Goal: Contribute content: Contribute content

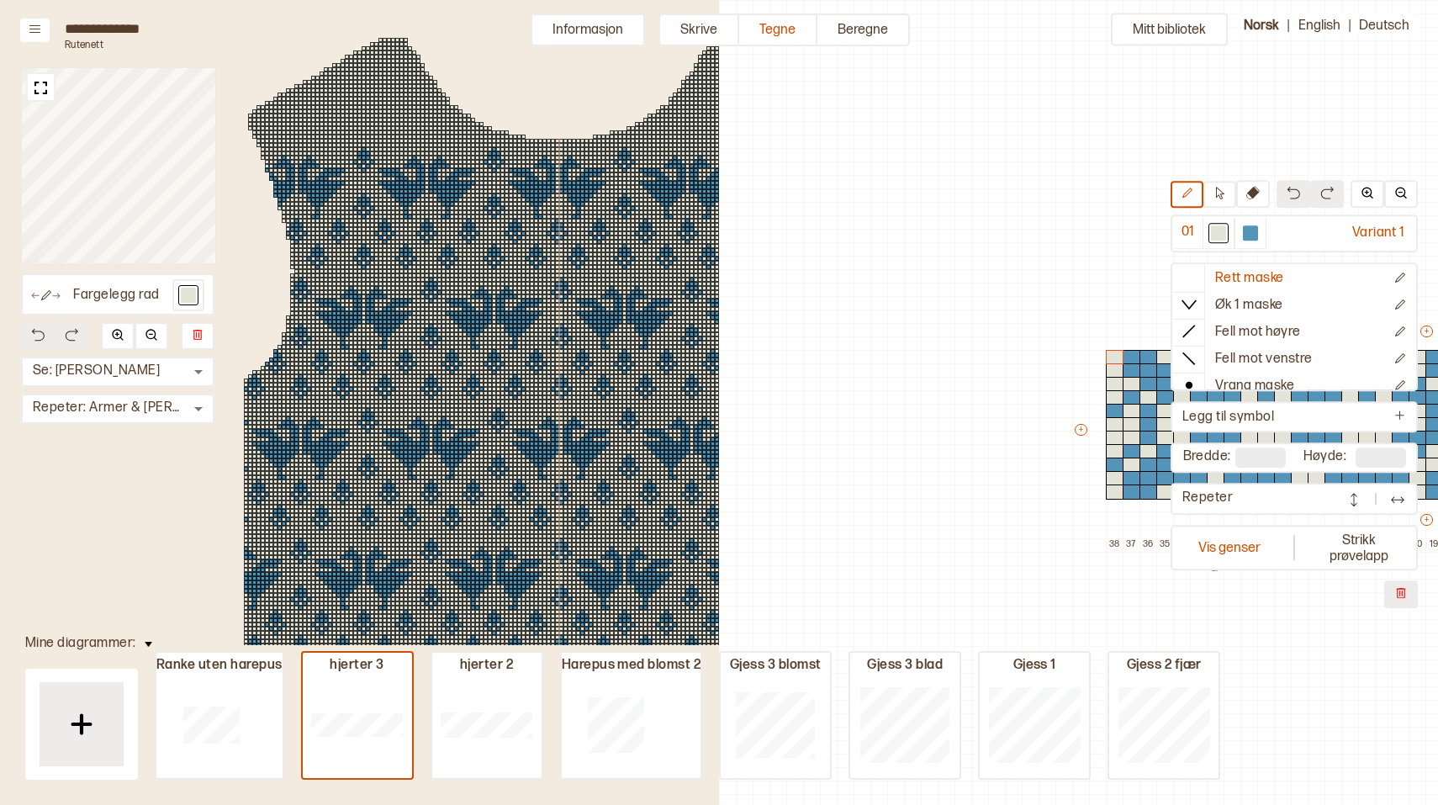
scroll to position [35, 719]
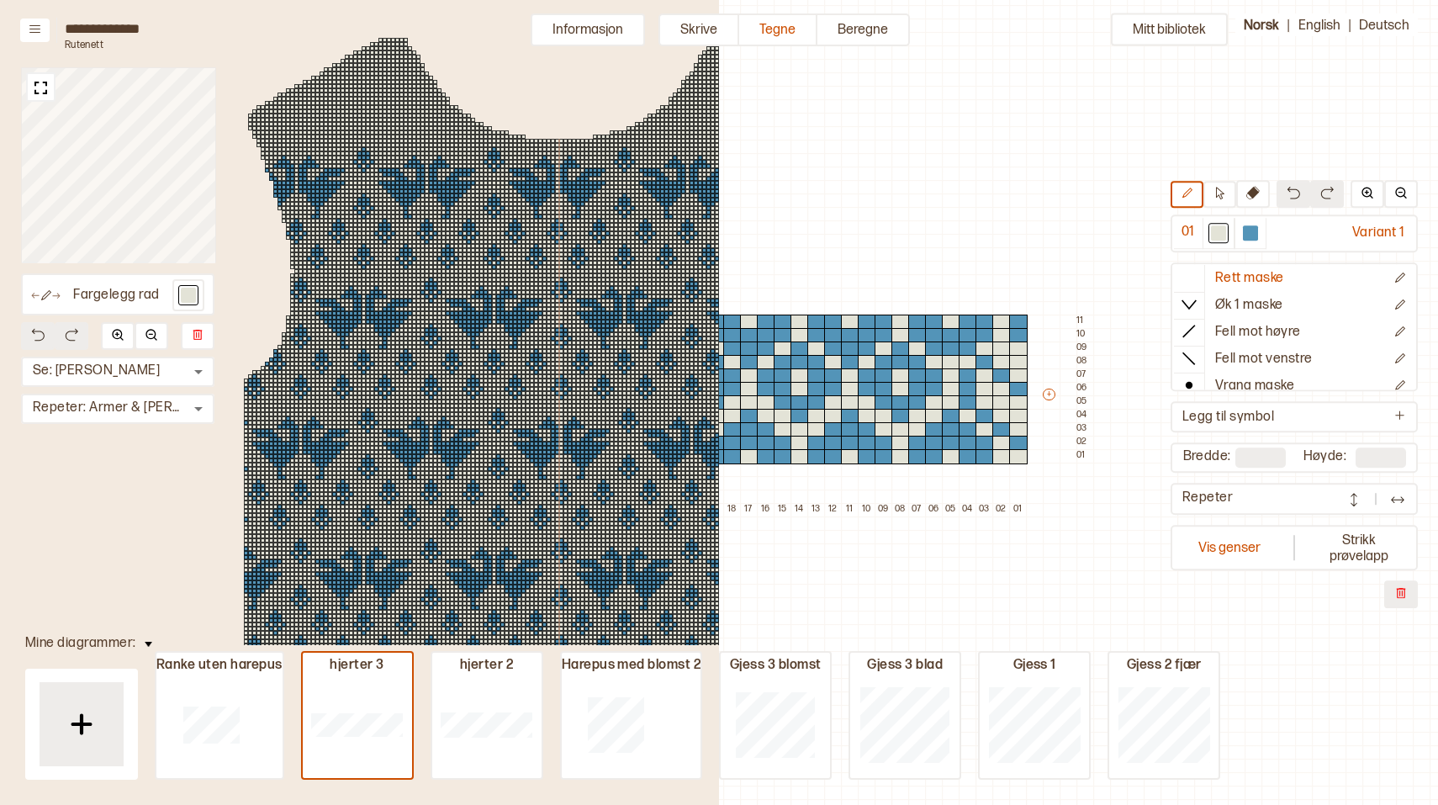
click at [1002, 163] on div "Mitt bibliotek 01 Variant 1 Rett maske Øk 1 maske Fell mot høyre Fell mot venst…" at bounding box center [719, 769] width 1438 height 1609
click at [1256, 549] on button "Vis genser" at bounding box center [1229, 547] width 111 height 39
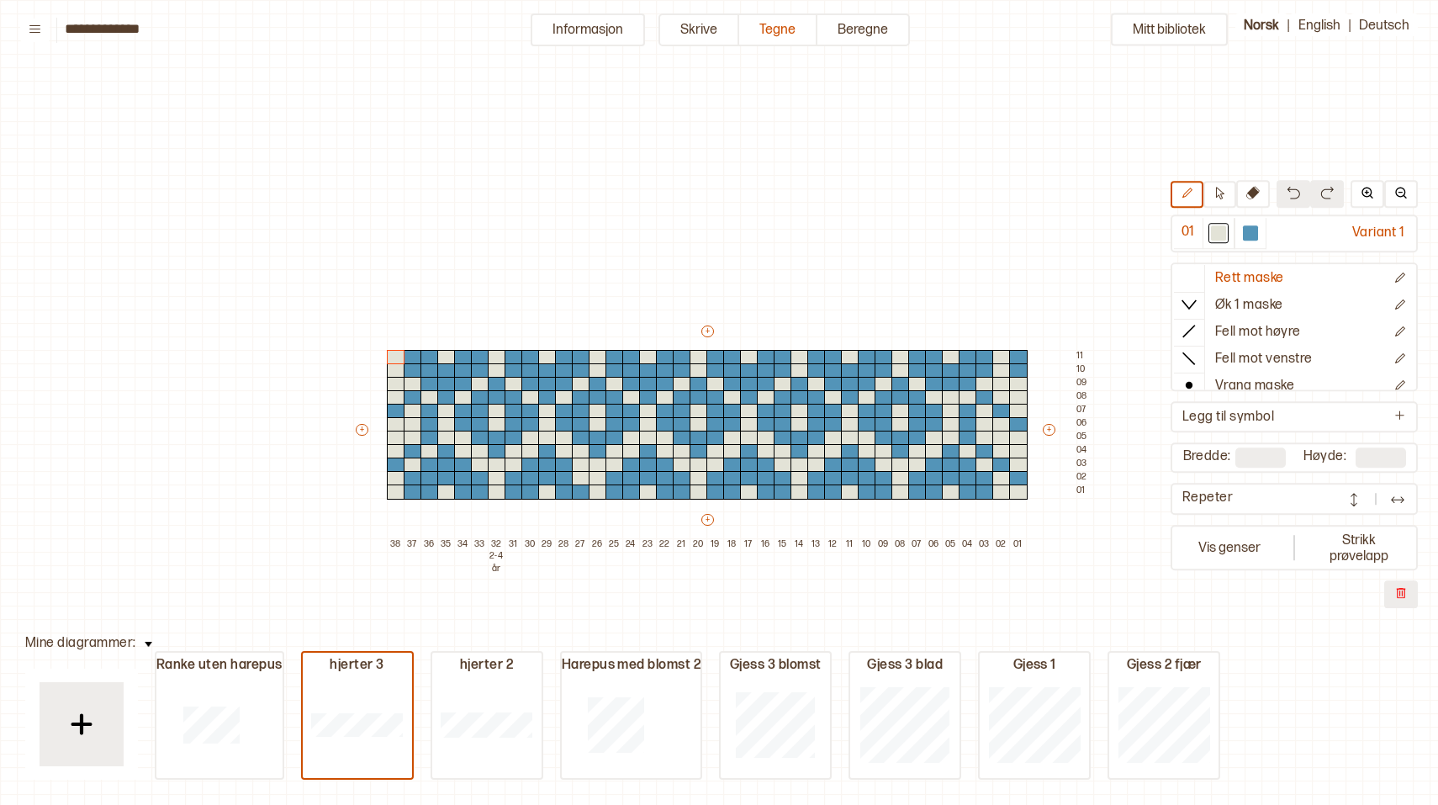
scroll to position [35, 4]
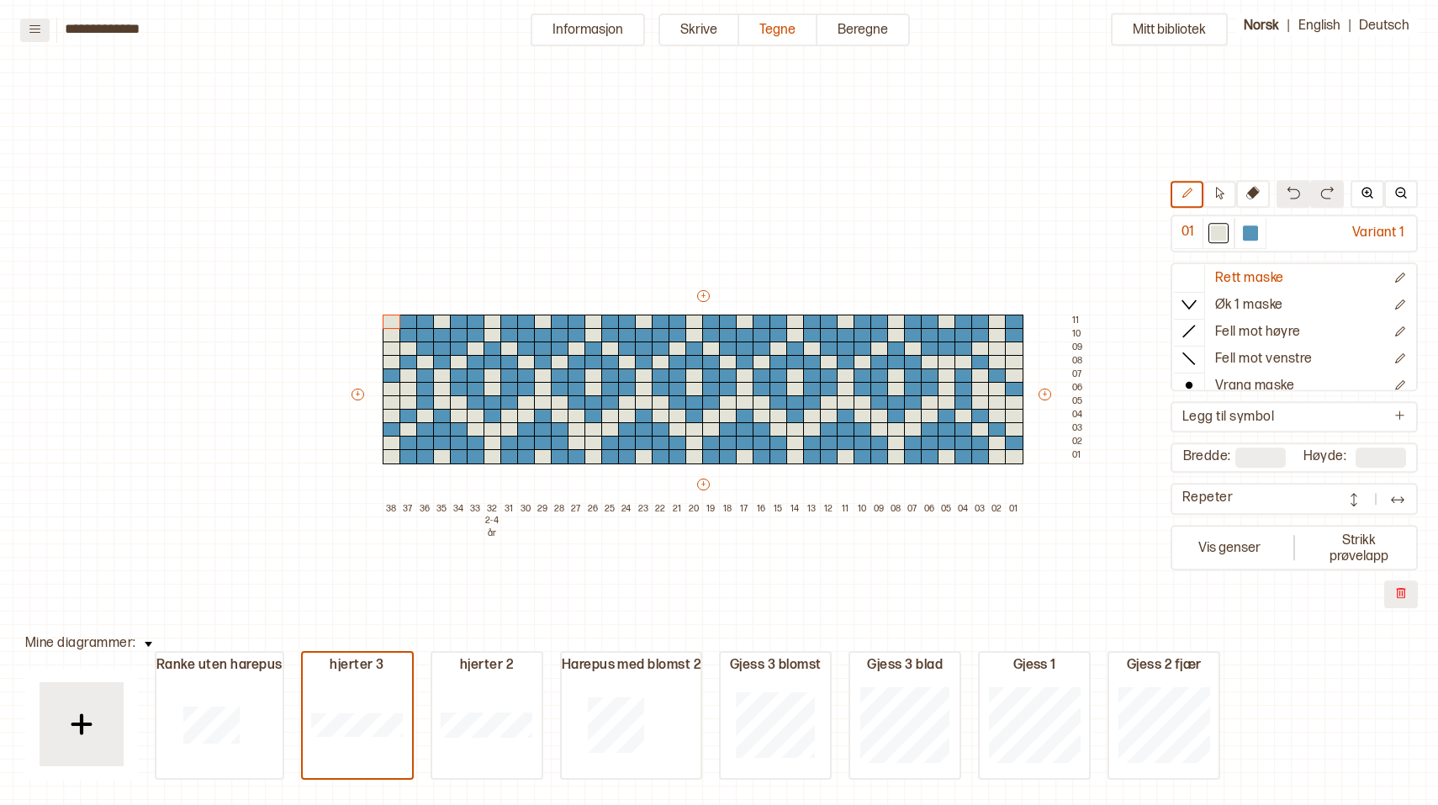
click at [32, 28] on icon at bounding box center [35, 29] width 13 height 13
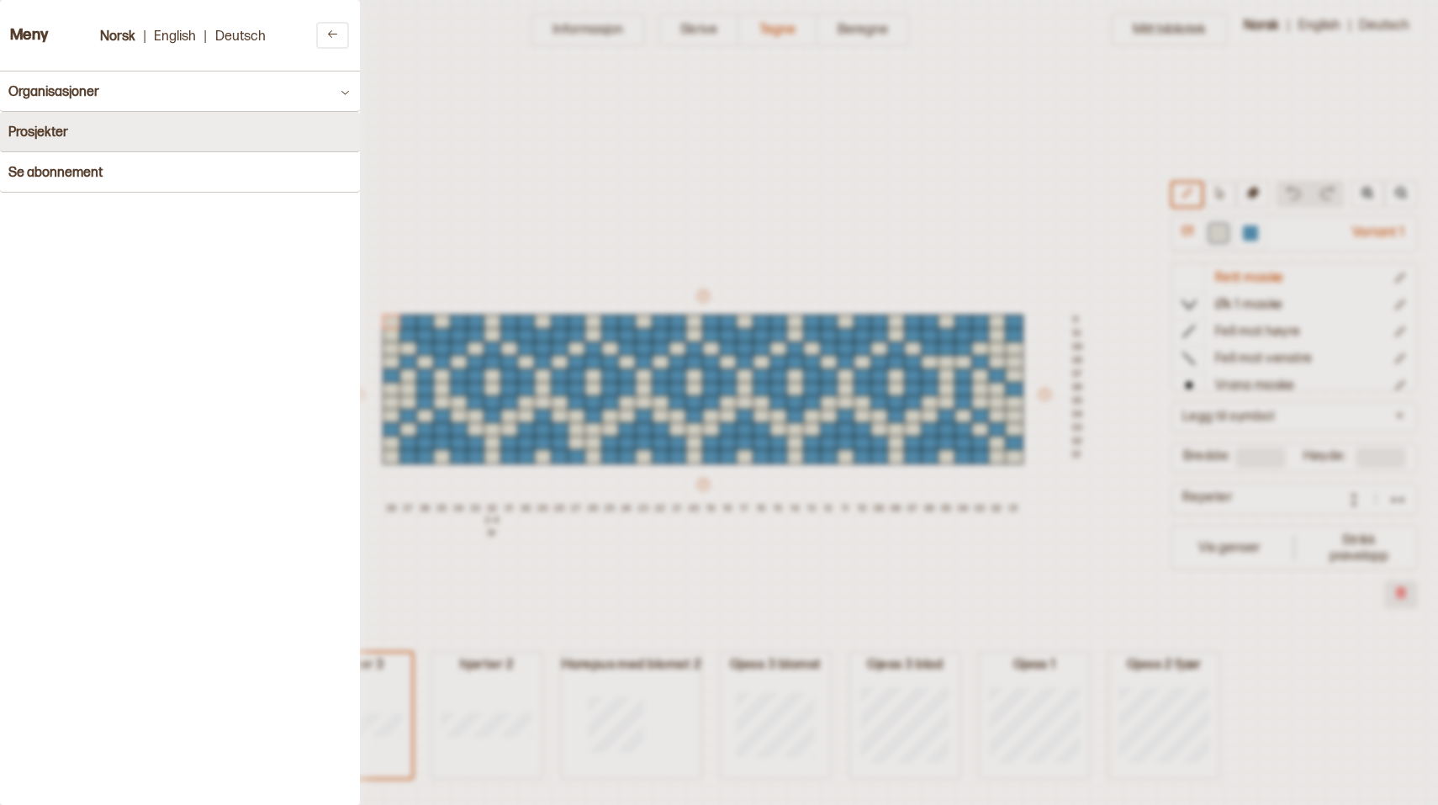
click at [55, 129] on h4 "Prosjekter" at bounding box center [38, 132] width 60 height 16
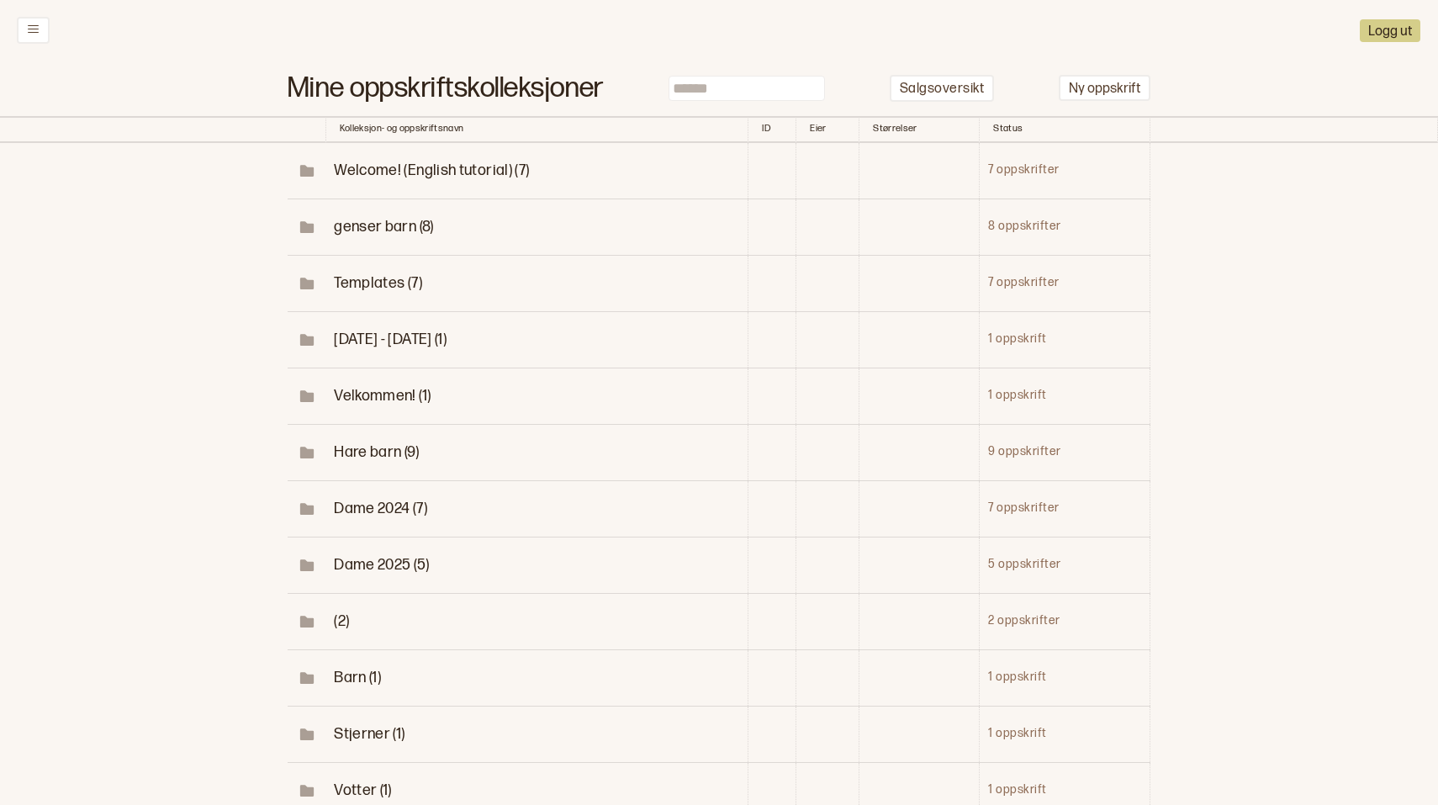
click at [373, 218] on span "genser barn (8)" at bounding box center [383, 227] width 99 height 18
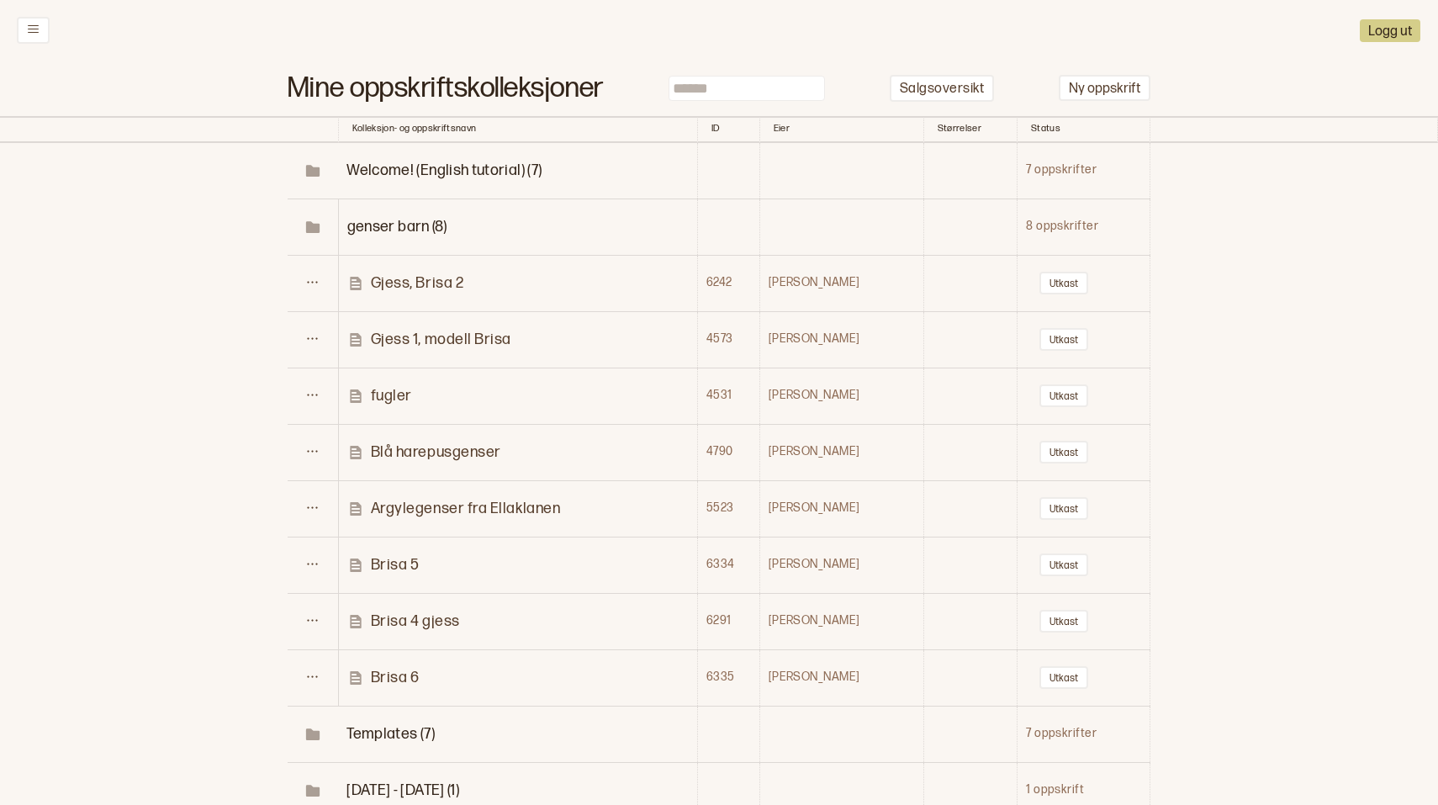
click at [414, 273] on p "Gjess, Brisa 2" at bounding box center [417, 282] width 93 height 19
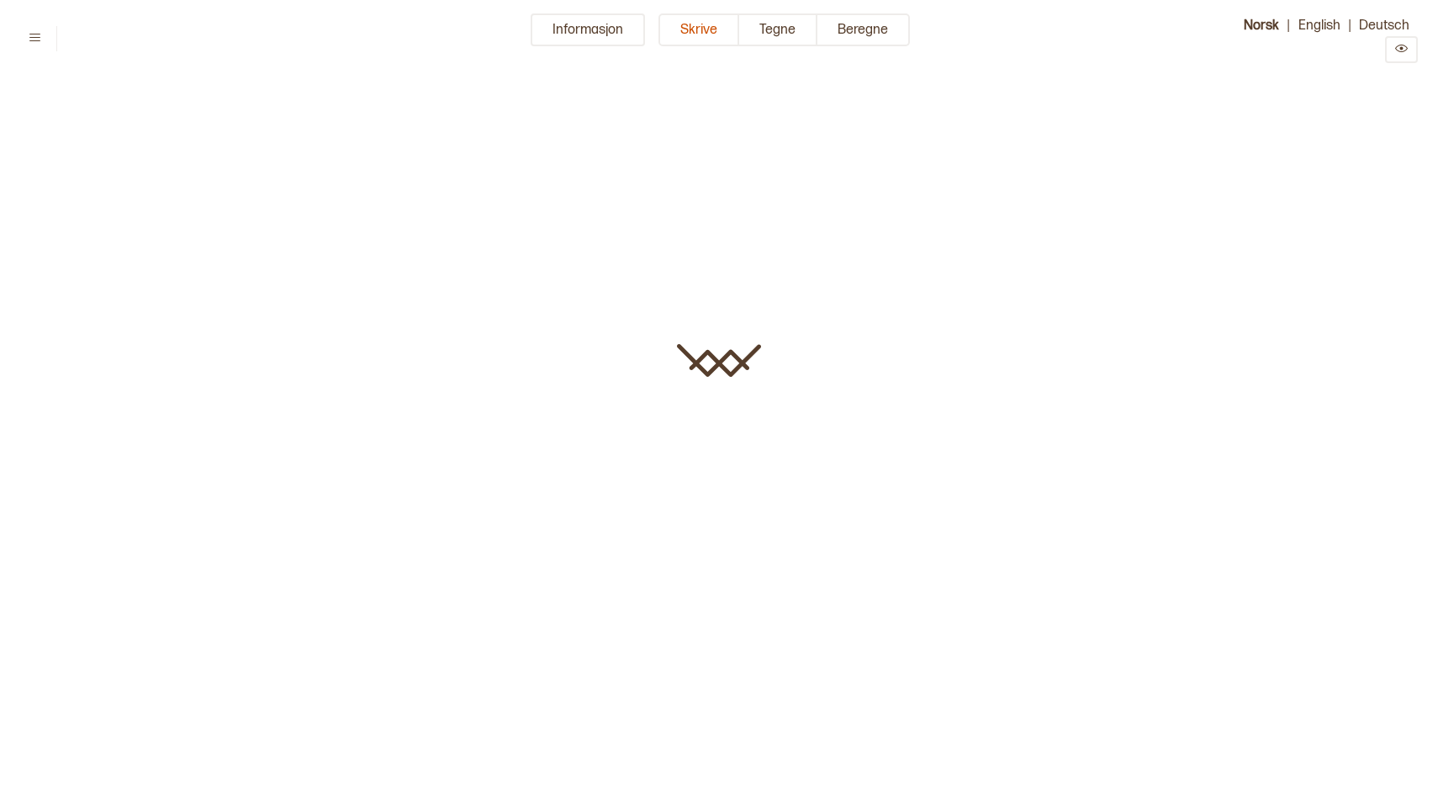
type input "**********"
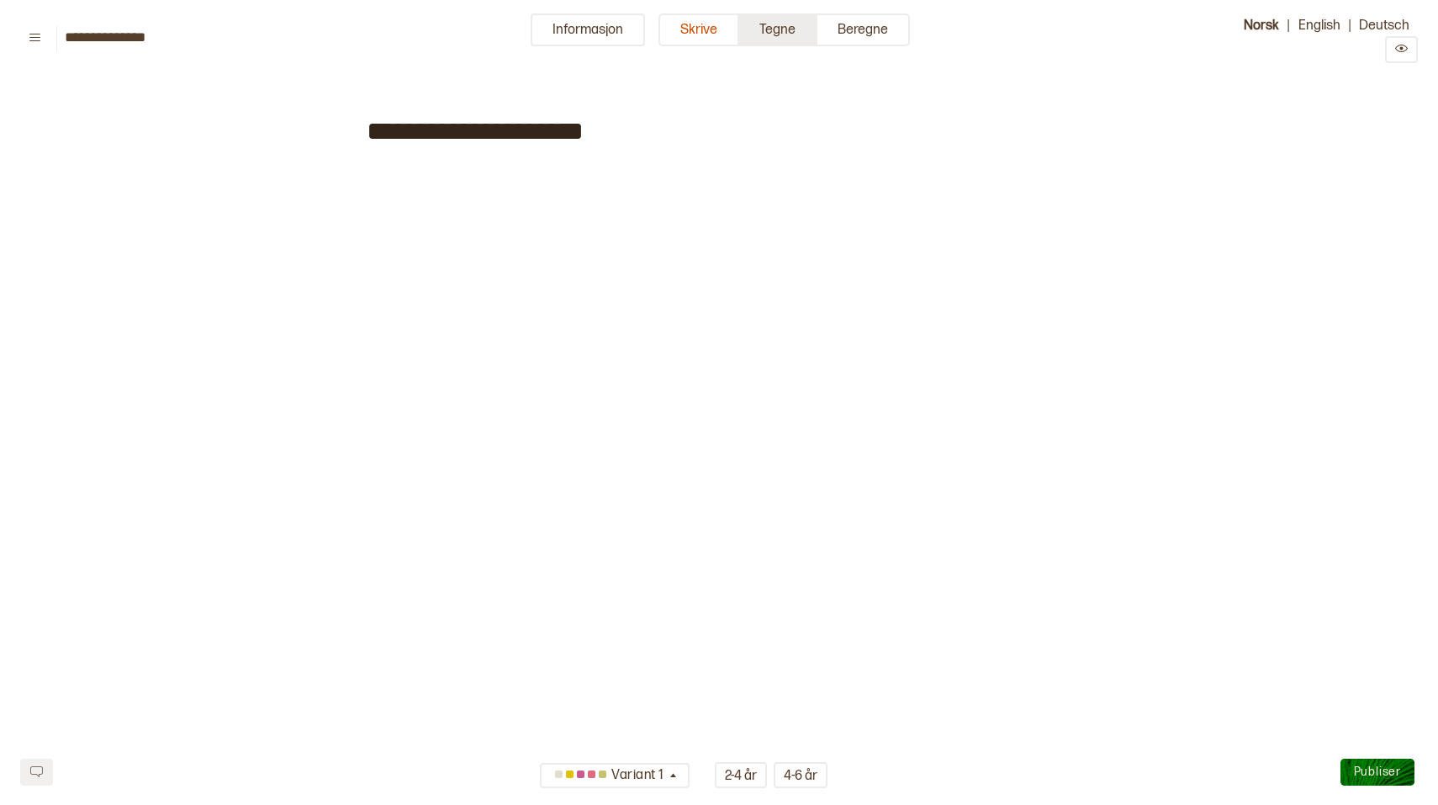
click at [777, 30] on button "Tegne" at bounding box center [778, 29] width 78 height 33
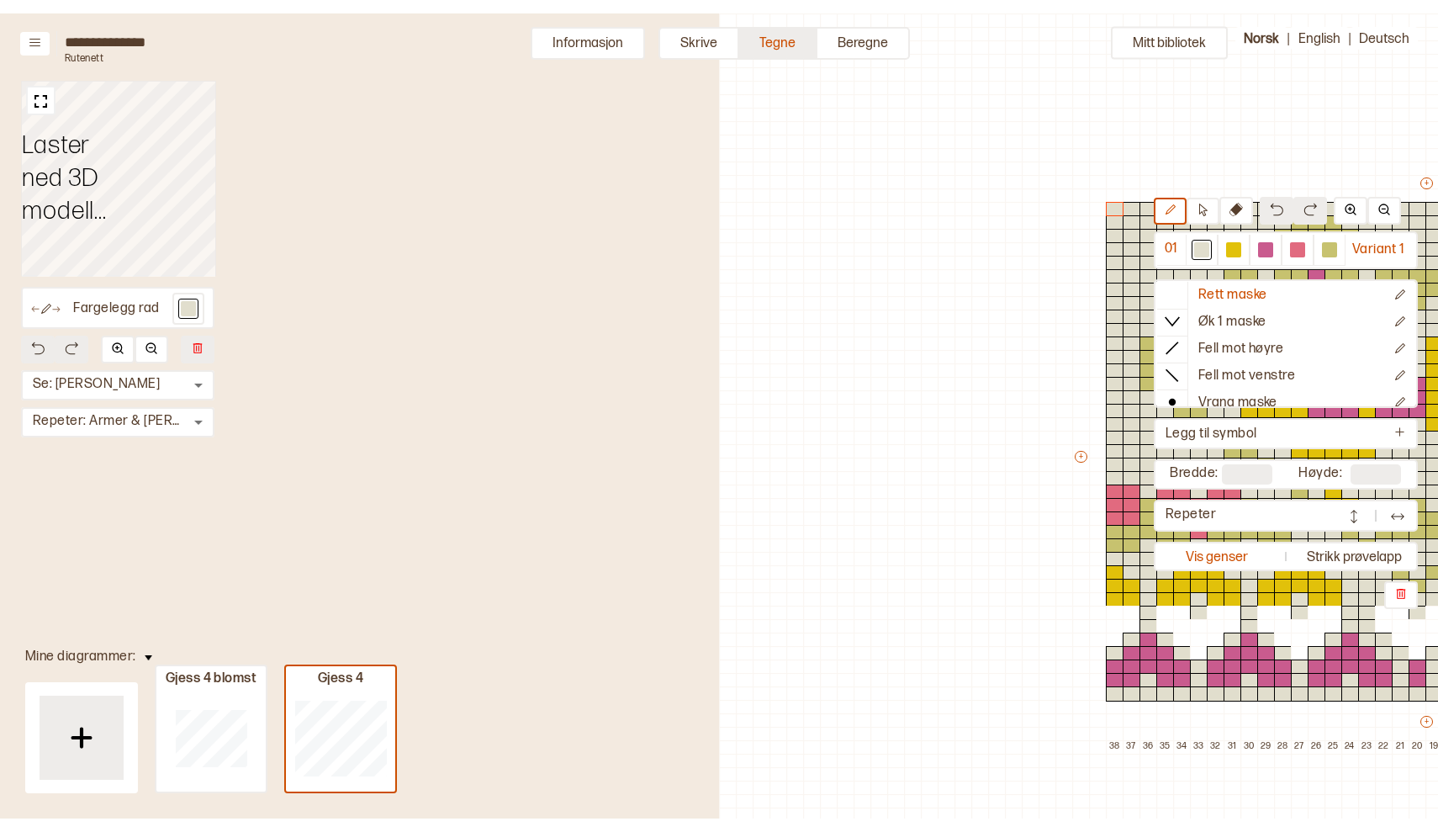
scroll to position [49, 719]
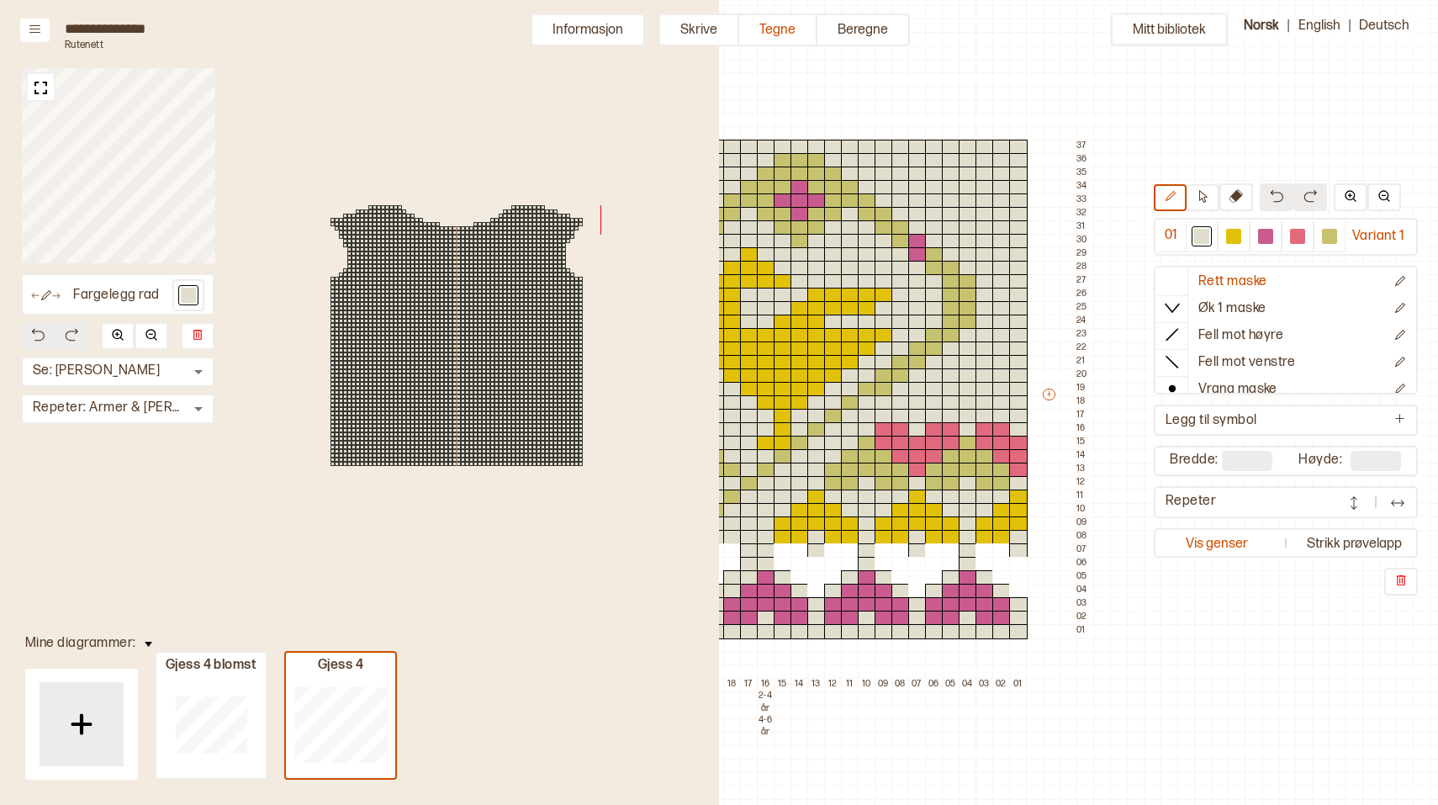
click at [328, 57] on div at bounding box center [456, 335] width 526 height 620
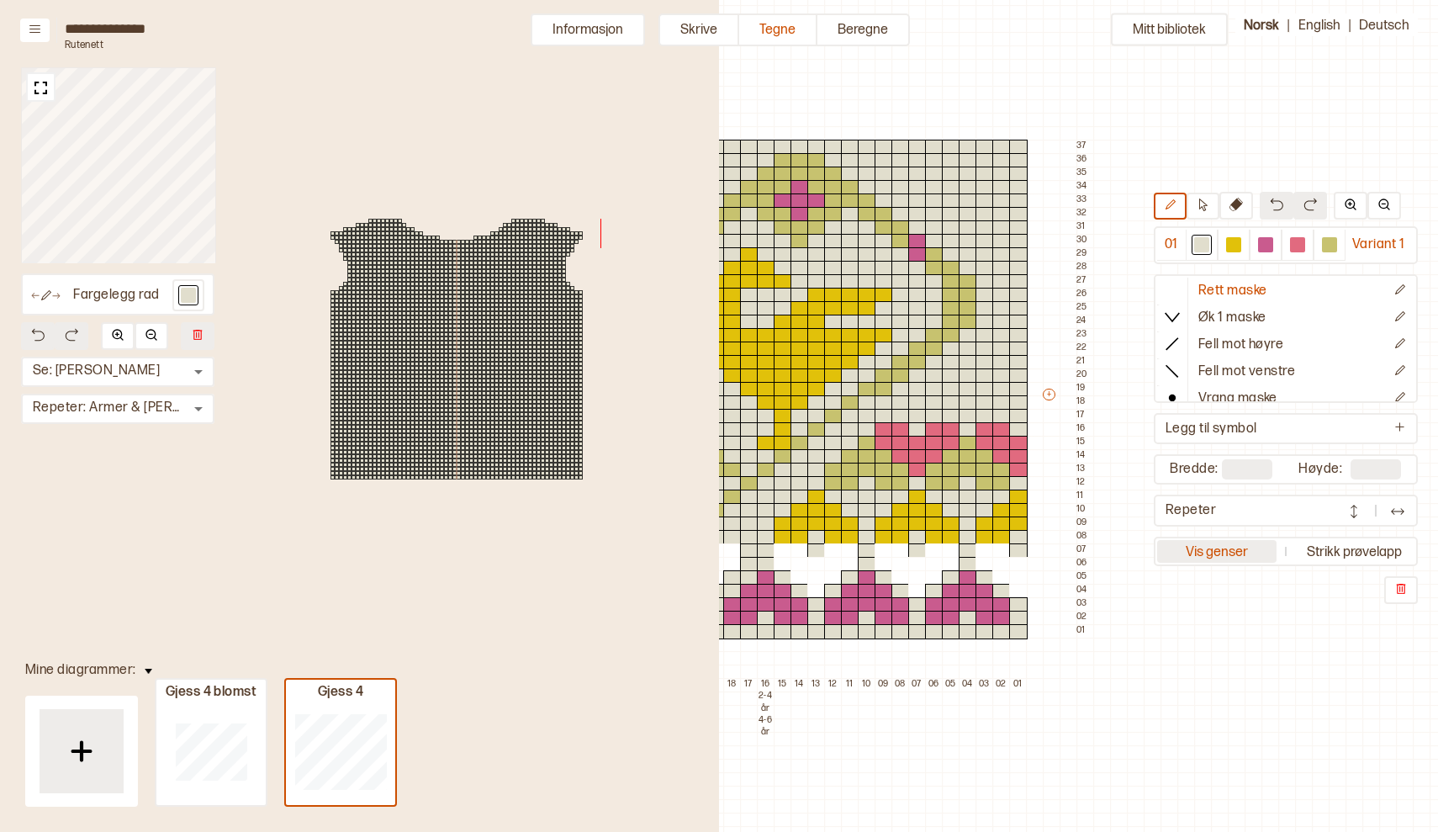
click at [1227, 540] on button "Vis genser" at bounding box center [1216, 551] width 119 height 23
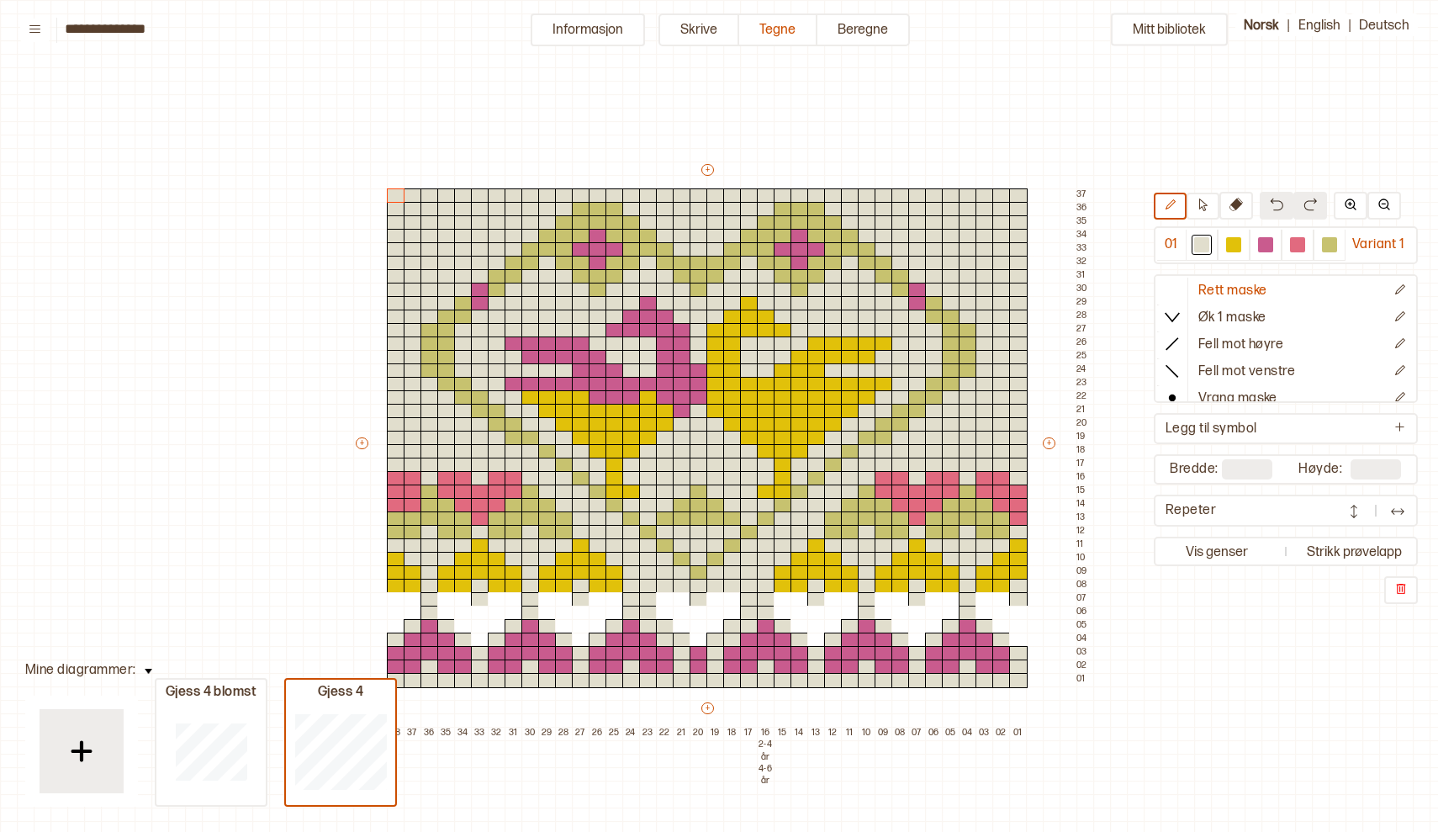
scroll to position [35, 4]
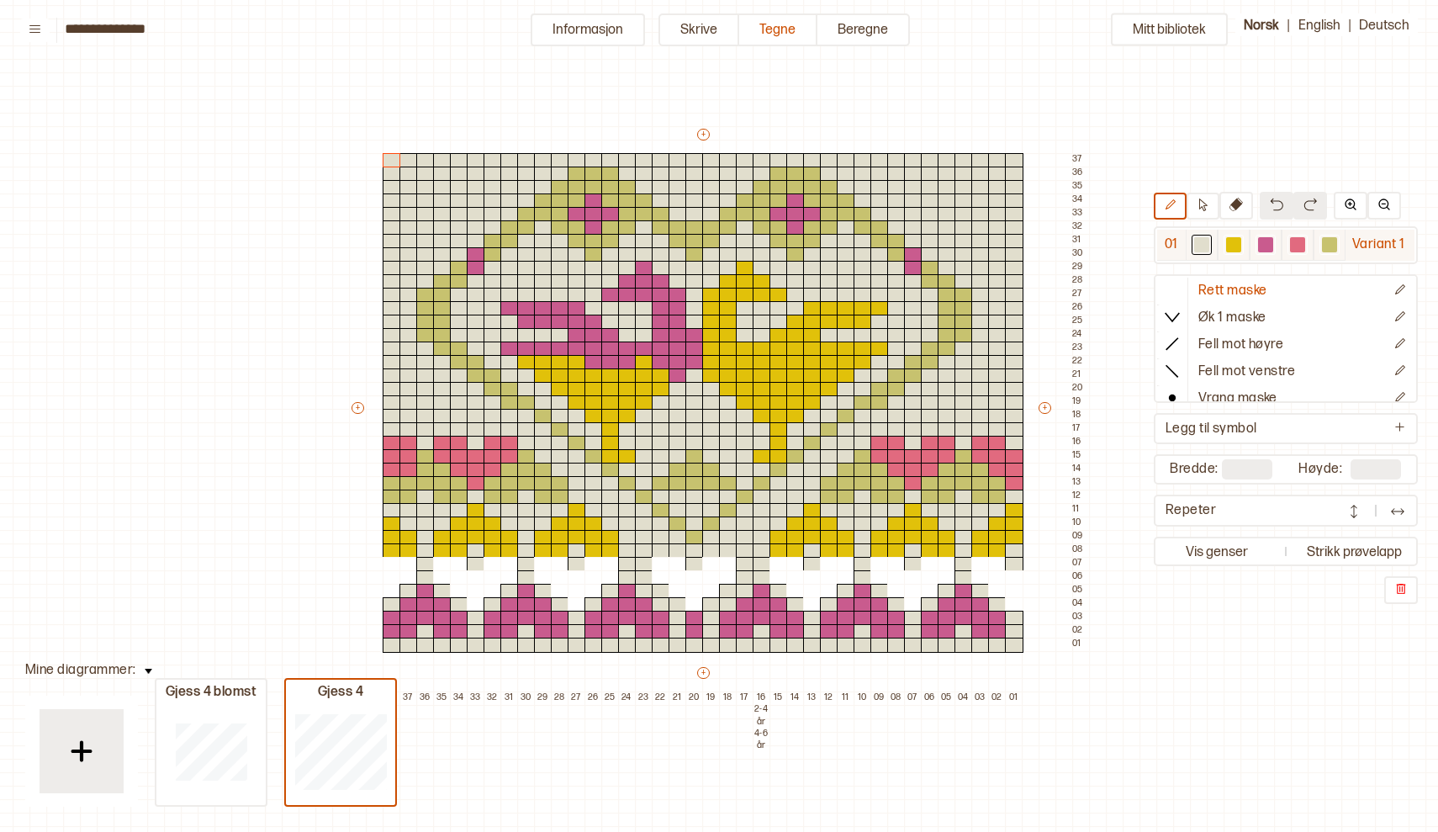
click at [1202, 244] on div at bounding box center [1201, 244] width 15 height 15
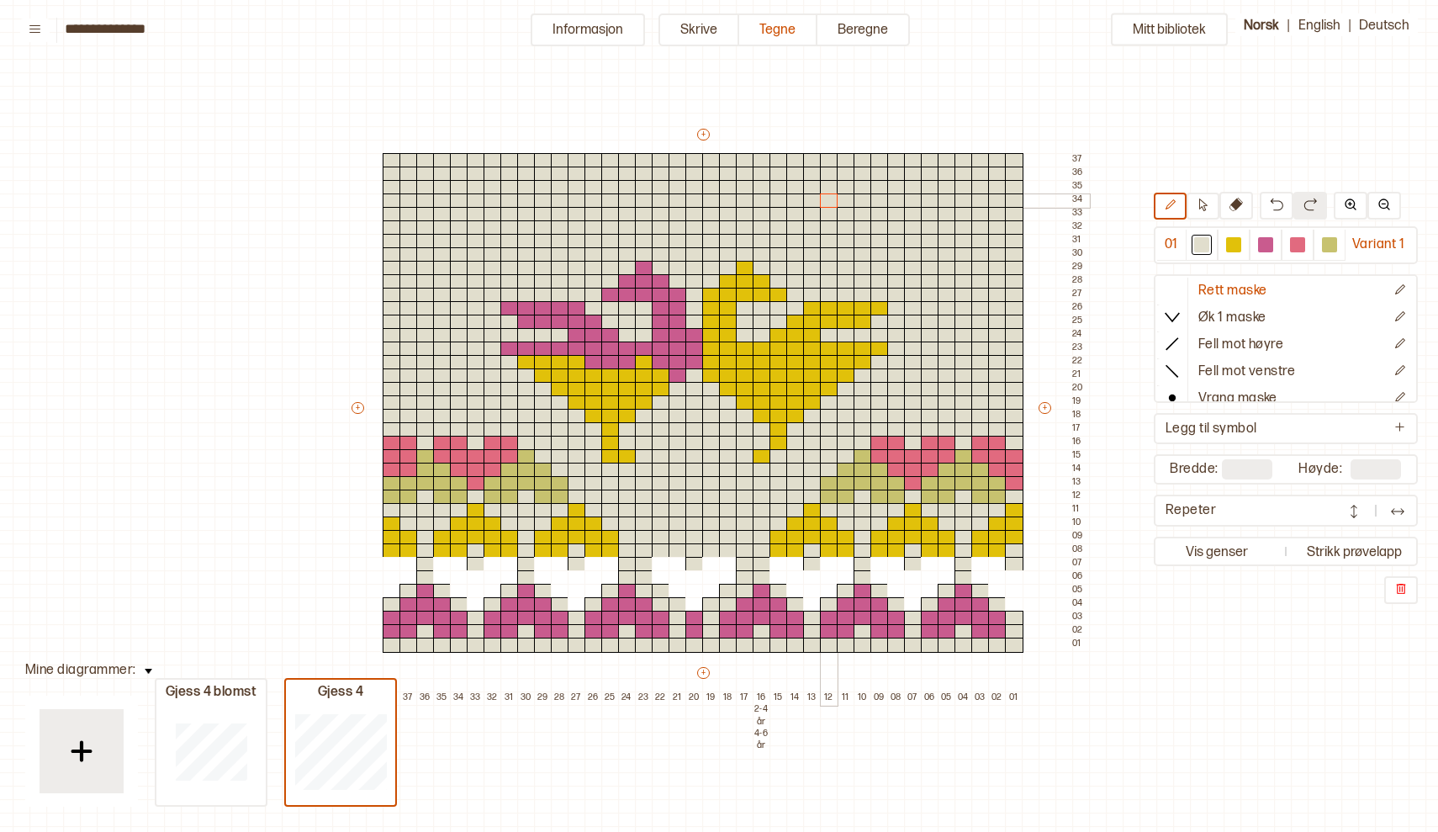
drag, startPoint x: 642, startPoint y: 209, endPoint x: 828, endPoint y: 196, distance: 186.3
click at [828, 196] on div "+ + + + 38 37 36 35 34 33 32 31 30 29 28 27 26 25 24 23 22 21 20 19 18 17 16 2-…" at bounding box center [719, 415] width 740 height 579
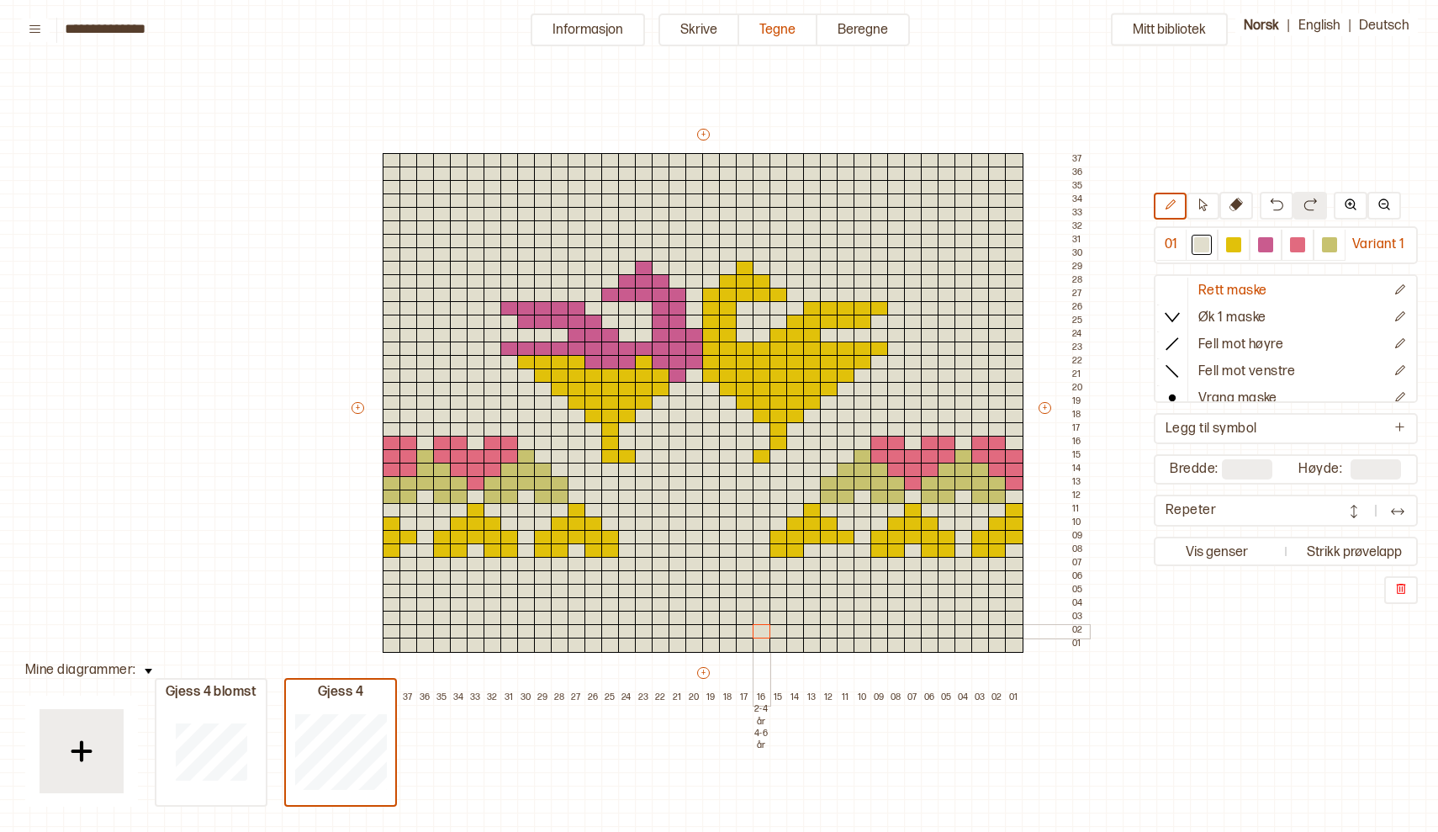
drag, startPoint x: 397, startPoint y: 627, endPoint x: 763, endPoint y: 626, distance: 365.8
click at [763, 626] on div "+ + + + 38 37 36 35 34 33 32 31 30 29 28 27 26 25 24 23 22 21 20 19 18 17 16 2-…" at bounding box center [719, 415] width 740 height 579
click at [1233, 240] on div at bounding box center [1233, 244] width 15 height 15
drag, startPoint x: 669, startPoint y: 338, endPoint x: 639, endPoint y: 272, distance: 72.2
click at [639, 272] on div "+ + + + 38 37 36 35 34 33 32 31 30 29 28 27 26 25 24 23 22 21 20 19 18 17 16 2-…" at bounding box center [719, 415] width 740 height 579
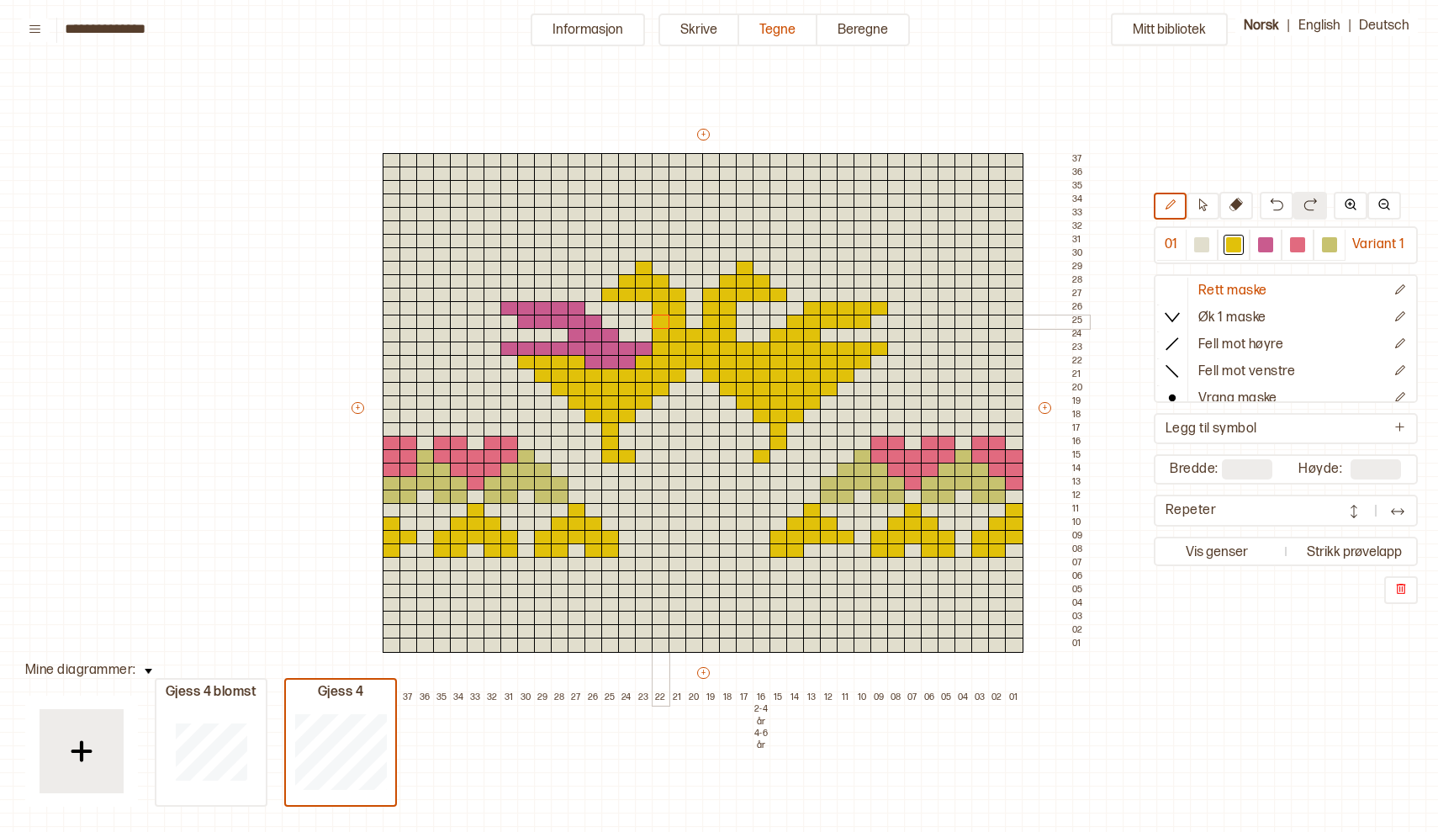
click at [664, 321] on div at bounding box center [661, 321] width 18 height 15
drag, startPoint x: 508, startPoint y: 305, endPoint x: 647, endPoint y: 352, distance: 147.3
click at [647, 352] on div "+ + + + 38 37 36 35 34 33 32 31 30 29 28 27 26 25 24 23 22 21 20 19 18 17 16 2-…" at bounding box center [719, 415] width 740 height 579
drag, startPoint x: 503, startPoint y: 347, endPoint x: 580, endPoint y: 336, distance: 78.3
click at [580, 336] on div "+ + + + 38 37 36 35 34 33 32 31 30 29 28 27 26 25 24 23 22 21 20 19 18 17 16 2-…" at bounding box center [719, 415] width 740 height 579
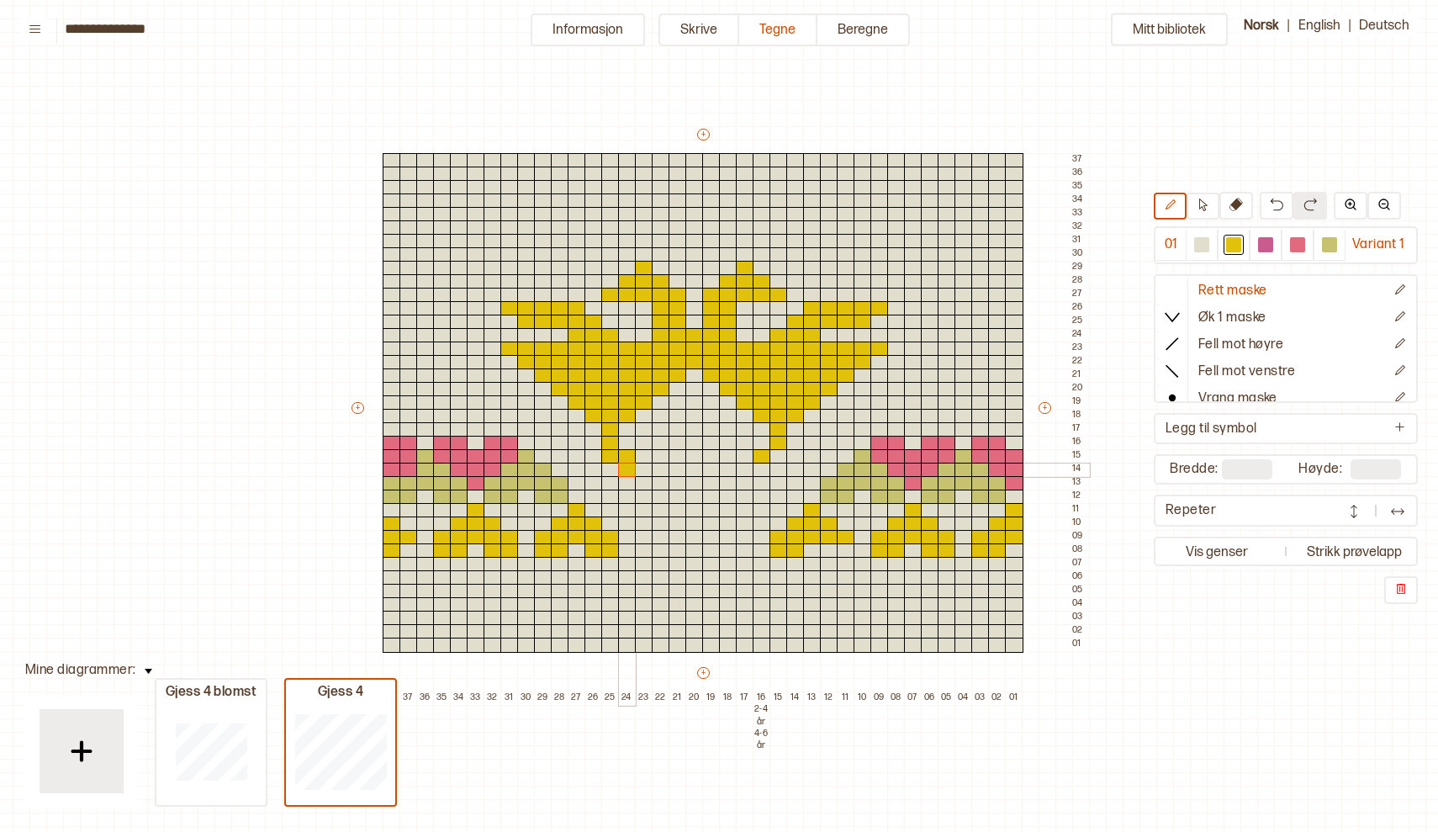
click at [628, 473] on div at bounding box center [627, 469] width 18 height 15
click at [781, 454] on div at bounding box center [778, 456] width 18 height 15
click at [1204, 243] on div at bounding box center [1201, 244] width 15 height 15
click at [629, 472] on div at bounding box center [627, 469] width 18 height 15
click at [1199, 246] on div at bounding box center [1201, 244] width 15 height 15
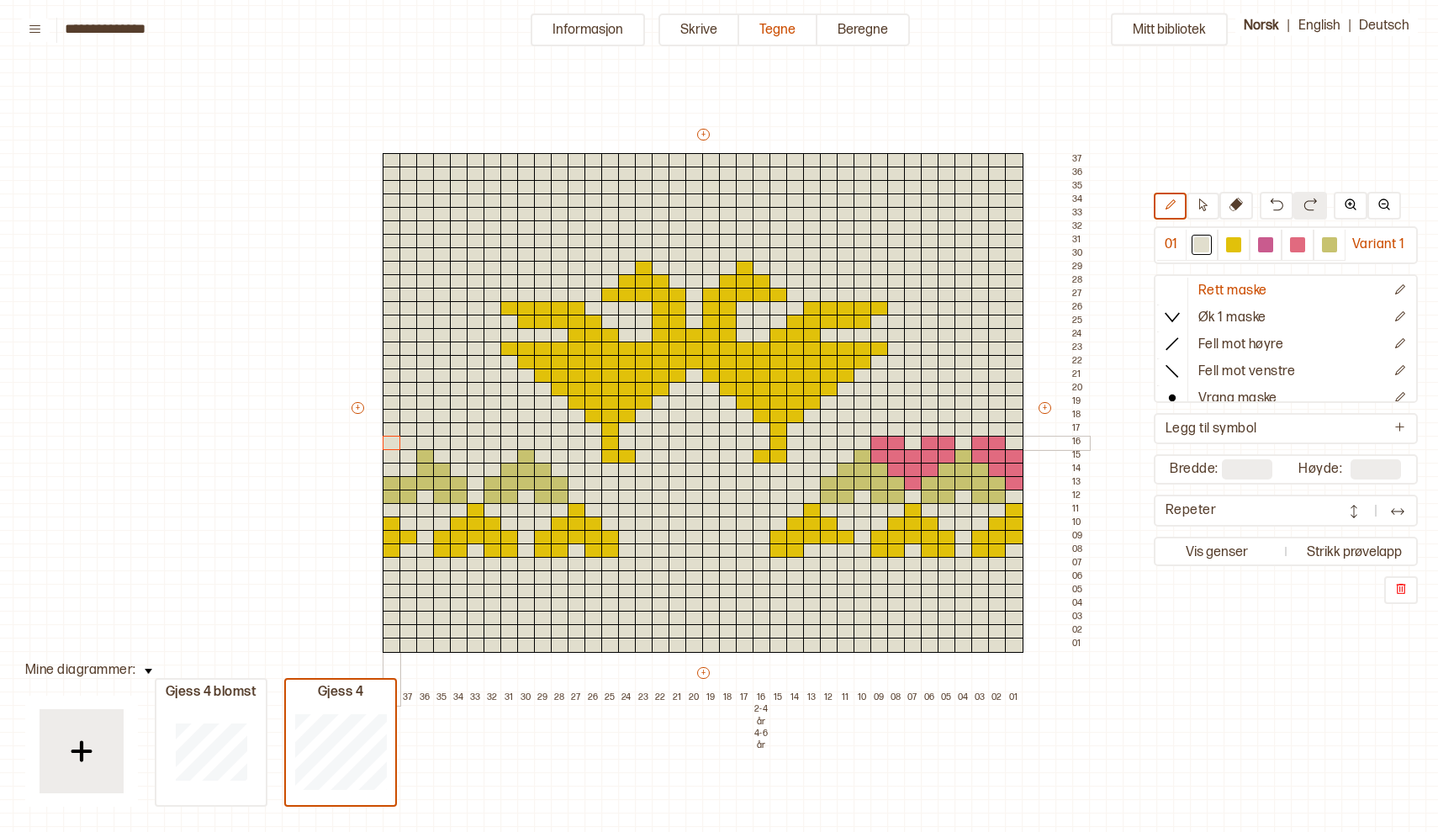
drag, startPoint x: 509, startPoint y: 436, endPoint x: 387, endPoint y: 444, distance: 122.2
click at [387, 444] on div "+ + + + 38 37 36 35 34 33 32 31 30 29 28 27 26 25 24 23 22 21 20 19 18 17 16 2-…" at bounding box center [719, 415] width 740 height 579
drag, startPoint x: 889, startPoint y: 438, endPoint x: 1012, endPoint y: 479, distance: 130.3
click at [1012, 479] on div "+ + + + 38 37 36 35 34 33 32 31 30 29 28 27 26 25 24 23 22 21 20 19 18 17 16 2-…" at bounding box center [719, 415] width 740 height 579
click at [1332, 249] on div at bounding box center [1329, 244] width 15 height 15
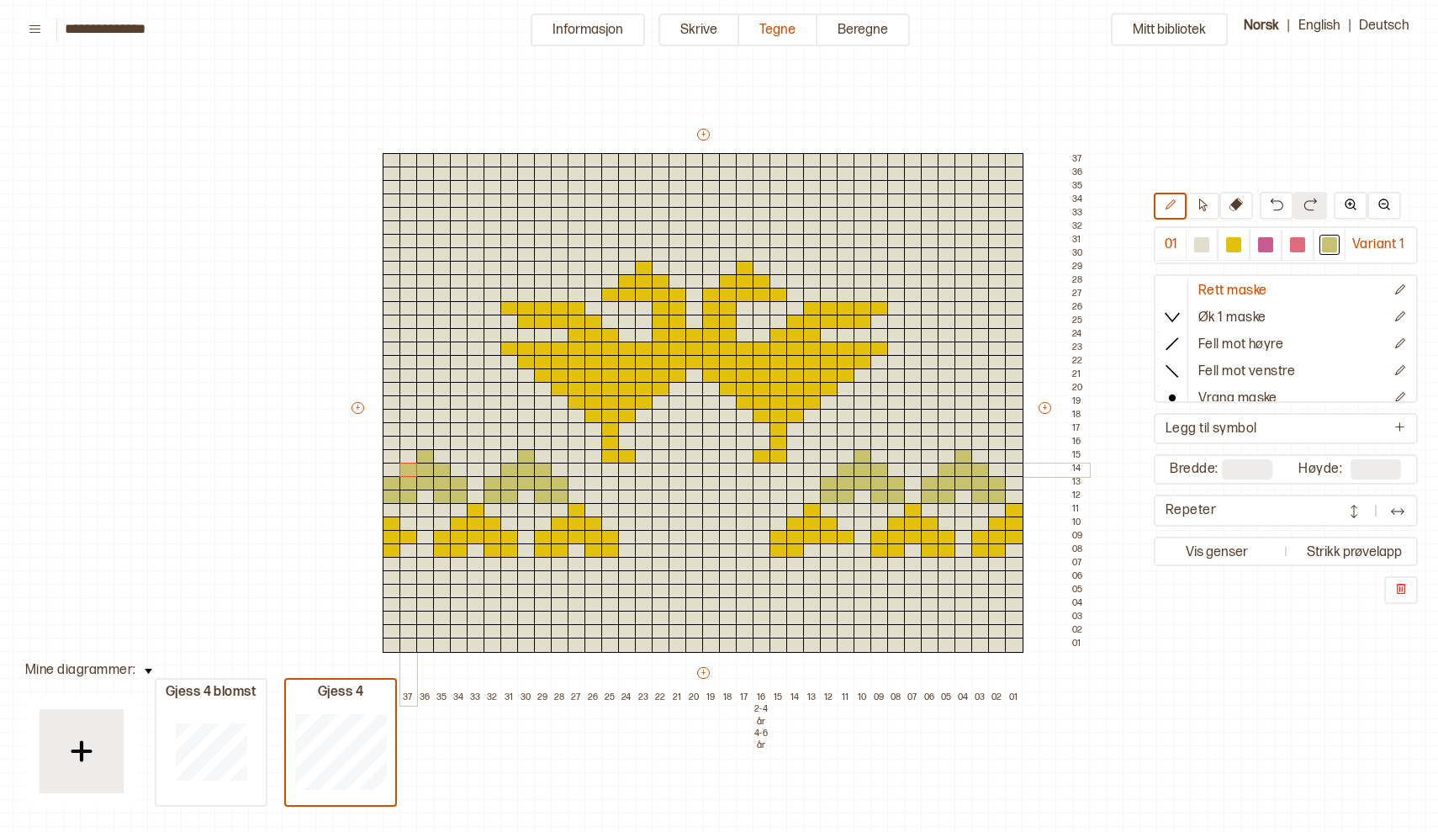
click at [405, 467] on div at bounding box center [408, 469] width 18 height 15
click at [595, 31] on button "Informasjon" at bounding box center [588, 29] width 114 height 33
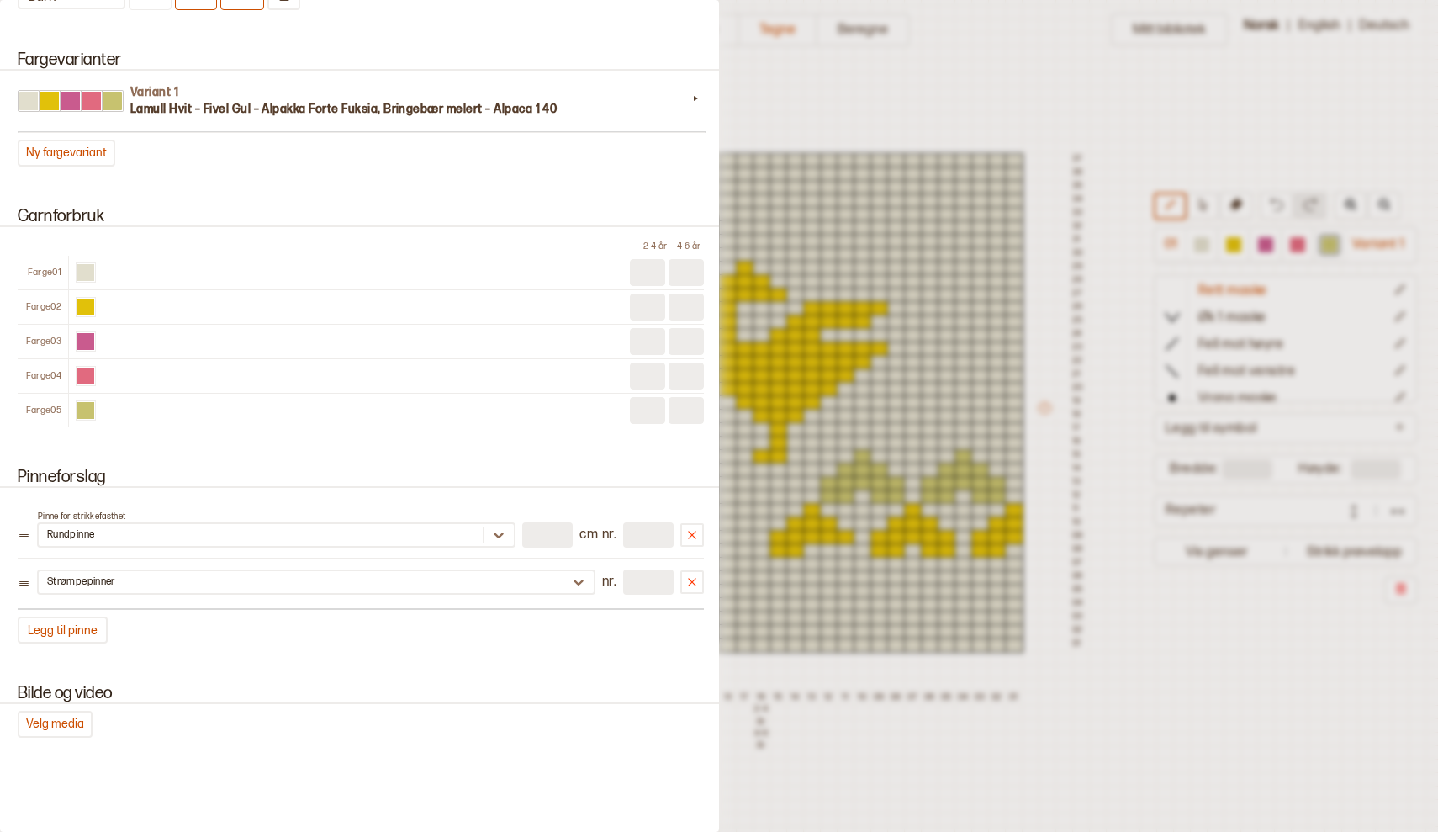
scroll to position [1521, 0]
click at [48, 342] on div "Farge 03" at bounding box center [43, 341] width 50 height 12
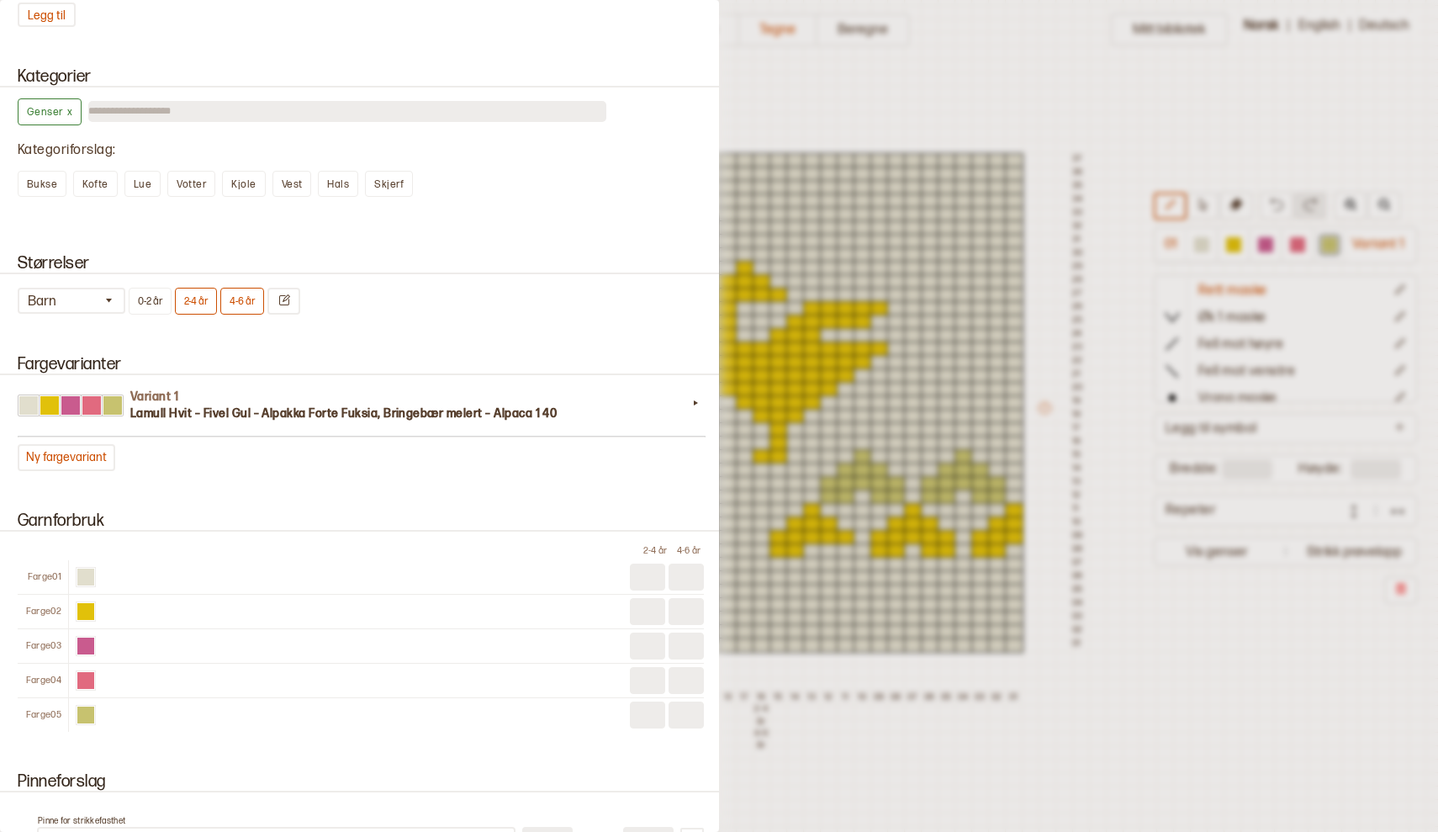
scroll to position [1205, 0]
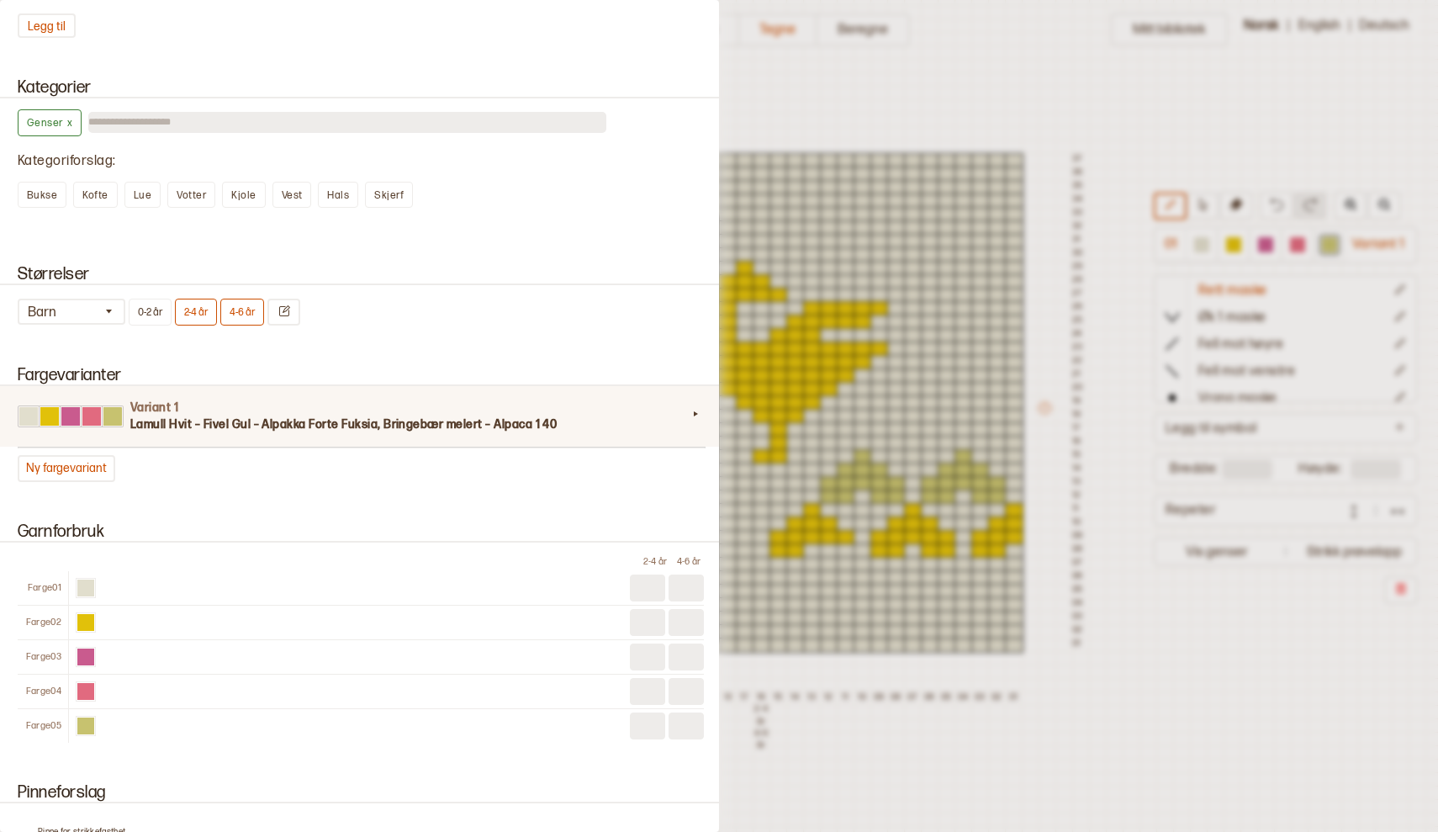
click at [694, 418] on icon at bounding box center [695, 413] width 17 height 17
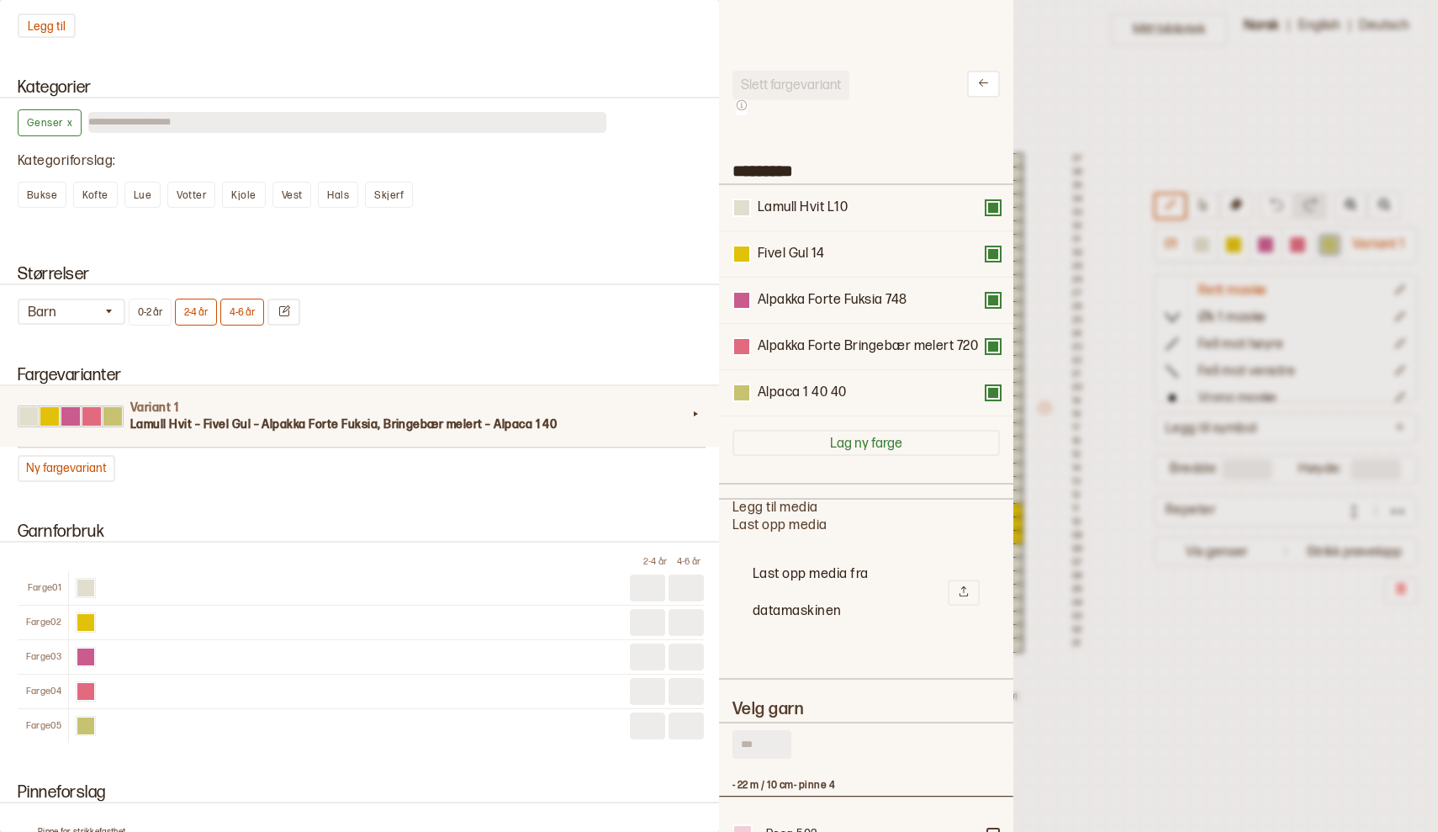
scroll to position [505, 294]
click at [997, 305] on button at bounding box center [992, 299] width 13 height 13
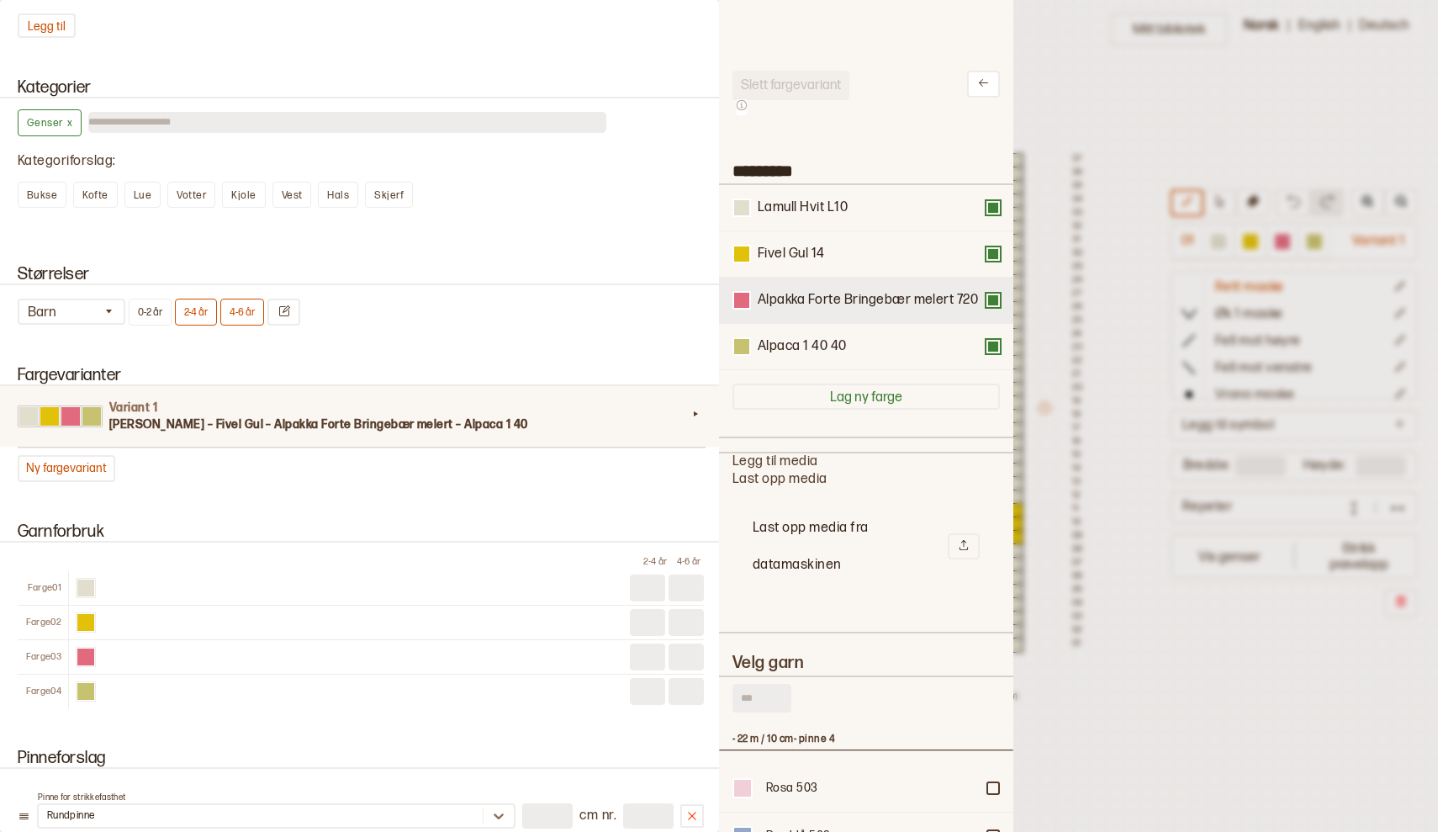
click at [995, 300] on button at bounding box center [992, 299] width 13 height 13
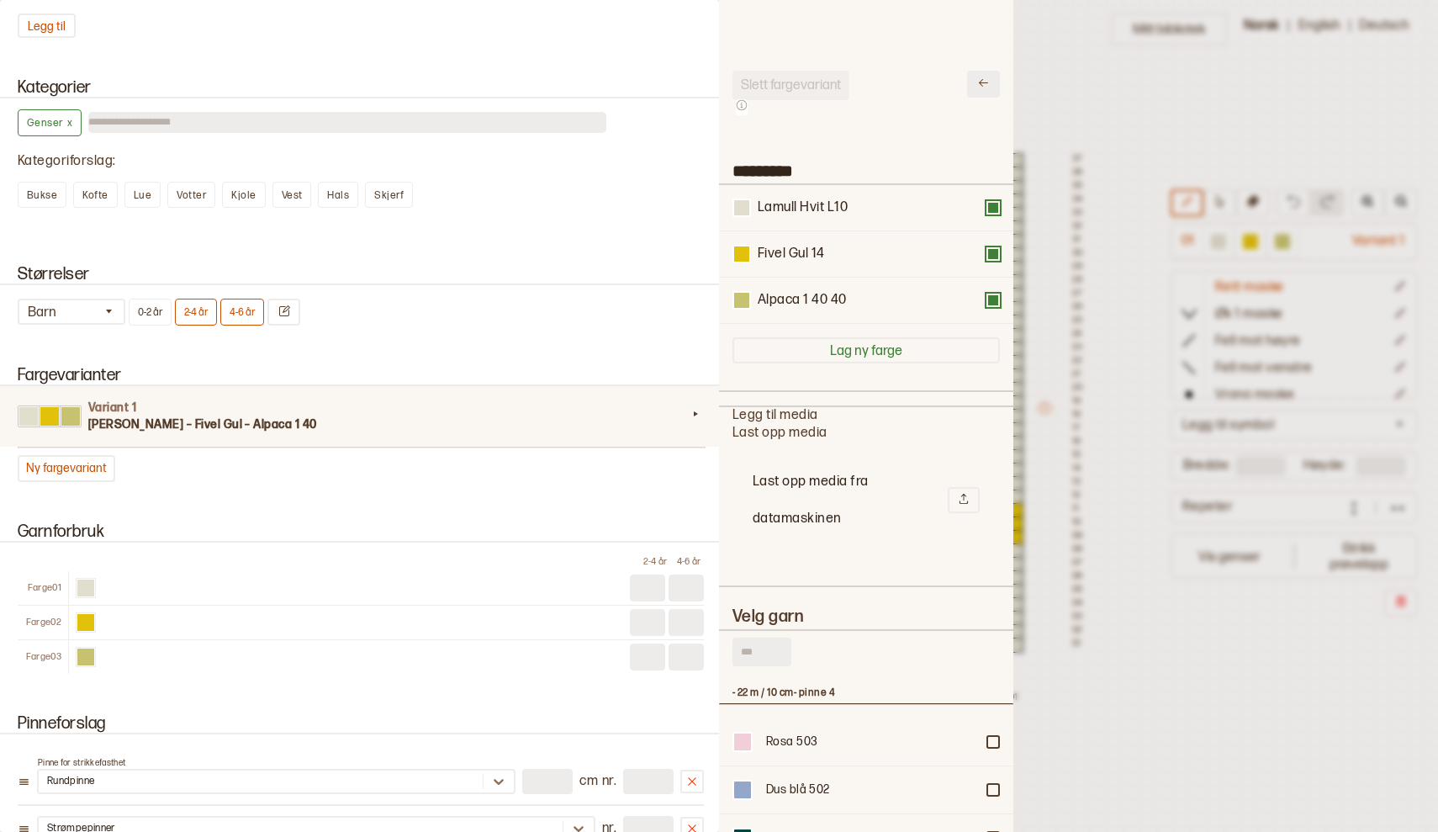
click at [984, 85] on icon at bounding box center [983, 83] width 13 height 13
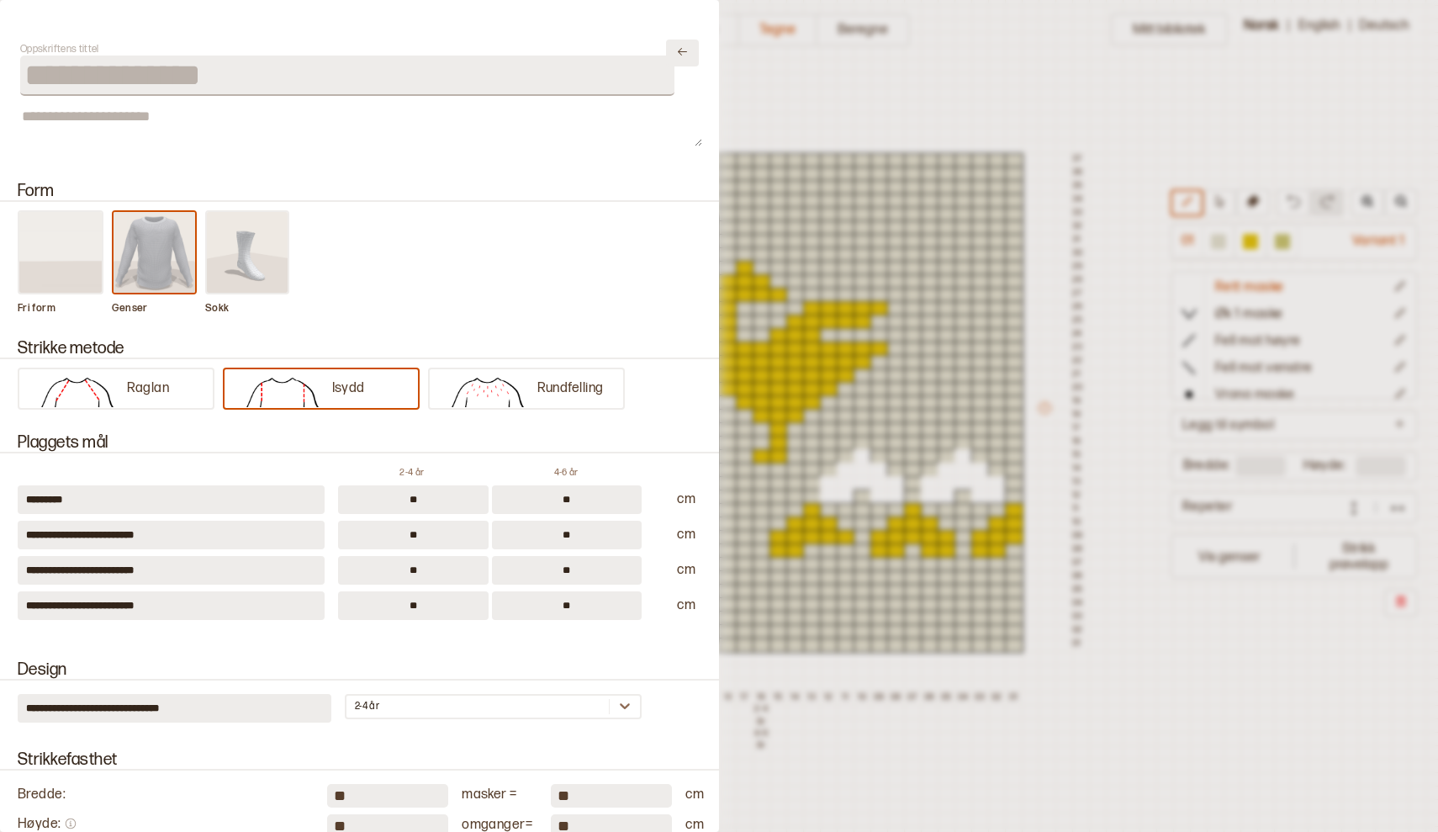
scroll to position [0, 0]
click at [683, 53] on icon "Lukk" at bounding box center [682, 52] width 9 height 8
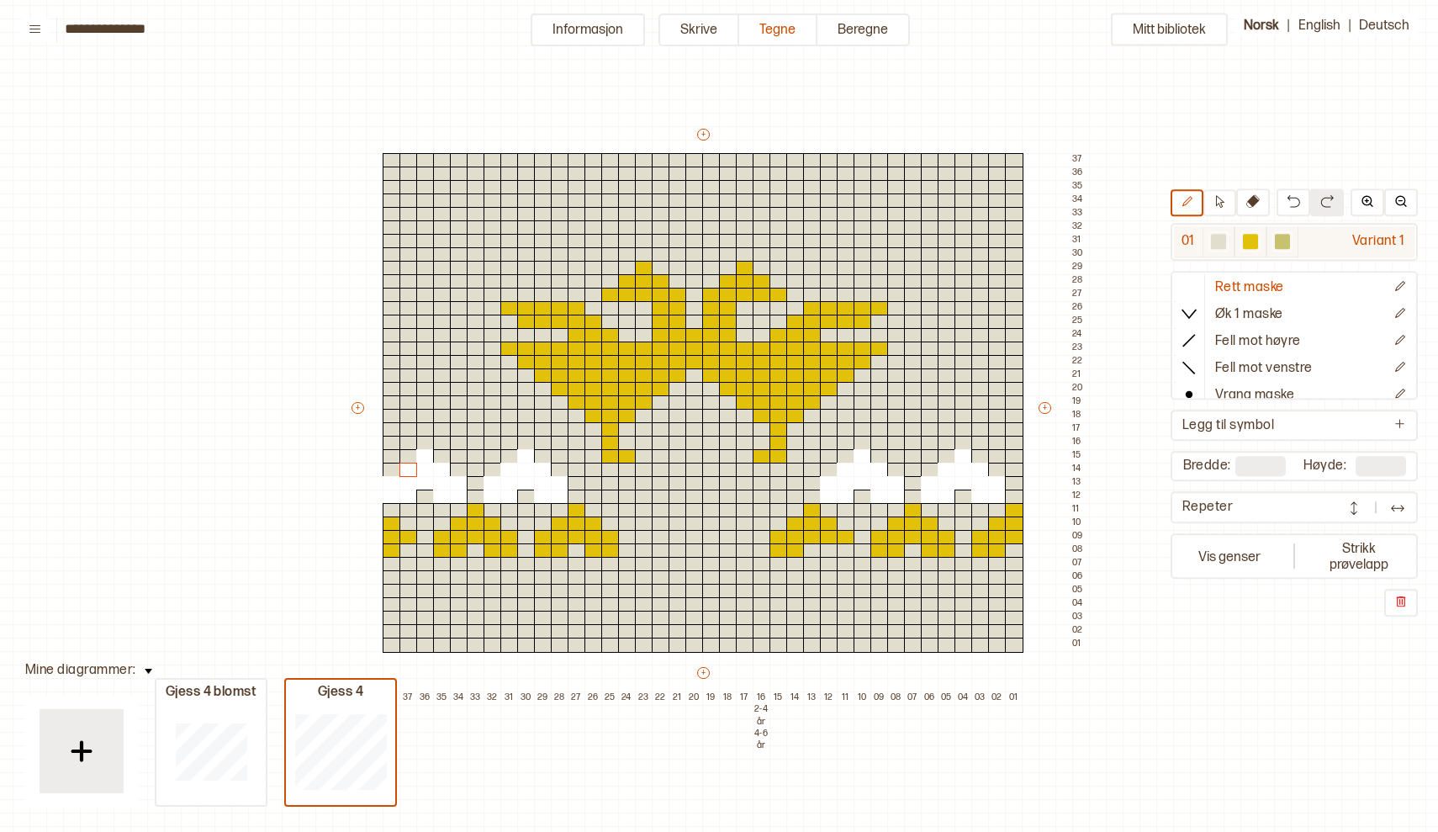
click at [1282, 241] on div at bounding box center [1282, 242] width 15 height 15
drag, startPoint x: 423, startPoint y: 455, endPoint x: 391, endPoint y: 483, distance: 42.3
click at [391, 483] on div "+ + + + 38 37 36 35 34 33 32 31 30 29 28 27 26 25 24 23 22 21 20 19 18 17 16 2-…" at bounding box center [719, 415] width 740 height 579
drag, startPoint x: 499, startPoint y: 492, endPoint x: 547, endPoint y: 488, distance: 48.1
click at [556, 486] on div "+ + + + 38 37 36 35 34 33 32 31 30 29 28 27 26 25 24 23 22 21 20 19 18 17 16 2-…" at bounding box center [719, 415] width 740 height 579
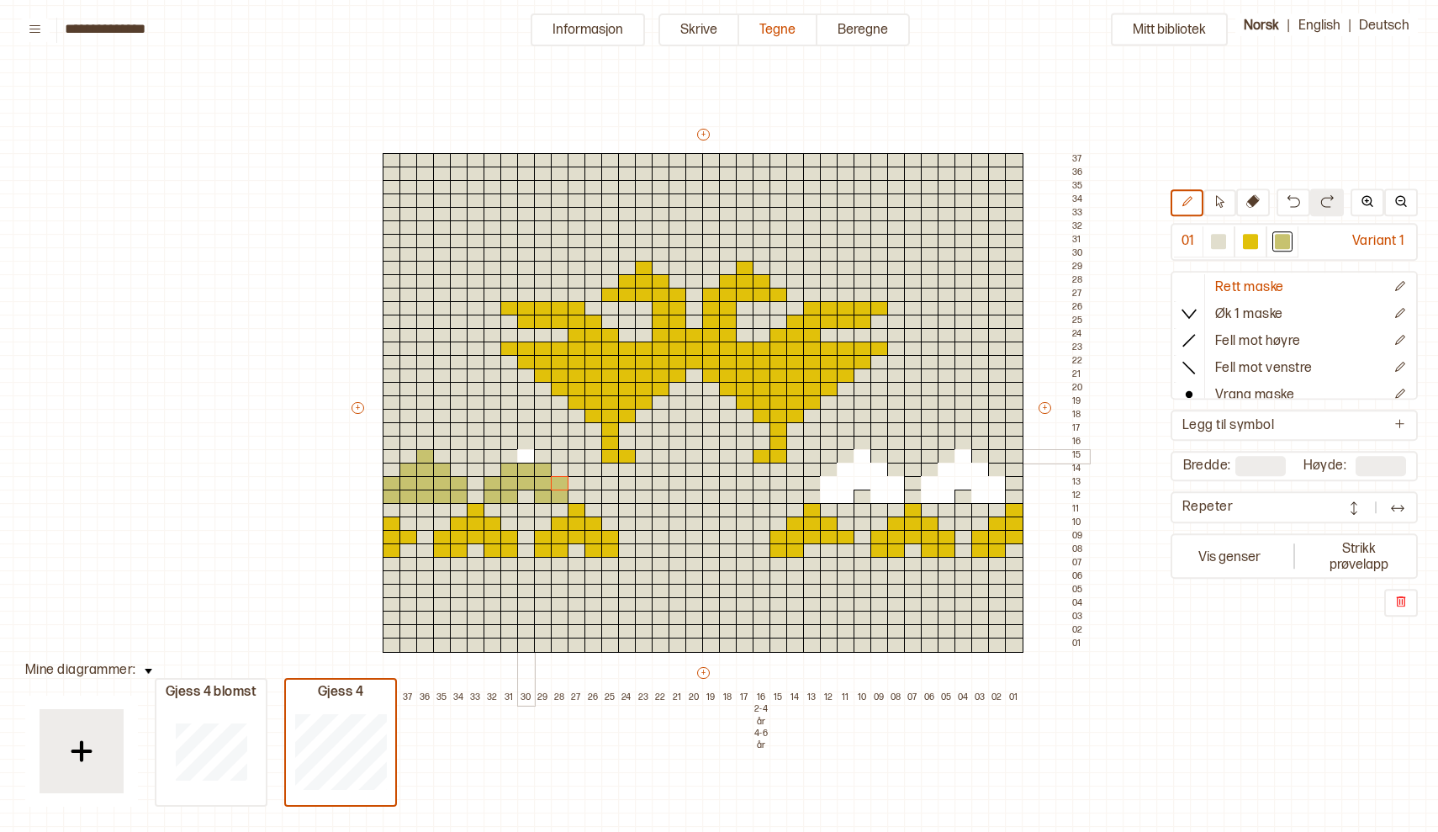
click at [524, 456] on div at bounding box center [526, 456] width 18 height 15
drag, startPoint x: 824, startPoint y: 497, endPoint x: 842, endPoint y: 483, distance: 22.7
click at [842, 483] on div "+ + + + 38 37 36 35 34 33 32 31 30 29 28 27 26 25 24 23 22 21 20 19 18 17 16 2-…" at bounding box center [719, 415] width 740 height 579
drag, startPoint x: 854, startPoint y: 480, endPoint x: 860, endPoint y: 460, distance: 21.0
click at [860, 460] on div "+ + + + 38 37 36 35 34 33 32 31 30 29 28 27 26 25 24 23 22 21 20 19 18 17 16 2-…" at bounding box center [719, 415] width 740 height 579
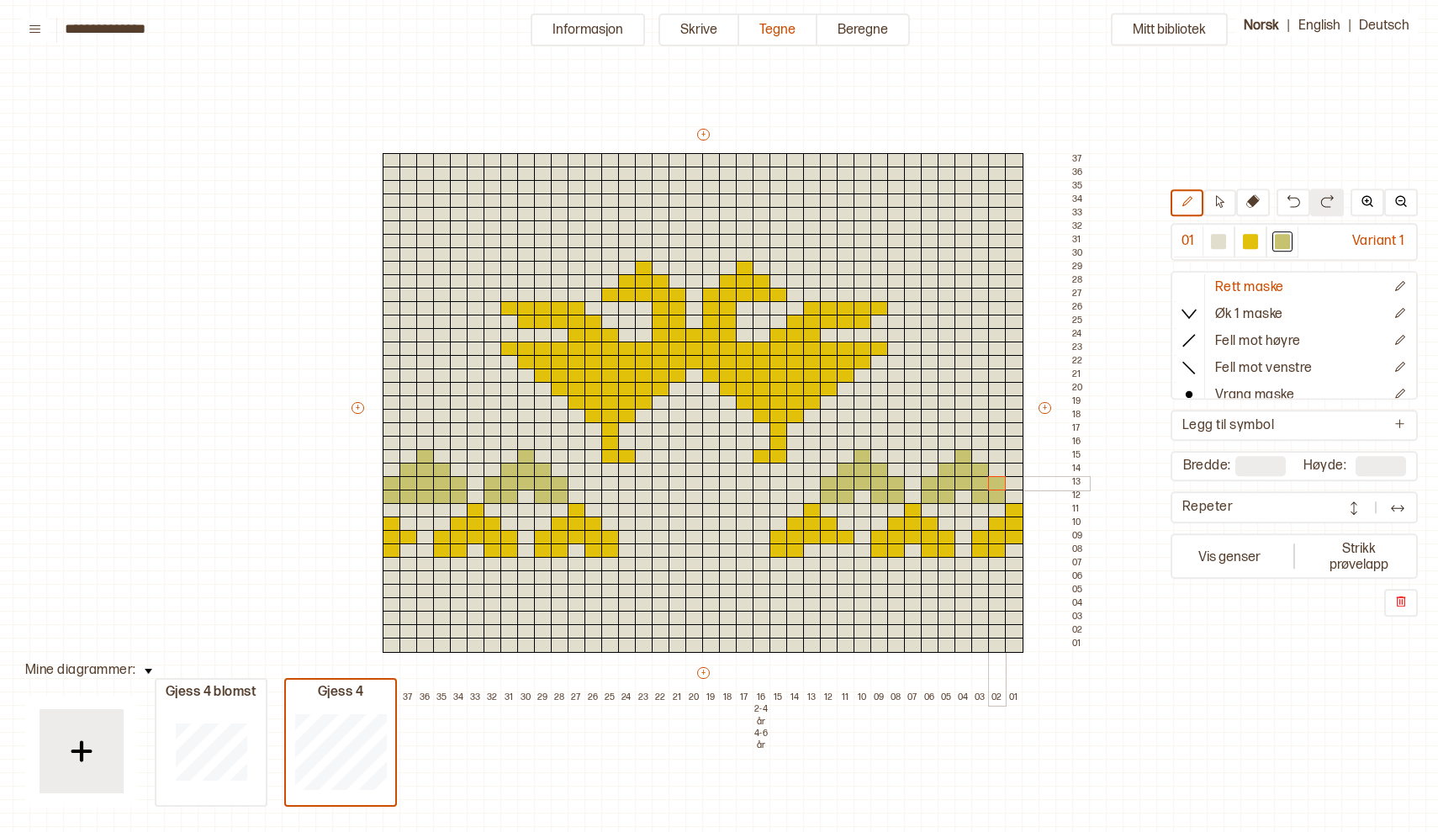
drag, startPoint x: 928, startPoint y: 480, endPoint x: 996, endPoint y: 485, distance: 68.3
click at [996, 485] on div "+ + + + 38 37 36 35 34 33 32 31 30 29 28 27 26 25 24 23 22 21 20 19 18 17 16 2-…" at bounding box center [719, 415] width 740 height 579
click at [1217, 242] on div at bounding box center [1218, 242] width 15 height 15
drag, startPoint x: 393, startPoint y: 507, endPoint x: 726, endPoint y: 620, distance: 351.5
click at [726, 620] on div "+ + + + 38 37 36 35 34 33 32 31 30 29 28 27 26 25 24 23 22 21 20 19 18 17 16 2-…" at bounding box center [719, 415] width 740 height 579
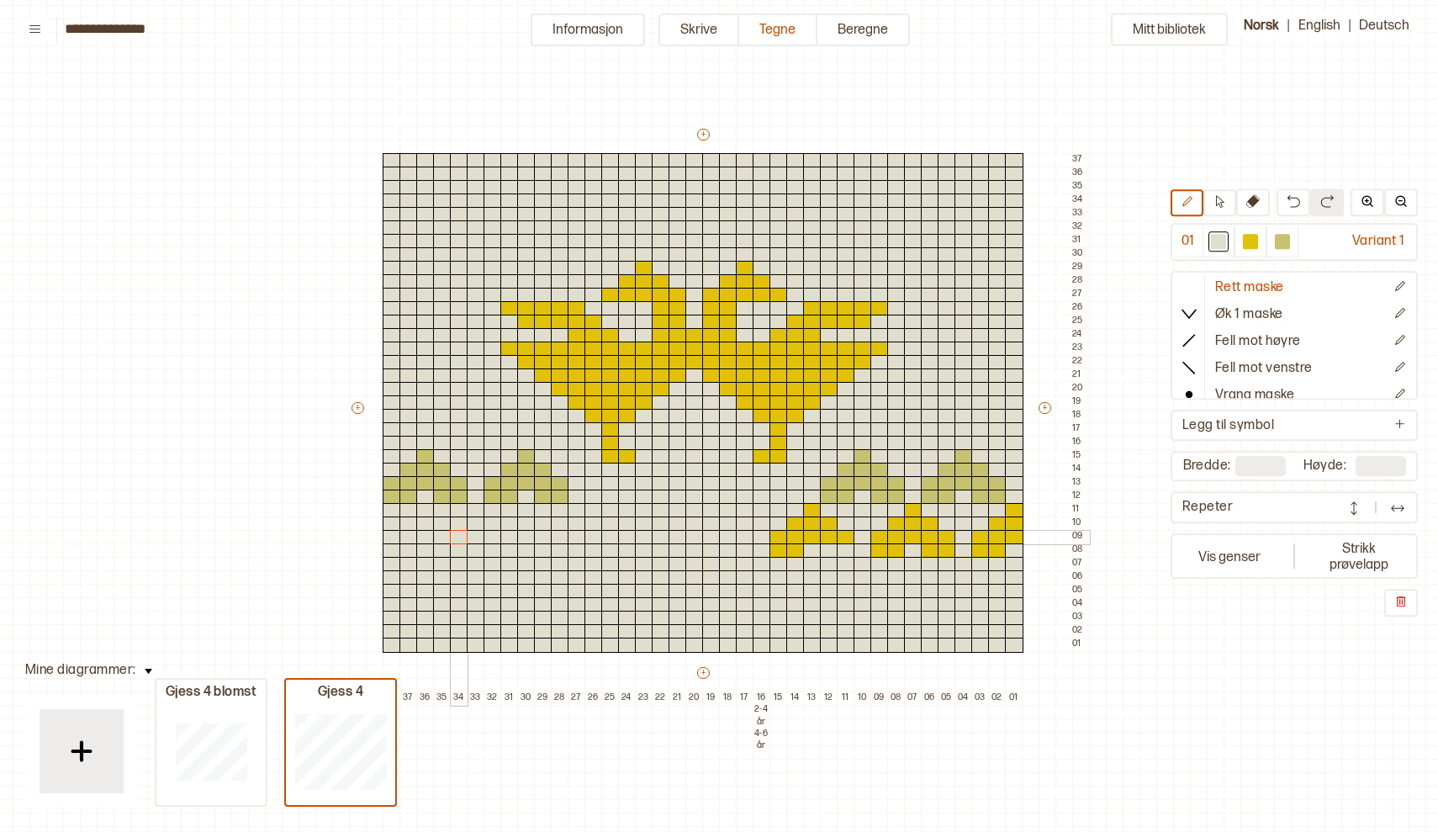
click at [459, 537] on div at bounding box center [459, 537] width 18 height 15
drag, startPoint x: 787, startPoint y: 545, endPoint x: 1014, endPoint y: 516, distance: 228.8
click at [1014, 516] on div "+ + + + 38 37 36 35 34 33 32 31 30 29 28 27 26 25 24 23 22 21 20 19 18 17 16 2-…" at bounding box center [719, 415] width 740 height 579
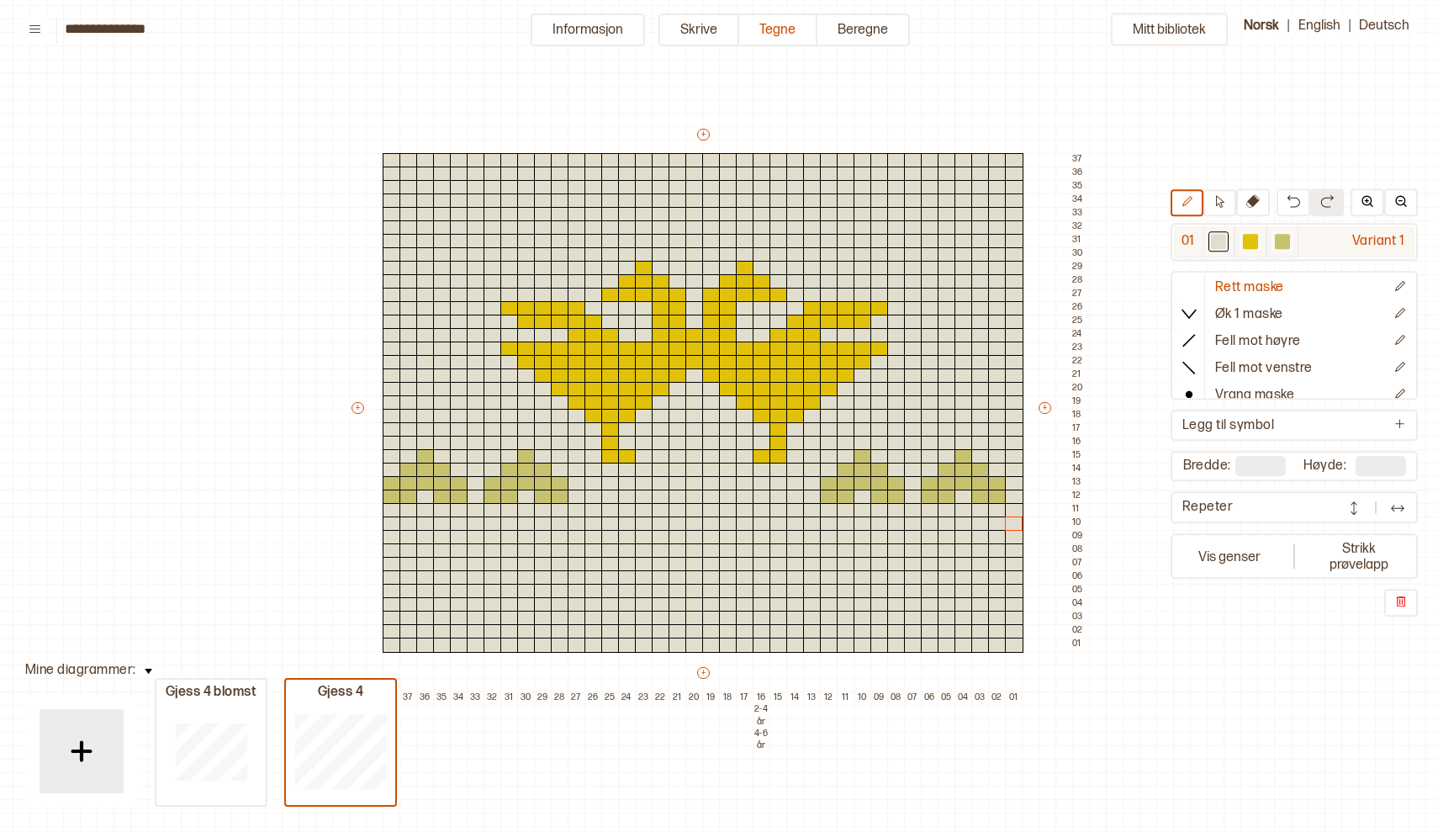
click at [1287, 241] on div at bounding box center [1282, 242] width 15 height 15
click at [1222, 248] on div at bounding box center [1218, 242] width 15 height 15
drag, startPoint x: 542, startPoint y: 490, endPoint x: 463, endPoint y: 500, distance: 79.7
click at [463, 500] on div "+ + + + 38 37 36 35 34 33 32 31 30 29 28 27 26 25 24 23 22 21 20 19 18 17 16 2-…" at bounding box center [719, 415] width 740 height 579
click at [1290, 242] on div at bounding box center [1282, 242] width 20 height 20
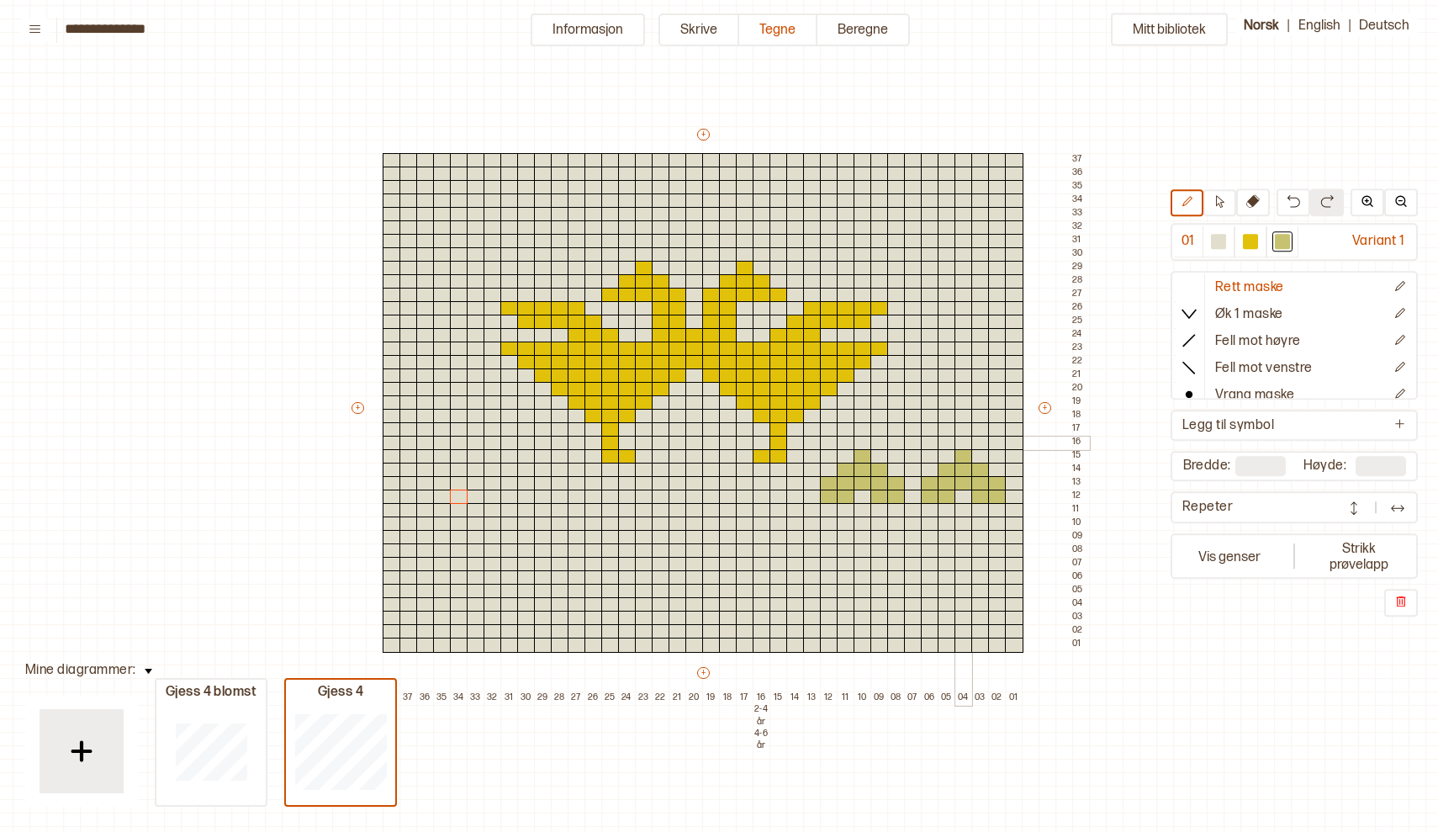
click at [963, 440] on div at bounding box center [963, 443] width 18 height 15
click at [1217, 234] on div at bounding box center [1218, 242] width 20 height 20
click at [963, 442] on div at bounding box center [963, 443] width 18 height 15
click at [963, 425] on div at bounding box center [963, 429] width 18 height 15
click at [1286, 239] on div at bounding box center [1282, 242] width 15 height 15
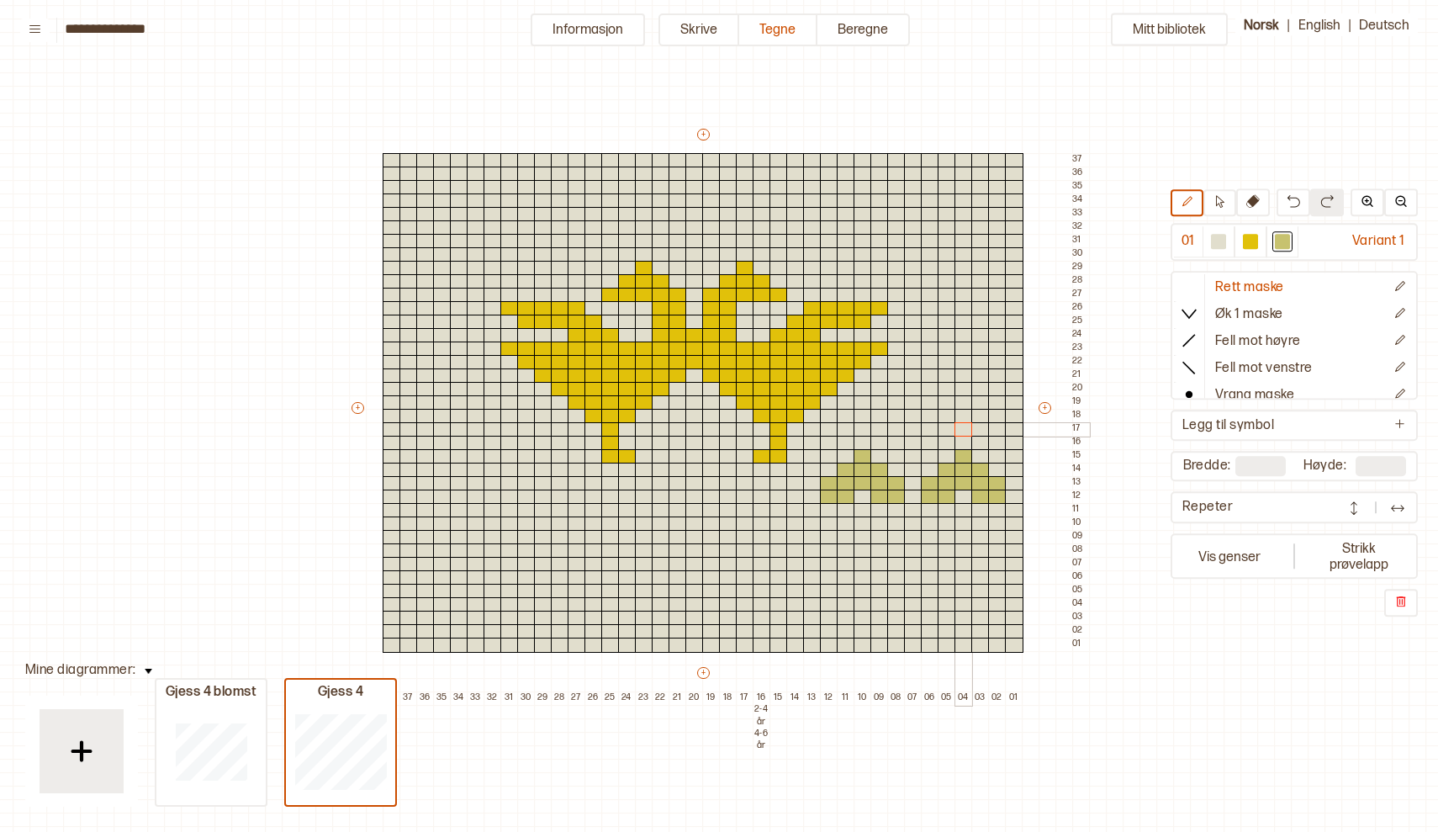
click at [959, 427] on div at bounding box center [963, 429] width 18 height 15
drag, startPoint x: 945, startPoint y: 413, endPoint x: 980, endPoint y: 415, distance: 34.5
click at [980, 415] on div "+ + + + 38 37 36 35 34 33 32 31 30 29 28 27 26 25 24 23 22 21 20 19 18 17 16 2-…" at bounding box center [719, 415] width 740 height 579
drag, startPoint x: 926, startPoint y: 398, endPoint x: 986, endPoint y: 400, distance: 59.8
click at [986, 400] on div "+ + + + 38 37 36 35 34 33 32 31 30 29 28 27 26 25 24 23 22 21 20 19 18 17 16 2-…" at bounding box center [719, 415] width 740 height 579
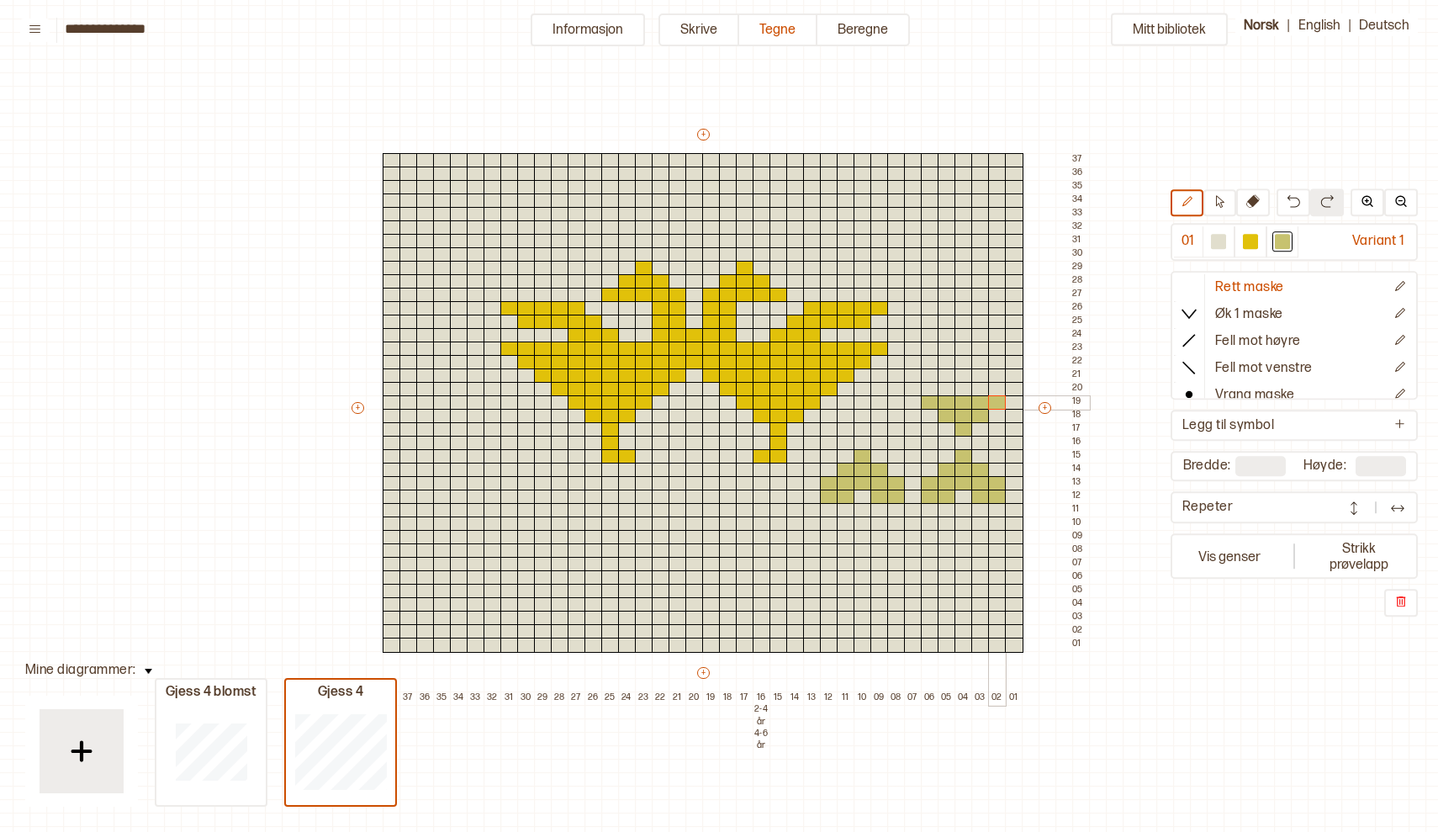
click at [998, 400] on div at bounding box center [997, 402] width 18 height 15
drag, startPoint x: 928, startPoint y: 383, endPoint x: 944, endPoint y: 387, distance: 17.3
click at [944, 386] on div "+ + + + 38 37 36 35 34 33 32 31 30 29 28 27 26 25 24 23 22 21 20 19 18 17 16 2-…" at bounding box center [719, 415] width 740 height 579
drag, startPoint x: 980, startPoint y: 385, endPoint x: 996, endPoint y: 385, distance: 16.8
click at [996, 385] on div "+ + + + 38 37 36 35 34 33 32 31 30 29 28 27 26 25 24 23 22 21 20 19 18 17 16 2-…" at bounding box center [719, 415] width 740 height 579
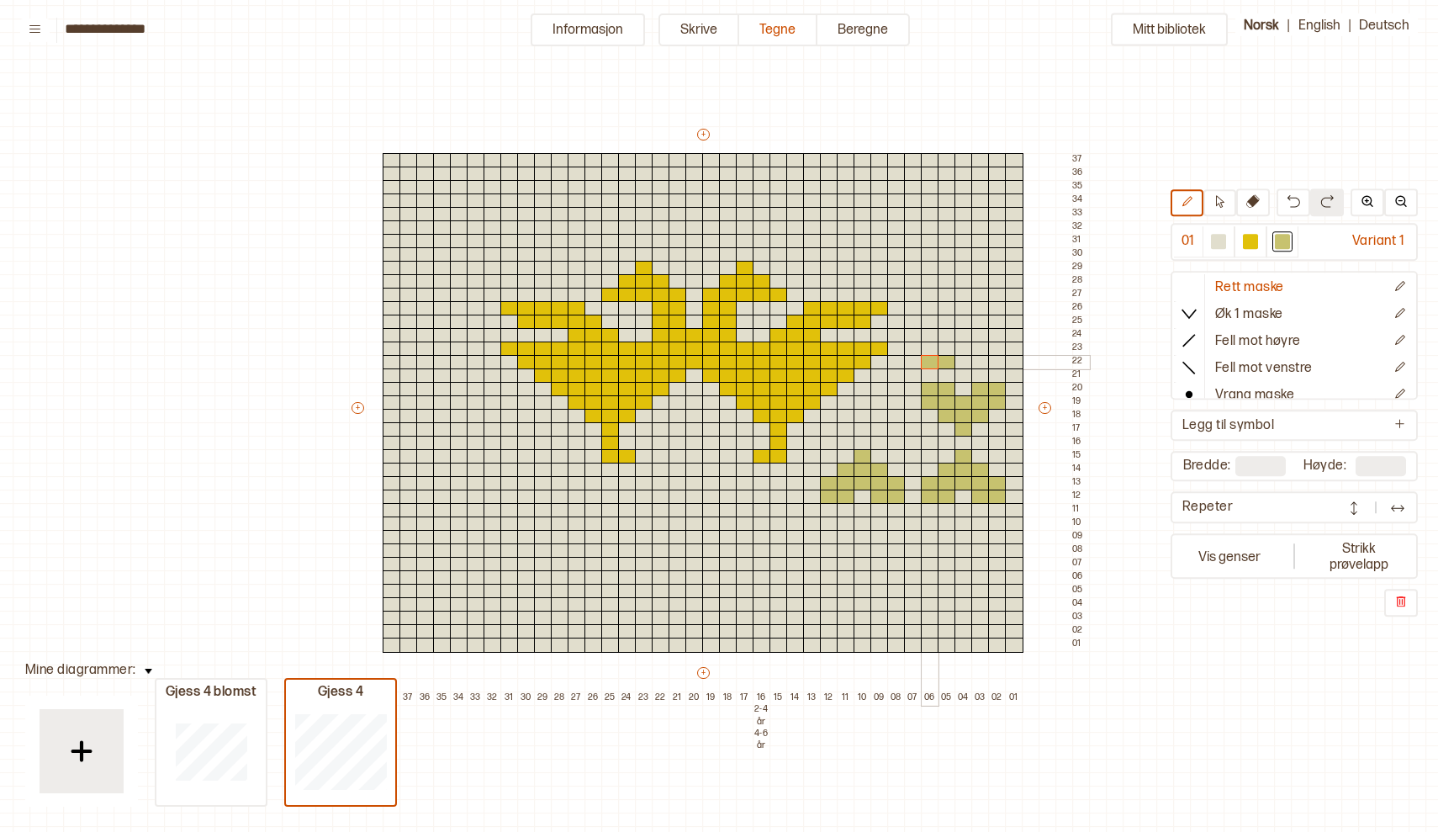
drag, startPoint x: 949, startPoint y: 357, endPoint x: 925, endPoint y: 358, distance: 23.6
click at [925, 358] on div "+ + + + 38 37 36 35 34 33 32 31 30 29 28 27 26 25 24 23 22 21 20 19 18 17 16 2-…" at bounding box center [719, 415] width 740 height 579
drag, startPoint x: 983, startPoint y: 356, endPoint x: 996, endPoint y: 358, distance: 12.9
click at [996, 358] on div "+ + + + 38 37 36 35 34 33 32 31 30 29 28 27 26 25 24 23 22 21 20 19 18 17 16 2-…" at bounding box center [719, 415] width 740 height 579
drag, startPoint x: 929, startPoint y: 344, endPoint x: 996, endPoint y: 346, distance: 66.5
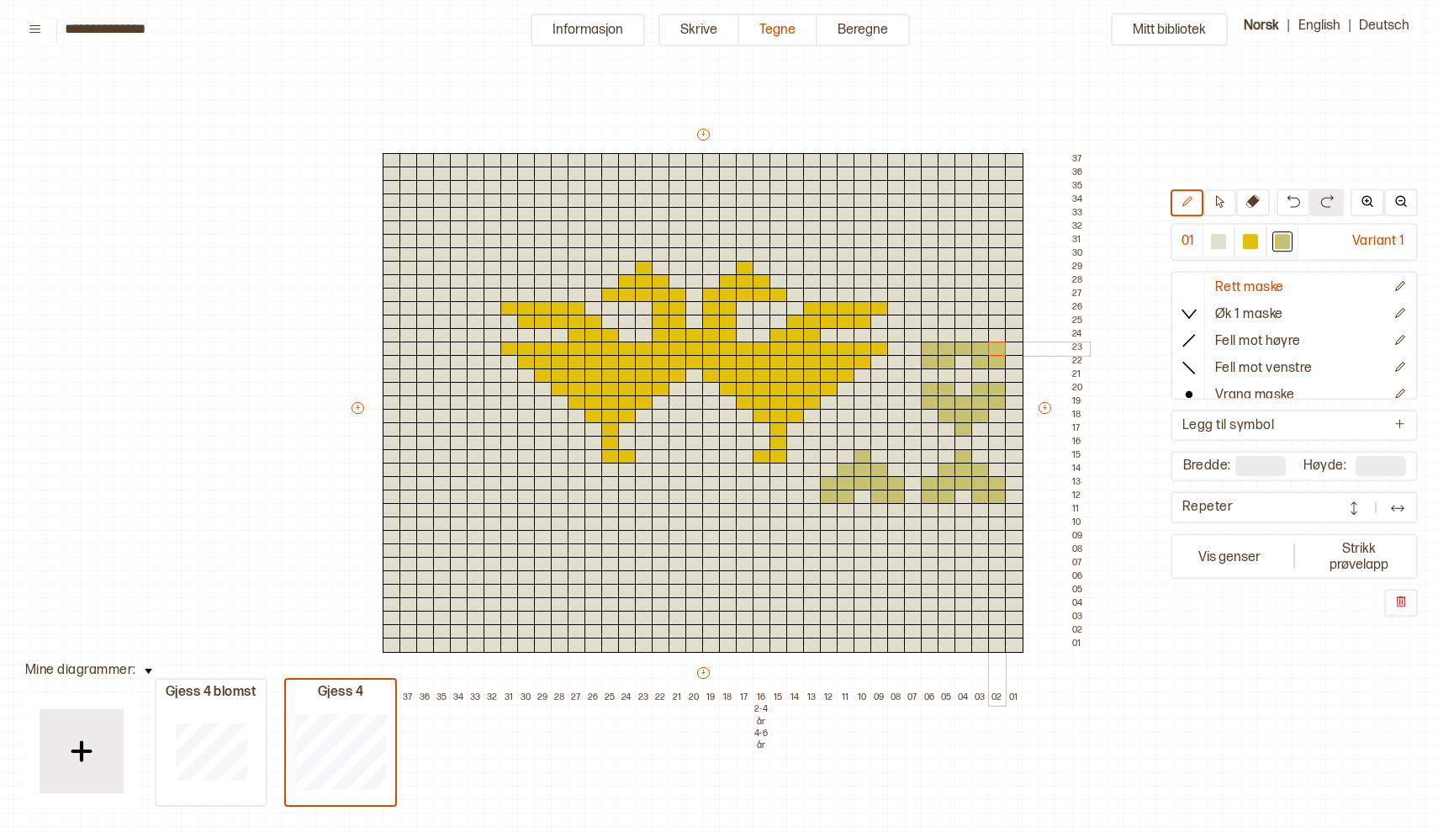
click at [996, 346] on div "+ + + + 38 37 36 35 34 33 32 31 30 29 28 27 26 25 24 23 22 21 20 19 18 17 16 2-…" at bounding box center [719, 415] width 740 height 579
drag, startPoint x: 943, startPoint y: 328, endPoint x: 980, endPoint y: 332, distance: 37.2
click at [980, 332] on div "+ + + + 38 37 36 35 34 33 32 31 30 29 28 27 26 25 24 23 22 21 20 19 18 17 16 2-…" at bounding box center [719, 415] width 740 height 579
click at [960, 313] on div at bounding box center [963, 308] width 18 height 15
click at [960, 322] on div at bounding box center [963, 321] width 18 height 15
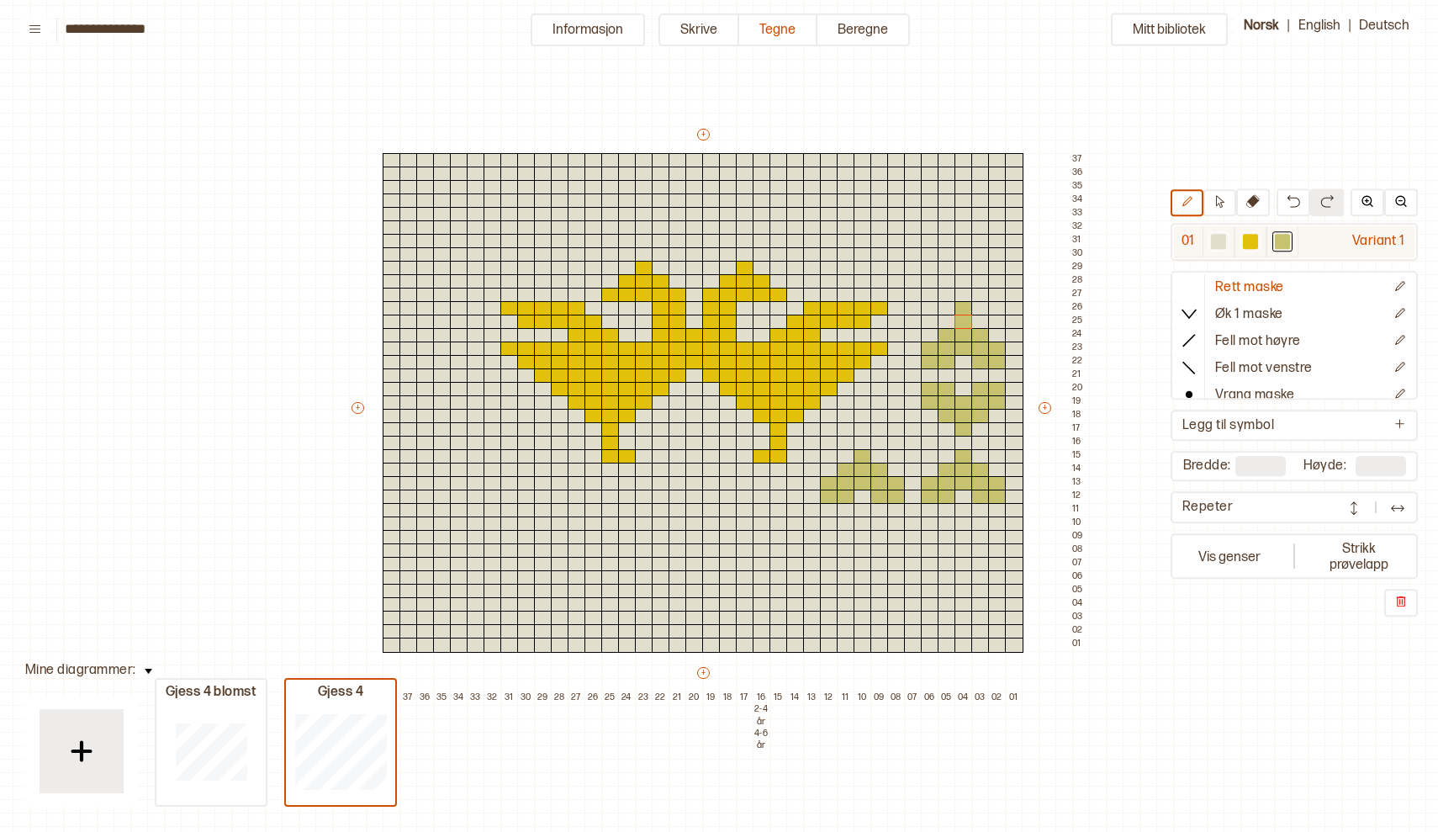
click at [1217, 244] on div at bounding box center [1218, 242] width 15 height 15
click at [968, 306] on div at bounding box center [963, 308] width 18 height 15
click at [598, 27] on button "Informasjon" at bounding box center [588, 29] width 114 height 33
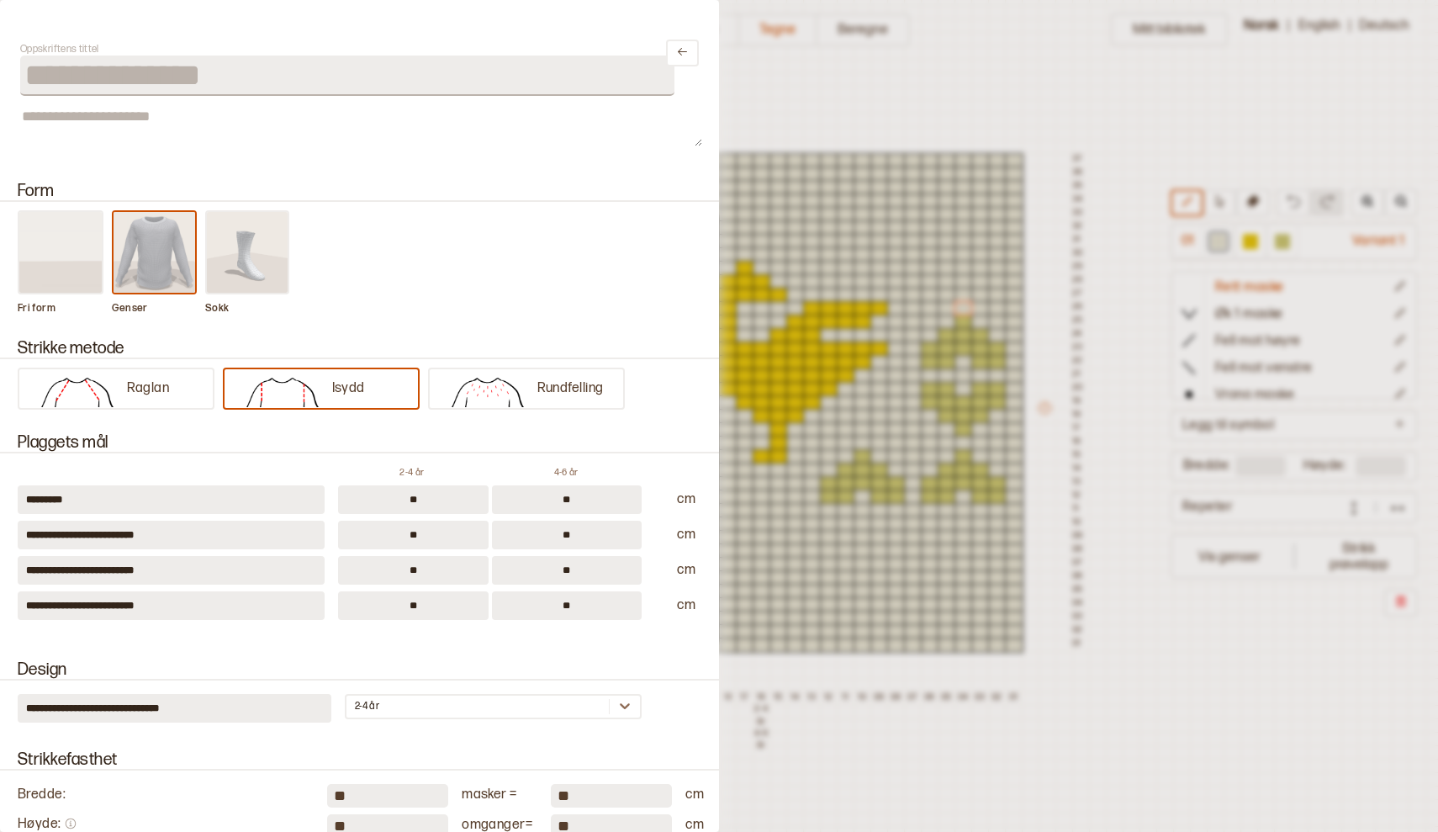
click at [598, 27] on div "**********" at bounding box center [359, 53] width 679 height 86
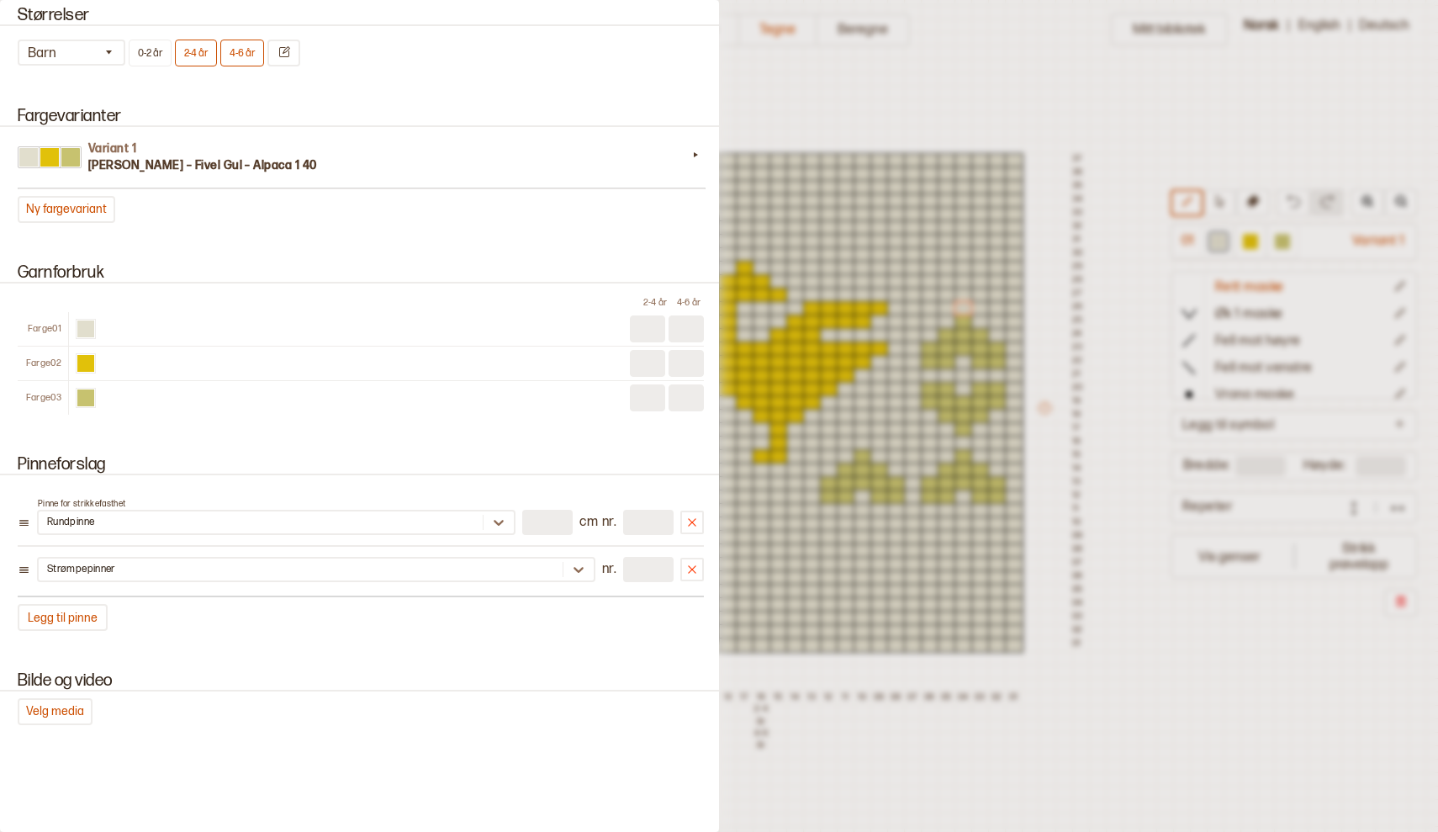
scroll to position [1427, 0]
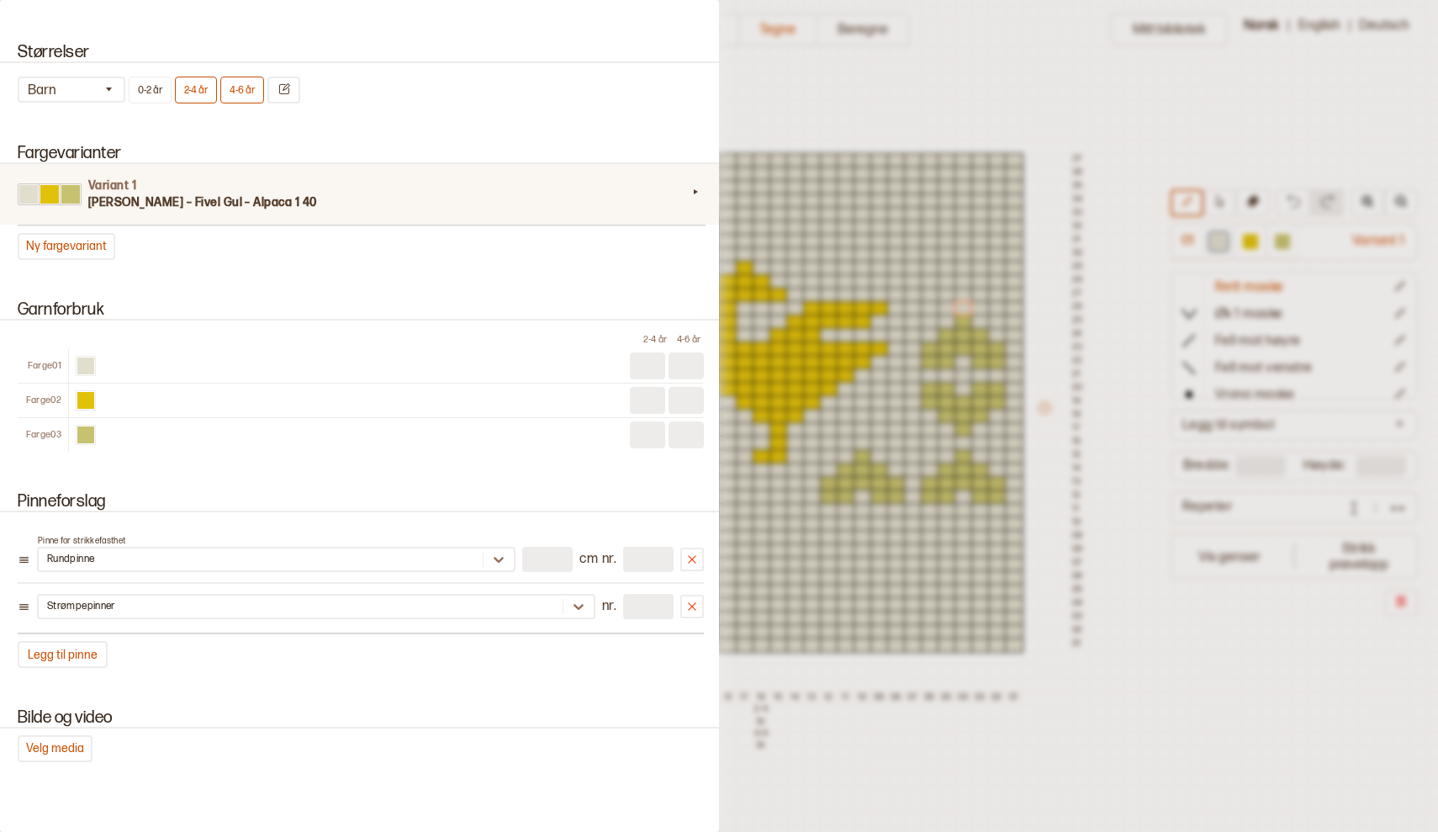
click at [692, 192] on icon at bounding box center [695, 191] width 17 height 17
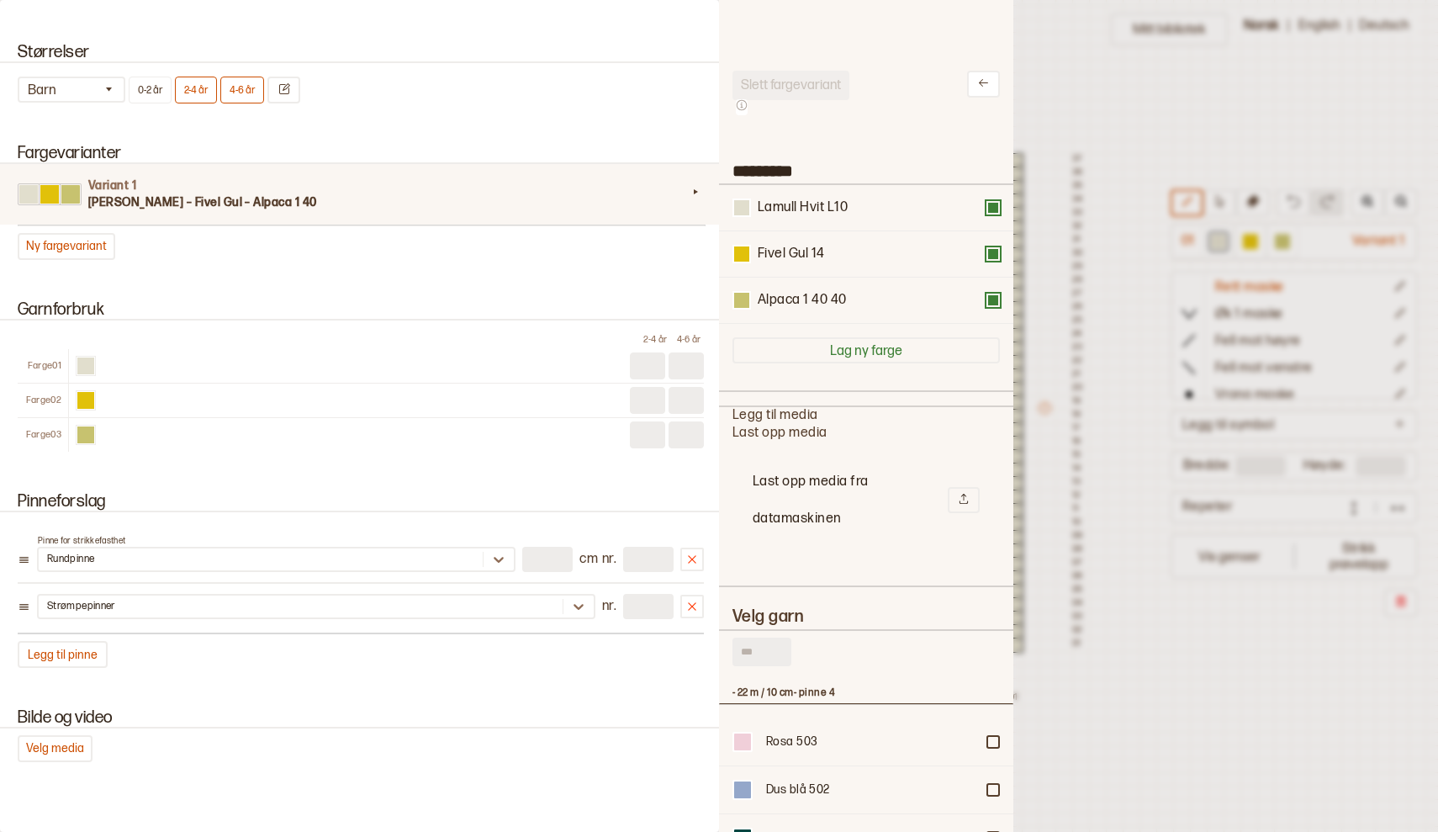
scroll to position [1, 1]
click at [995, 302] on button at bounding box center [992, 299] width 13 height 13
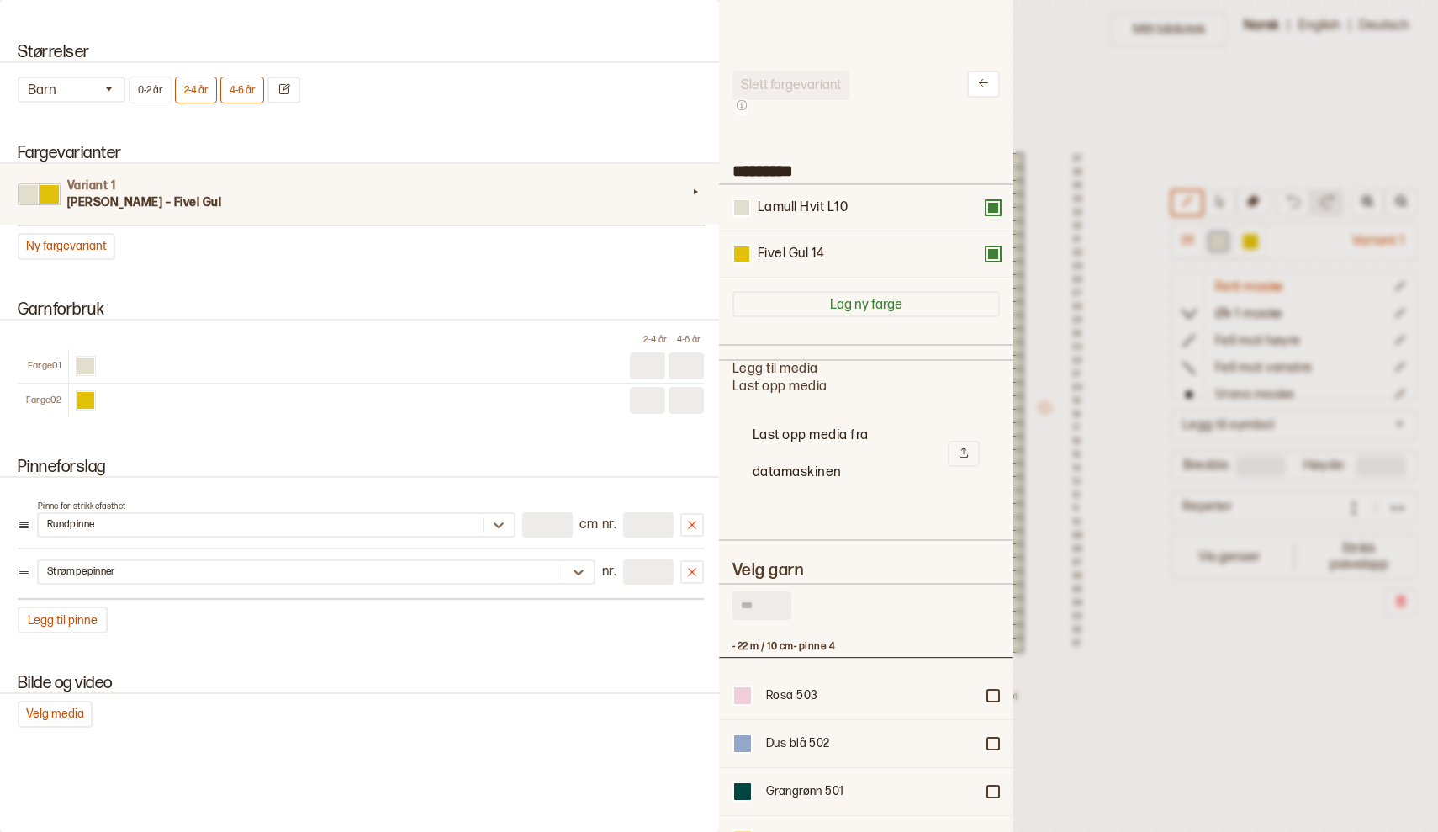
click at [1079, 128] on div at bounding box center [719, 416] width 1438 height 832
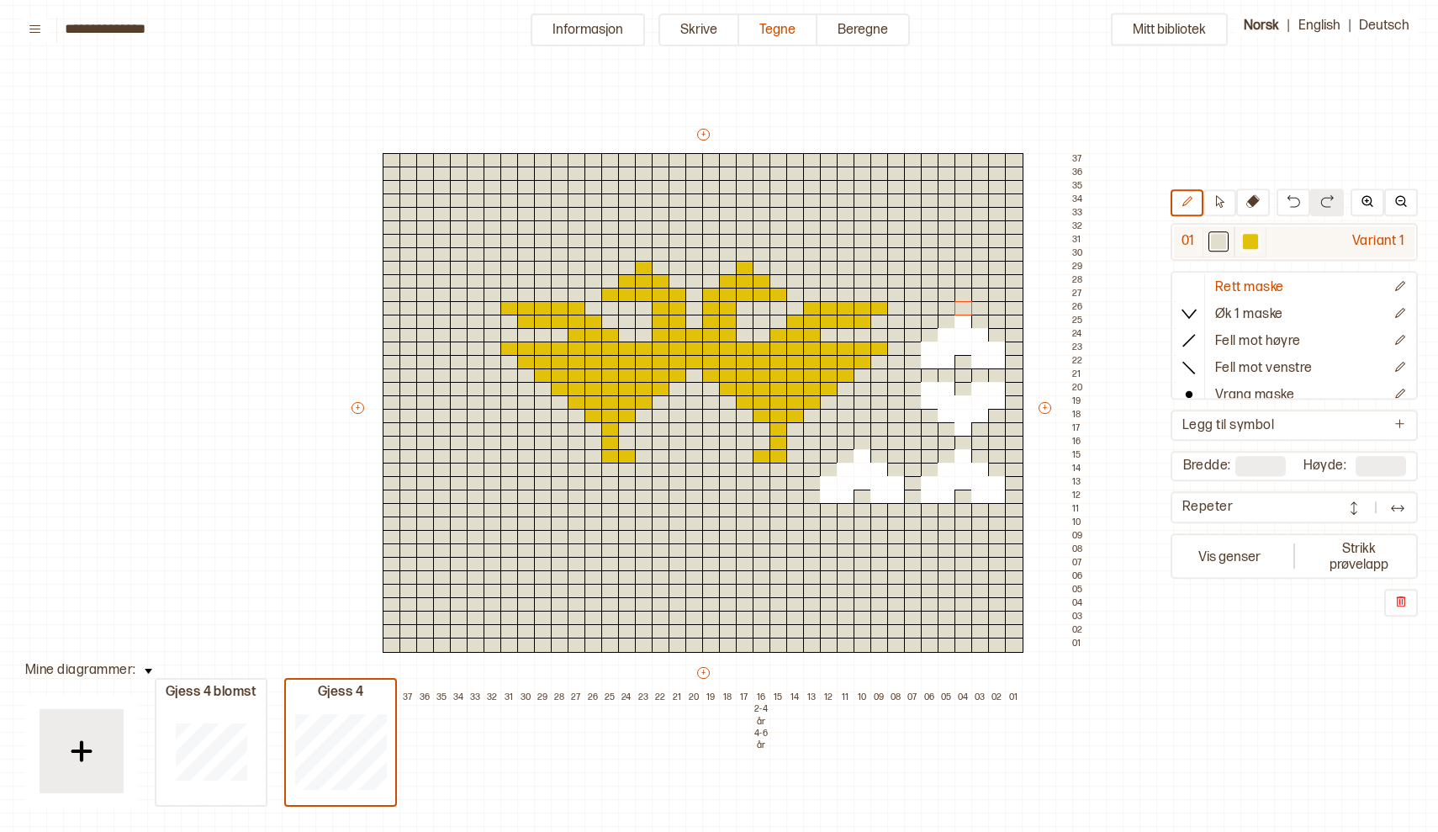
click at [1218, 244] on div at bounding box center [1218, 242] width 15 height 15
drag, startPoint x: 965, startPoint y: 320, endPoint x: 946, endPoint y: 478, distance: 159.2
click at [952, 456] on div "+ + + + 38 37 36 35 34 33 32 31 30 29 28 27 26 25 24 23 22 21 20 19 18 17 16 2-…" at bounding box center [719, 415] width 740 height 579
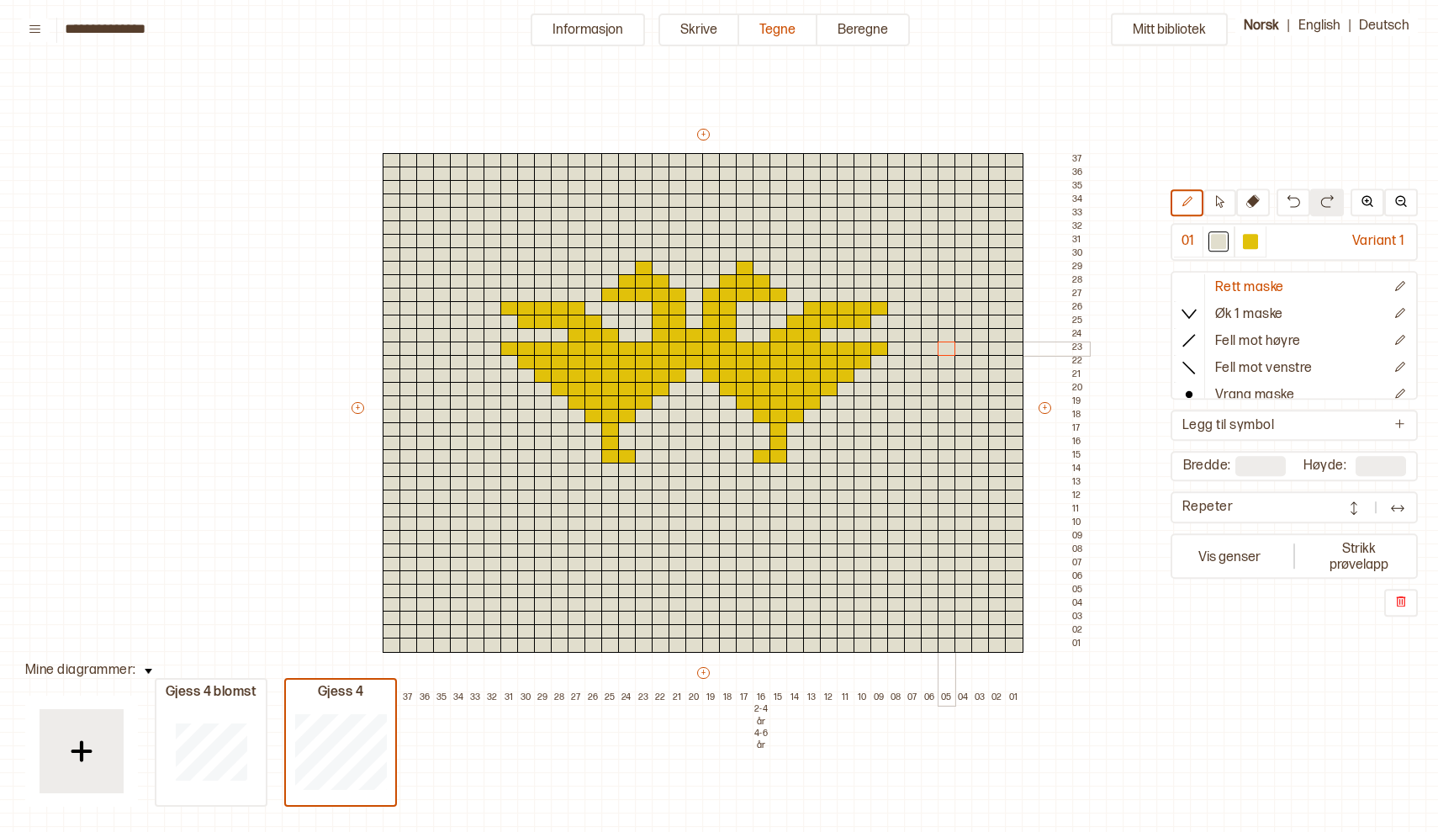
drag, startPoint x: 946, startPoint y: 478, endPoint x: 942, endPoint y: 372, distance: 106.0
click at [942, 371] on div "+ + + + 38 37 36 35 34 33 32 31 30 29 28 27 26 25 24 23 22 21 20 19 18 17 16 2-…" at bounding box center [719, 415] width 740 height 579
click at [1250, 244] on div at bounding box center [1250, 242] width 15 height 15
click at [692, 466] on div at bounding box center [694, 469] width 18 height 15
drag, startPoint x: 674, startPoint y: 483, endPoint x: 711, endPoint y: 484, distance: 36.2
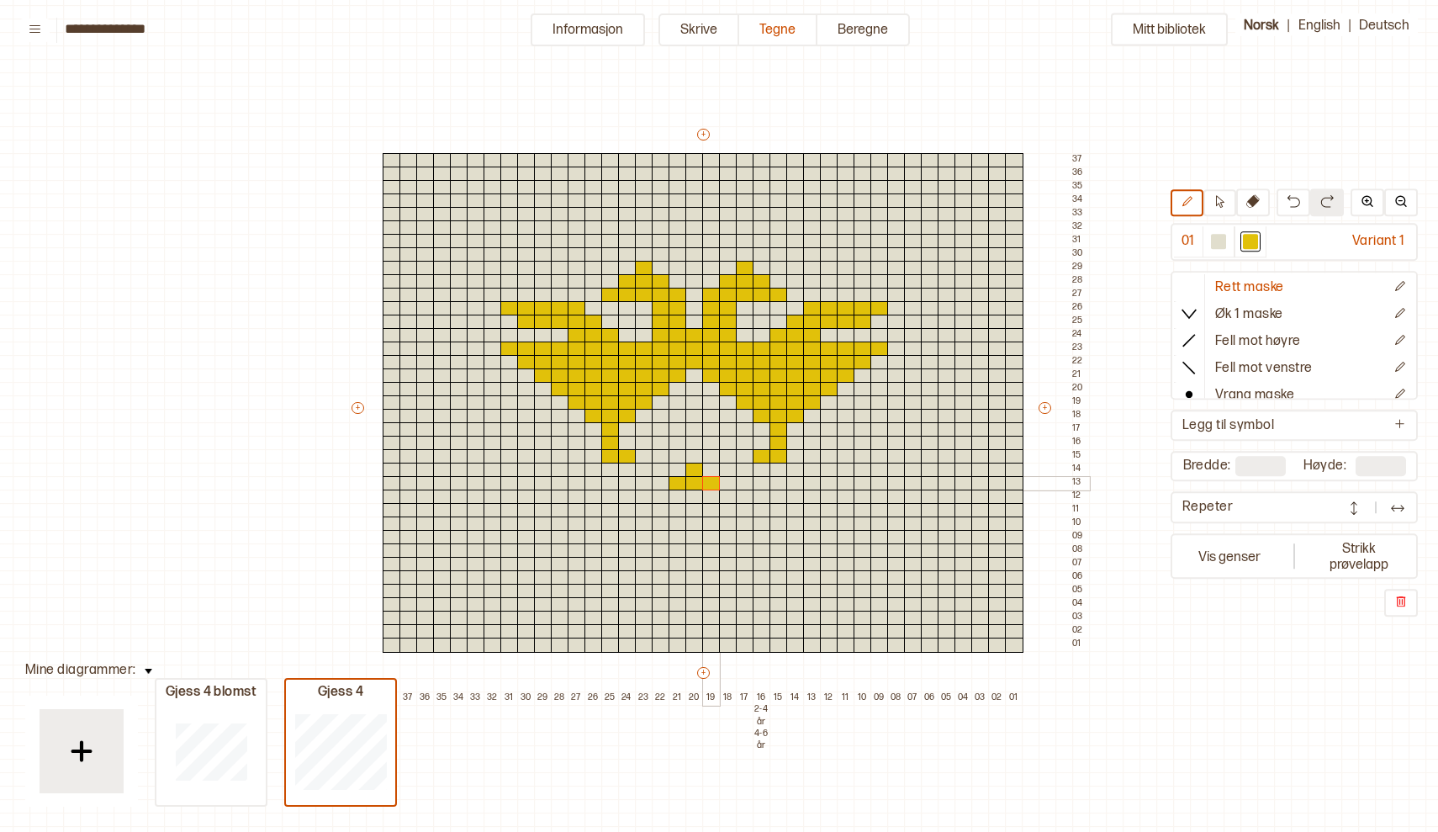
click at [711, 484] on div "+ + + + 38 37 36 35 34 33 32 31 30 29 28 27 26 25 24 23 22 21 20 19 18 17 16 2-…" at bounding box center [719, 415] width 740 height 579
drag, startPoint x: 659, startPoint y: 494, endPoint x: 722, endPoint y: 497, distance: 63.2
click at [722, 497] on div "+ + + + 38 37 36 35 34 33 32 31 30 29 28 27 26 25 24 23 22 21 20 19 18 17 16 2-…" at bounding box center [719, 415] width 740 height 579
drag, startPoint x: 658, startPoint y: 508, endPoint x: 674, endPoint y: 512, distance: 16.5
click at [674, 512] on div "+ + + + 38 37 36 35 34 33 32 31 30 29 28 27 26 25 24 23 22 21 20 19 18 17 16 2-…" at bounding box center [719, 415] width 740 height 579
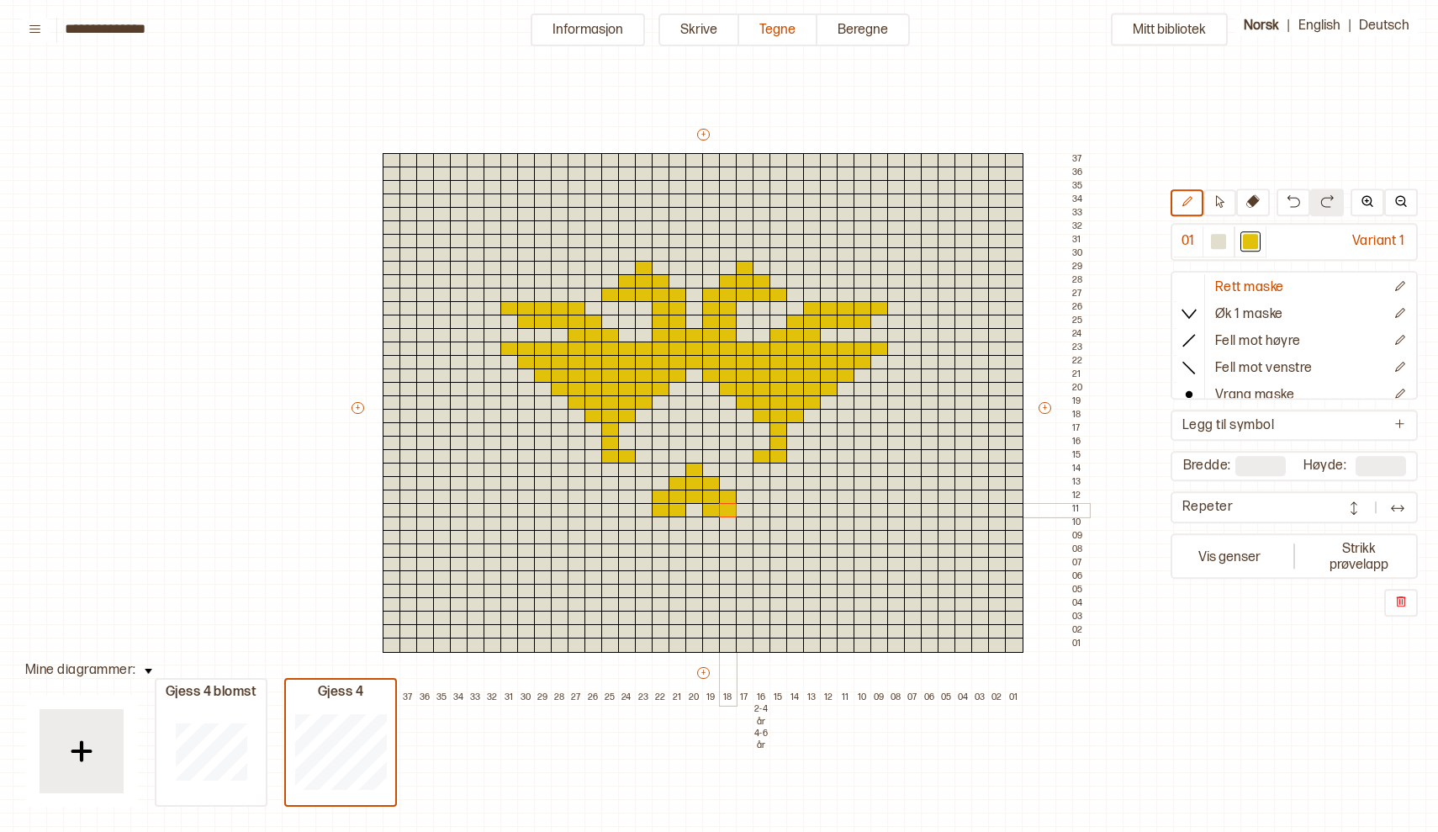
drag, startPoint x: 708, startPoint y: 509, endPoint x: 728, endPoint y: 509, distance: 20.2
click at [728, 509] on div "+ + + + 38 37 36 35 34 33 32 31 30 29 28 27 26 25 24 23 22 21 20 19 18 17 16 2-…" at bounding box center [719, 415] width 740 height 579
drag, startPoint x: 762, startPoint y: 493, endPoint x: 762, endPoint y: 504, distance: 10.9
click at [762, 504] on div "+ + + + 38 37 36 35 34 33 32 31 30 29 28 27 26 25 24 23 22 21 20 19 18 17 16 2-…" at bounding box center [719, 415] width 740 height 579
drag, startPoint x: 776, startPoint y: 483, endPoint x: 814, endPoint y: 481, distance: 37.9
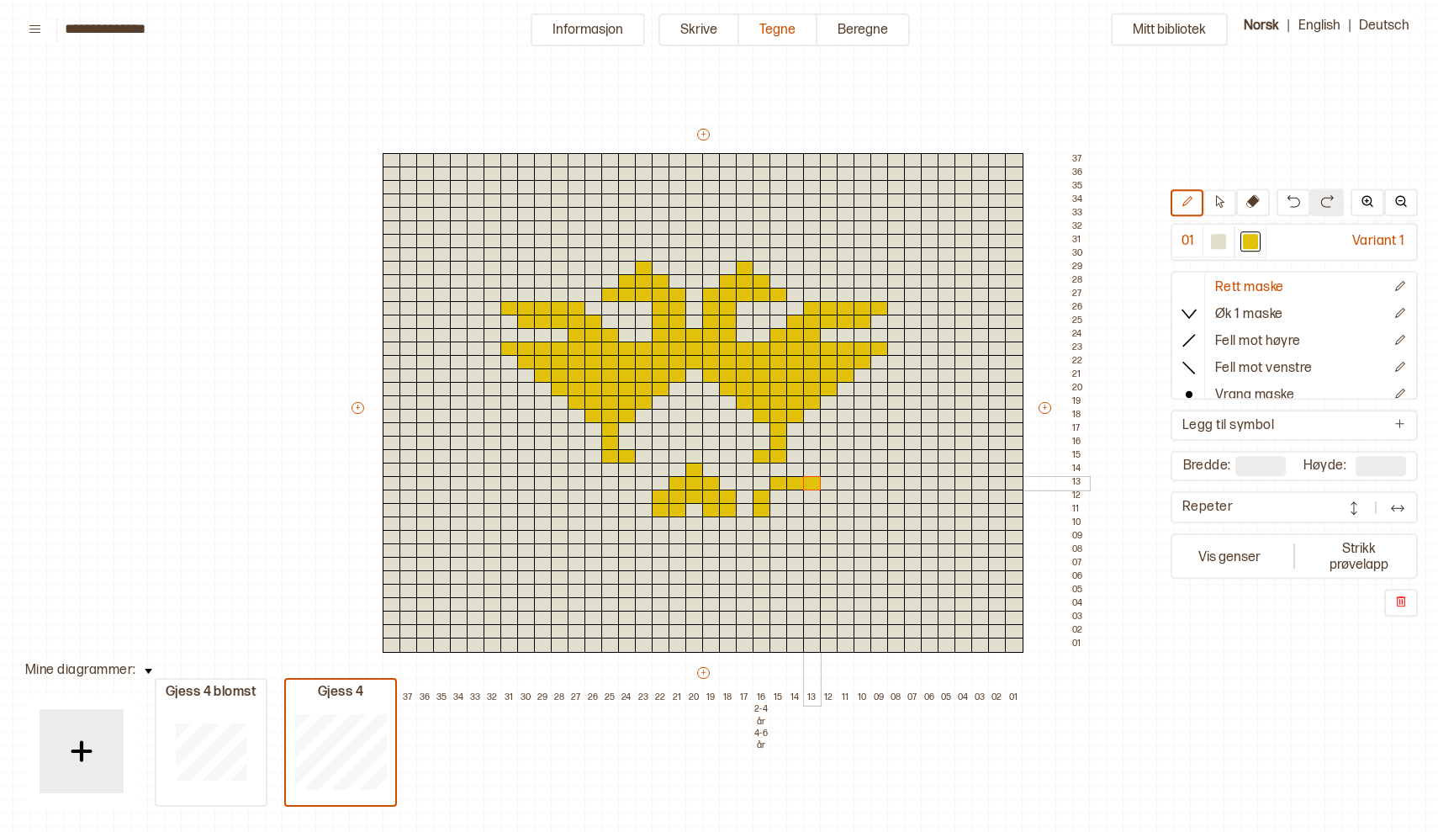
click at [814, 481] on div "+ + + + 38 37 36 35 34 33 32 31 30 29 28 27 26 25 24 23 22 21 20 19 18 17 16 2-…" at bounding box center [719, 415] width 740 height 579
click at [795, 468] on div at bounding box center [795, 469] width 18 height 15
drag, startPoint x: 775, startPoint y: 493, endPoint x: 825, endPoint y: 493, distance: 49.6
click at [825, 493] on div "+ + + + 38 37 36 35 34 33 32 31 30 29 28 27 26 25 24 23 22 21 20 19 18 17 16 2-…" at bounding box center [719, 415] width 740 height 579
click at [778, 507] on div at bounding box center [778, 510] width 18 height 15
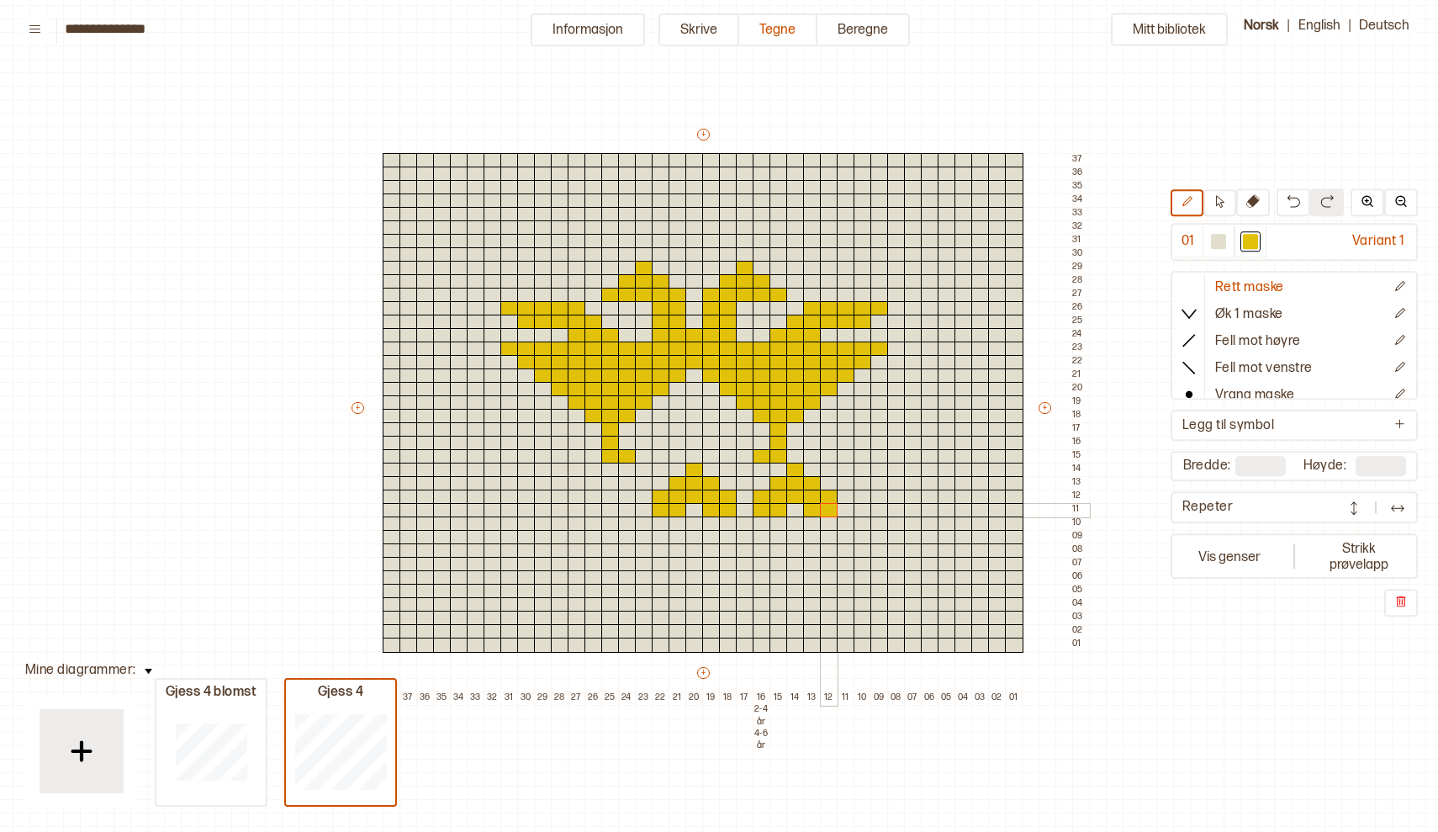
drag, startPoint x: 811, startPoint y: 509, endPoint x: 826, endPoint y: 509, distance: 14.3
click at [826, 509] on div "+ + + + 38 37 36 35 34 33 32 31 30 29 28 27 26 25 24 23 22 21 20 19 18 17 16 2-…" at bounding box center [719, 415] width 740 height 579
drag, startPoint x: 862, startPoint y: 491, endPoint x: 862, endPoint y: 505, distance: 14.3
click at [862, 505] on div "+ + + + 38 37 36 35 34 33 32 31 30 29 28 27 26 25 24 23 22 21 20 19 18 17 16 2-…" at bounding box center [719, 415] width 740 height 579
drag, startPoint x: 880, startPoint y: 511, endPoint x: 879, endPoint y: 484, distance: 26.9
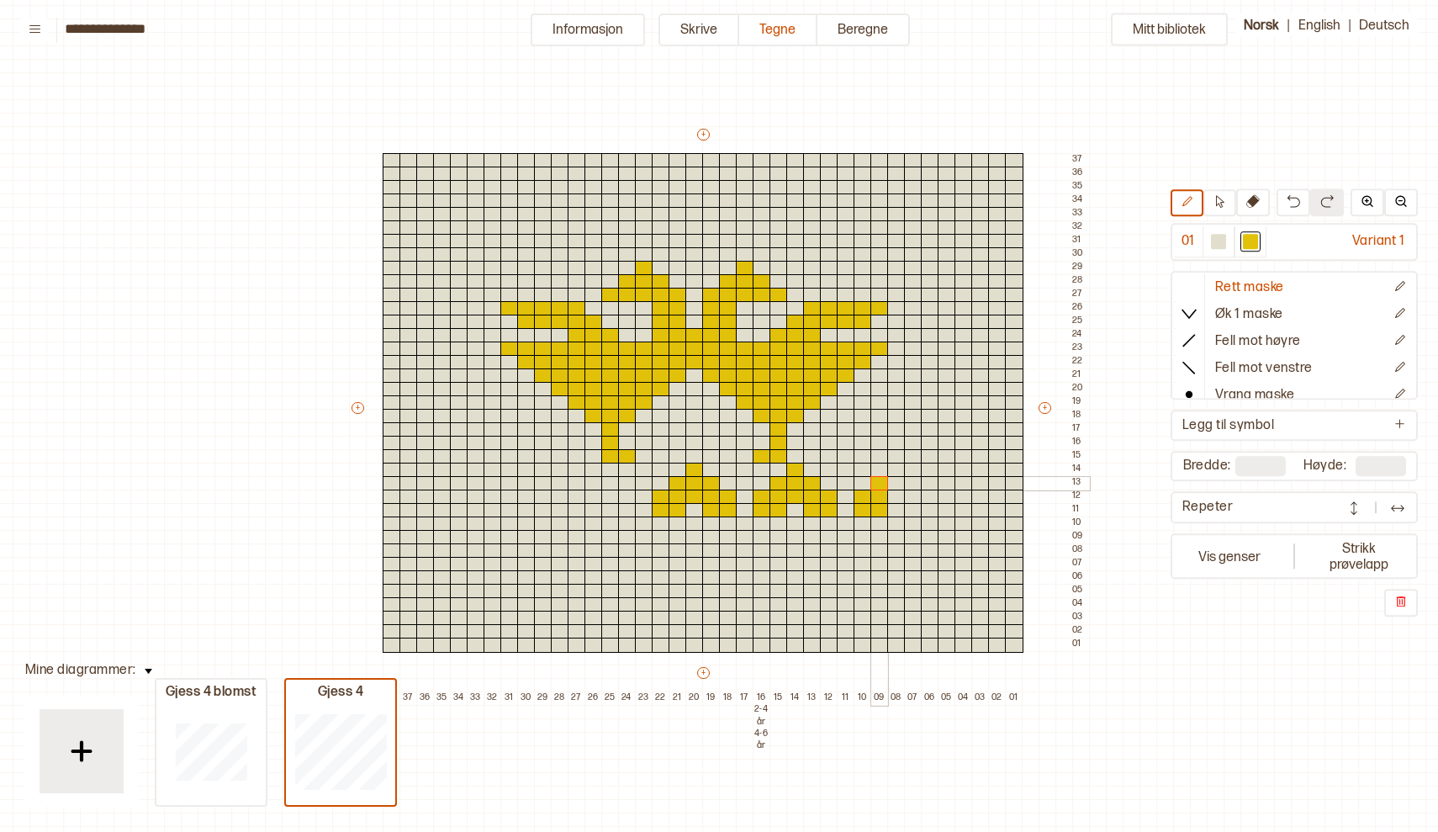
click at [879, 484] on div "+ + + + 38 37 36 35 34 33 32 31 30 29 28 27 26 25 24 23 22 21 20 19 18 17 16 2-…" at bounding box center [719, 415] width 740 height 579
drag, startPoint x: 897, startPoint y: 496, endPoint x: 900, endPoint y: 457, distance: 38.8
click at [900, 457] on div "+ + + + 38 37 36 35 34 33 32 31 30 29 28 27 26 25 24 23 22 21 20 19 18 17 16 2-…" at bounding box center [719, 415] width 740 height 579
drag, startPoint x: 913, startPoint y: 478, endPoint x: 912, endPoint y: 489, distance: 10.1
click at [912, 489] on div at bounding box center [913, 483] width 18 height 15
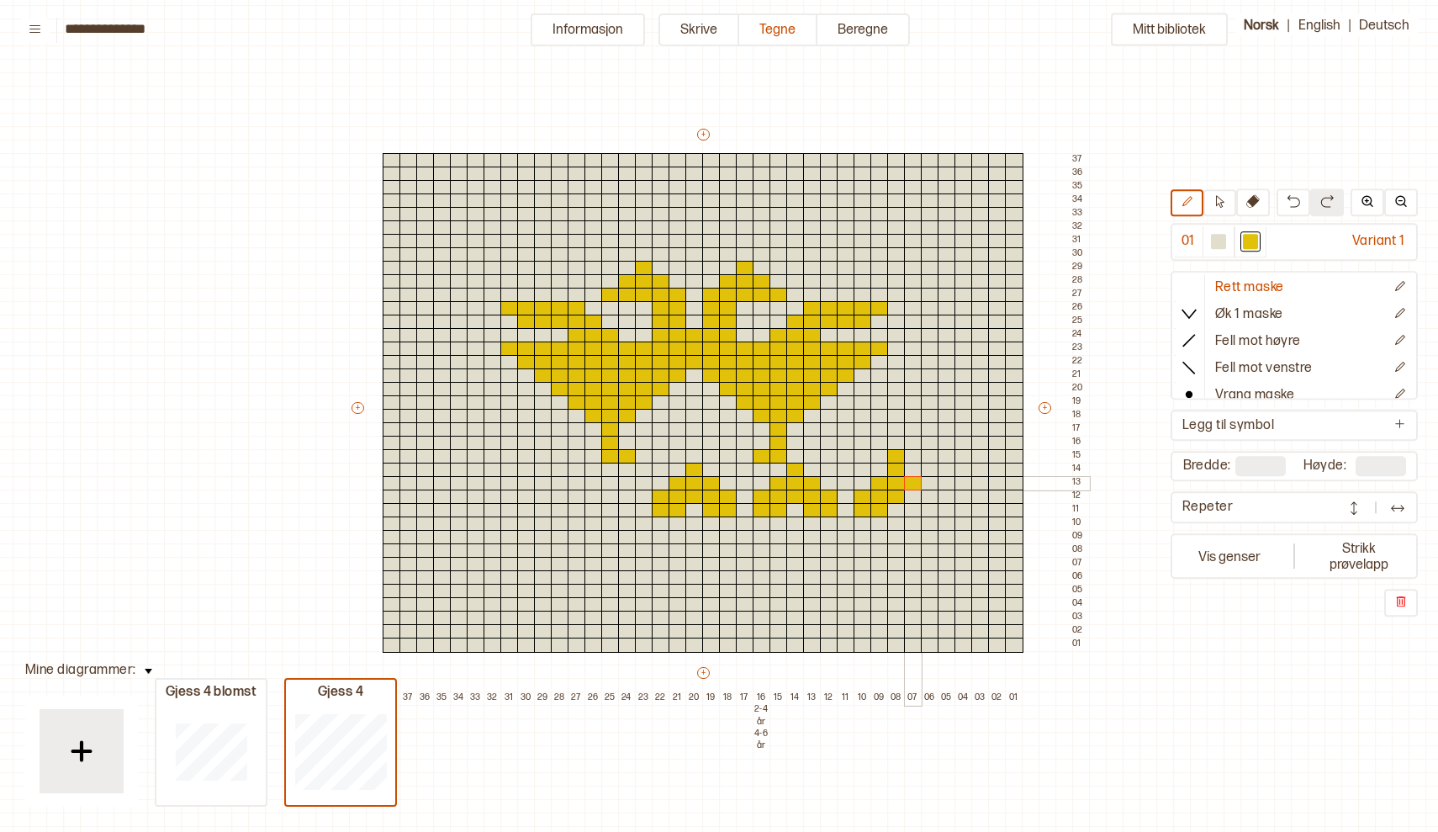
click at [912, 489] on div at bounding box center [913, 483] width 18 height 15
click at [910, 495] on div at bounding box center [913, 496] width 18 height 15
drag, startPoint x: 932, startPoint y: 494, endPoint x: 931, endPoint y: 508, distance: 13.5
click at [931, 508] on div "+ + + + 38 37 36 35 34 33 32 31 30 29 28 27 26 25 24 23 22 21 20 19 18 17 16 2-…" at bounding box center [719, 415] width 740 height 579
click at [1224, 240] on div at bounding box center [1218, 242] width 15 height 15
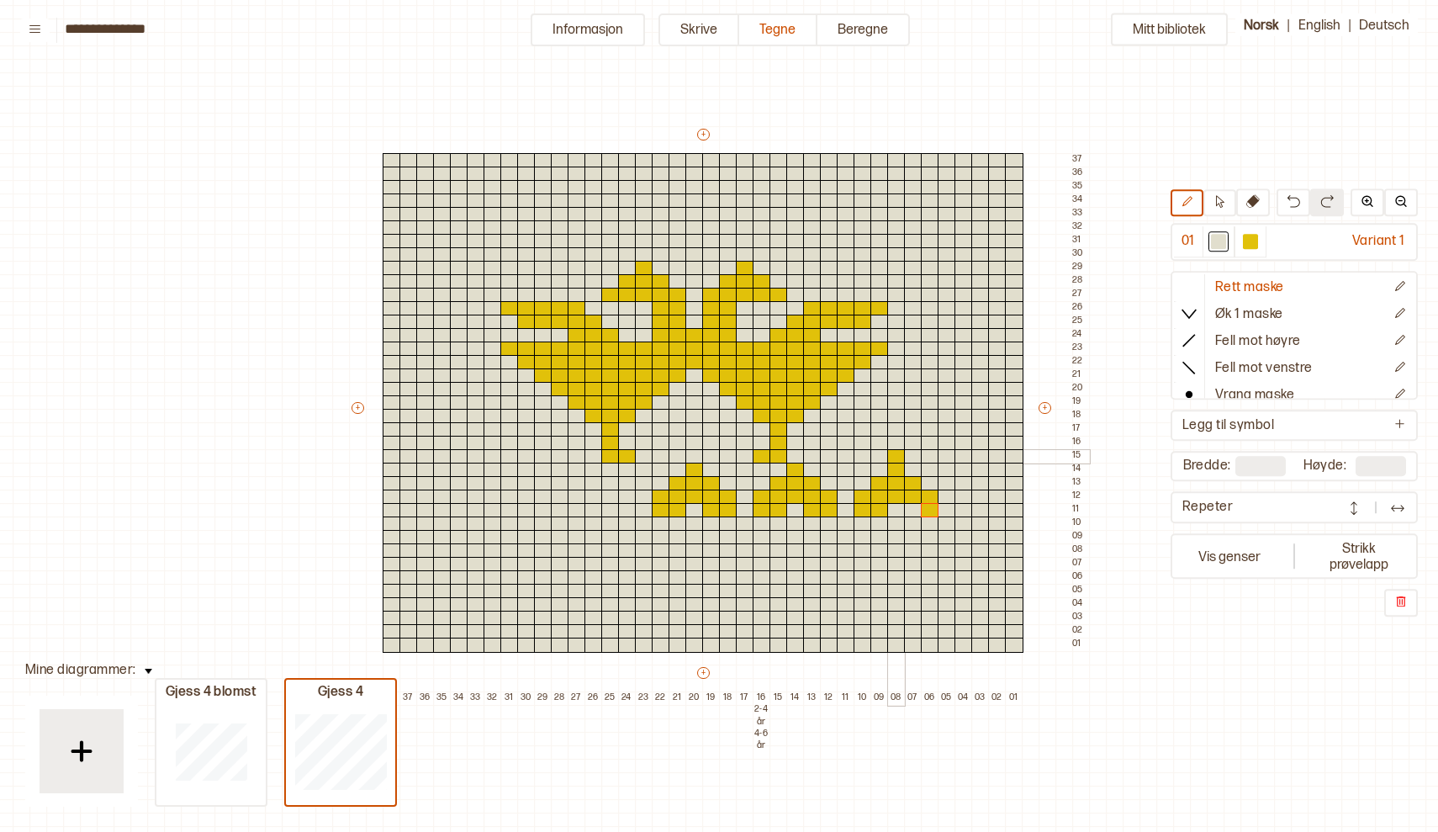
click at [896, 451] on div at bounding box center [896, 456] width 18 height 15
click at [910, 514] on div at bounding box center [913, 510] width 18 height 15
click at [1250, 246] on div at bounding box center [1250, 242] width 15 height 15
click at [912, 507] on div at bounding box center [913, 510] width 18 height 15
drag, startPoint x: 626, startPoint y: 496, endPoint x: 626, endPoint y: 510, distance: 13.5
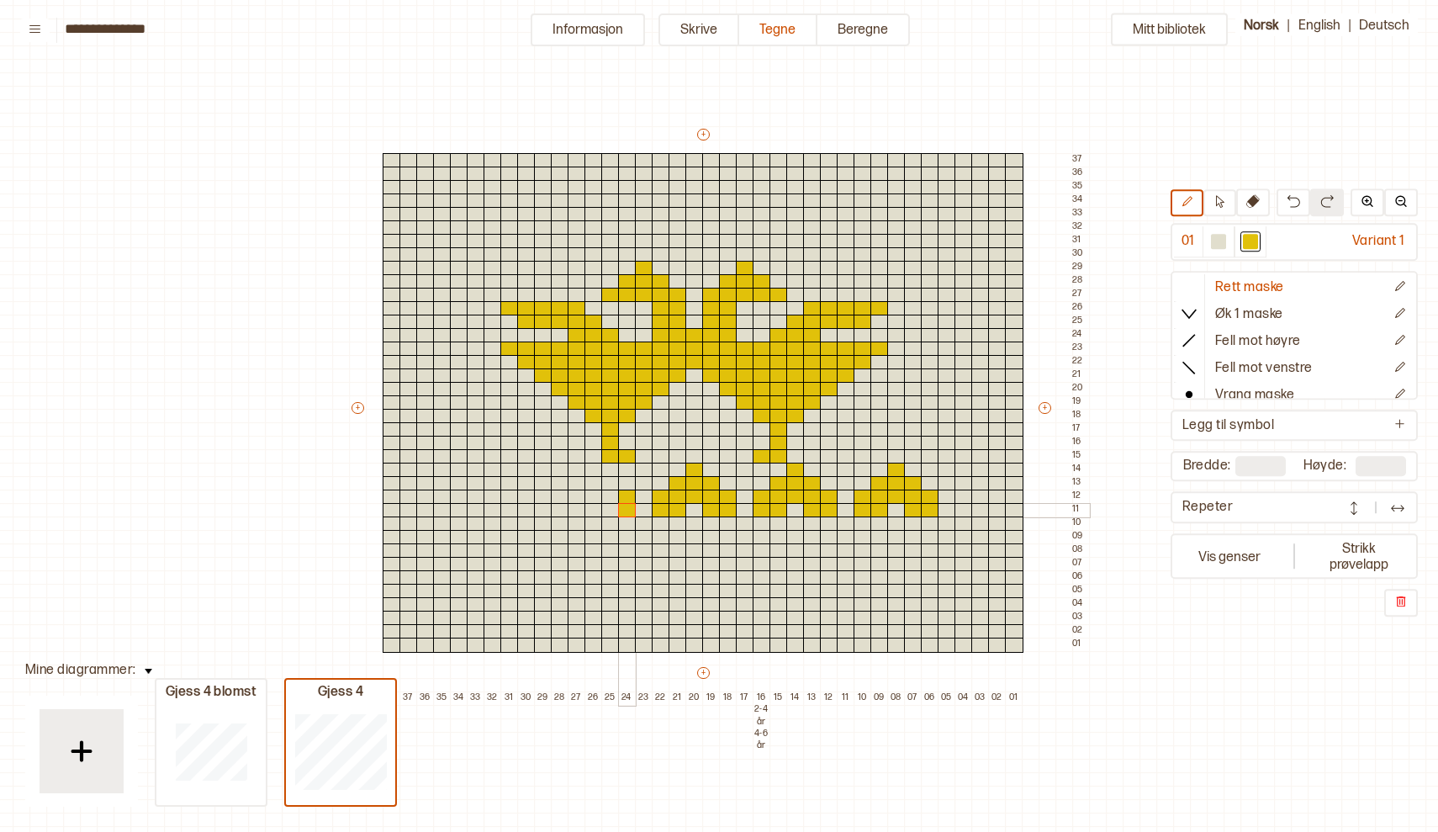
click at [626, 510] on div "+ + + + 38 37 36 35 34 33 32 31 30 29 28 27 26 25 24 23 22 21 20 19 18 17 16 2-…" at bounding box center [719, 415] width 740 height 579
drag, startPoint x: 609, startPoint y: 482, endPoint x: 608, endPoint y: 508, distance: 26.1
click at [608, 508] on div "+ + + + 38 37 36 35 34 33 32 31 30 29 28 27 26 25 24 23 22 21 20 19 18 17 16 2-…" at bounding box center [719, 415] width 740 height 579
drag, startPoint x: 590, startPoint y: 465, endPoint x: 591, endPoint y: 494, distance: 29.4
click at [591, 494] on div "+ + + + 38 37 36 35 34 33 32 31 30 29 28 27 26 25 24 23 22 21 20 19 18 17 16 2-…" at bounding box center [719, 415] width 740 height 579
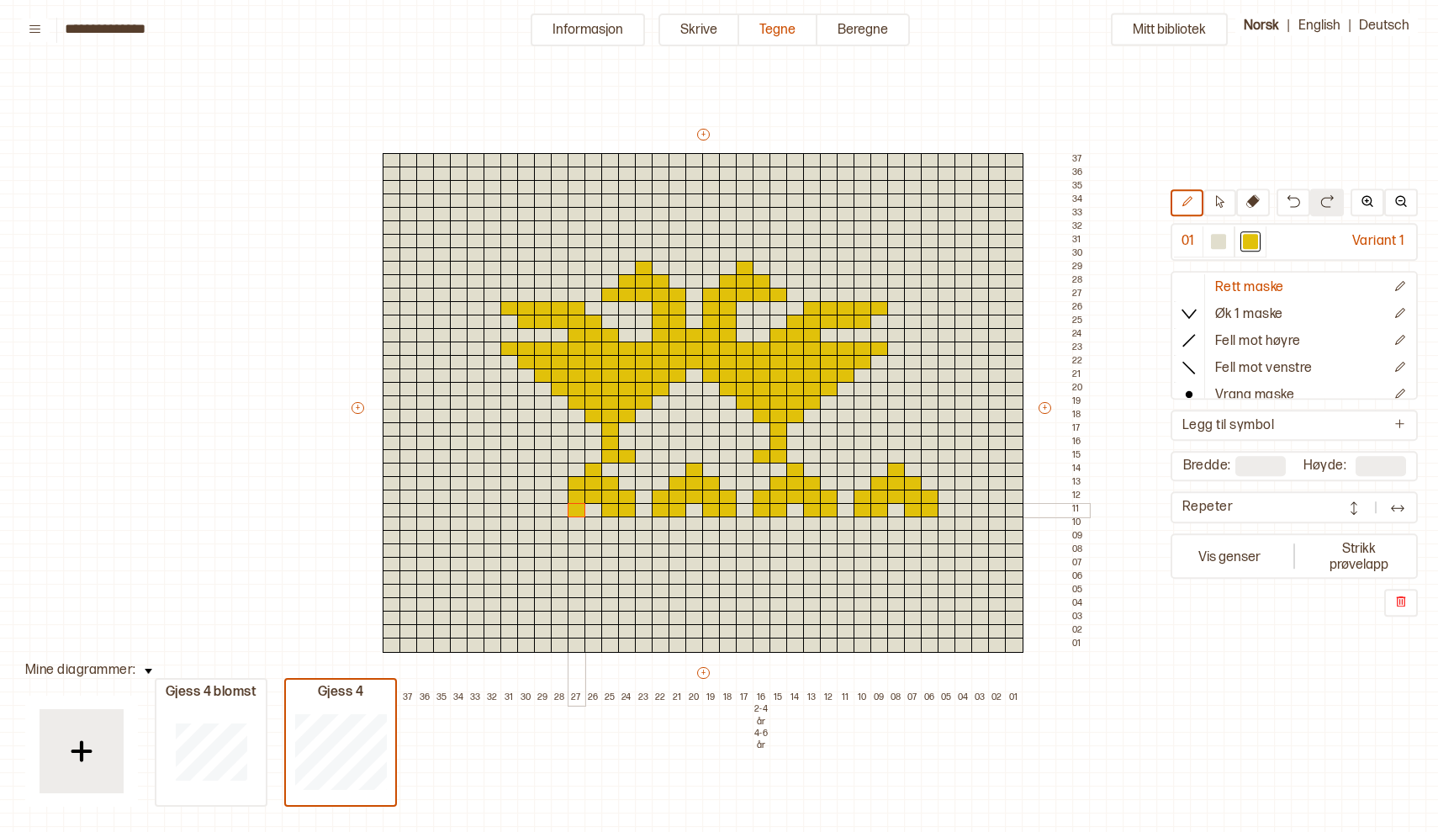
drag, startPoint x: 574, startPoint y: 478, endPoint x: 573, endPoint y: 508, distance: 30.3
click at [573, 508] on div "+ + + + 38 37 36 35 34 33 32 31 30 29 28 27 26 25 24 23 22 21 20 19 18 17 16 2-…" at bounding box center [719, 415] width 740 height 579
drag, startPoint x: 558, startPoint y: 492, endPoint x: 558, endPoint y: 510, distance: 17.7
click at [558, 510] on div "+ + + + 38 37 36 35 34 33 32 31 30 29 28 27 26 25 24 23 22 21 20 19 18 17 16 2-…" at bounding box center [719, 415] width 740 height 579
drag, startPoint x: 525, startPoint y: 490, endPoint x: 526, endPoint y: 506, distance: 16.0
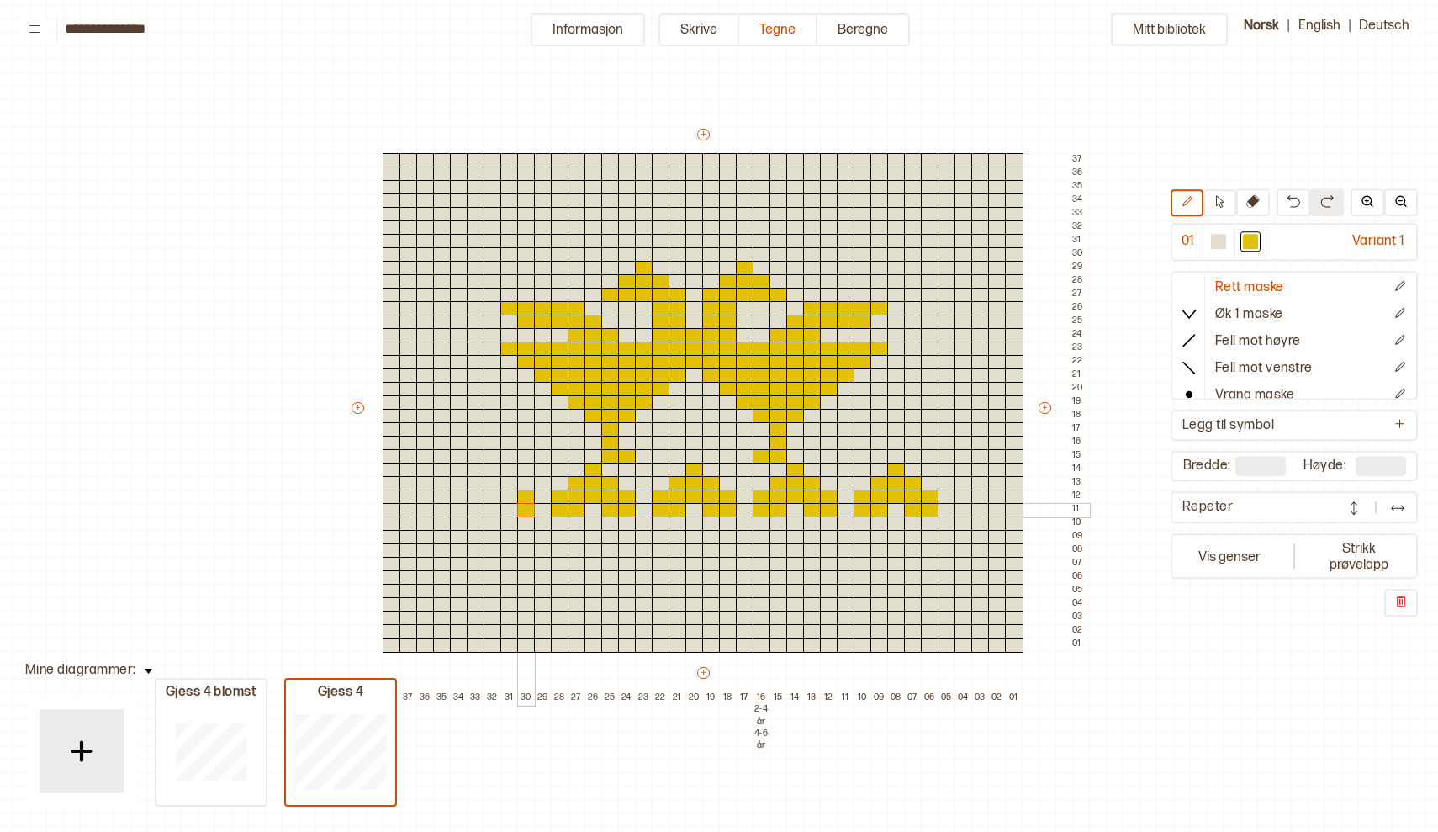
click at [526, 506] on div "+ + + + 38 37 36 35 34 33 32 31 30 29 28 27 26 25 24 23 22 21 20 19 18 17 16 2-…" at bounding box center [719, 415] width 740 height 579
drag, startPoint x: 508, startPoint y: 510, endPoint x: 505, endPoint y: 478, distance: 32.1
click at [505, 478] on div "+ + + + 38 37 36 35 34 33 32 31 30 29 28 27 26 25 24 23 22 21 20 19 18 17 16 2-…" at bounding box center [719, 415] width 740 height 579
drag, startPoint x: 492, startPoint y: 495, endPoint x: 490, endPoint y: 459, distance: 36.2
click at [490, 459] on div "+ + + + 38 37 36 35 34 33 32 31 30 29 28 27 26 25 24 23 22 21 20 19 18 17 16 2-…" at bounding box center [719, 415] width 740 height 579
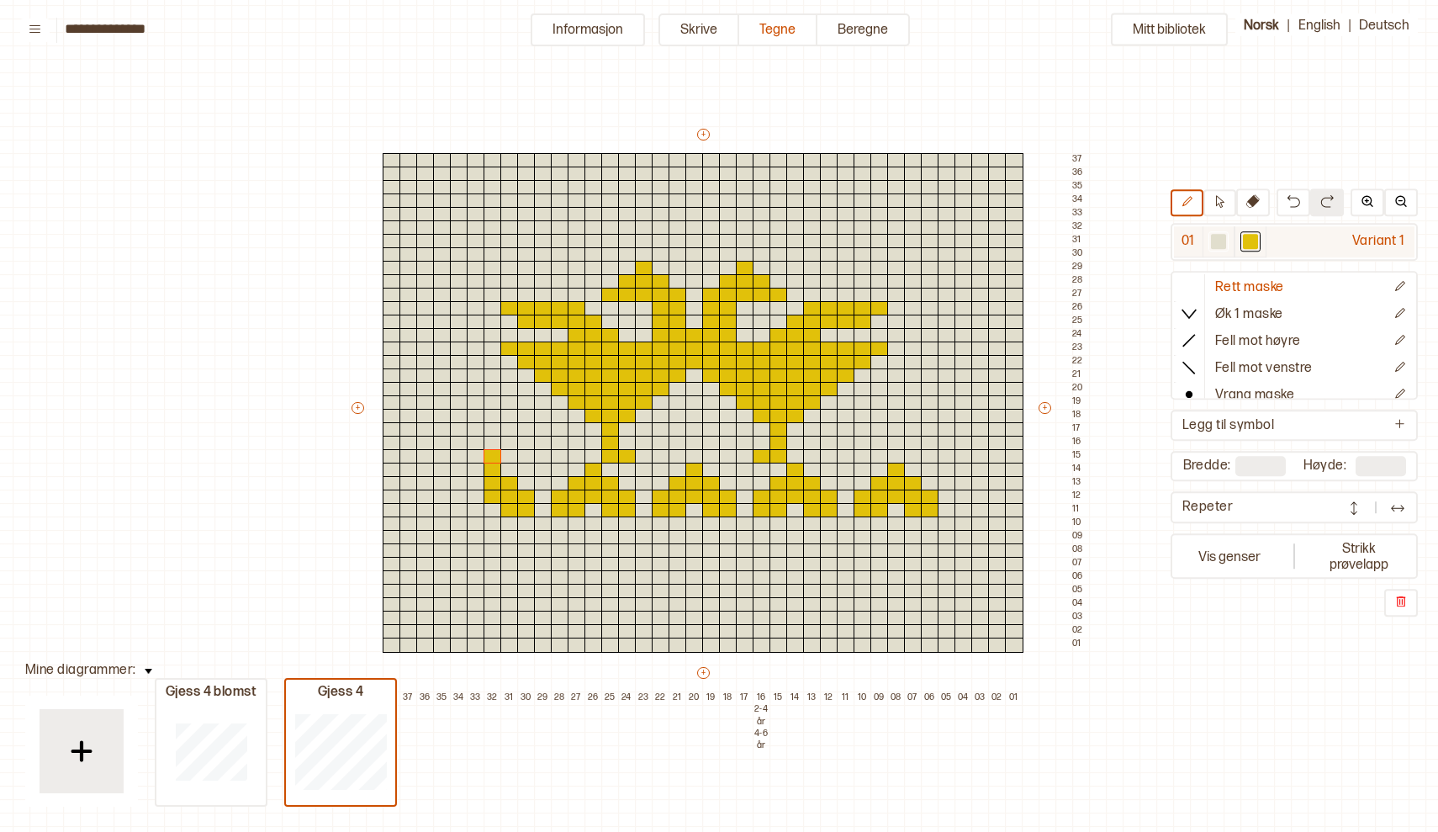
click at [1222, 241] on div at bounding box center [1218, 242] width 15 height 15
click at [489, 445] on div at bounding box center [493, 443] width 18 height 15
click at [493, 454] on div at bounding box center [493, 456] width 18 height 15
click at [1251, 243] on div at bounding box center [1250, 242] width 15 height 15
drag, startPoint x: 473, startPoint y: 479, endPoint x: 473, endPoint y: 509, distance: 29.4
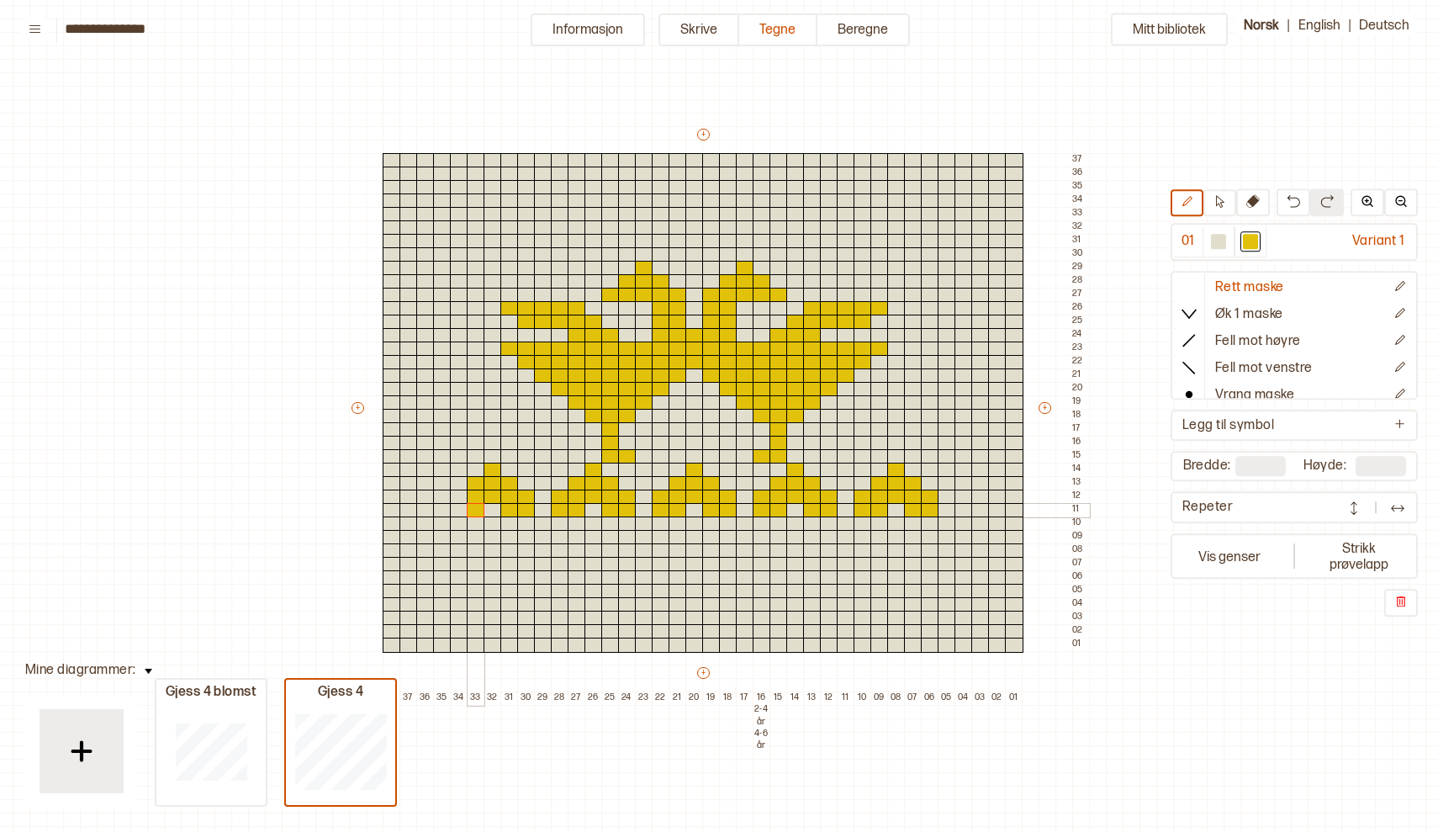
click at [473, 509] on div "+ + + + 38 37 36 35 34 33 32 31 30 29 28 27 26 25 24 23 22 21 20 19 18 17 16 2-…" at bounding box center [719, 415] width 740 height 579
drag, startPoint x: 455, startPoint y: 494, endPoint x: 456, endPoint y: 505, distance: 11.0
click at [456, 505] on div "+ + + + 38 37 36 35 34 33 32 31 30 29 28 27 26 25 24 23 22 21 20 19 18 17 16 2-…" at bounding box center [719, 415] width 740 height 579
click at [423, 508] on div at bounding box center [425, 510] width 18 height 15
click at [423, 494] on div at bounding box center [425, 496] width 18 height 15
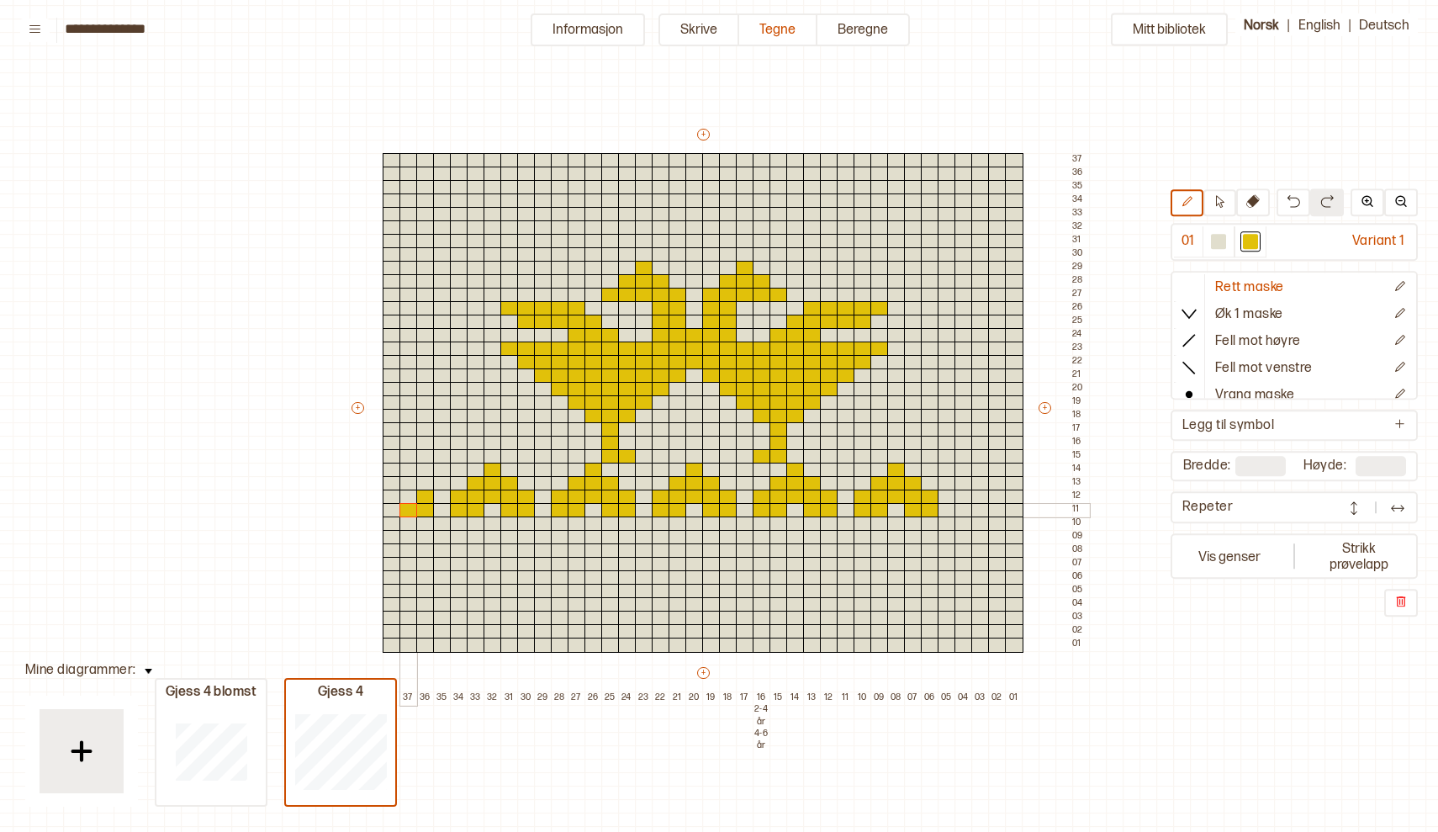
drag, startPoint x: 405, startPoint y: 512, endPoint x: 405, endPoint y: 502, distance: 10.1
click at [405, 503] on div at bounding box center [408, 510] width 18 height 15
click at [406, 491] on div at bounding box center [408, 496] width 18 height 15
click at [408, 476] on div at bounding box center [408, 483] width 18 height 15
click at [391, 494] on div at bounding box center [392, 496] width 18 height 15
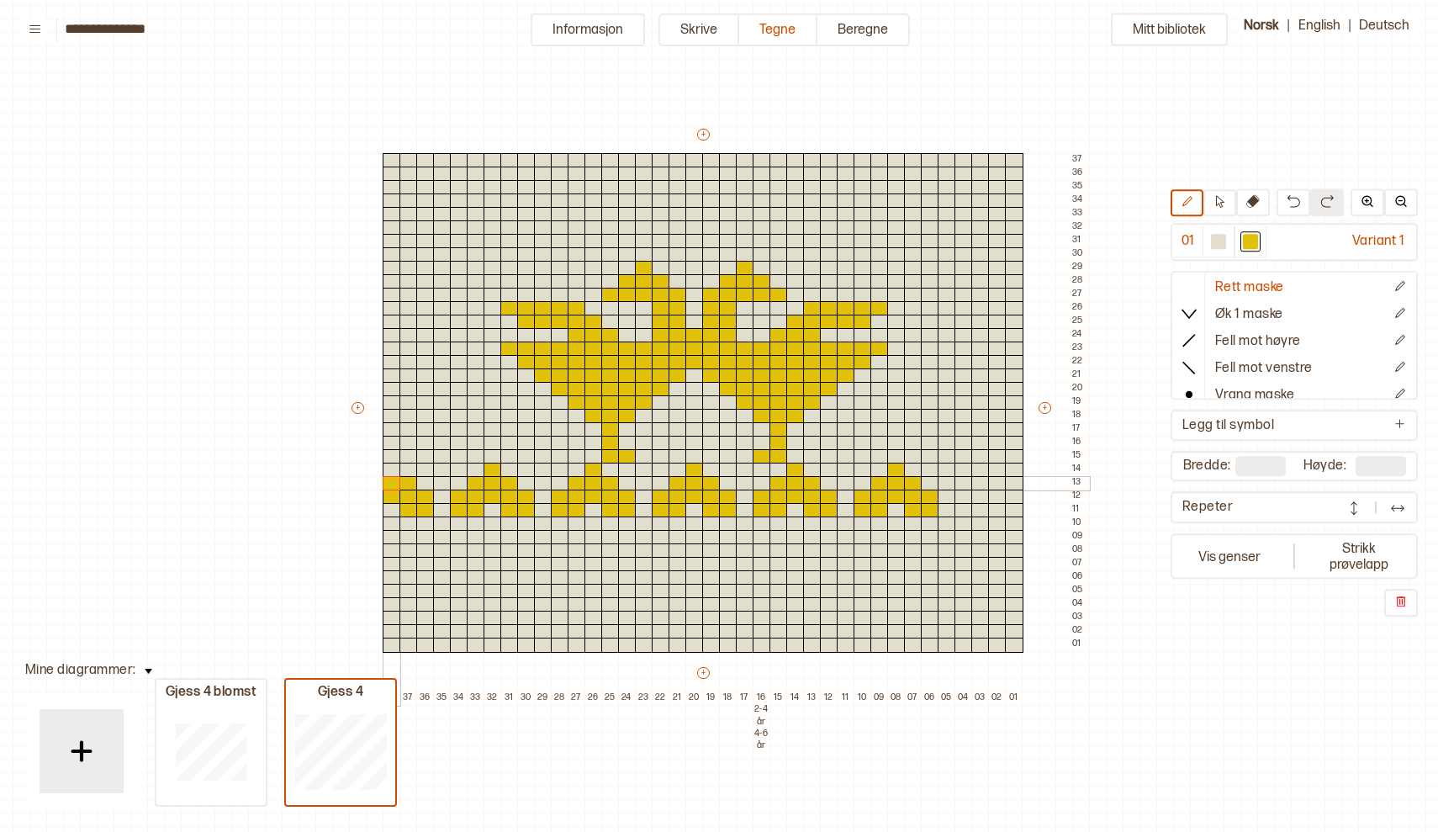
click at [394, 477] on div at bounding box center [392, 483] width 18 height 15
click at [391, 468] on div at bounding box center [392, 469] width 18 height 15
click at [439, 481] on div at bounding box center [442, 483] width 18 height 15
drag, startPoint x: 425, startPoint y: 464, endPoint x: 455, endPoint y: 467, distance: 30.4
click at [455, 467] on div "+ + + + 38 37 36 35 34 33 32 31 30 29 28 27 26 25 24 23 22 21 20 19 18 17 16 2-…" at bounding box center [719, 415] width 740 height 579
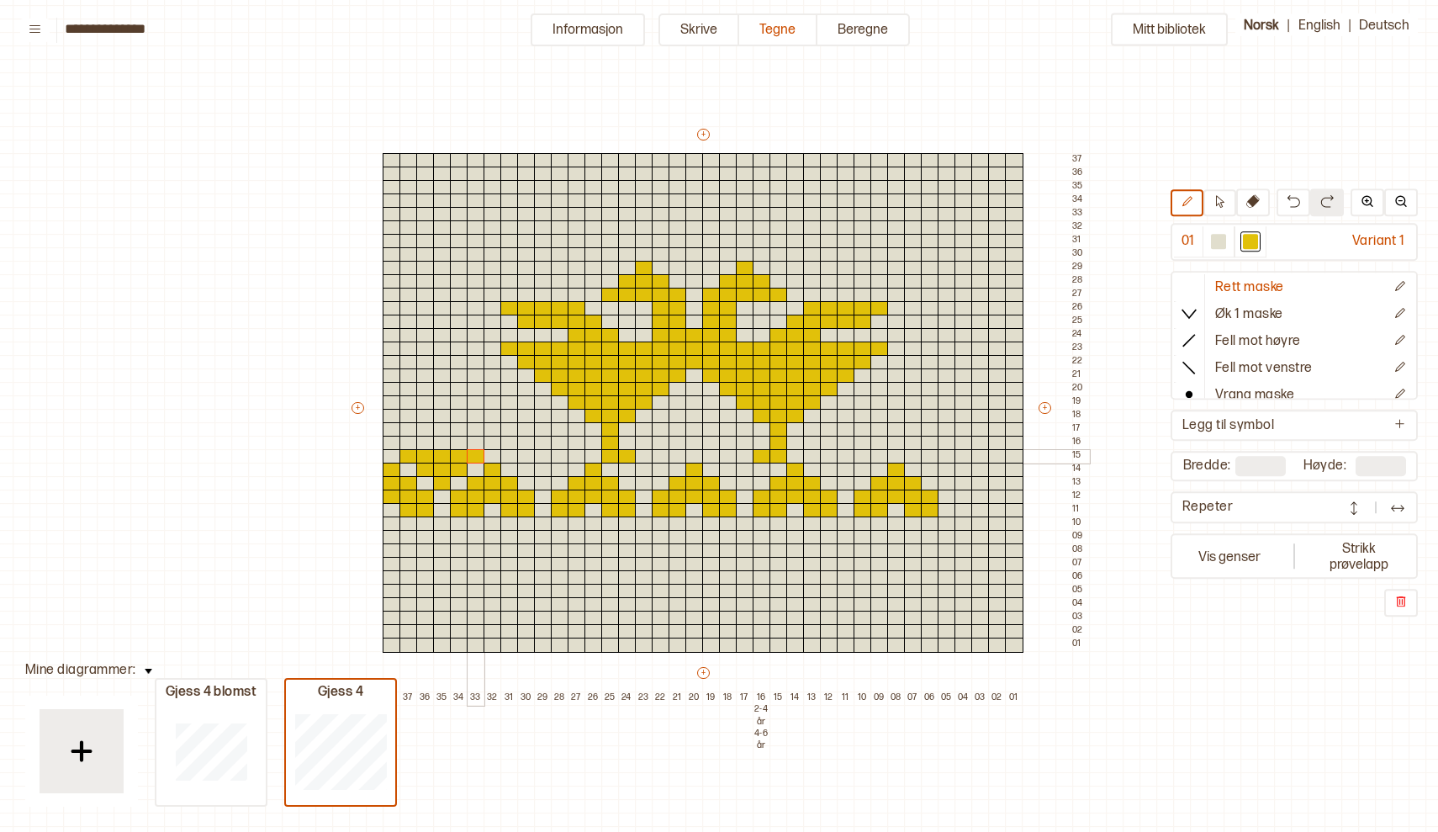
drag, startPoint x: 406, startPoint y: 449, endPoint x: 469, endPoint y: 453, distance: 63.2
click at [469, 453] on div "+ + + + 38 37 36 35 34 33 32 31 30 29 28 27 26 25 24 23 22 21 20 19 18 17 16 2-…" at bounding box center [719, 415] width 740 height 579
drag, startPoint x: 410, startPoint y: 436, endPoint x: 426, endPoint y: 437, distance: 16.9
click at [426, 437] on div "+ + + + 38 37 36 35 34 33 32 31 30 29 28 27 26 25 24 23 22 21 20 19 18 17 16 2-…" at bounding box center [719, 415] width 740 height 579
drag, startPoint x: 461, startPoint y: 437, endPoint x: 478, endPoint y: 438, distance: 16.8
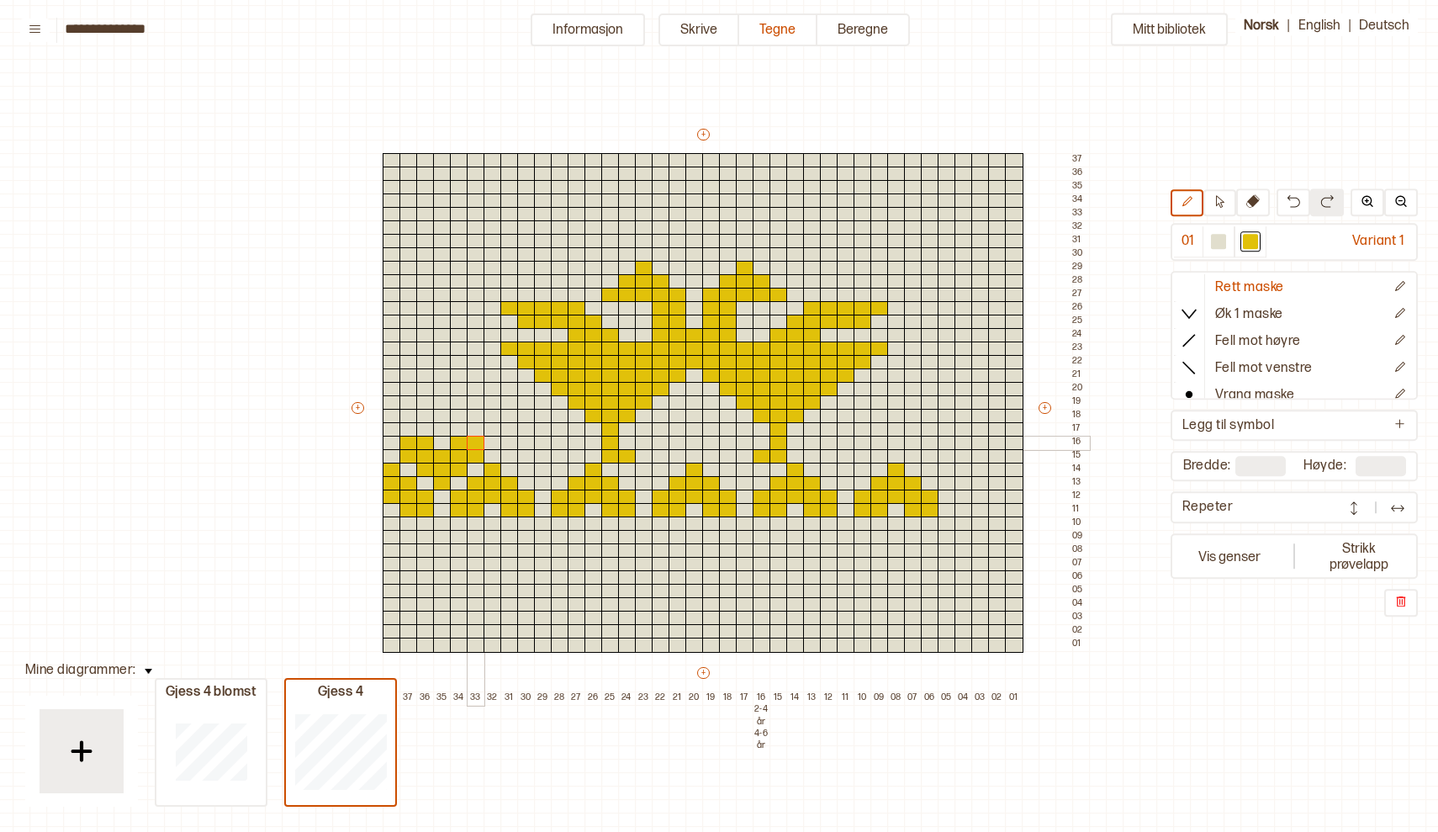
click at [478, 438] on div "+ + + + 38 37 36 35 34 33 32 31 30 29 28 27 26 25 24 23 22 21 20 19 18 17 16 2-…" at bounding box center [719, 415] width 740 height 579
click at [441, 412] on div at bounding box center [442, 416] width 18 height 15
click at [423, 411] on div at bounding box center [425, 416] width 18 height 15
click at [1215, 242] on div at bounding box center [1218, 242] width 15 height 15
click at [442, 412] on div at bounding box center [442, 416] width 18 height 15
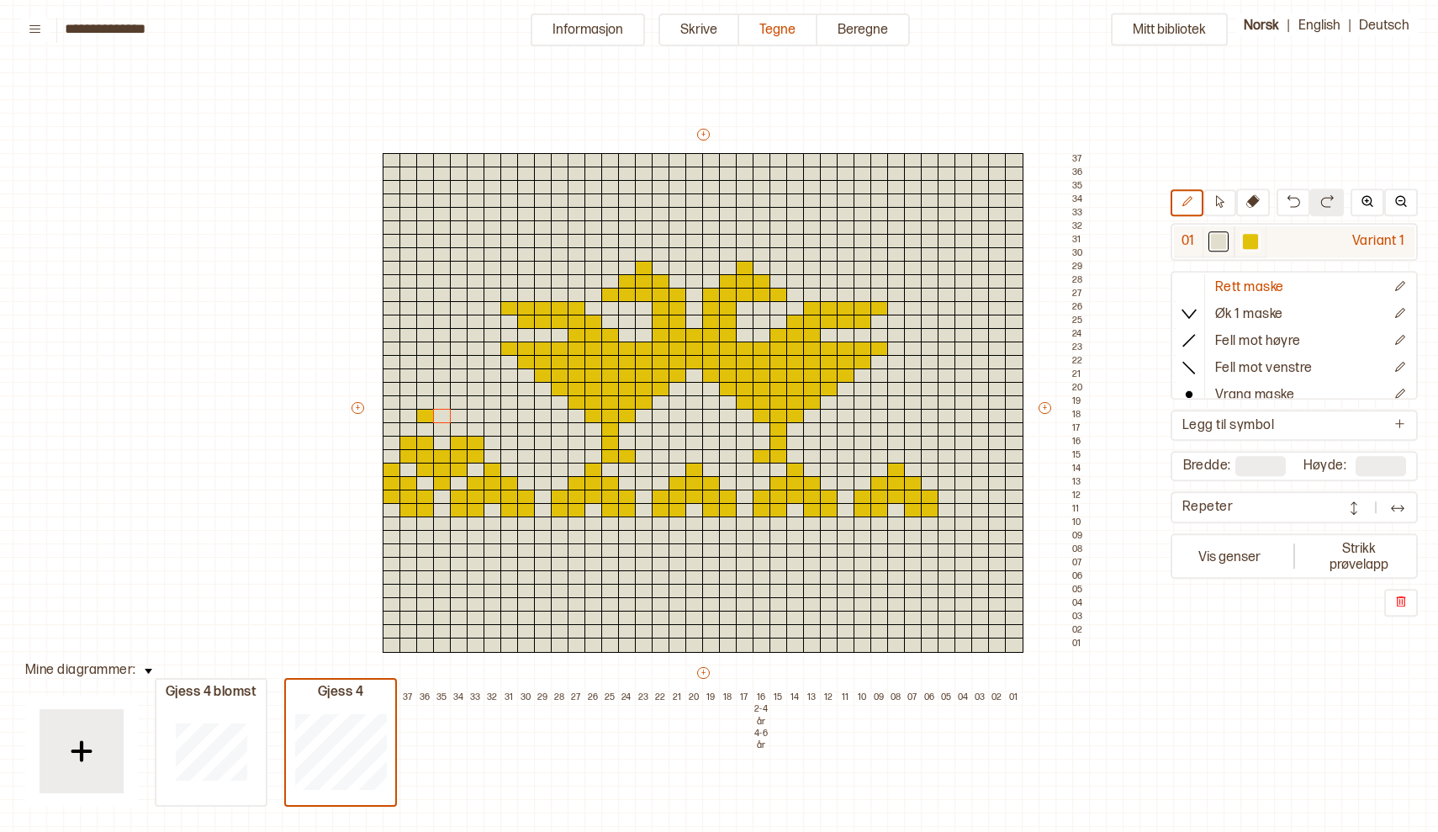
click at [1249, 241] on div at bounding box center [1250, 242] width 15 height 15
click at [407, 410] on div at bounding box center [408, 416] width 18 height 15
drag, startPoint x: 457, startPoint y: 410, endPoint x: 474, endPoint y: 410, distance: 16.8
click at [474, 410] on div "+ + + + 38 37 36 35 34 33 32 31 30 29 28 27 26 25 24 23 22 21 20 19 18 17 16 2-…" at bounding box center [719, 415] width 740 height 579
drag, startPoint x: 404, startPoint y: 394, endPoint x: 434, endPoint y: 395, distance: 30.3
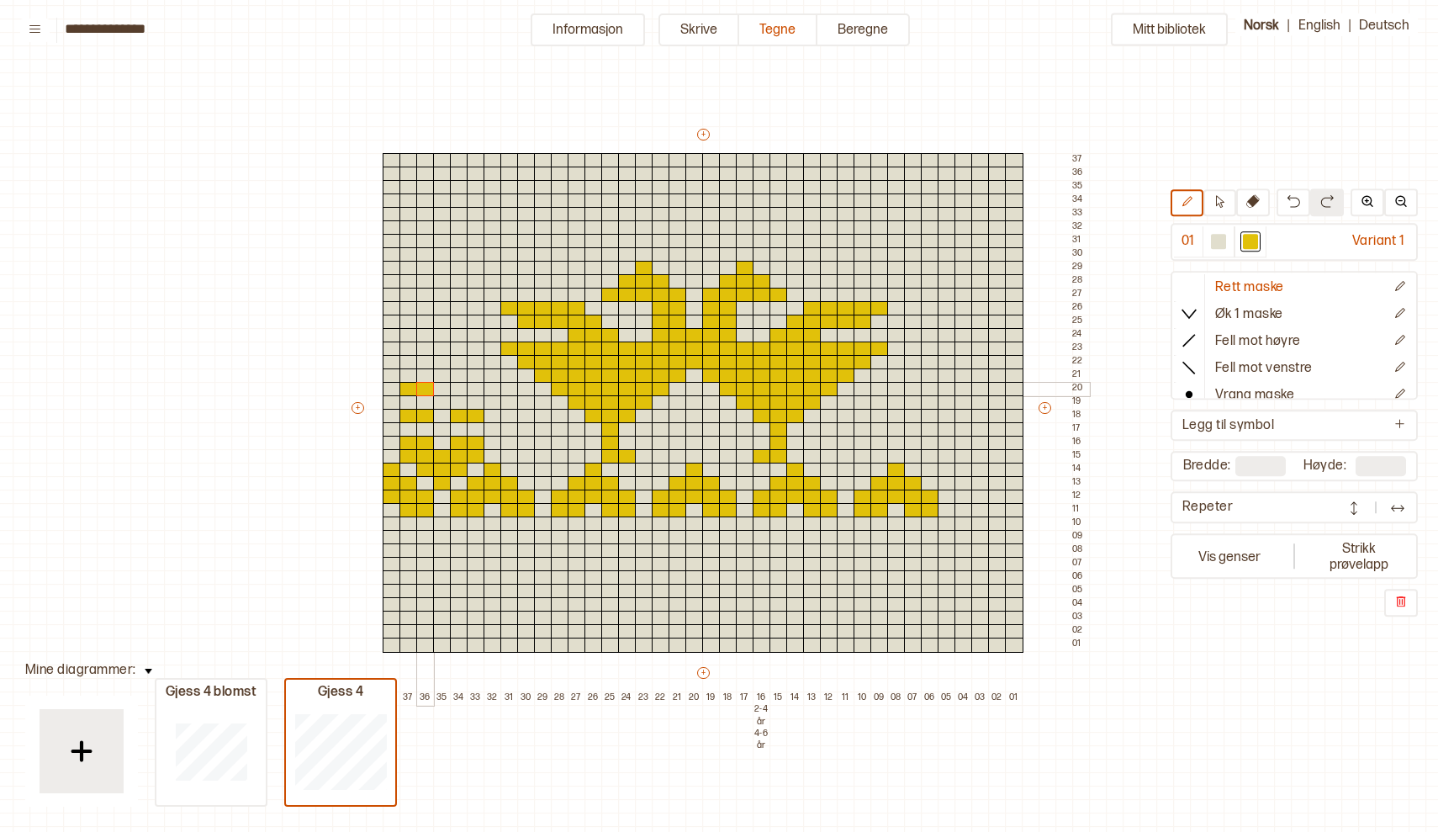
click at [434, 395] on div "+ + + + 38 37 36 35 34 33 32 31 30 29 28 27 26 25 24 23 22 21 20 19 18 17 16 2-…" at bounding box center [719, 415] width 740 height 579
click at [1218, 238] on div at bounding box center [1218, 242] width 15 height 15
click at [406, 378] on div at bounding box center [408, 375] width 18 height 15
click at [405, 388] on div at bounding box center [408, 389] width 18 height 15
click at [1249, 240] on div at bounding box center [1250, 242] width 15 height 15
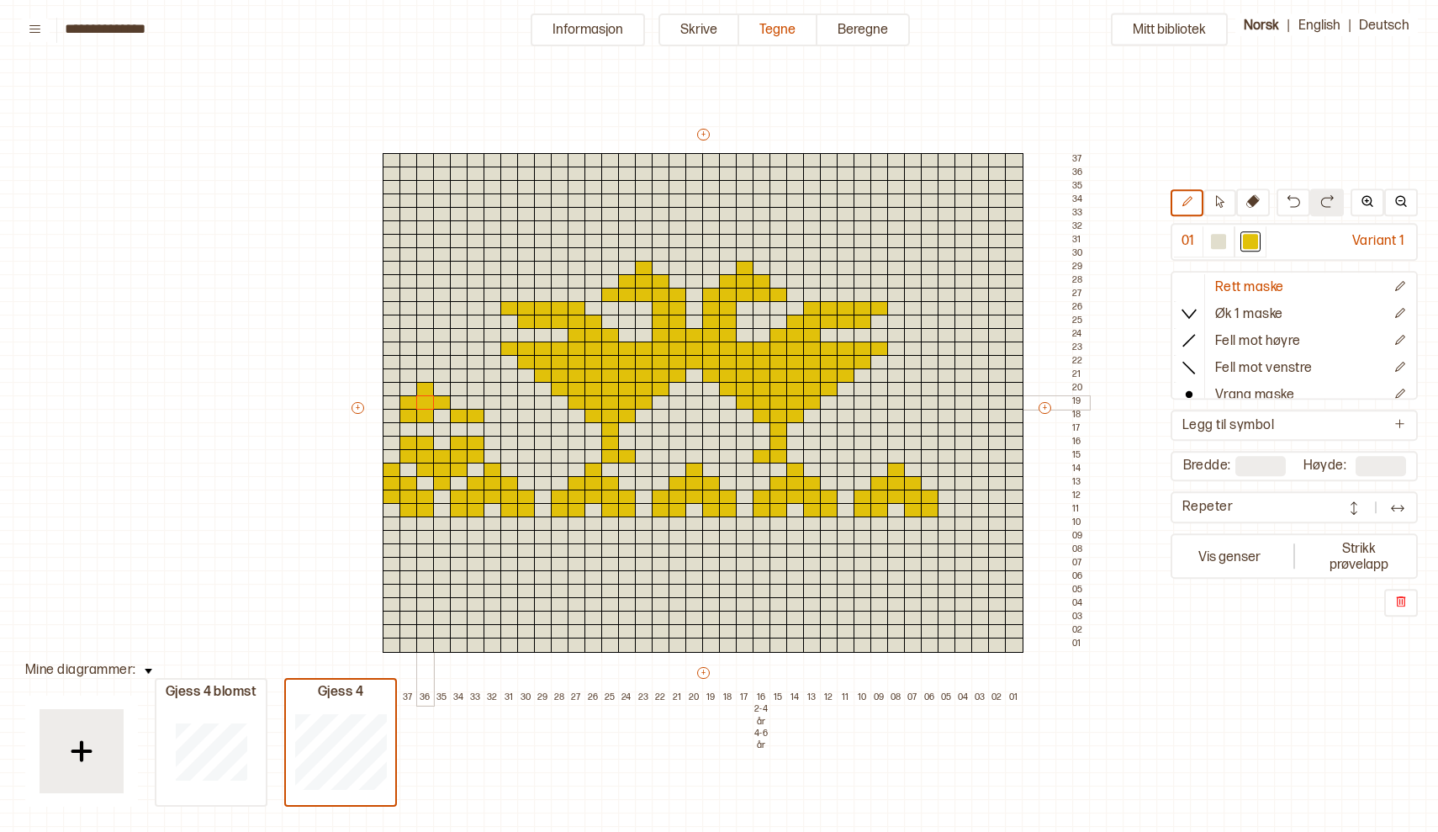
drag, startPoint x: 403, startPoint y: 400, endPoint x: 422, endPoint y: 401, distance: 19.4
click at [422, 401] on div "+ + + + 38 37 36 35 34 33 32 31 30 29 28 27 26 25 24 23 22 21 20 19 18 17 16 2-…" at bounding box center [719, 415] width 740 height 579
drag, startPoint x: 455, startPoint y: 401, endPoint x: 469, endPoint y: 401, distance: 14.3
click at [469, 401] on div "+ + + + 38 37 36 35 34 33 32 31 30 29 28 27 26 25 24 23 22 21 20 19 18 17 16 2-…" at bounding box center [719, 415] width 740 height 579
click at [441, 383] on div at bounding box center [442, 389] width 18 height 15
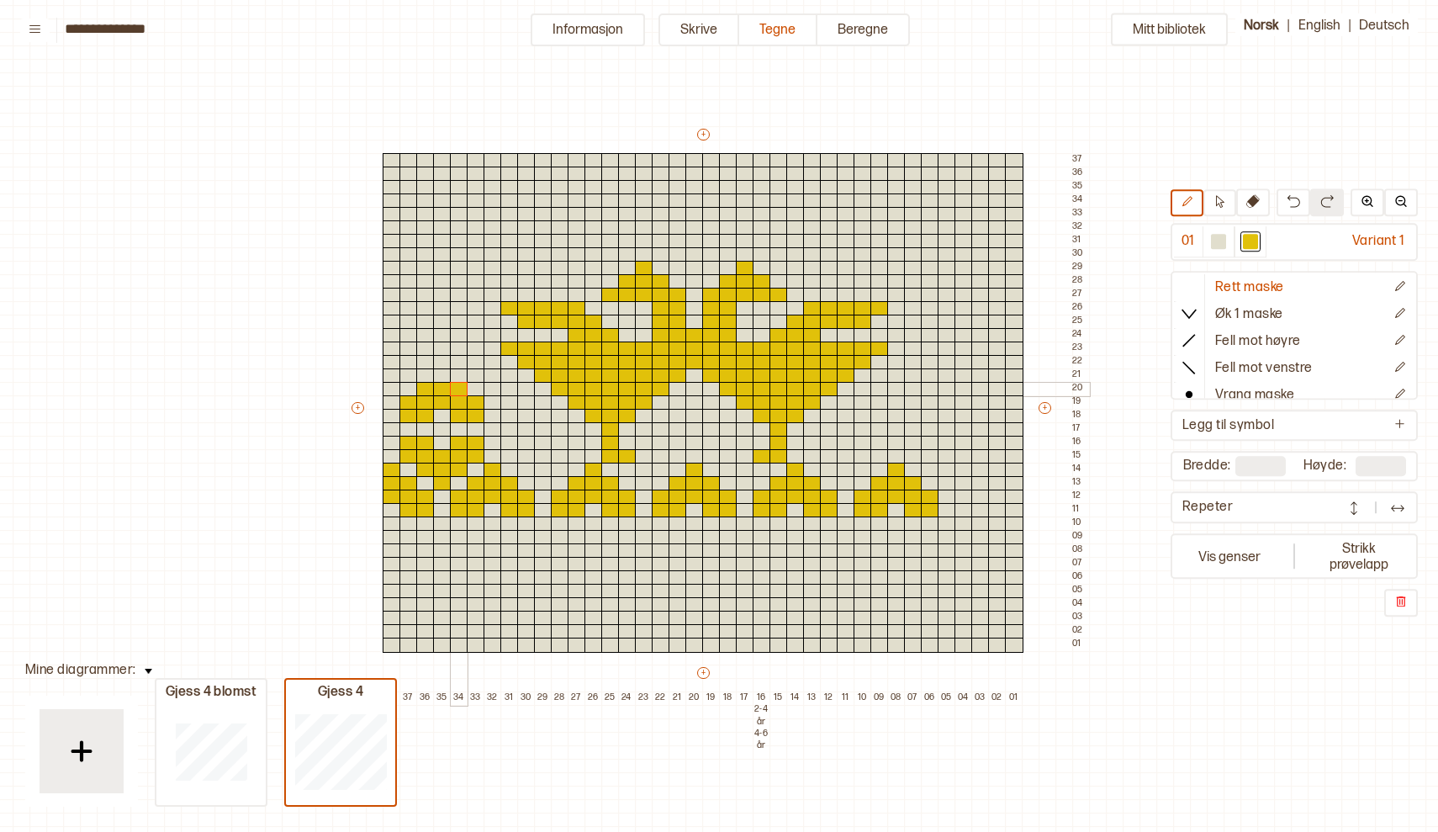
click at [457, 386] on div at bounding box center [459, 389] width 18 height 15
click at [441, 369] on div at bounding box center [442, 375] width 18 height 15
click at [441, 343] on div at bounding box center [442, 348] width 18 height 15
drag, startPoint x: 425, startPoint y: 330, endPoint x: 459, endPoint y: 330, distance: 34.5
click at [459, 330] on div "+ + + + 38 37 36 35 34 33 32 31 30 29 28 27 26 25 24 23 22 21 20 19 18 17 16 2-…" at bounding box center [719, 415] width 740 height 579
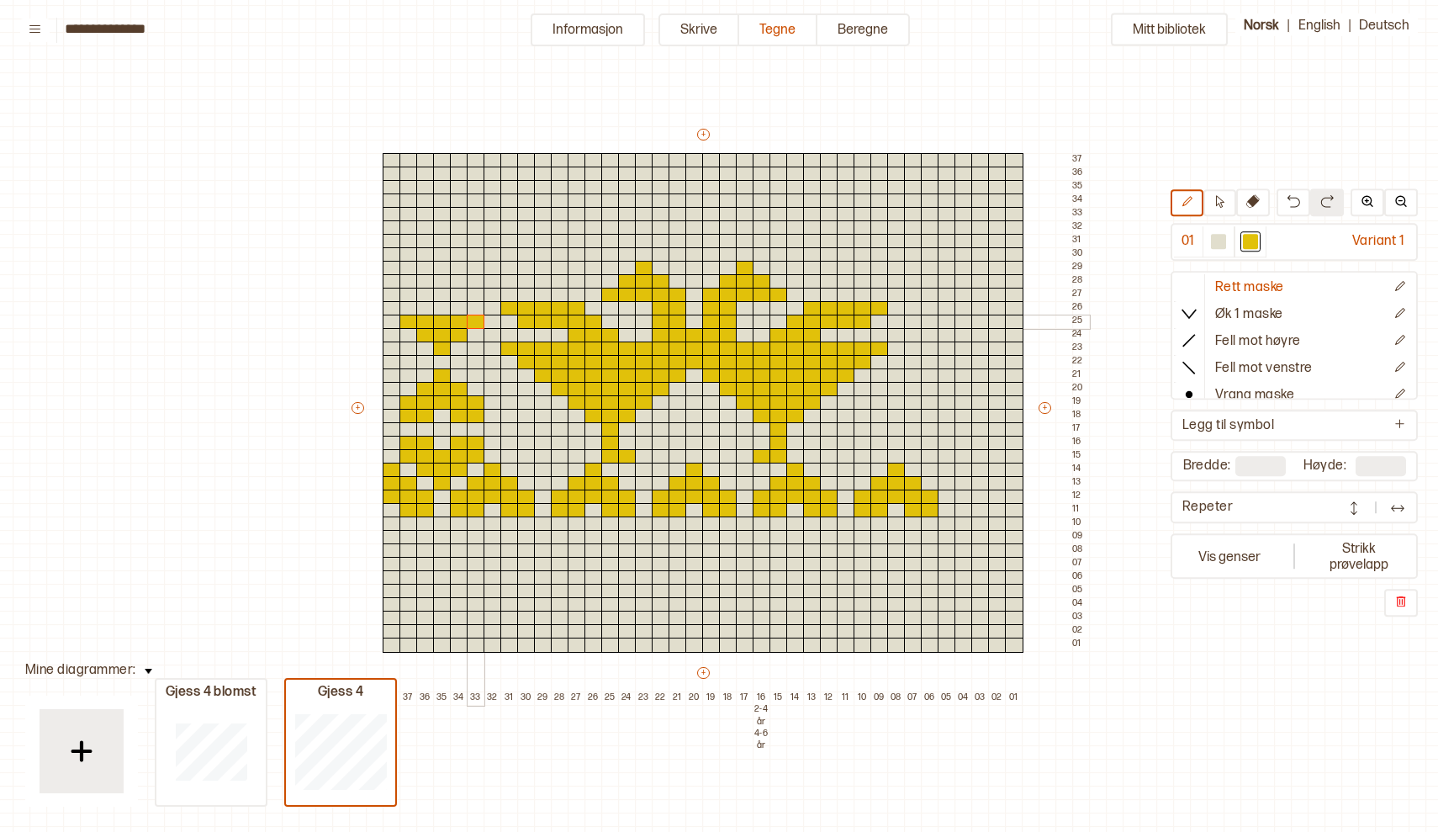
drag, startPoint x: 404, startPoint y: 320, endPoint x: 475, endPoint y: 323, distance: 70.7
click at [475, 323] on div "+ + + + 38 37 36 35 34 33 32 31 30 29 28 27 26 25 24 23 22 21 20 19 18 17 16 2-…" at bounding box center [719, 415] width 740 height 579
click at [424, 304] on div at bounding box center [425, 308] width 18 height 15
click at [414, 304] on div at bounding box center [408, 308] width 18 height 15
click at [457, 305] on div at bounding box center [459, 308] width 18 height 15
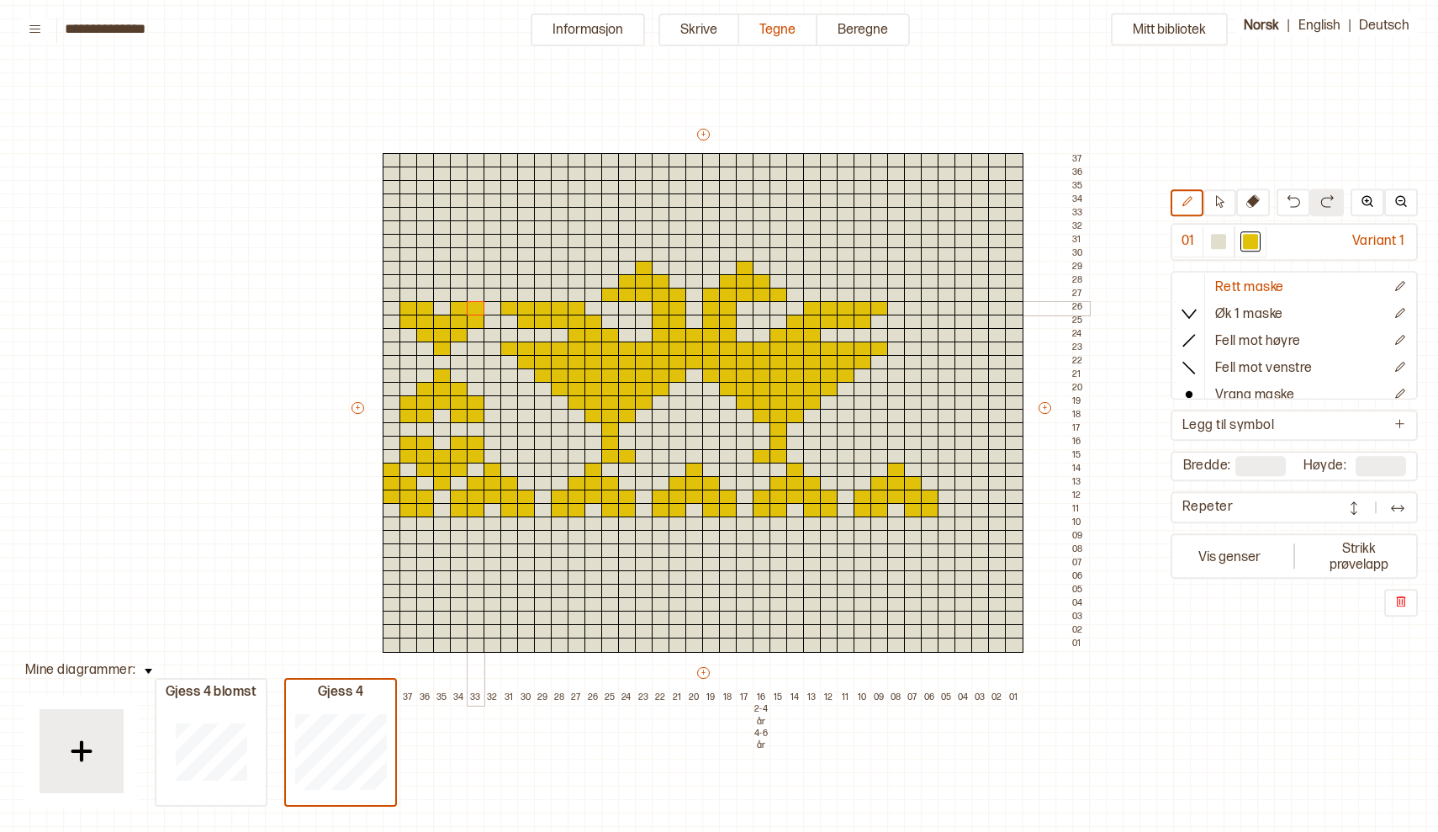
click at [478, 304] on div at bounding box center [476, 308] width 18 height 15
click at [457, 277] on div at bounding box center [459, 281] width 18 height 15
click at [476, 278] on div at bounding box center [476, 281] width 18 height 15
click at [425, 279] on div at bounding box center [425, 281] width 18 height 15
click at [405, 279] on div at bounding box center [408, 281] width 18 height 15
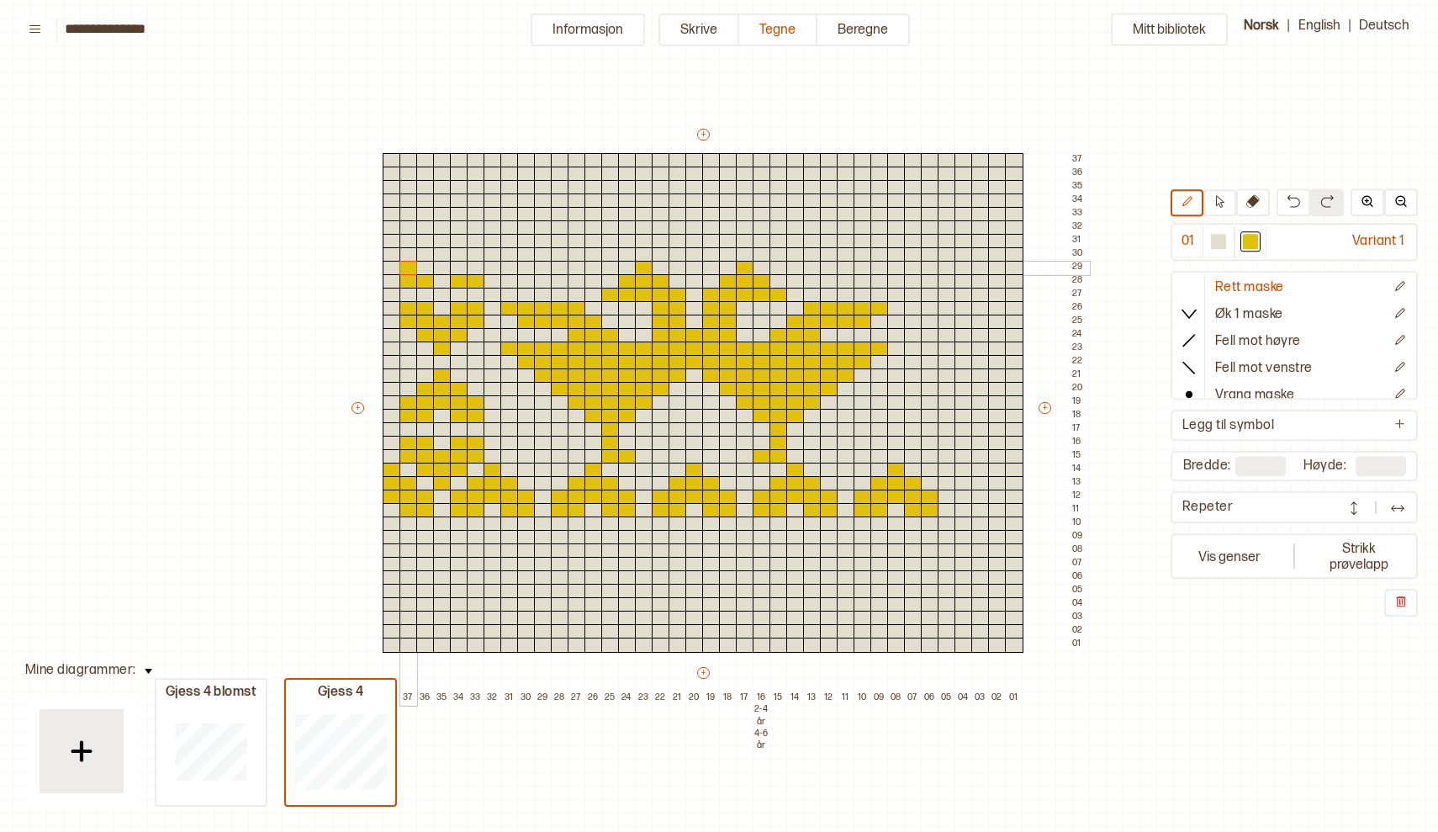
click at [408, 261] on div at bounding box center [408, 268] width 18 height 15
drag, startPoint x: 420, startPoint y: 262, endPoint x: 473, endPoint y: 267, distance: 53.2
click at [473, 267] on div "+ + + + 38 37 36 35 34 33 32 31 30 29 28 27 26 25 24 23 22 21 20 19 18 17 16 2-…" at bounding box center [719, 415] width 740 height 579
drag, startPoint x: 425, startPoint y: 249, endPoint x: 454, endPoint y: 253, distance: 29.7
click at [454, 253] on div "+ + + + 38 37 36 35 34 33 32 31 30 29 28 27 26 25 24 23 22 21 20 19 18 17 16 2-…" at bounding box center [719, 415] width 740 height 579
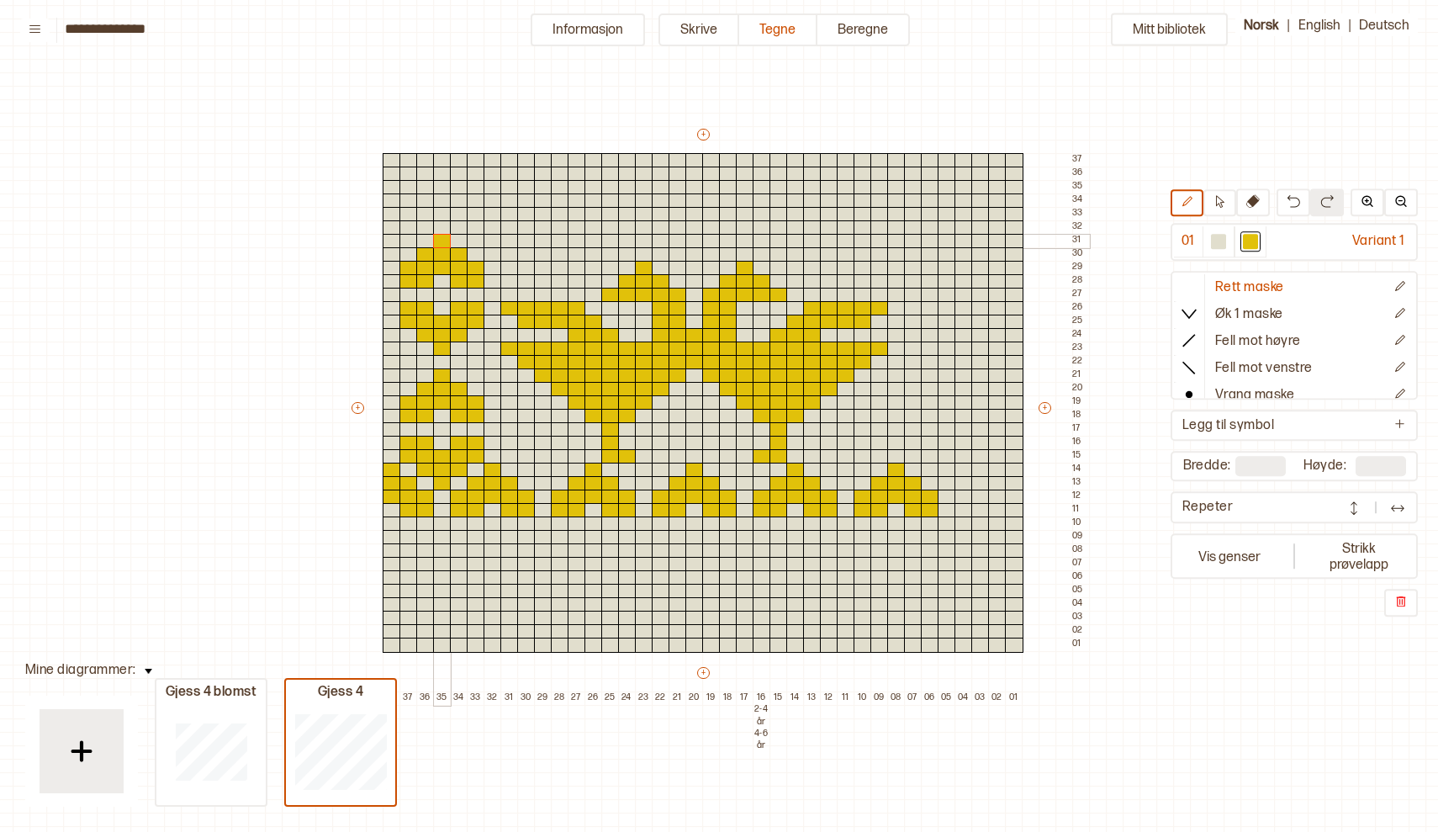
click at [440, 240] on div at bounding box center [442, 241] width 18 height 15
click at [443, 212] on div at bounding box center [442, 214] width 18 height 15
drag, startPoint x: 423, startPoint y: 199, endPoint x: 457, endPoint y: 199, distance: 34.5
click at [457, 199] on div "+ + + + 38 37 36 35 34 33 32 31 30 29 28 27 26 25 24 23 22 21 20 19 18 17 16 2-…" at bounding box center [719, 415] width 740 height 579
drag, startPoint x: 410, startPoint y: 185, endPoint x: 471, endPoint y: 187, distance: 61.4
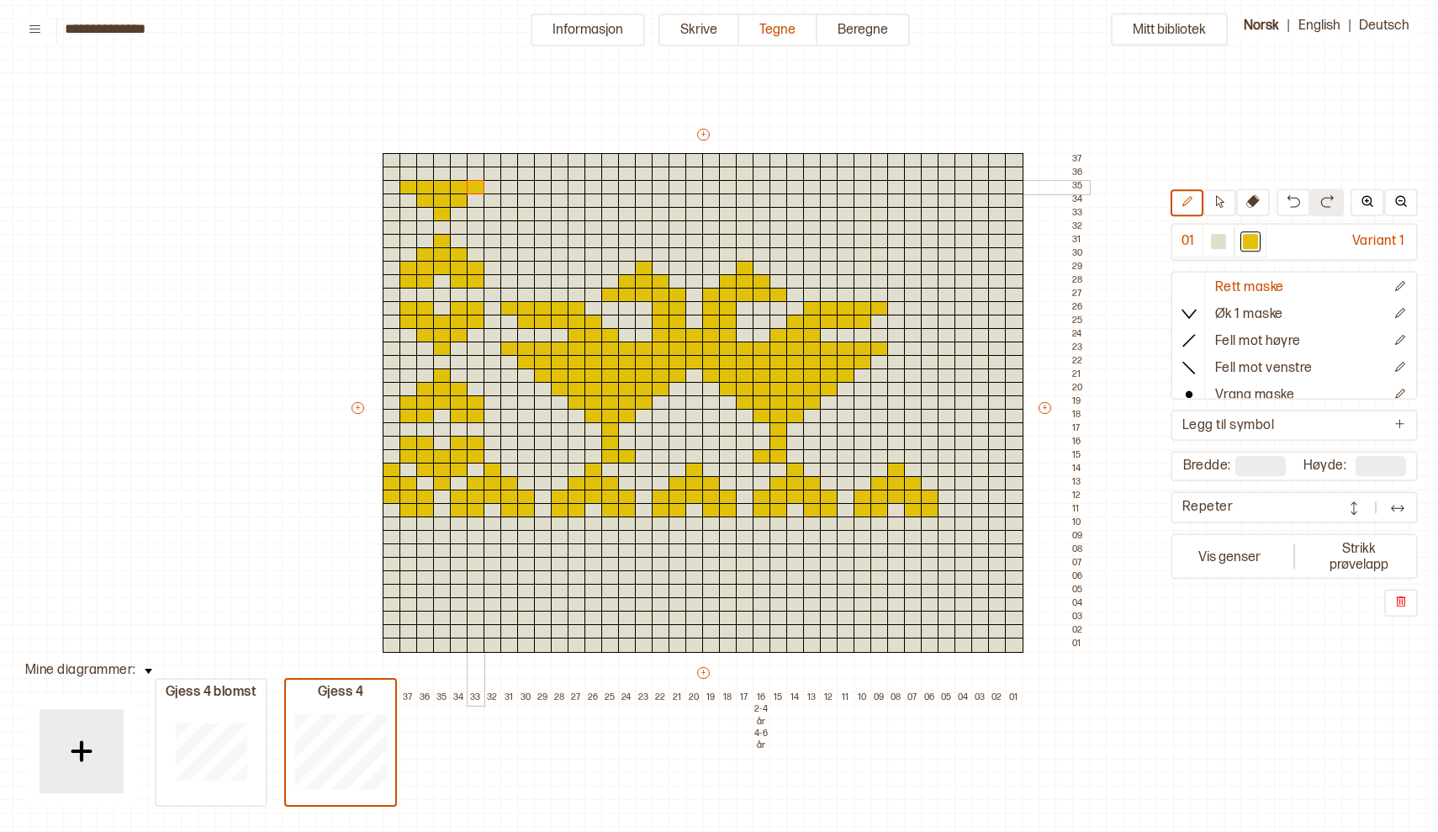
click at [472, 187] on div "+ + + + 38 37 36 35 34 33 32 31 30 29 28 27 26 25 24 23 22 21 20 19 18 17 16 2-…" at bounding box center [719, 415] width 740 height 579
drag, startPoint x: 406, startPoint y: 167, endPoint x: 422, endPoint y: 172, distance: 16.5
click at [422, 172] on div "+ + + + 38 37 36 35 34 33 32 31 30 29 28 27 26 25 24 23 22 21 20 19 18 17 16 2-…" at bounding box center [719, 415] width 740 height 579
drag, startPoint x: 462, startPoint y: 169, endPoint x: 476, endPoint y: 170, distance: 14.3
click at [476, 170] on div "+ + + + 38 37 36 35 34 33 32 31 30 29 28 27 26 25 24 23 22 21 20 19 18 17 16 2-…" at bounding box center [719, 415] width 740 height 579
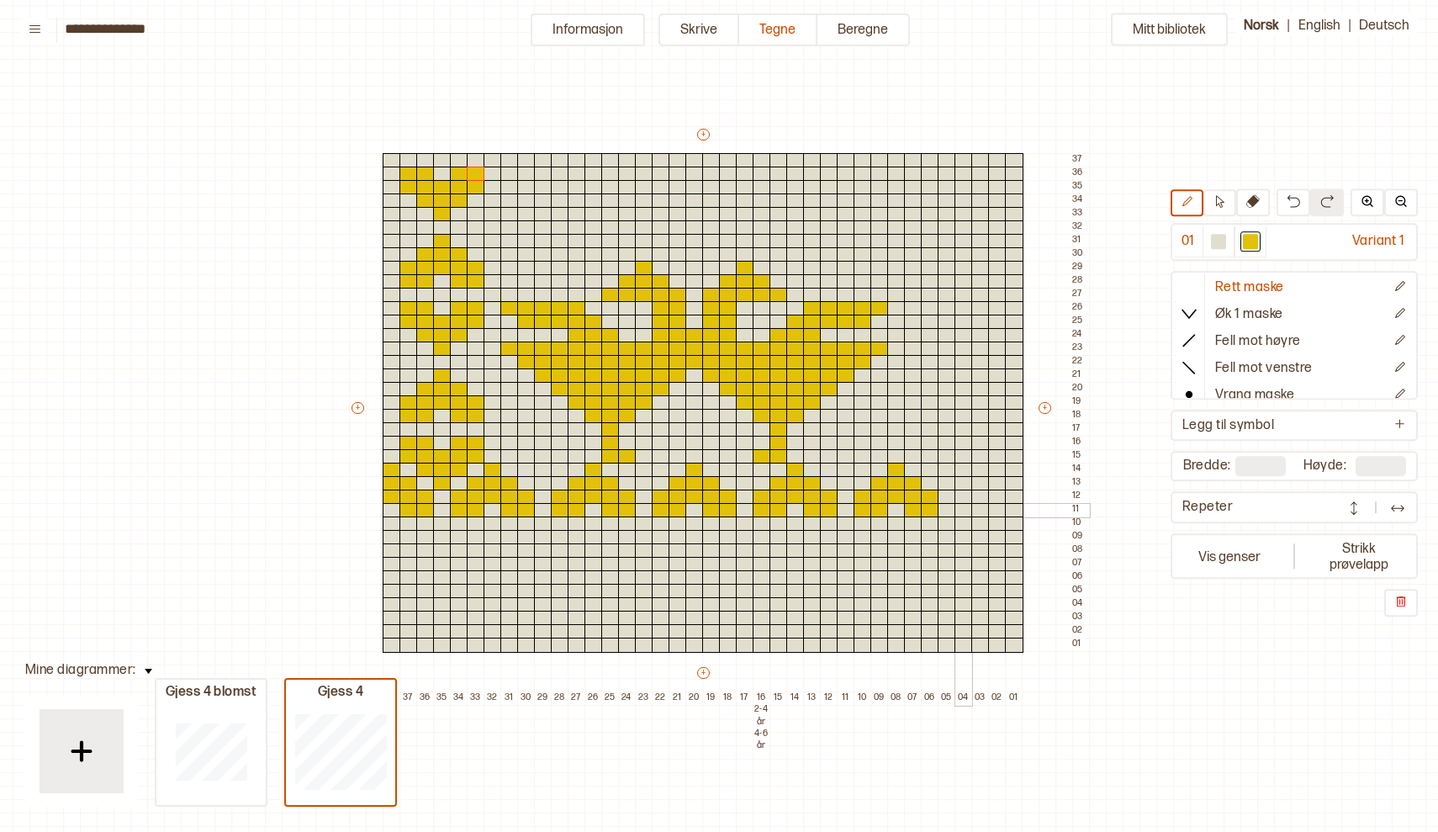
click at [958, 510] on div at bounding box center [963, 510] width 18 height 15
click at [964, 494] on div at bounding box center [963, 496] width 18 height 15
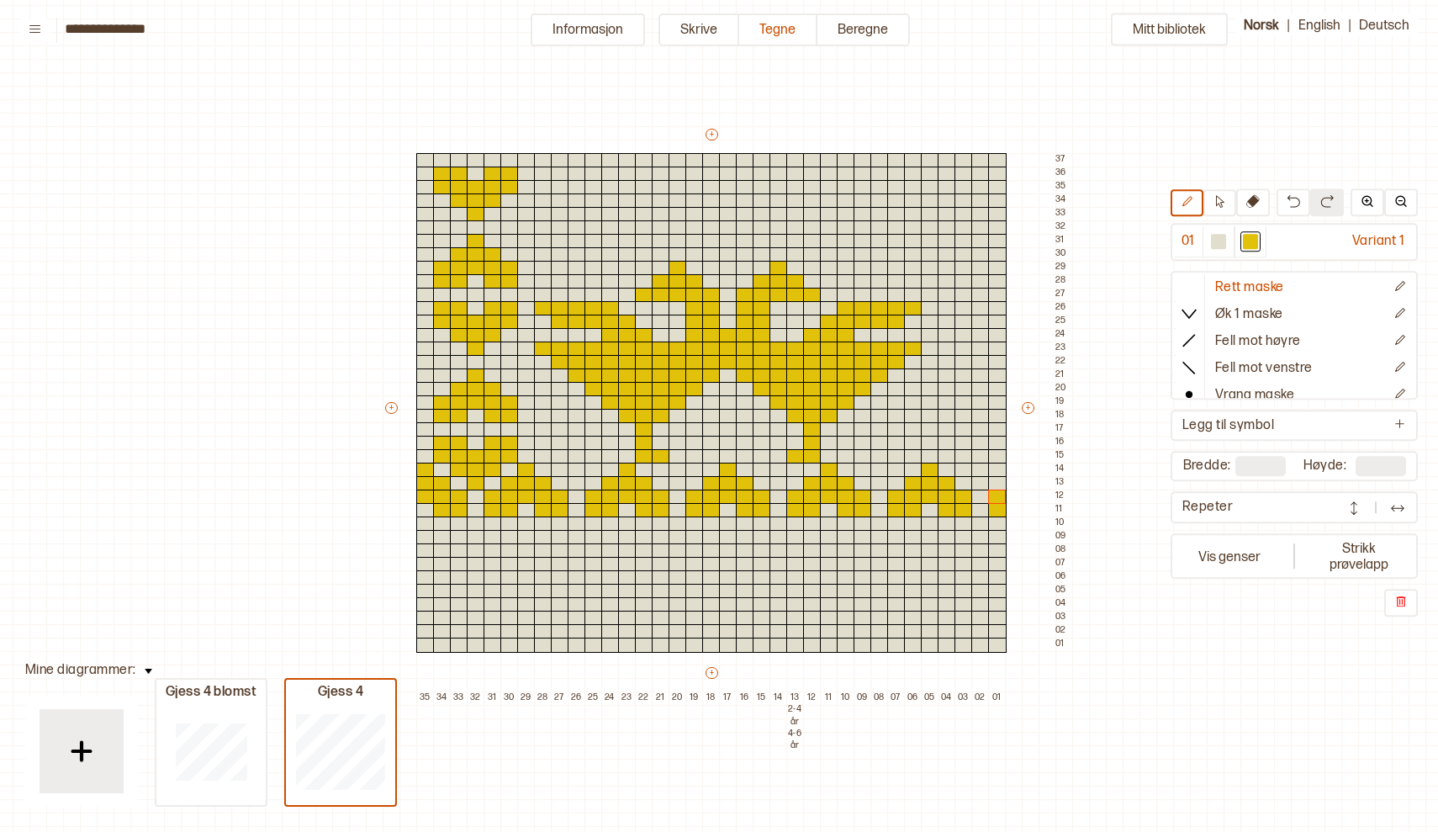
click at [1398, 501] on img at bounding box center [1397, 507] width 17 height 17
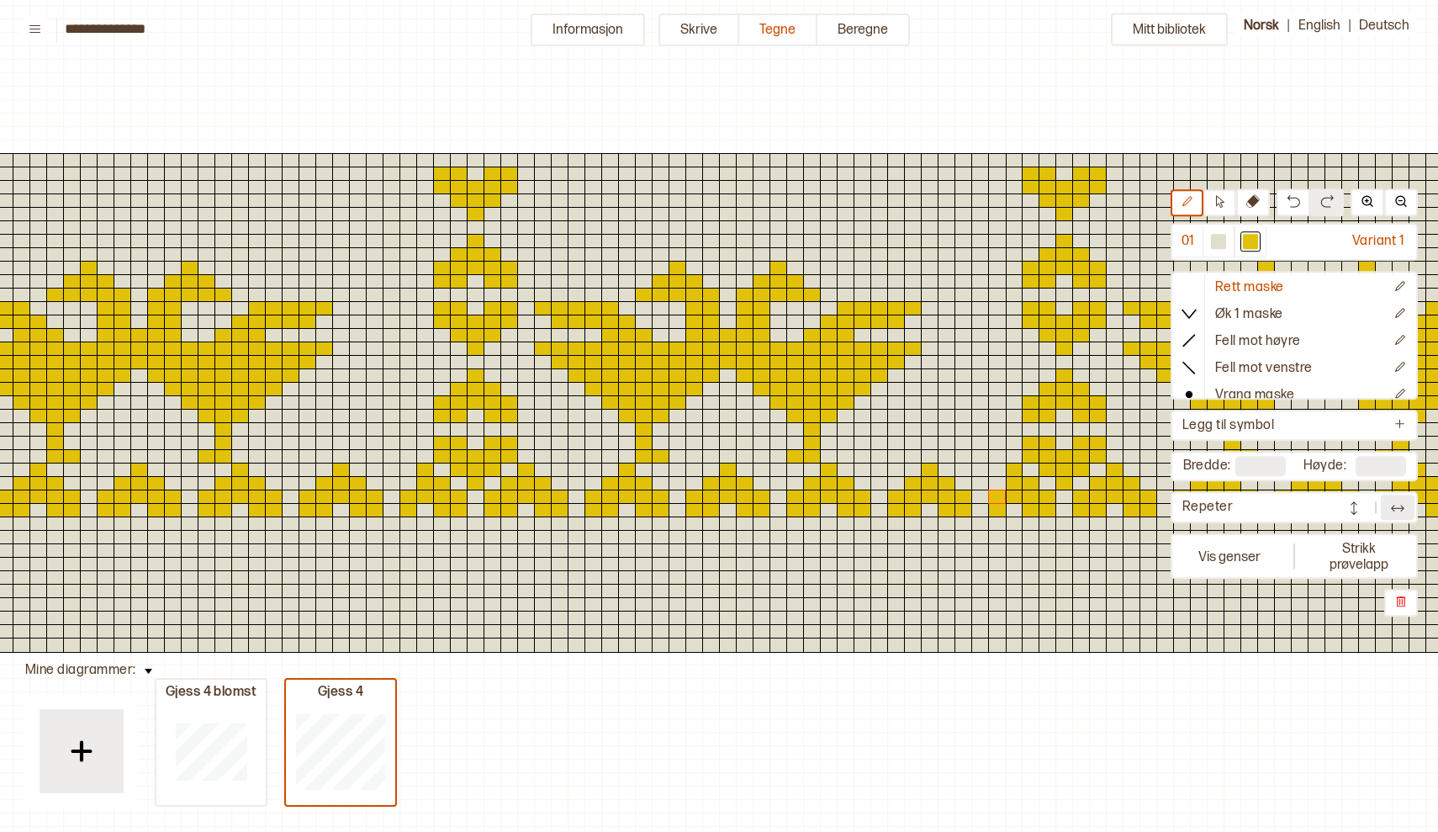
click at [1395, 511] on img at bounding box center [1397, 507] width 17 height 17
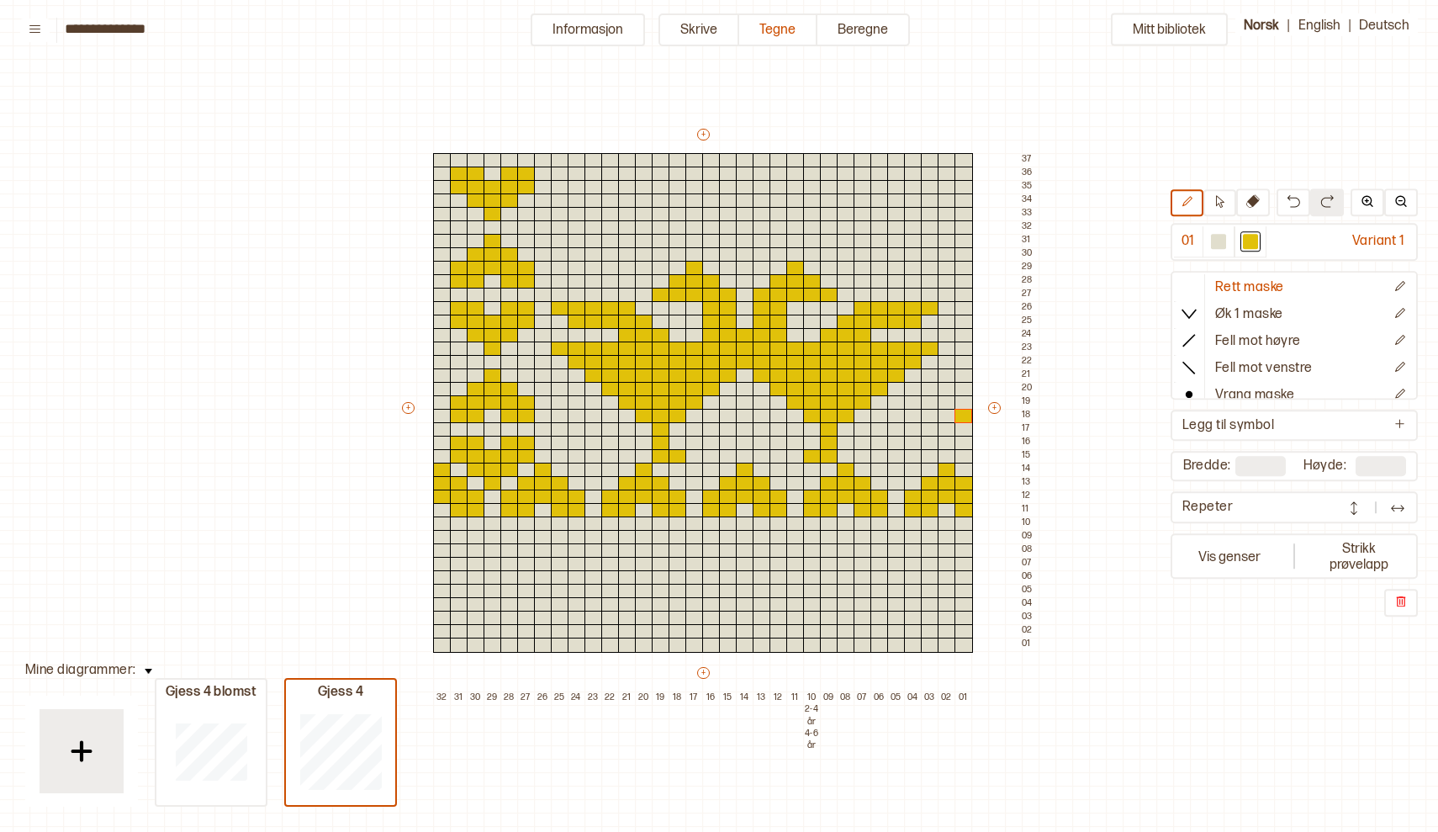
drag, startPoint x: 1025, startPoint y: 406, endPoint x: 979, endPoint y: 420, distance: 48.4
click at [979, 420] on div "+ + + + 32 31 30 29 28 27 26 25 24 23 22 21 20 19 18 17 16 15 14 13 12 11 10 2-…" at bounding box center [718, 415] width 639 height 579
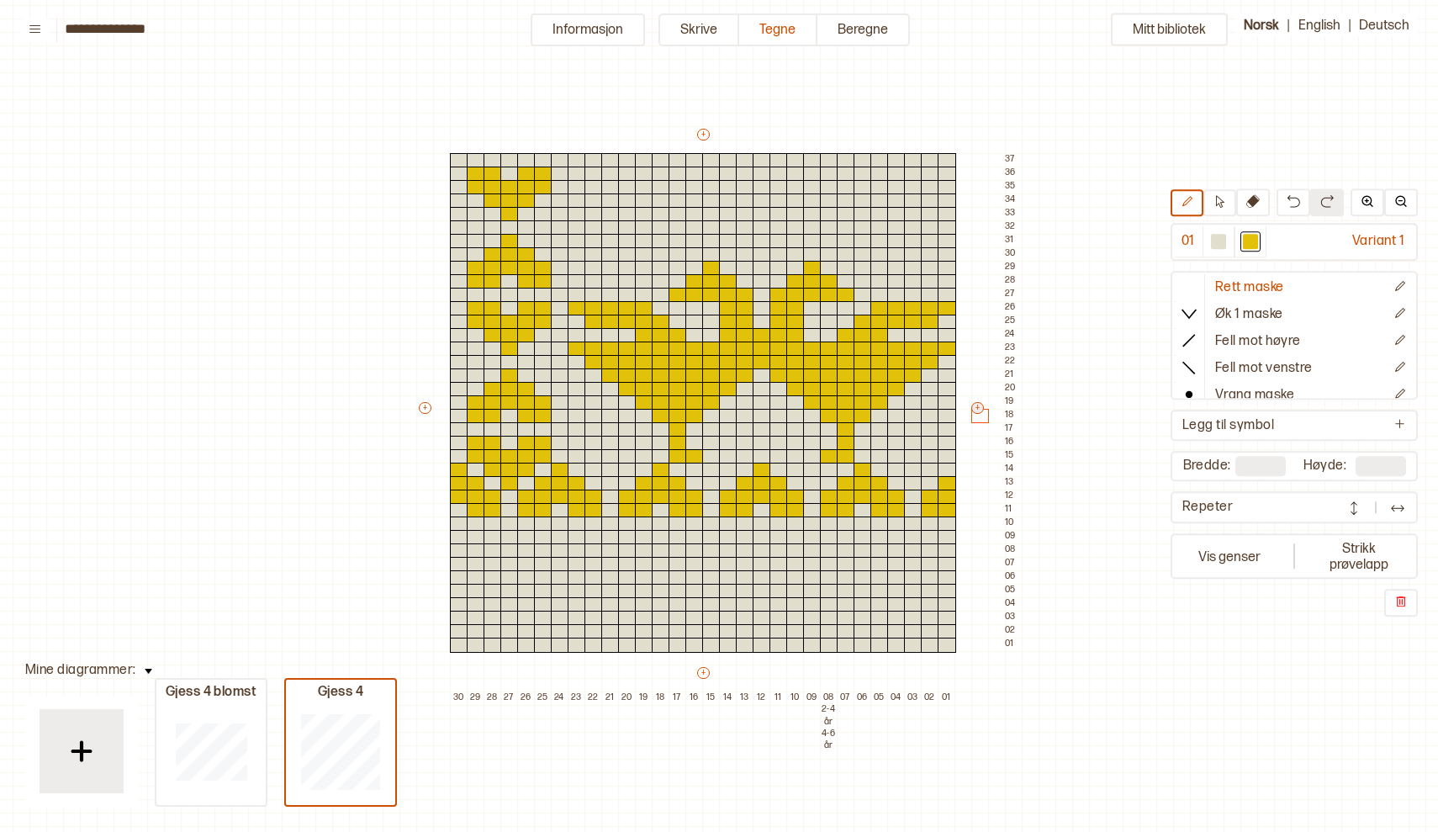
type input "**"
click at [1396, 515] on img at bounding box center [1397, 507] width 17 height 17
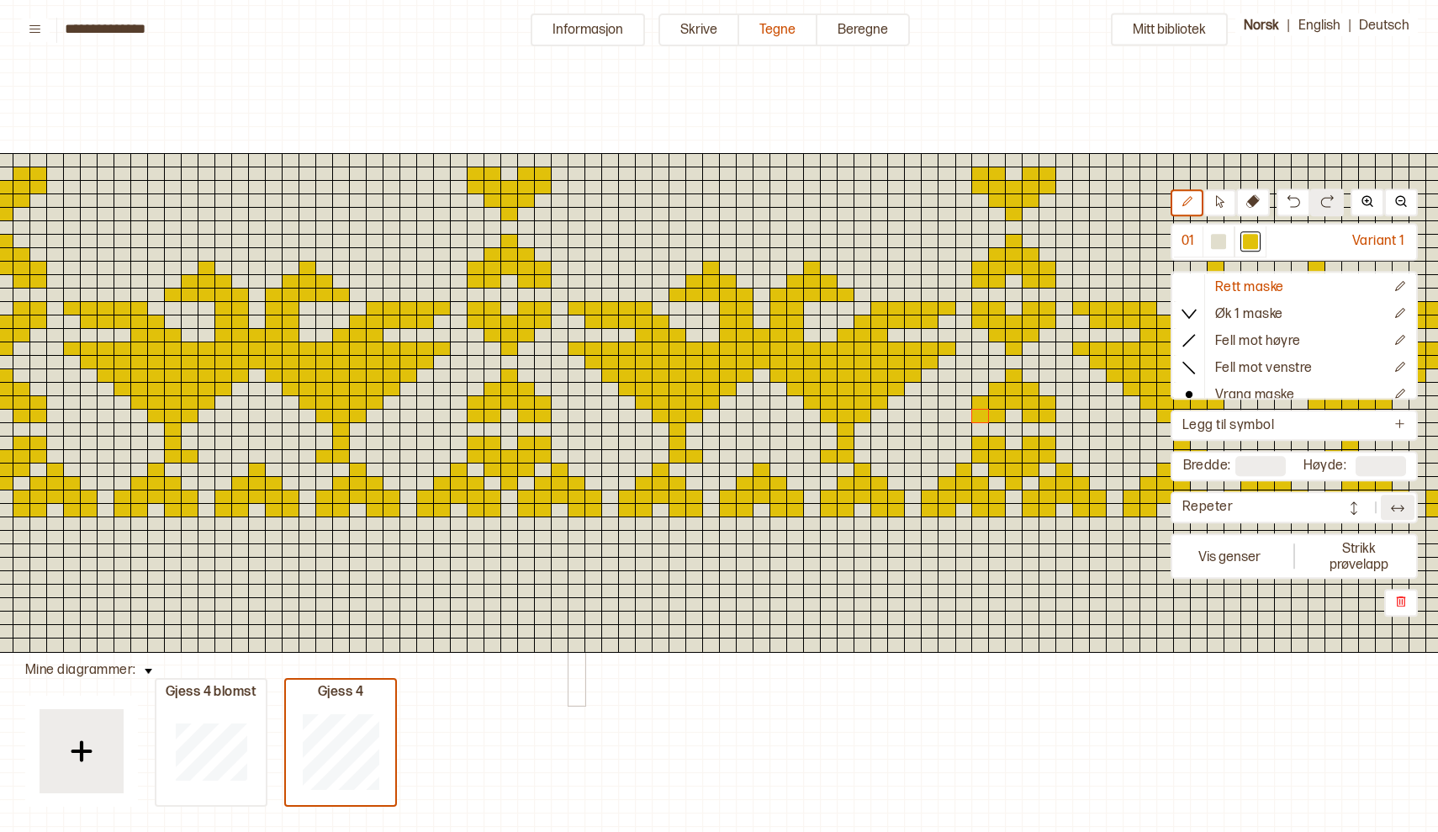
click at [576, 186] on div at bounding box center [577, 187] width 18 height 15
click at [577, 168] on div at bounding box center [577, 173] width 18 height 15
click at [596, 188] on div at bounding box center [593, 187] width 18 height 15
click at [595, 175] on div at bounding box center [593, 173] width 18 height 15
click at [594, 198] on div at bounding box center [593, 200] width 18 height 15
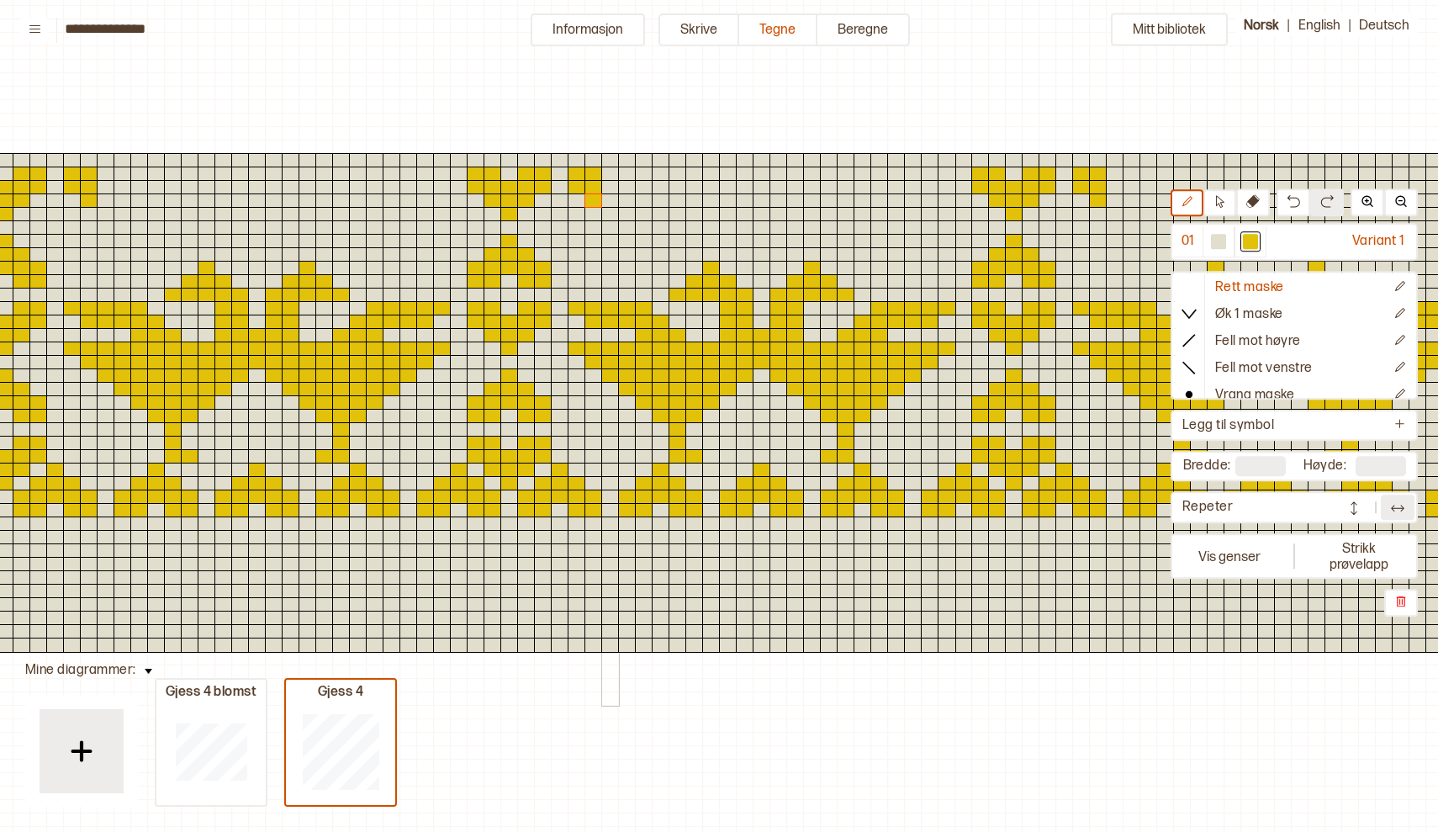
click at [612, 185] on div at bounding box center [610, 187] width 18 height 15
click at [611, 199] on div at bounding box center [610, 200] width 18 height 15
click at [611, 214] on div at bounding box center [610, 214] width 18 height 15
click at [628, 198] on div at bounding box center [627, 200] width 18 height 15
click at [631, 185] on div at bounding box center [627, 187] width 18 height 15
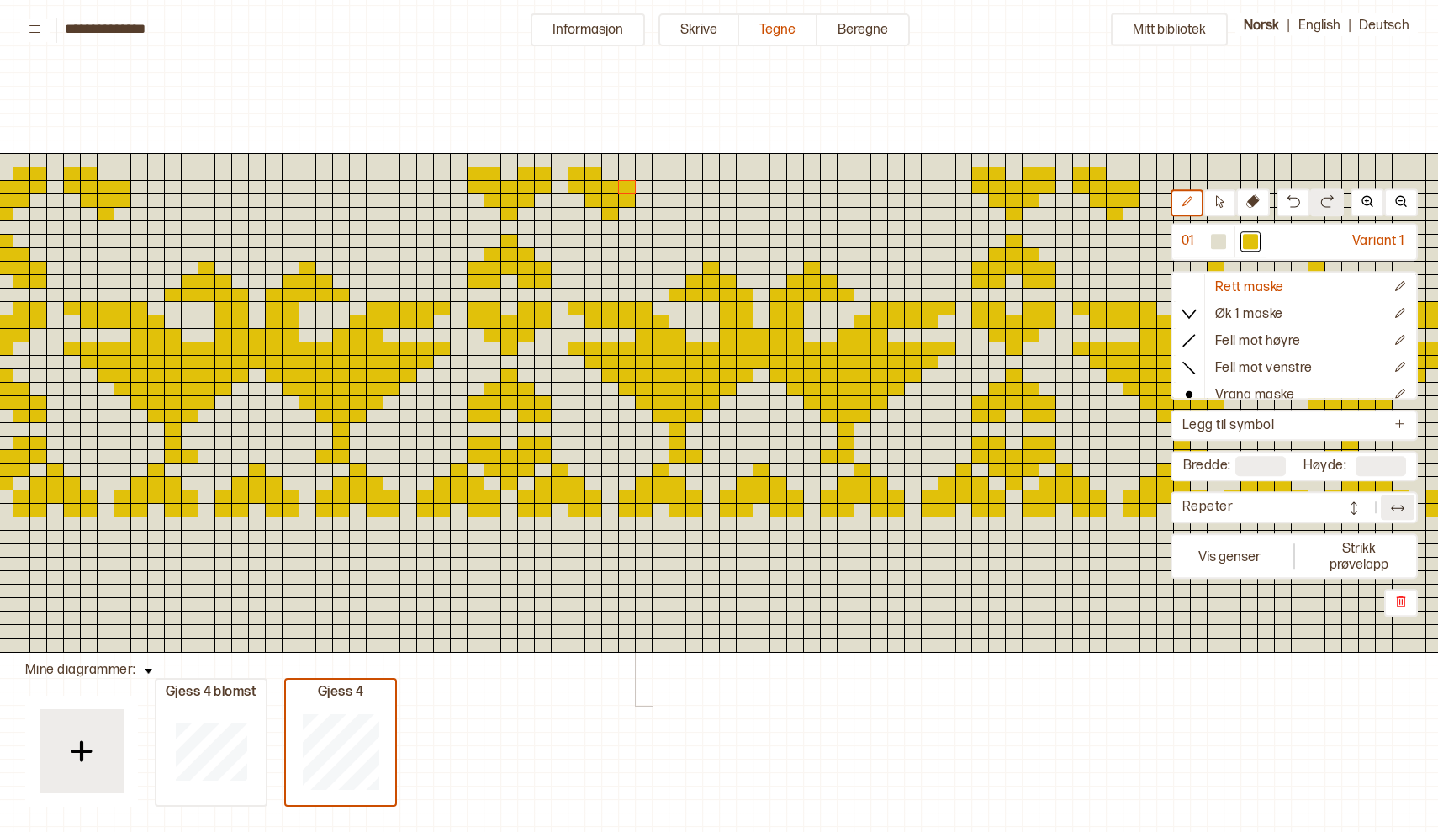
click at [645, 185] on div at bounding box center [644, 187] width 18 height 15
click at [646, 168] on div at bounding box center [644, 173] width 18 height 15
click at [626, 172] on div at bounding box center [627, 173] width 18 height 15
drag, startPoint x: 677, startPoint y: 170, endPoint x: 677, endPoint y: 189, distance: 19.3
click at [677, 189] on div at bounding box center [718, 415] width 605 height 579
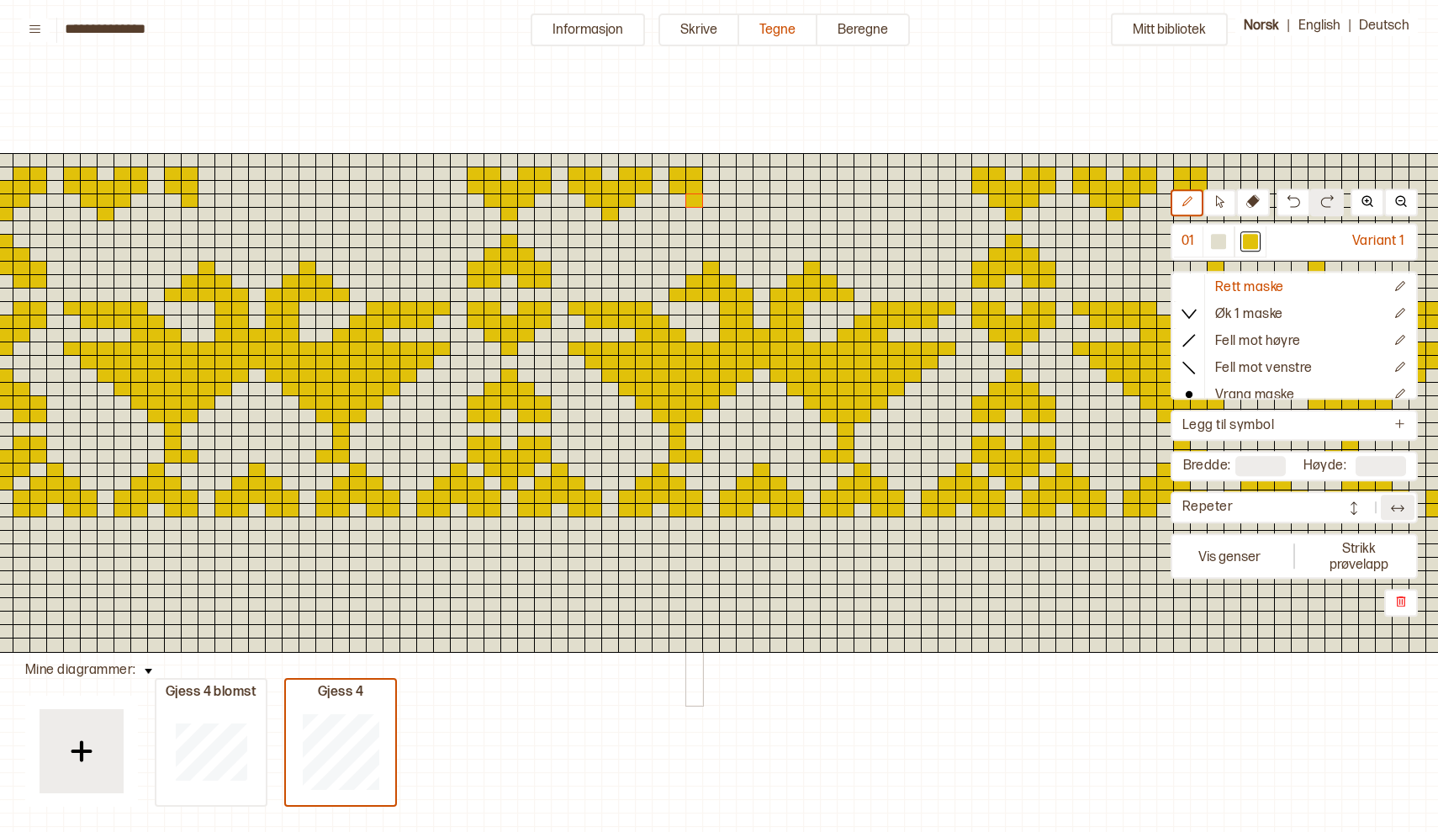
drag, startPoint x: 696, startPoint y: 172, endPoint x: 696, endPoint y: 203, distance: 32.0
click at [696, 203] on div at bounding box center [718, 415] width 605 height 579
drag, startPoint x: 711, startPoint y: 187, endPoint x: 711, endPoint y: 215, distance: 28.6
click at [712, 215] on div at bounding box center [718, 415] width 605 height 579
drag, startPoint x: 728, startPoint y: 170, endPoint x: 728, endPoint y: 195, distance: 25.2
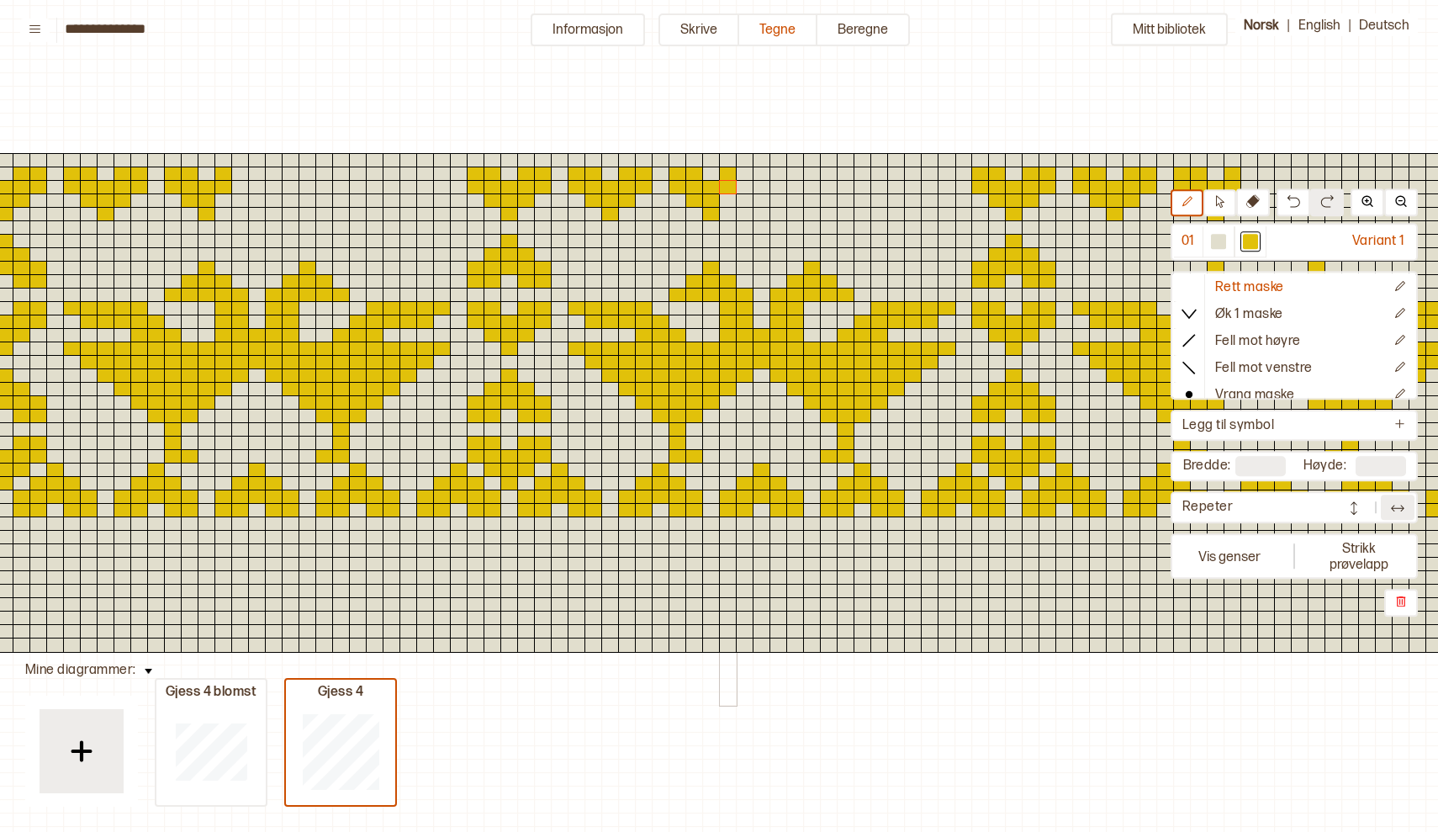
click at [728, 195] on div at bounding box center [718, 415] width 605 height 579
drag, startPoint x: 746, startPoint y: 167, endPoint x: 747, endPoint y: 182, distance: 15.2
click at [747, 182] on div at bounding box center [718, 415] width 605 height 579
drag, startPoint x: 778, startPoint y: 168, endPoint x: 778, endPoint y: 183, distance: 15.1
click at [778, 183] on div at bounding box center [718, 415] width 605 height 579
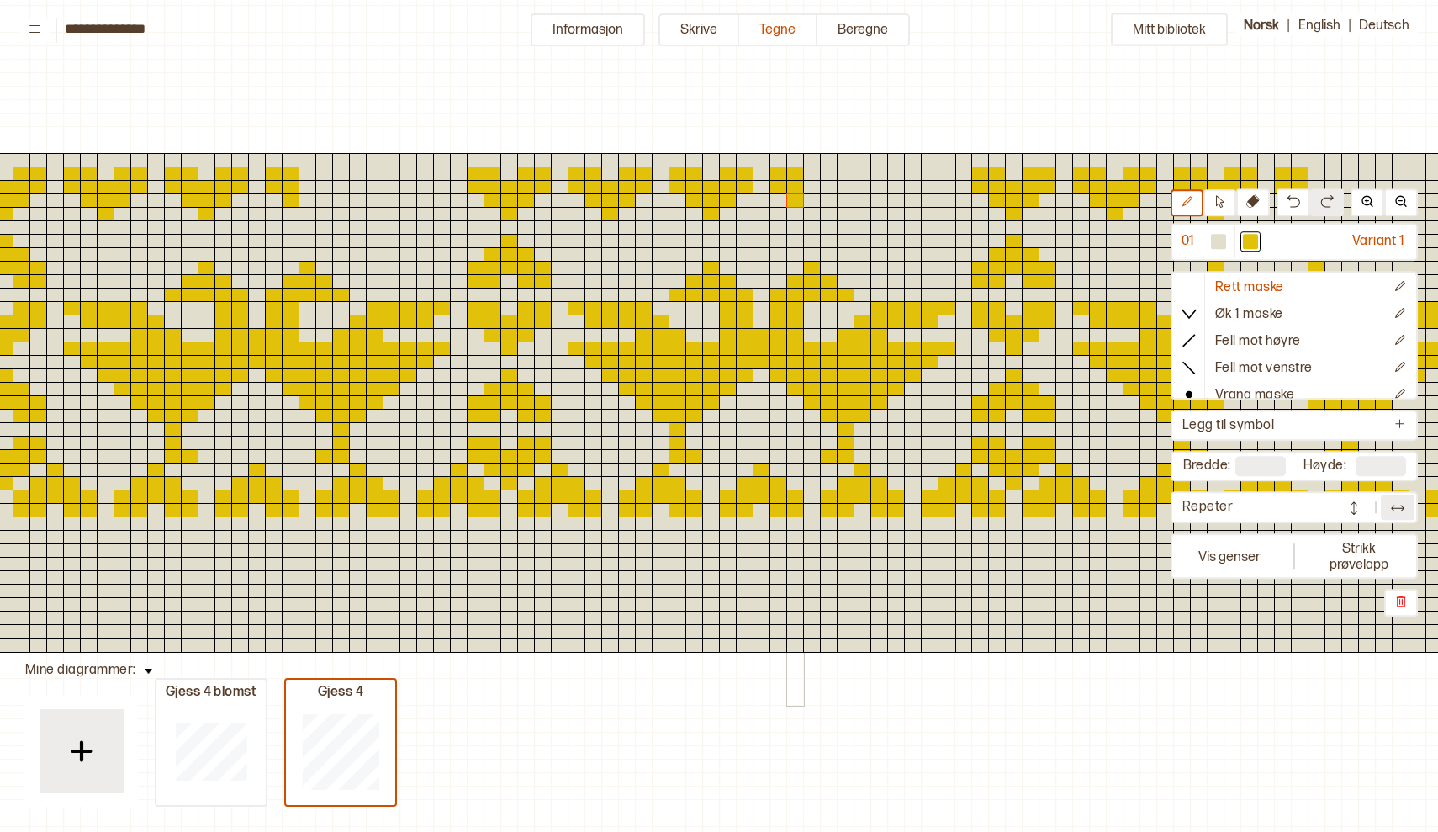
drag, startPoint x: 795, startPoint y: 169, endPoint x: 798, endPoint y: 201, distance: 32.1
click at [798, 201] on div at bounding box center [718, 415] width 605 height 579
drag, startPoint x: 812, startPoint y: 184, endPoint x: 813, endPoint y: 214, distance: 29.4
click at [813, 214] on div at bounding box center [718, 415] width 605 height 579
drag, startPoint x: 832, startPoint y: 202, endPoint x: 832, endPoint y: 166, distance: 35.3
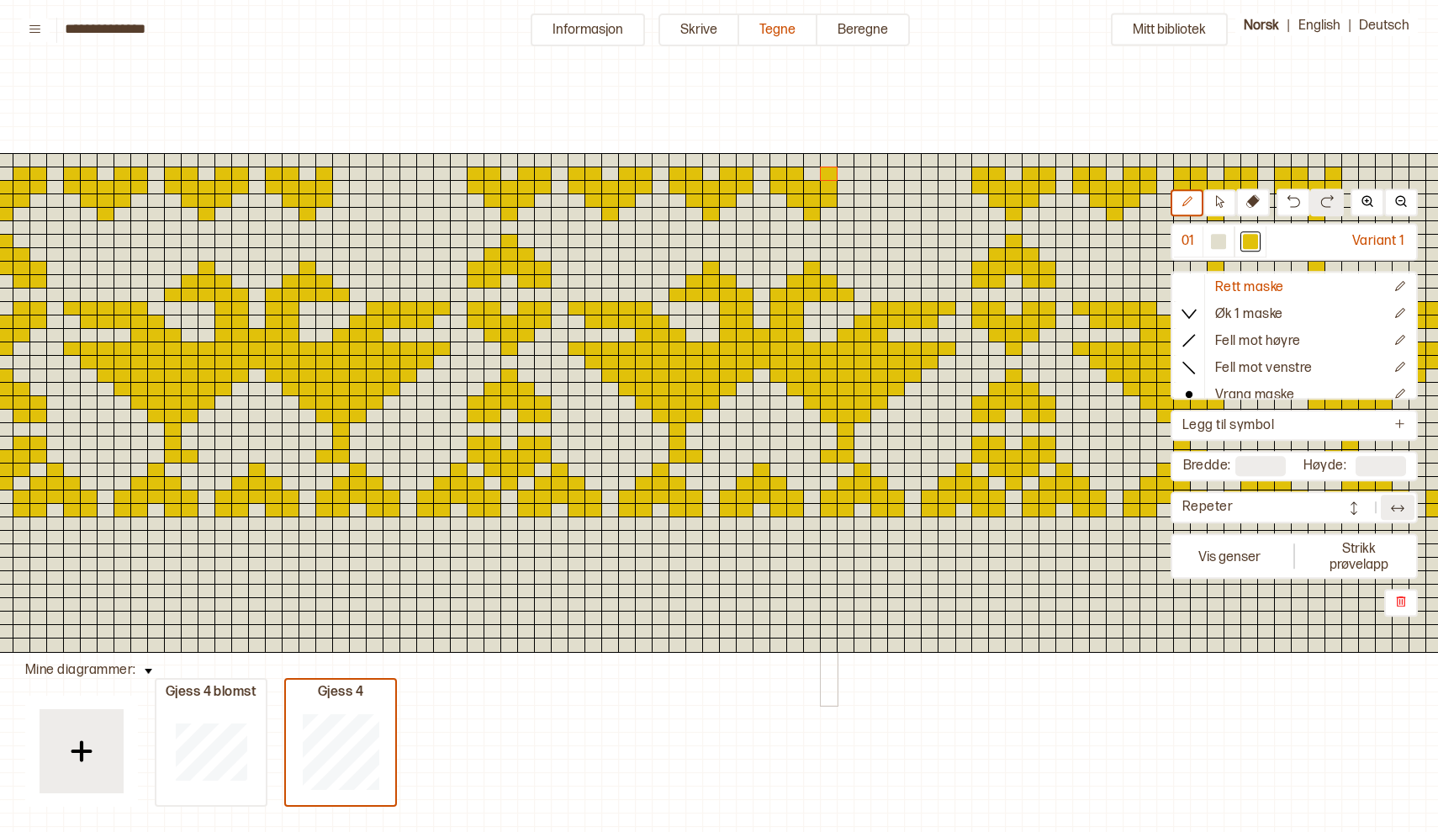
click at [832, 166] on div at bounding box center [718, 415] width 605 height 579
drag, startPoint x: 847, startPoint y: 187, endPoint x: 847, endPoint y: 170, distance: 16.8
click at [847, 170] on div at bounding box center [718, 415] width 605 height 579
drag, startPoint x: 883, startPoint y: 171, endPoint x: 880, endPoint y: 188, distance: 17.0
click at [881, 188] on div at bounding box center [718, 415] width 605 height 579
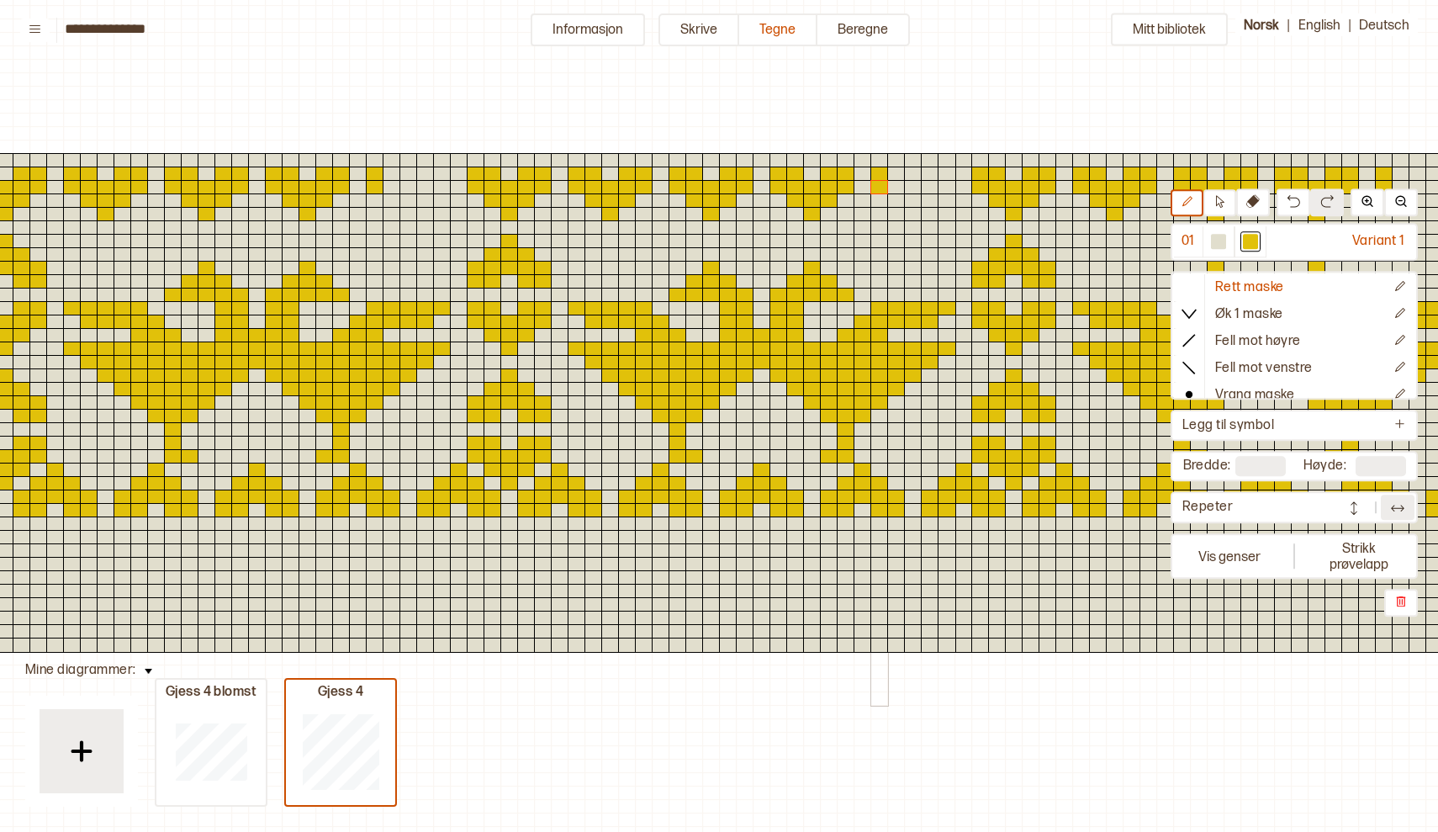
click at [880, 188] on div at bounding box center [879, 187] width 18 height 15
click at [896, 172] on div at bounding box center [896, 173] width 18 height 15
click at [895, 187] on div at bounding box center [896, 187] width 18 height 15
click at [896, 200] on div at bounding box center [896, 200] width 18 height 15
click at [916, 186] on div at bounding box center [913, 187] width 18 height 15
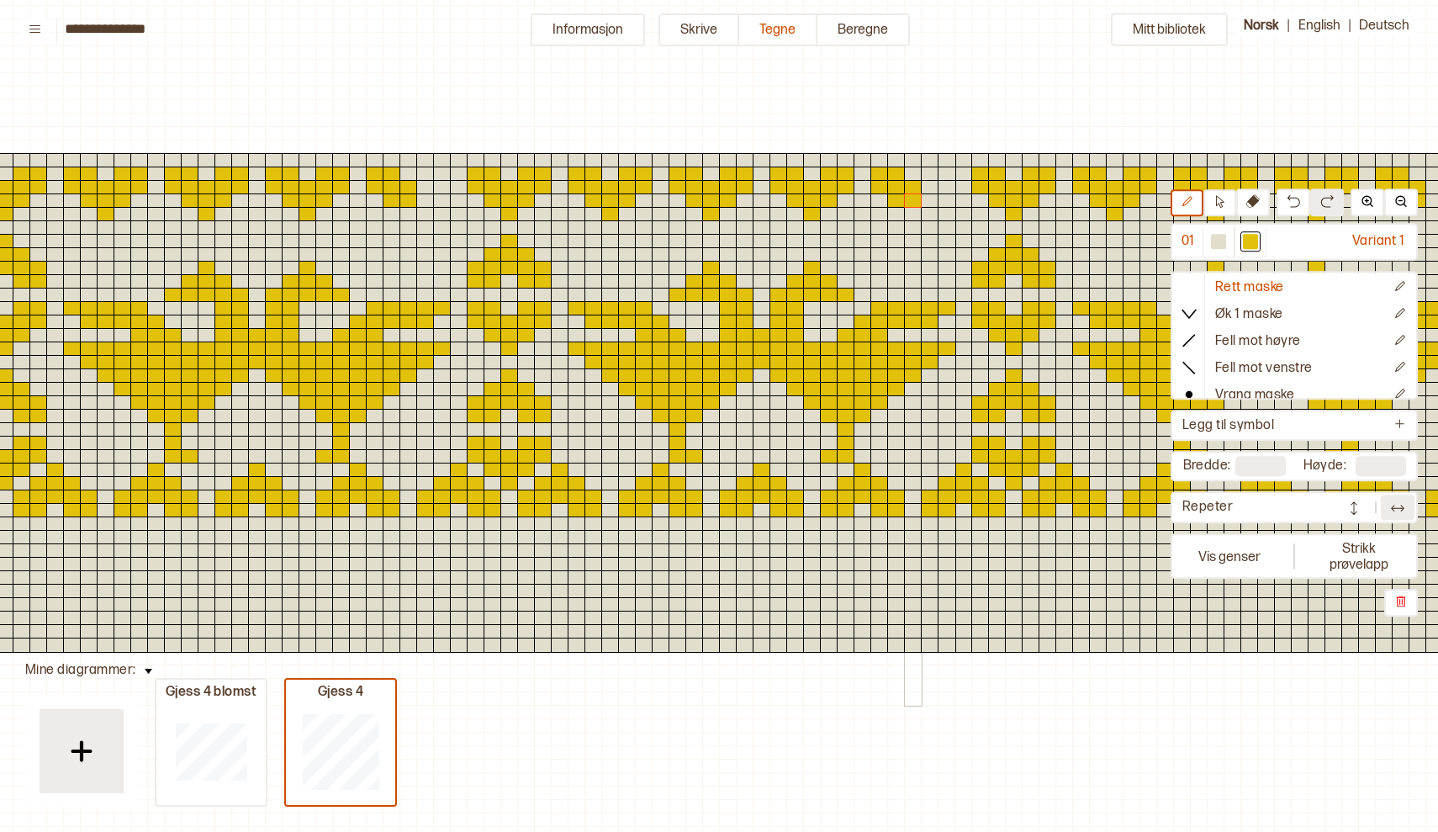
click at [913, 197] on div at bounding box center [913, 200] width 18 height 15
click at [911, 217] on div at bounding box center [913, 214] width 18 height 15
click at [932, 201] on div at bounding box center [930, 200] width 18 height 15
click at [930, 189] on div at bounding box center [930, 187] width 18 height 15
click at [931, 172] on div at bounding box center [930, 173] width 18 height 15
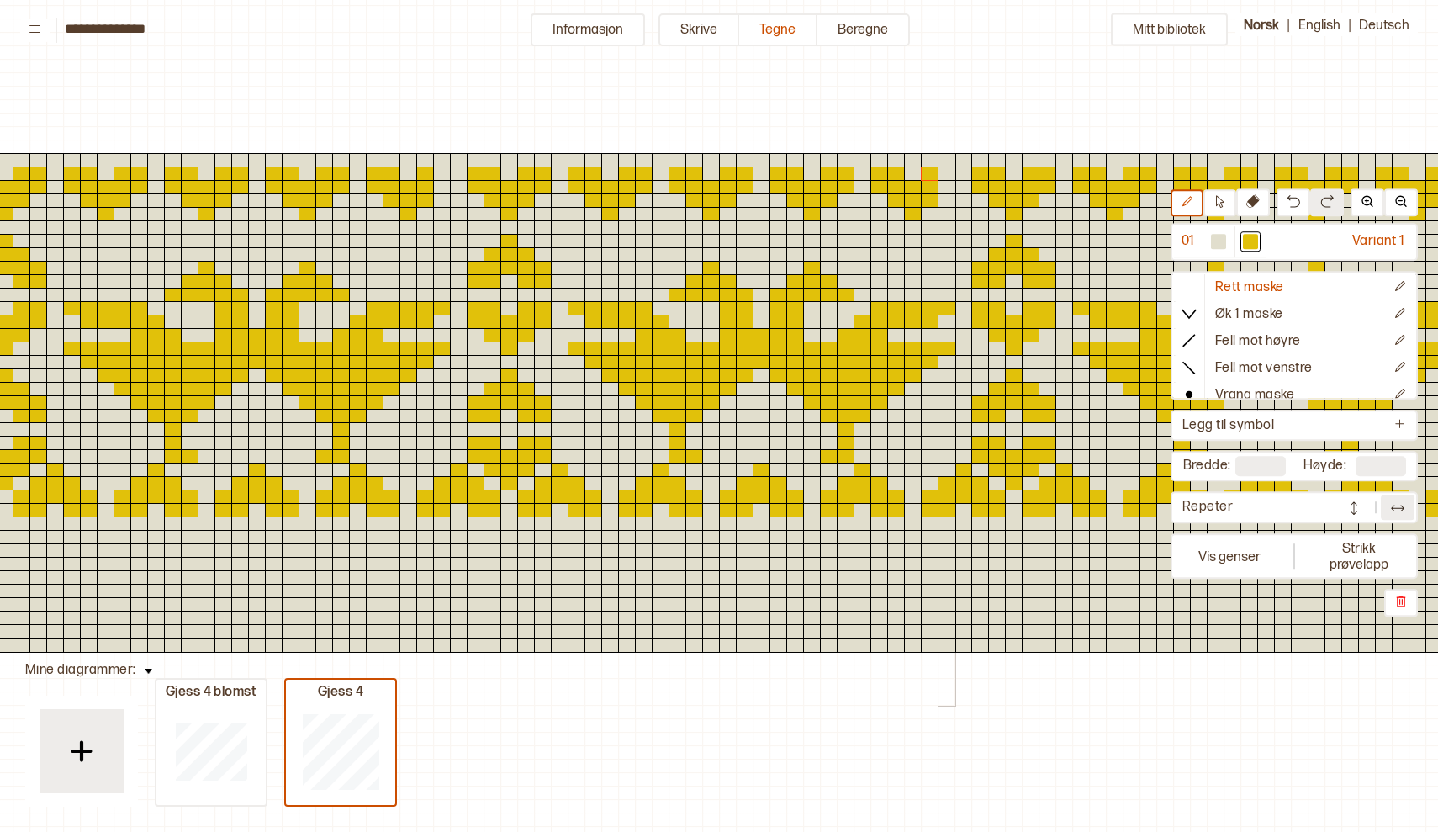
click at [945, 172] on div at bounding box center [947, 173] width 18 height 15
click at [946, 189] on div at bounding box center [947, 187] width 18 height 15
click at [1409, 504] on button at bounding box center [1398, 506] width 34 height 25
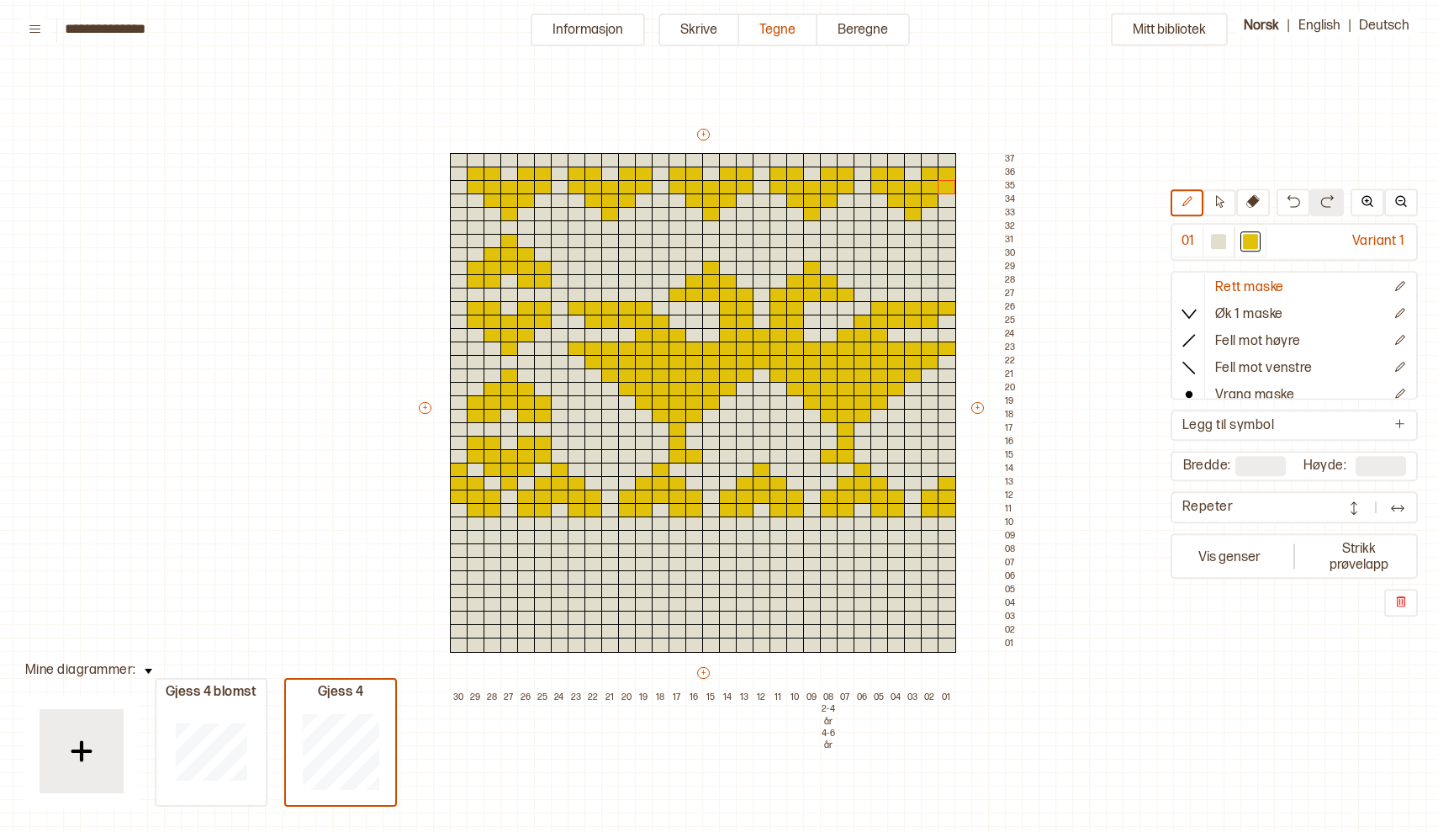
click at [1352, 505] on img at bounding box center [1353, 507] width 17 height 17
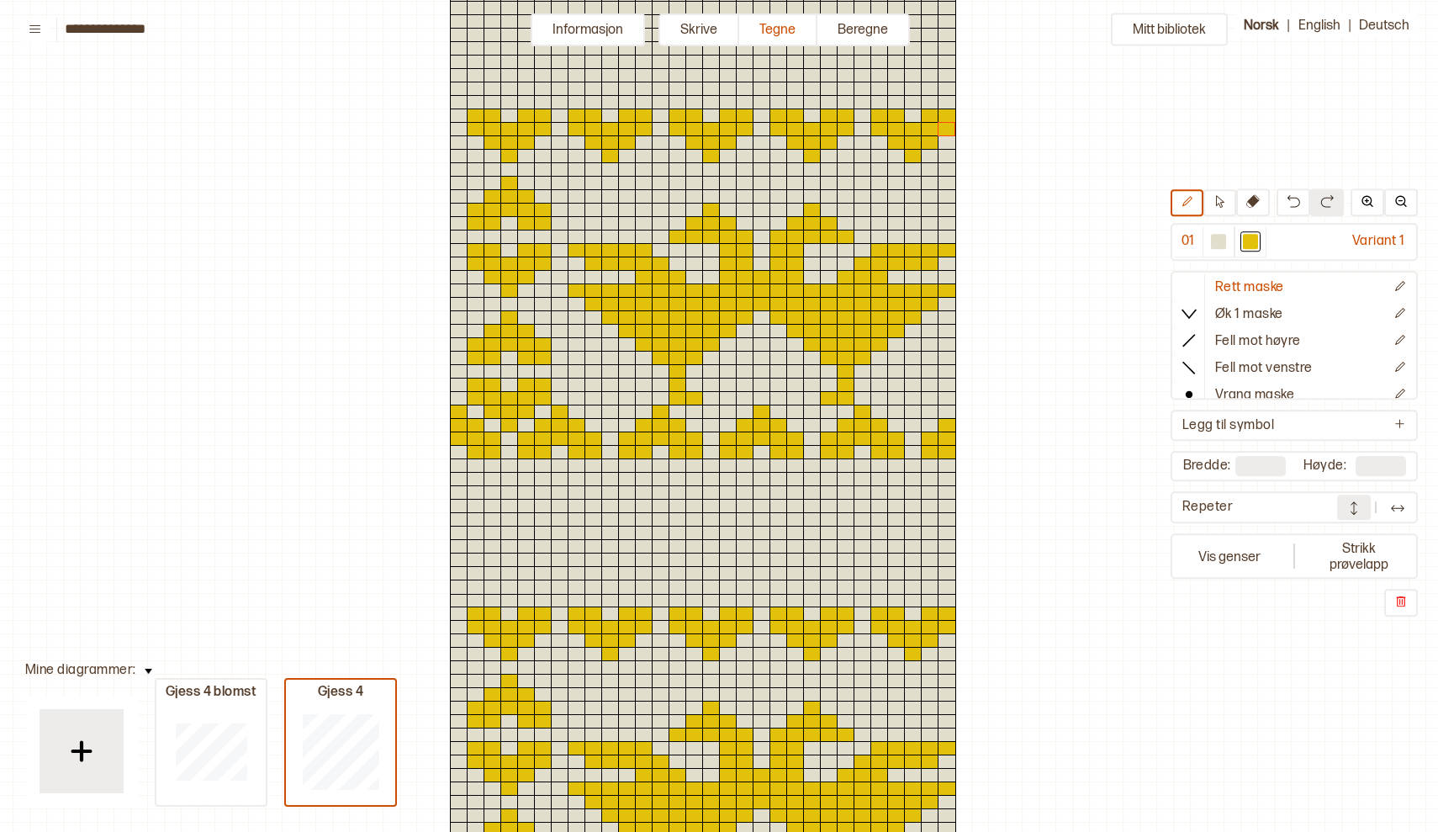
scroll to position [133, 4]
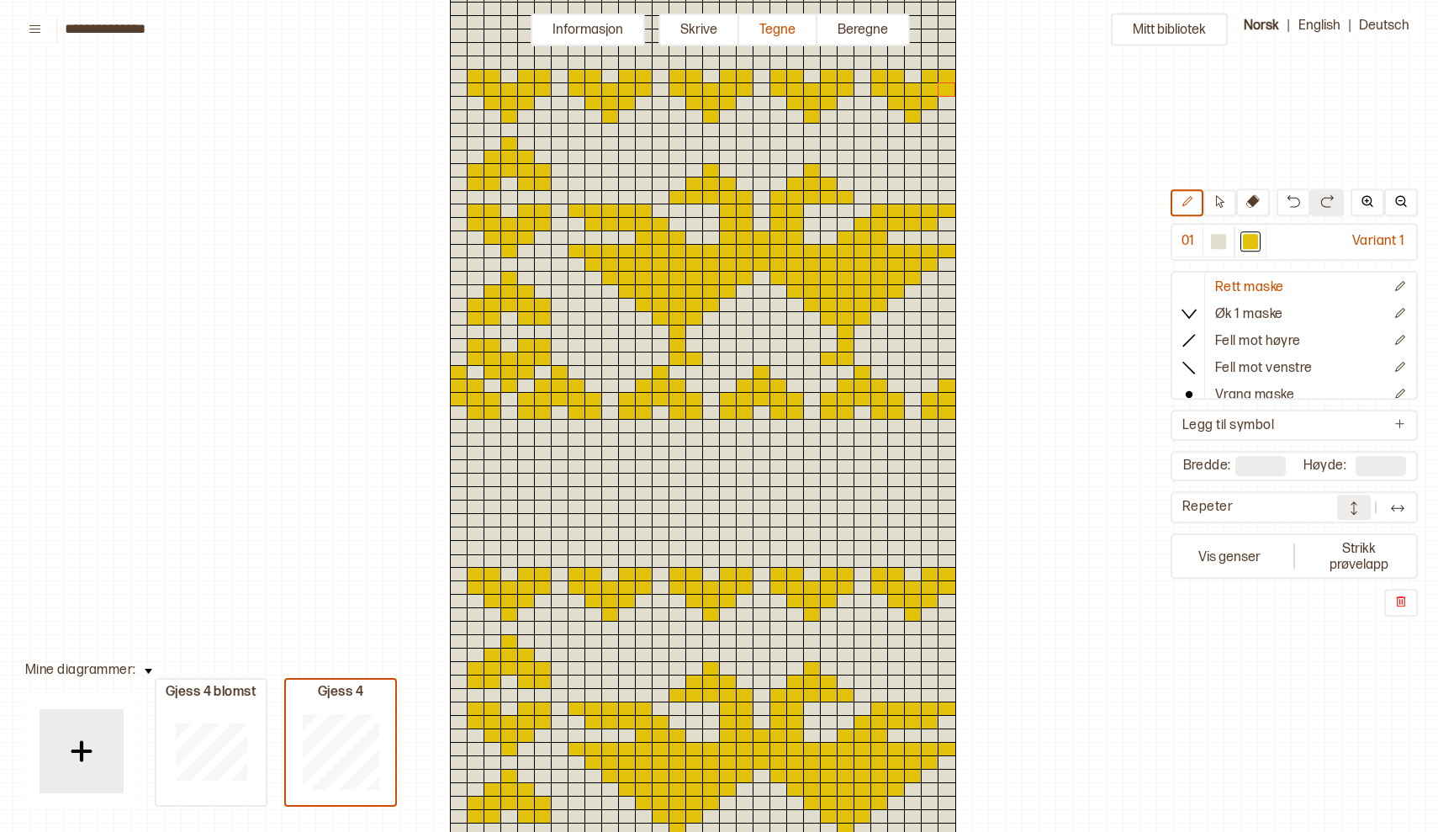
click at [1357, 507] on img at bounding box center [1353, 507] width 17 height 17
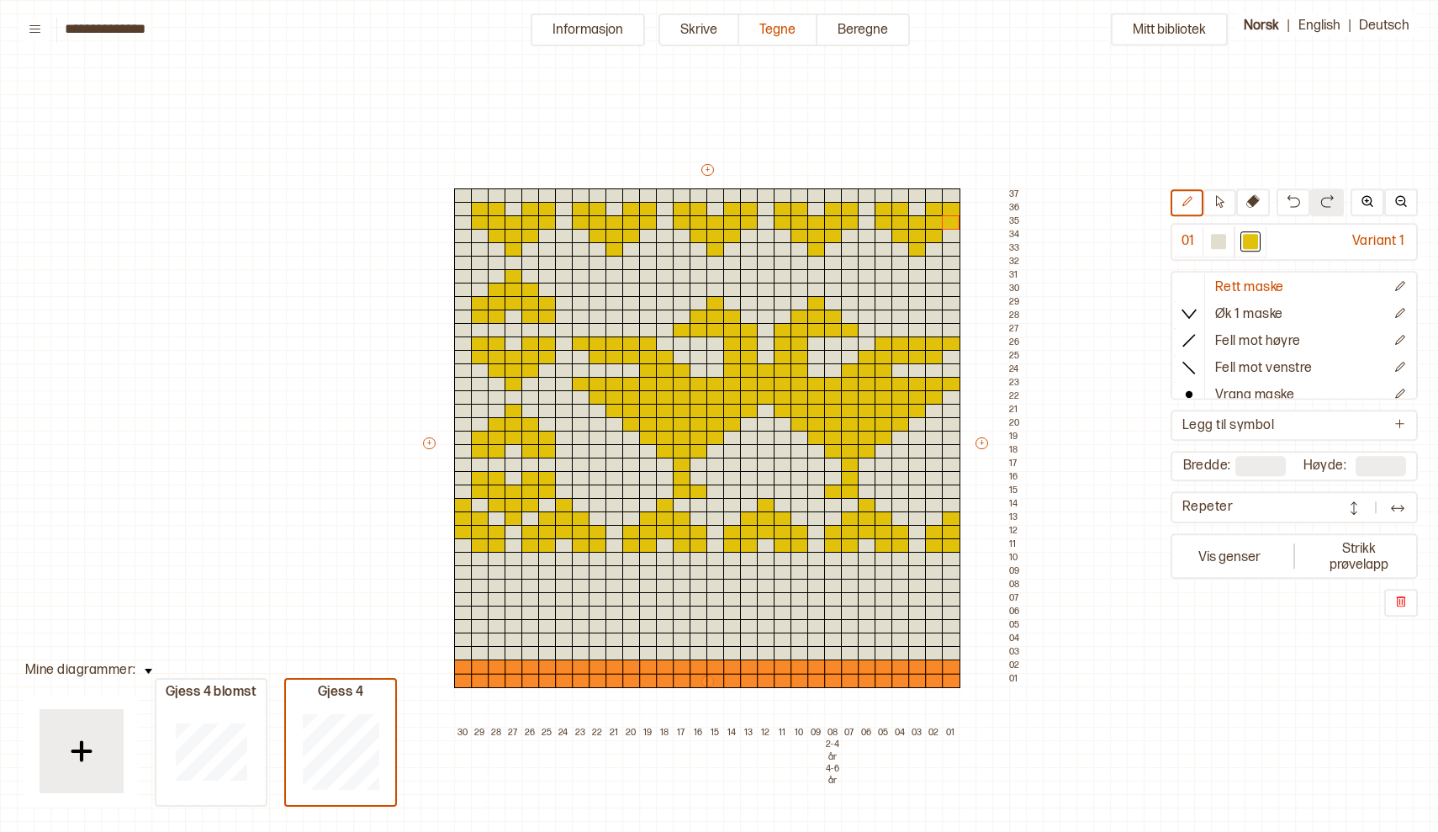
scroll to position [133, 4]
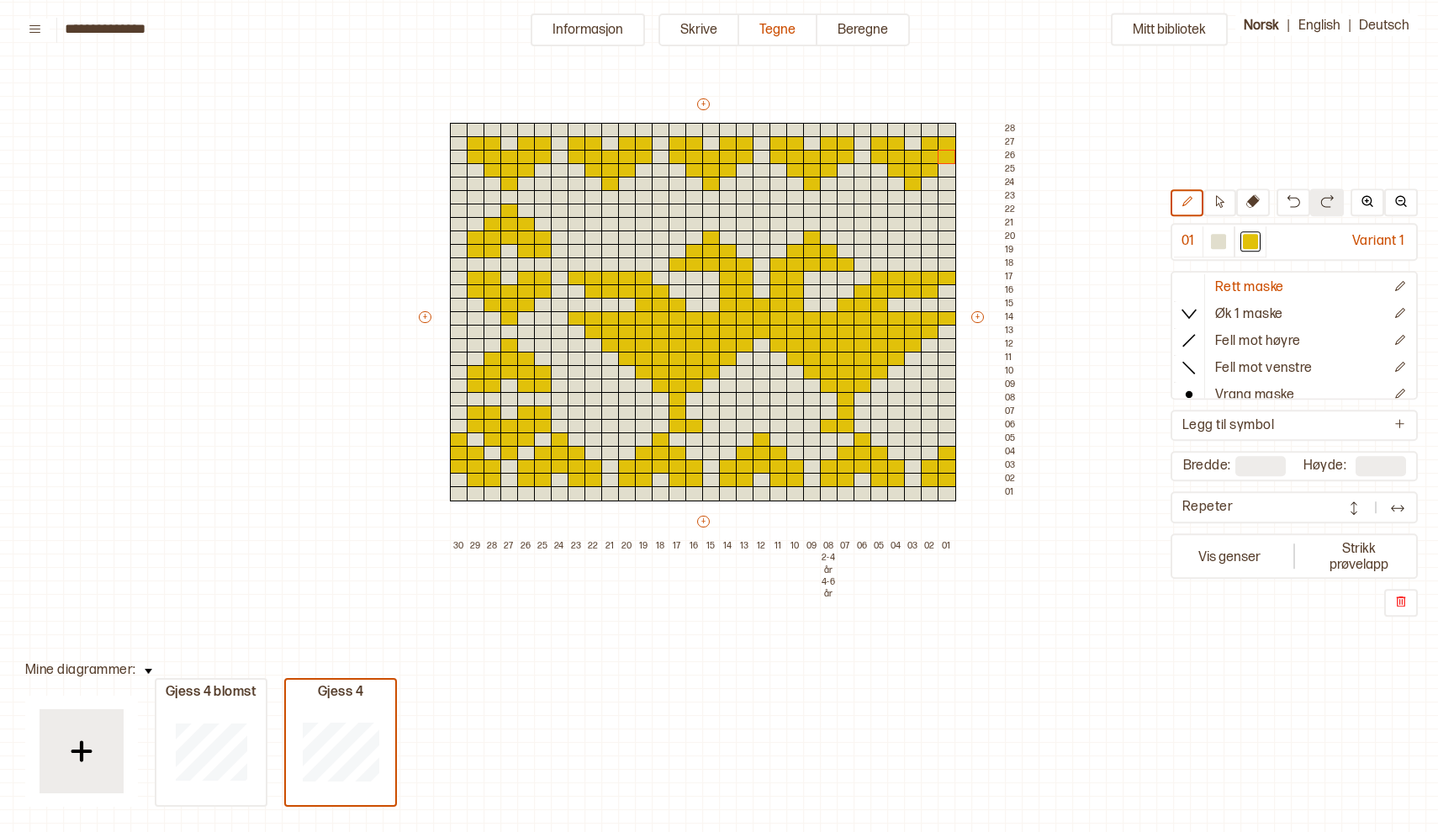
click at [1356, 508] on img at bounding box center [1353, 507] width 17 height 17
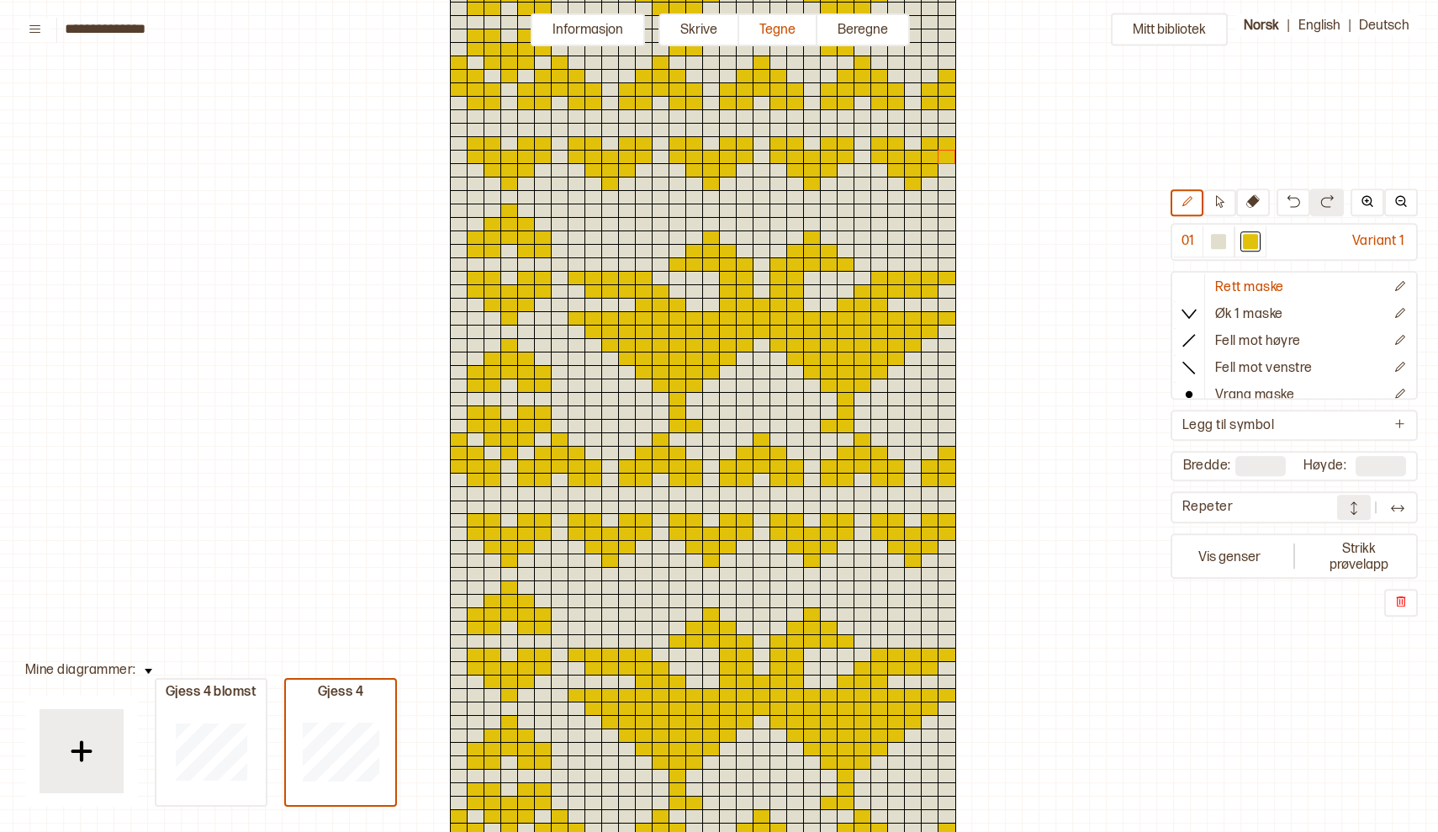
click at [1356, 510] on img at bounding box center [1353, 507] width 17 height 17
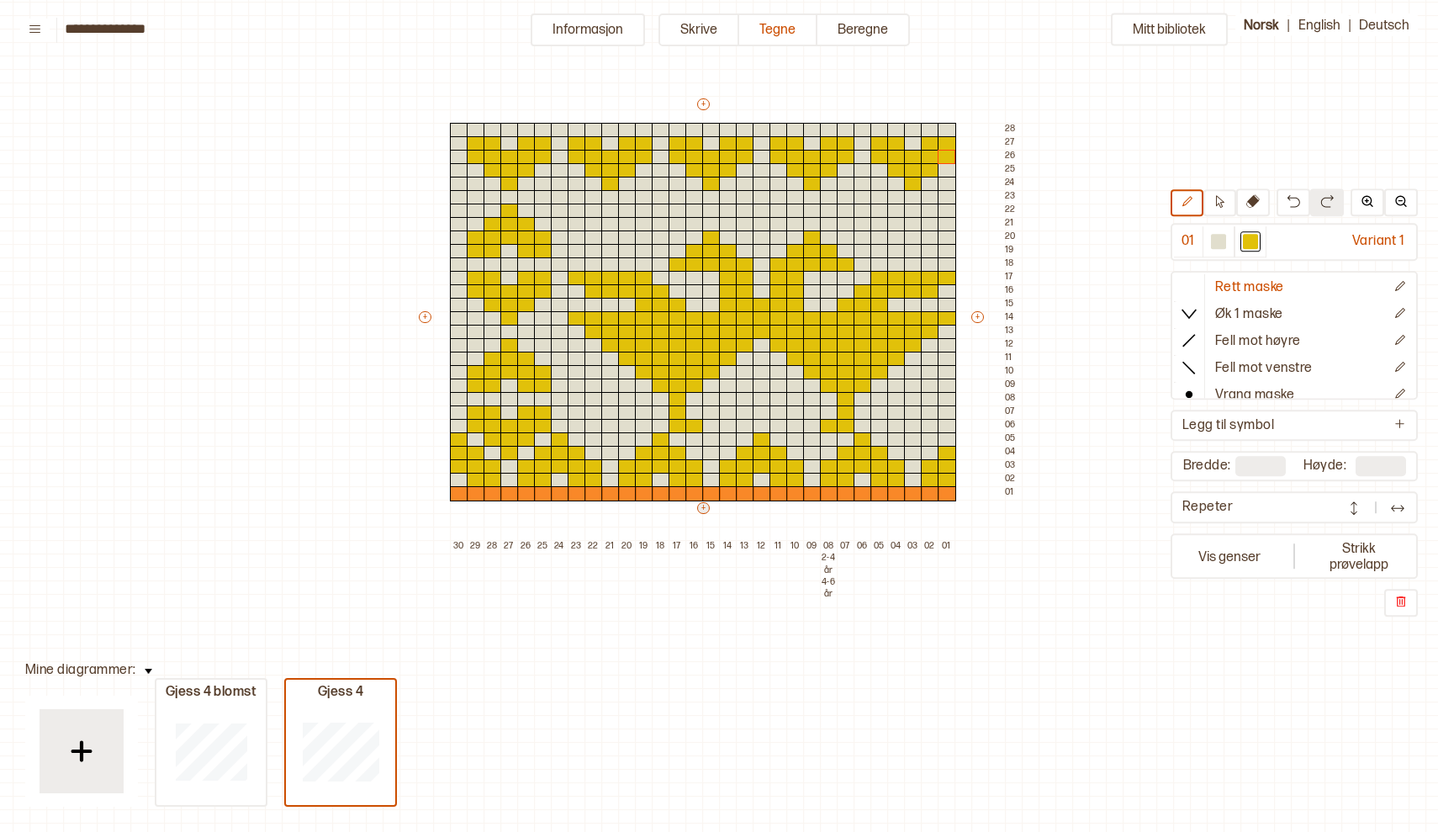
type input "**"
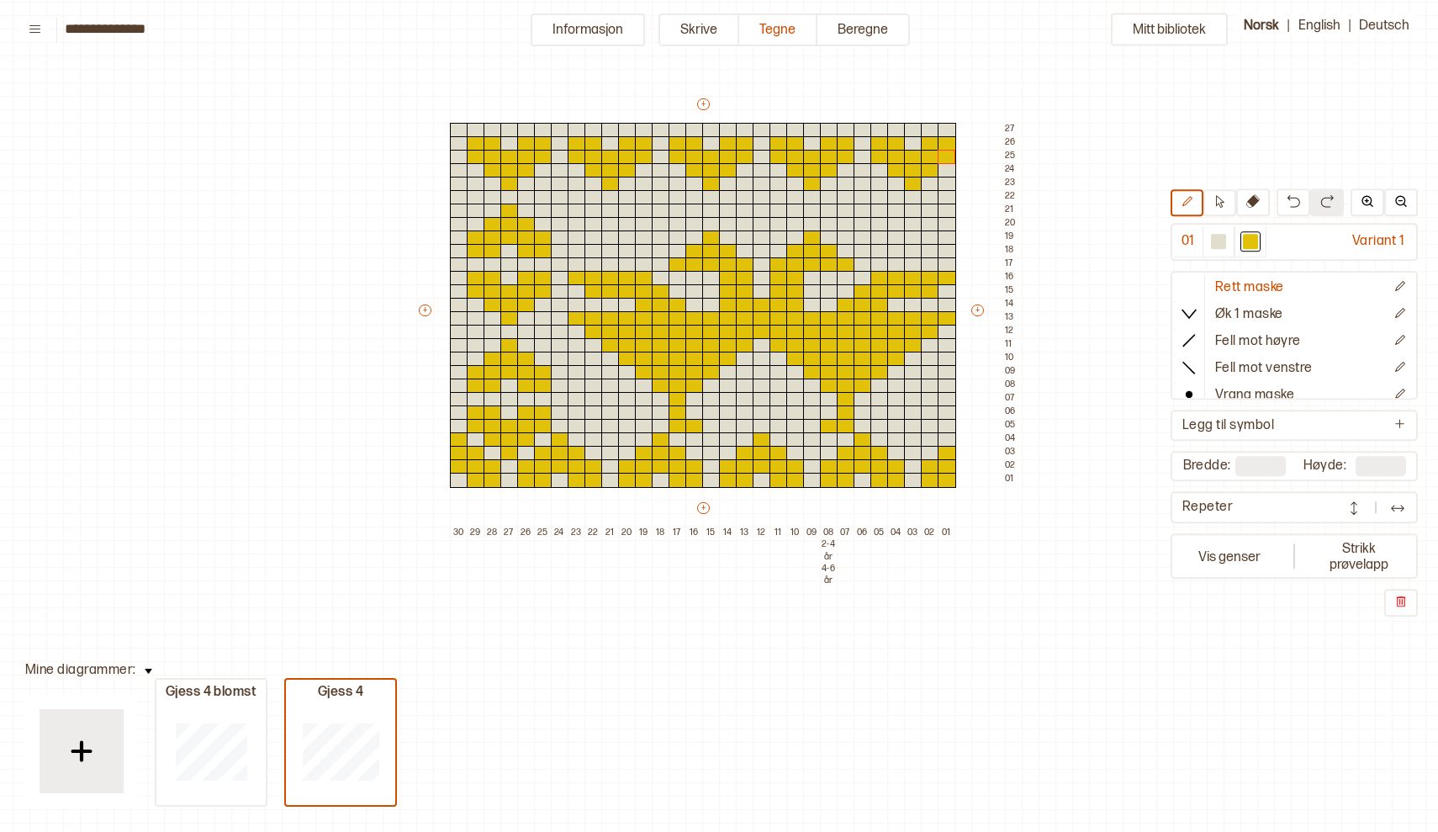
click at [1350, 505] on img at bounding box center [1353, 507] width 17 height 17
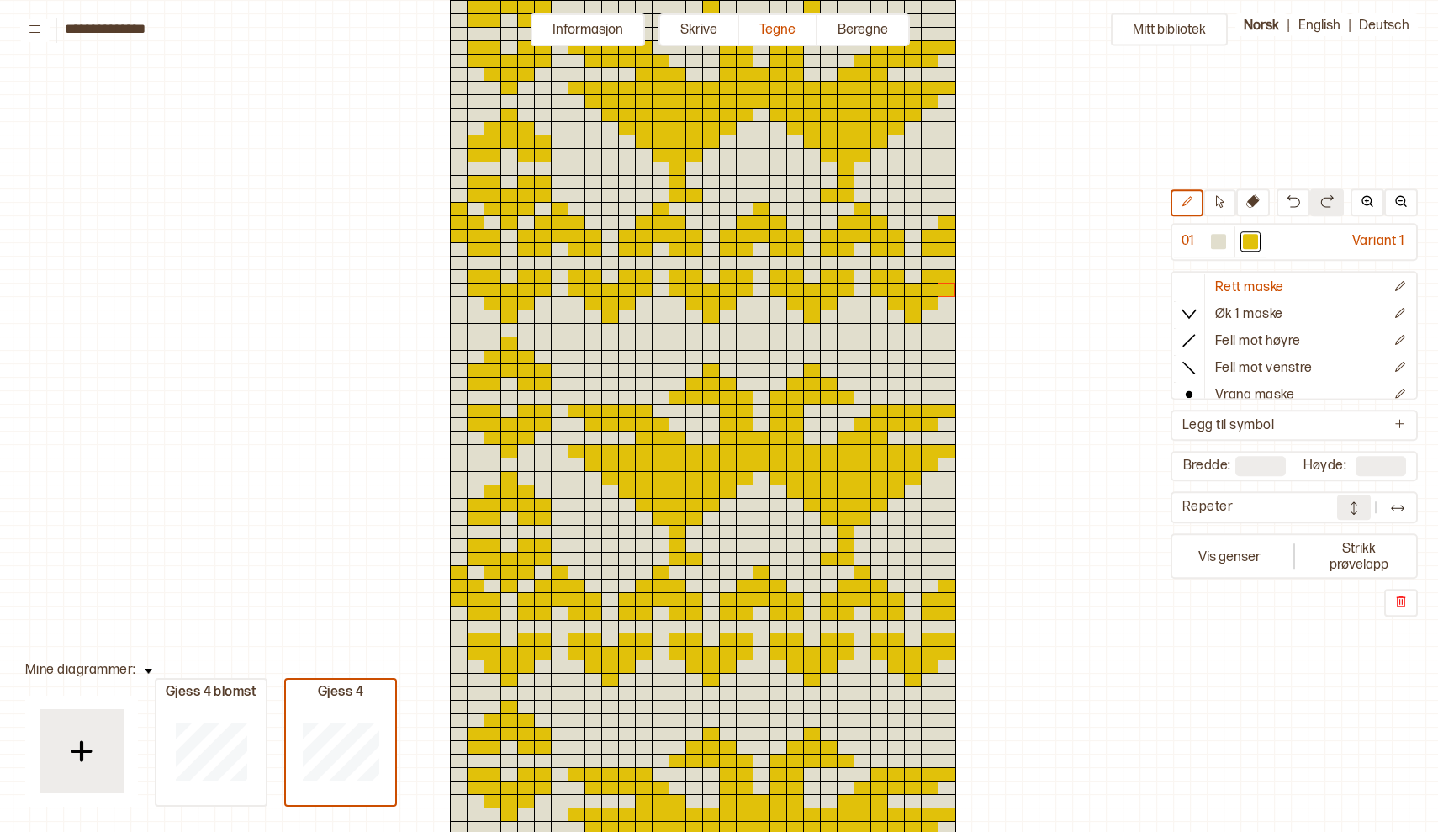
scroll to position [0, 4]
click at [1343, 507] on button at bounding box center [1354, 506] width 34 height 25
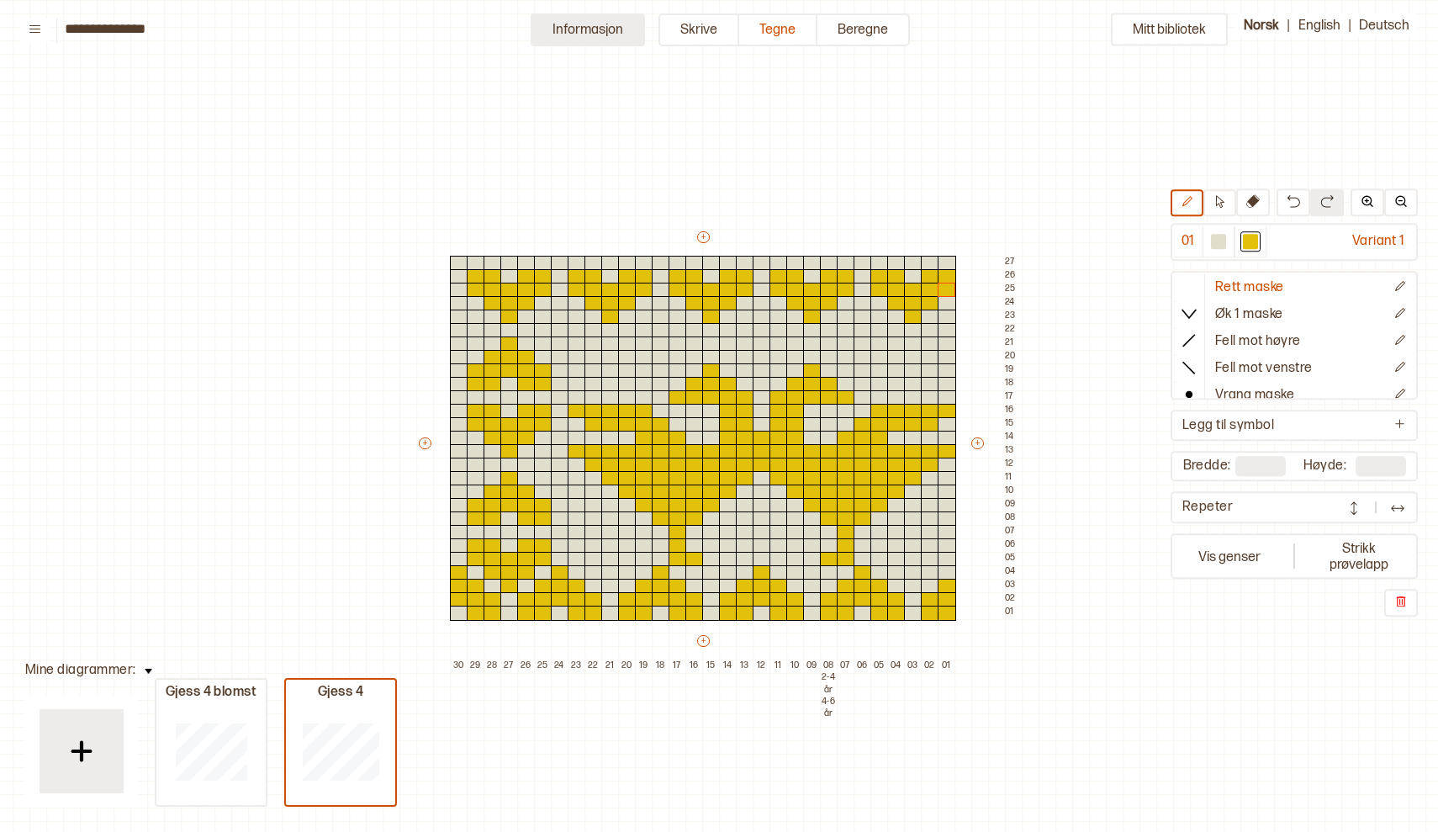
click at [599, 21] on button "Informasjon" at bounding box center [588, 29] width 114 height 33
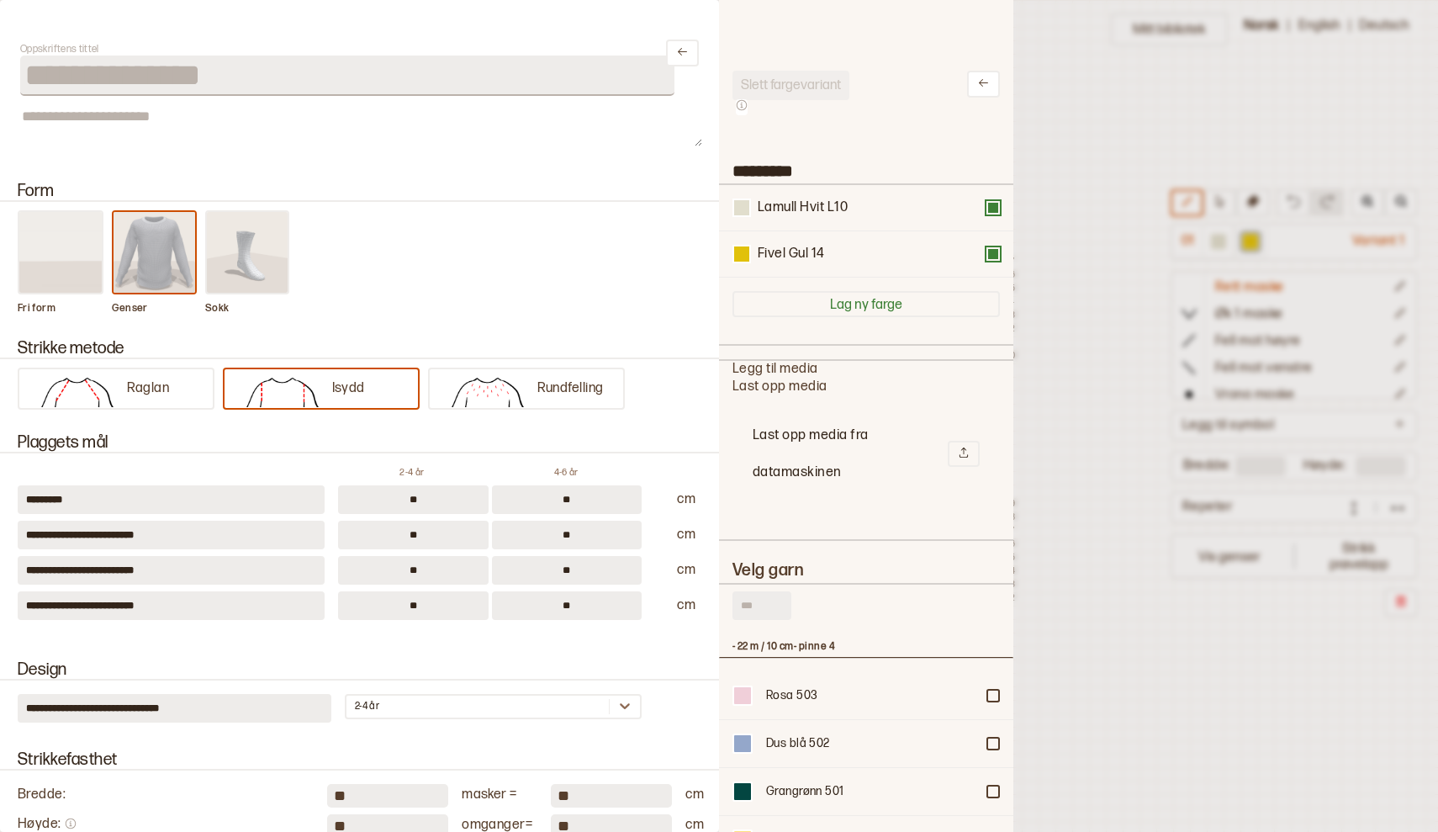
type input "*********"
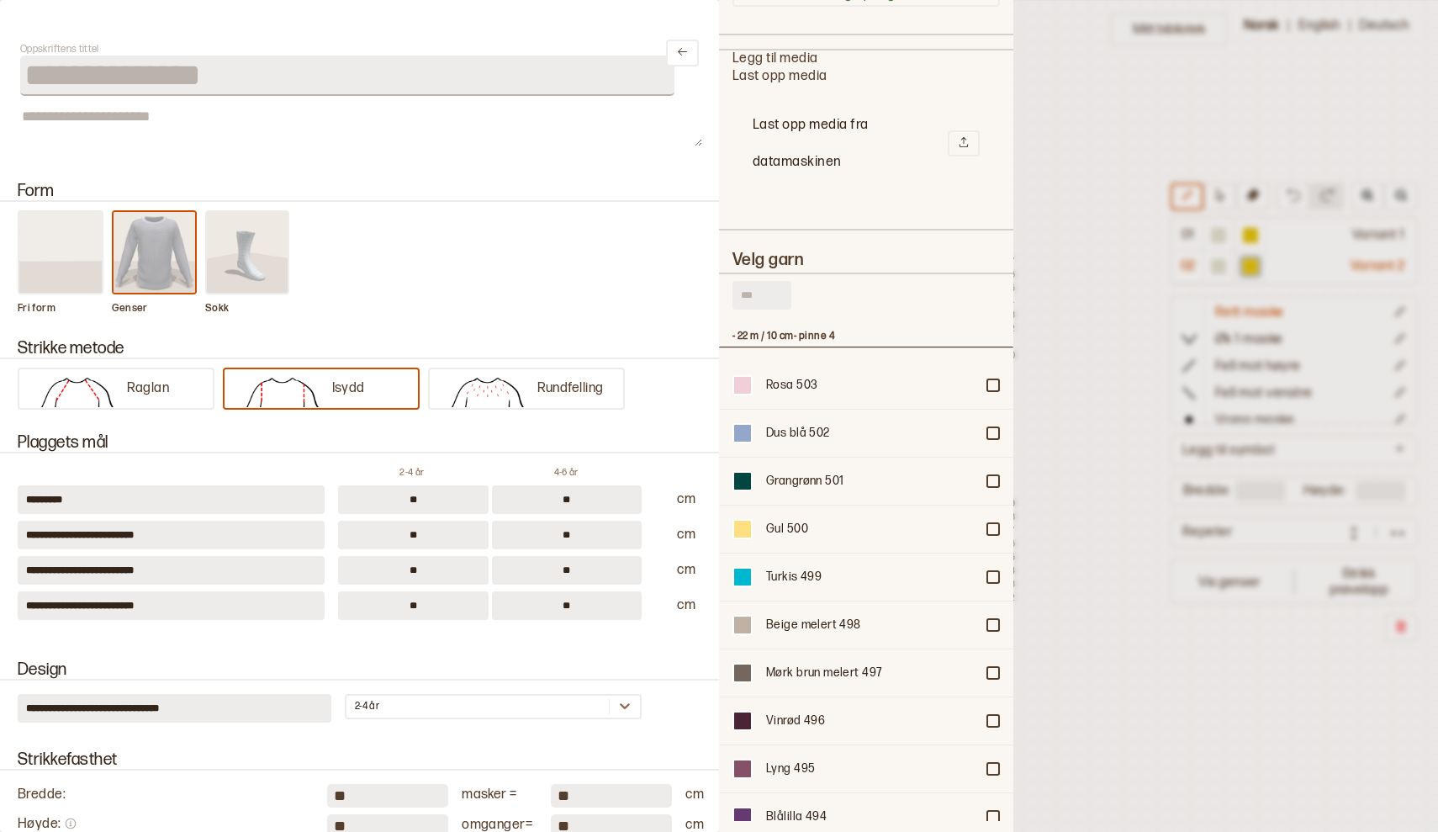
scroll to position [309, 0]
click at [754, 288] on input "text" at bounding box center [761, 296] width 59 height 29
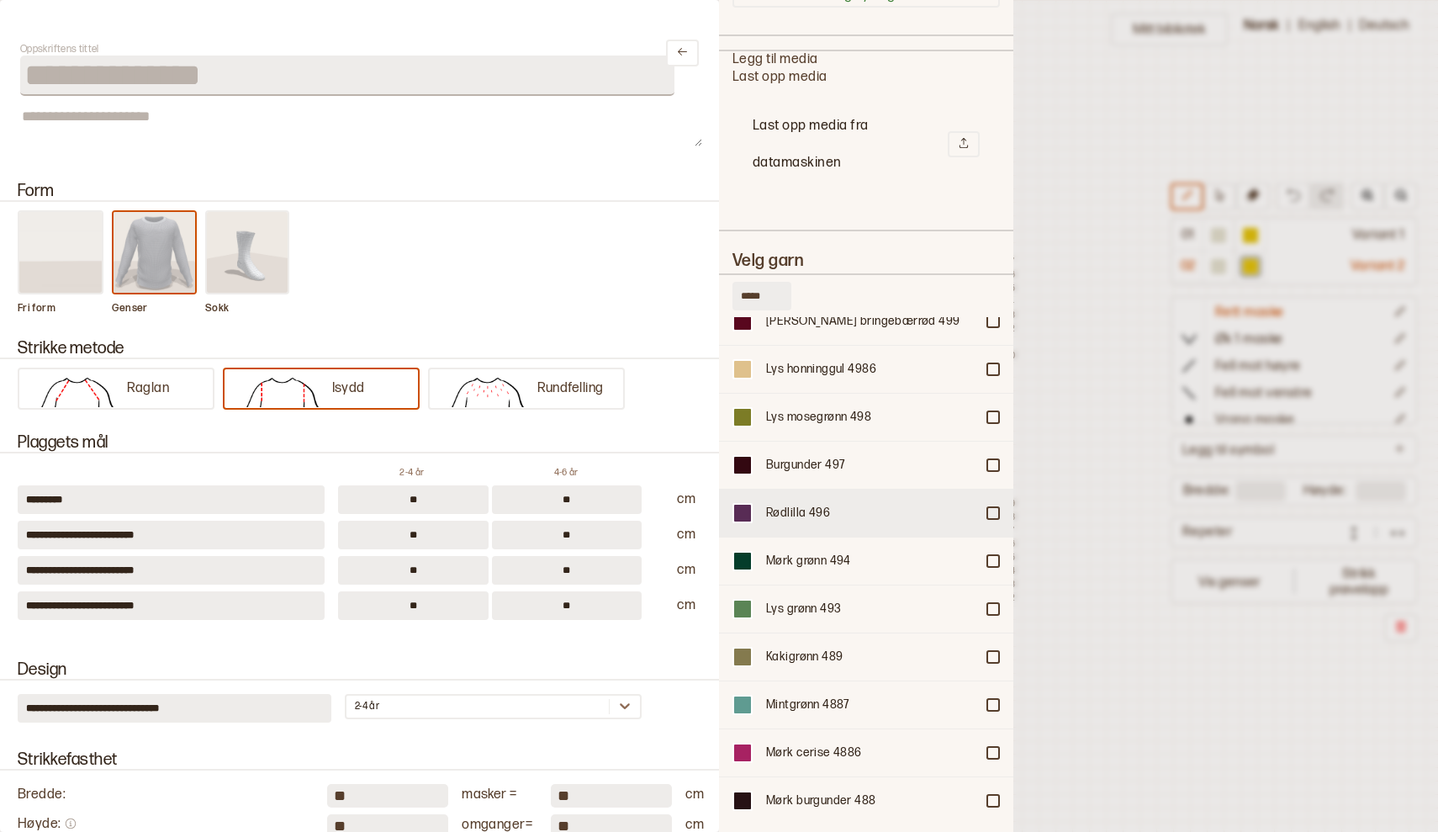
scroll to position [3438, 0]
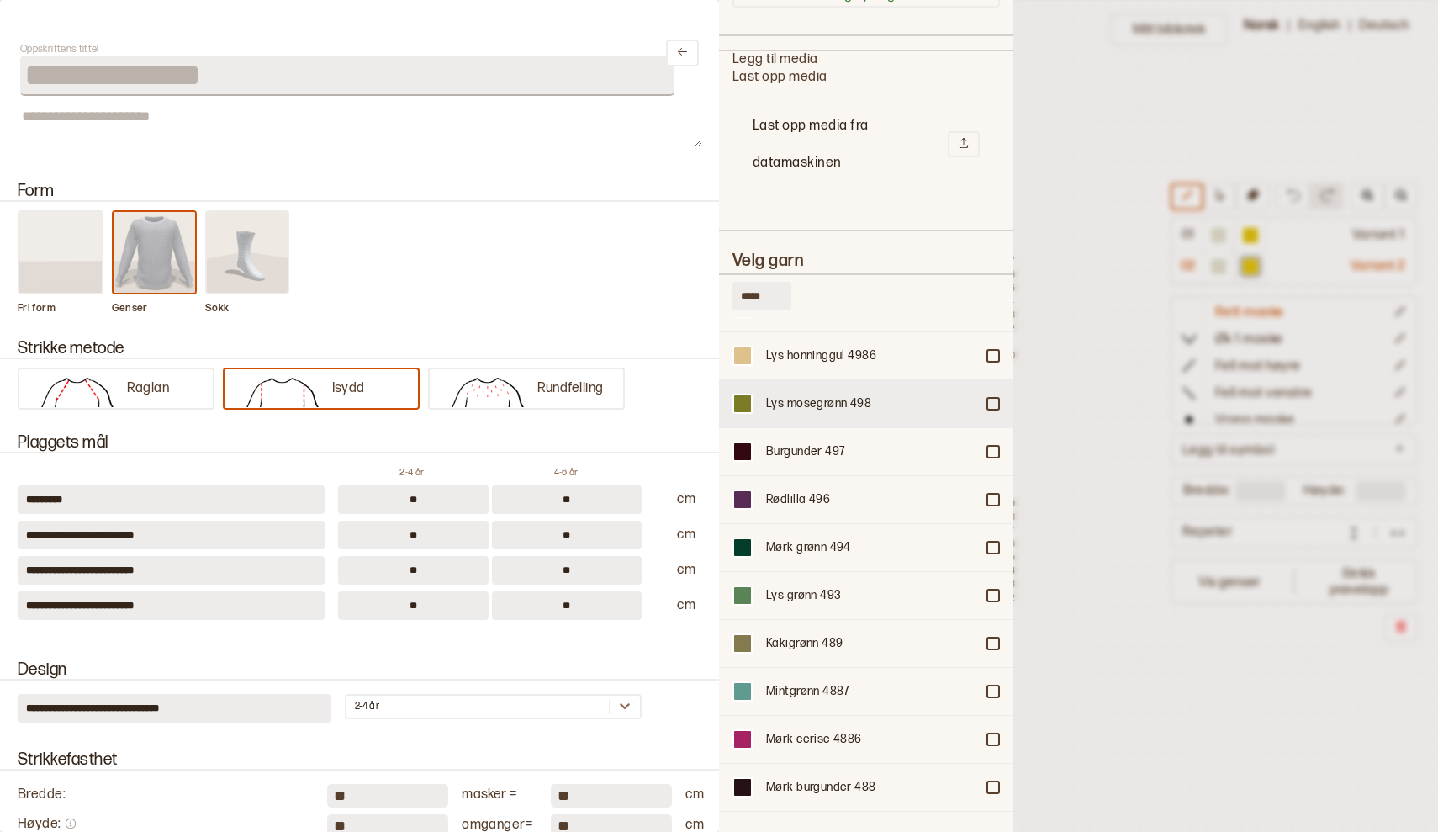
type input "*****"
click at [991, 399] on div at bounding box center [993, 404] width 10 height 10
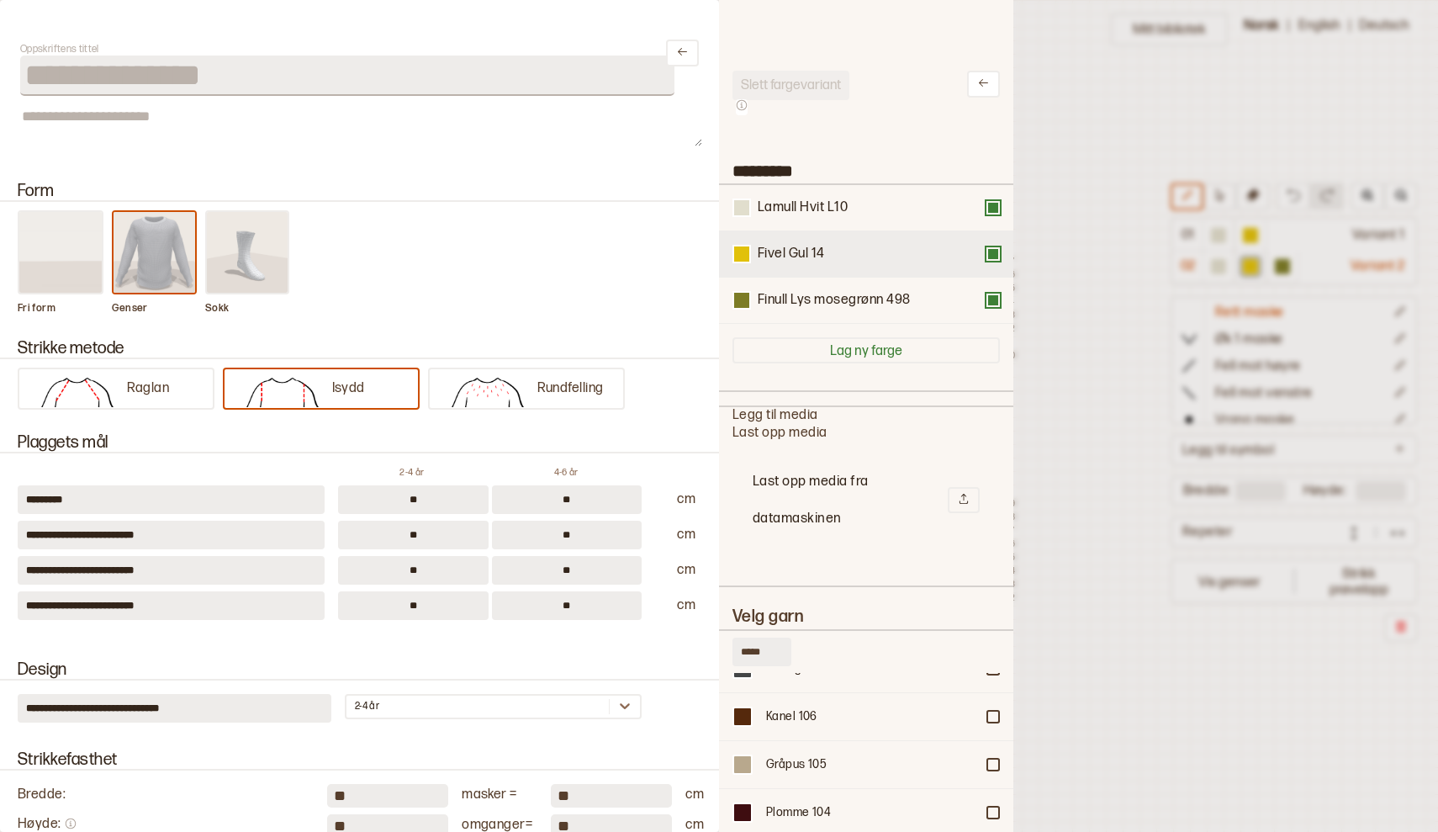
scroll to position [0, 0]
click at [996, 257] on button at bounding box center [992, 253] width 13 height 13
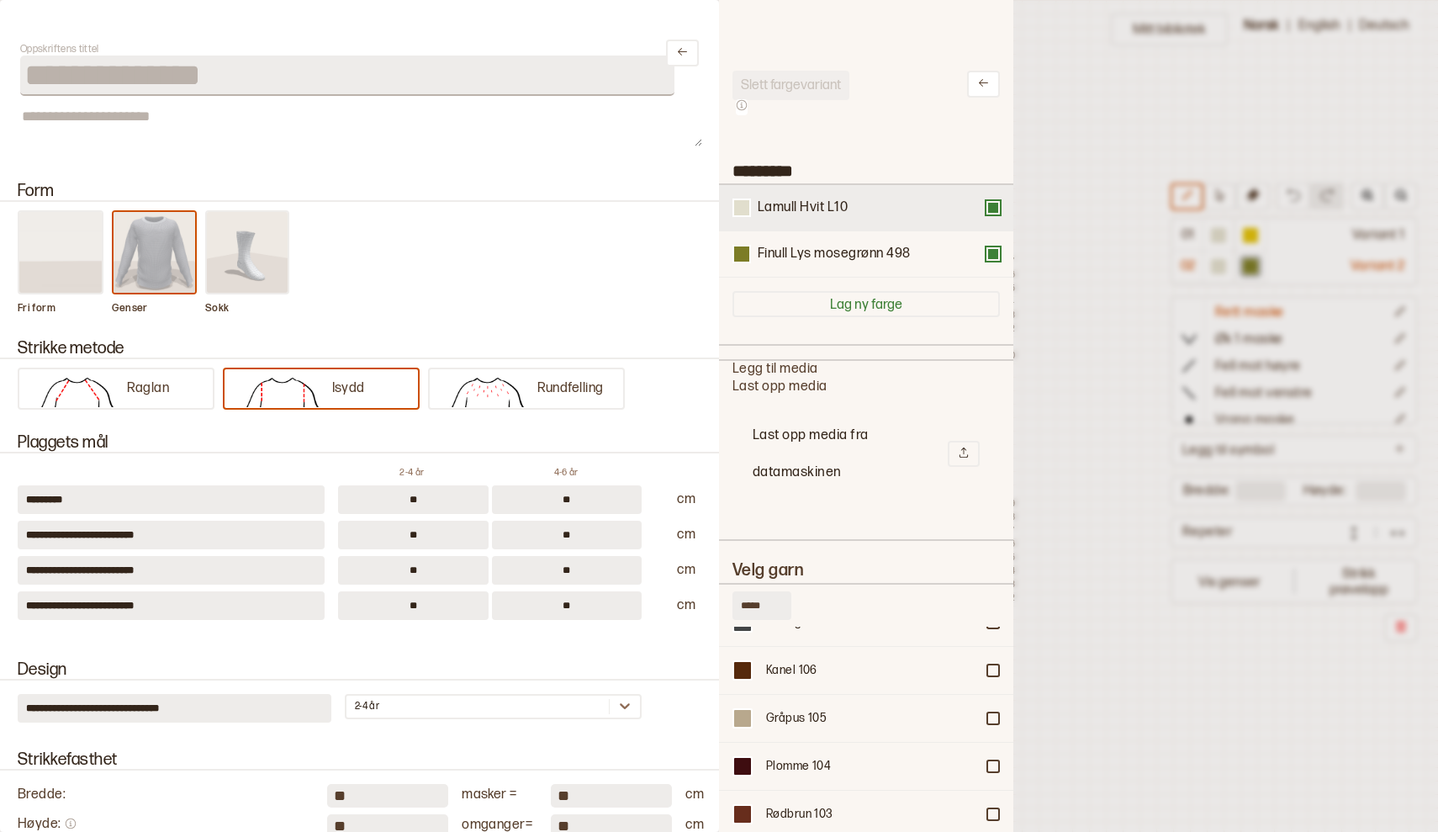
click at [995, 206] on button at bounding box center [992, 207] width 13 height 13
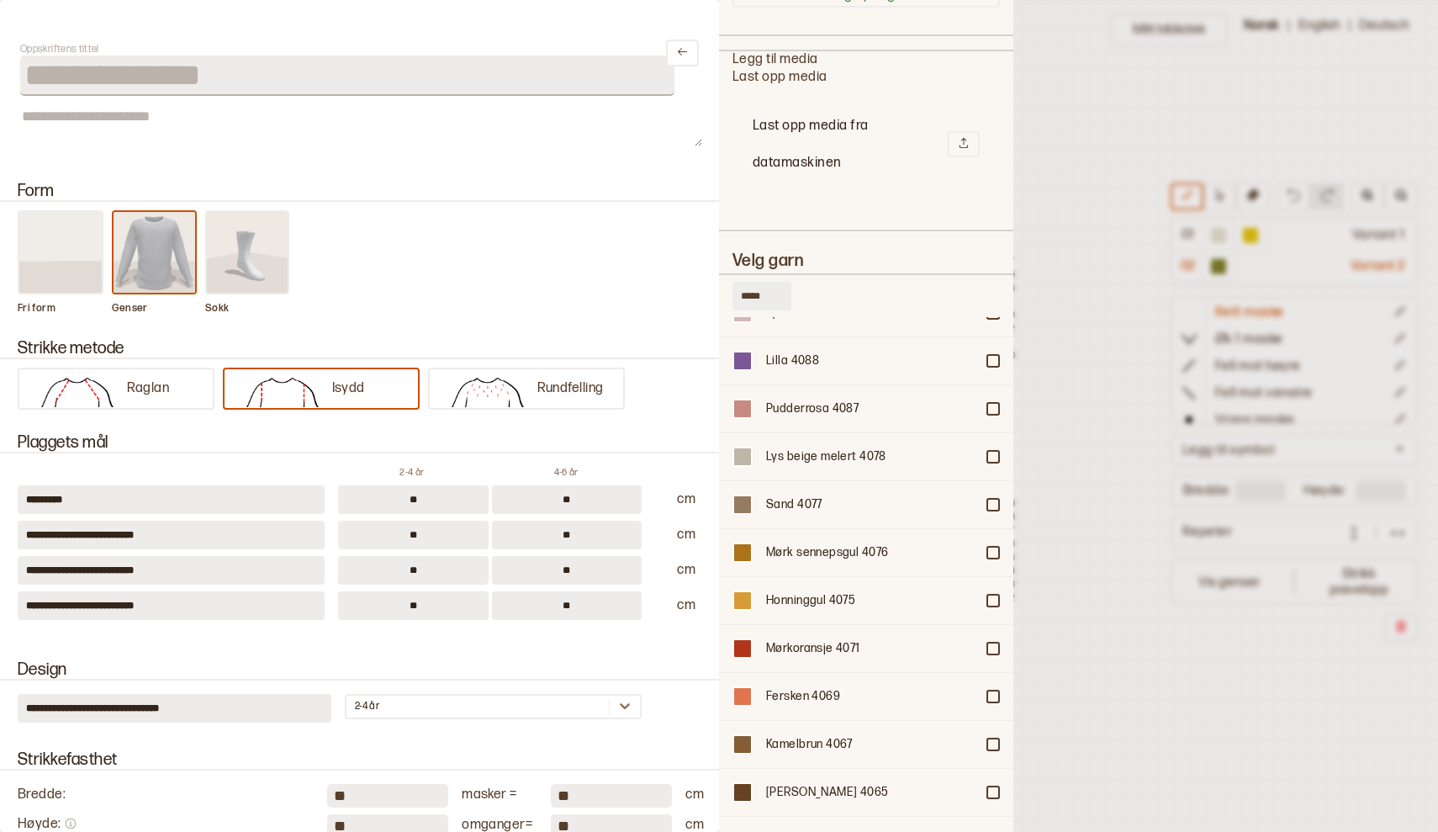
scroll to position [8564, 0]
click at [996, 500] on div at bounding box center [993, 503] width 10 height 10
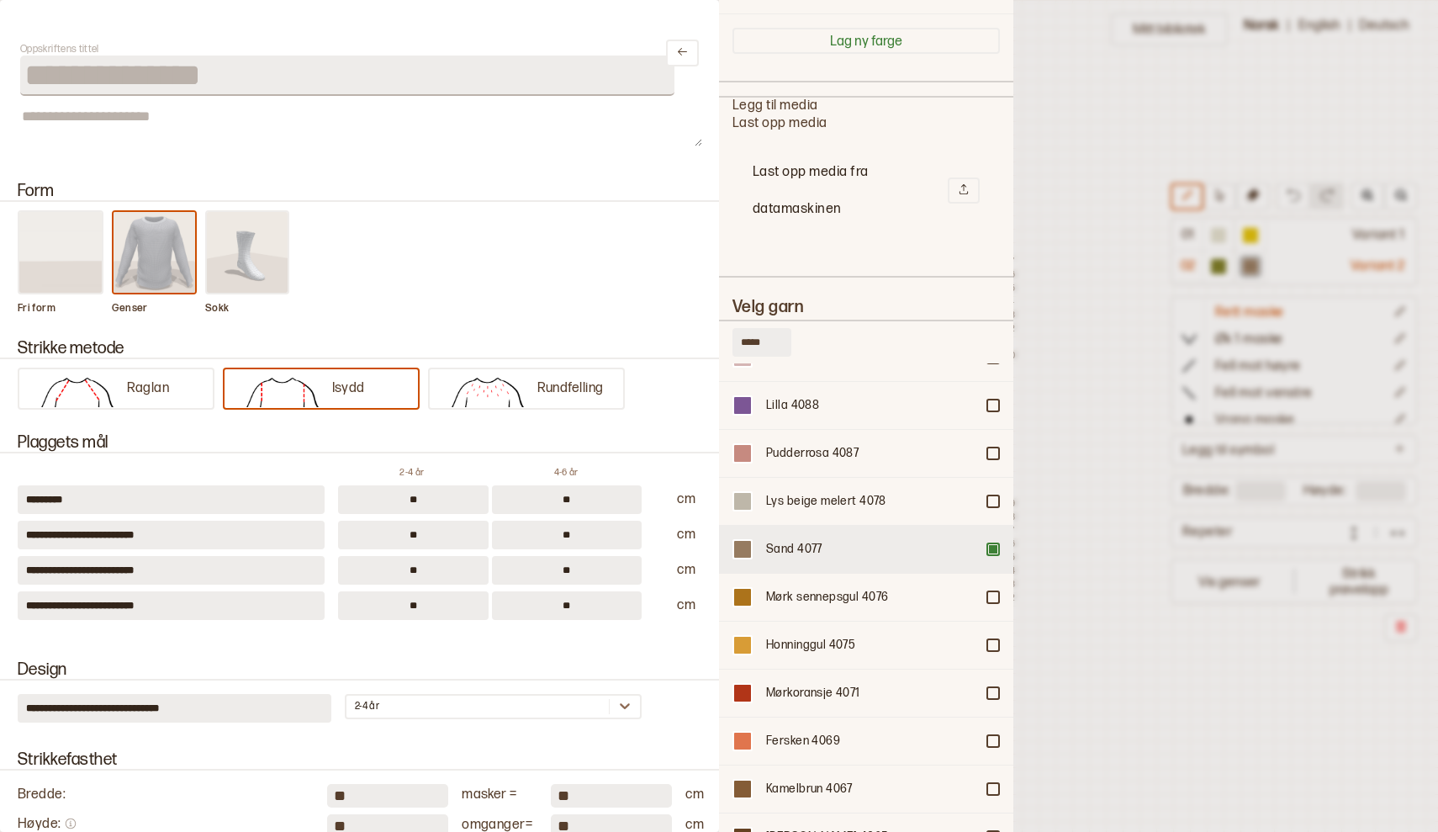
click at [995, 545] on div at bounding box center [993, 549] width 10 height 10
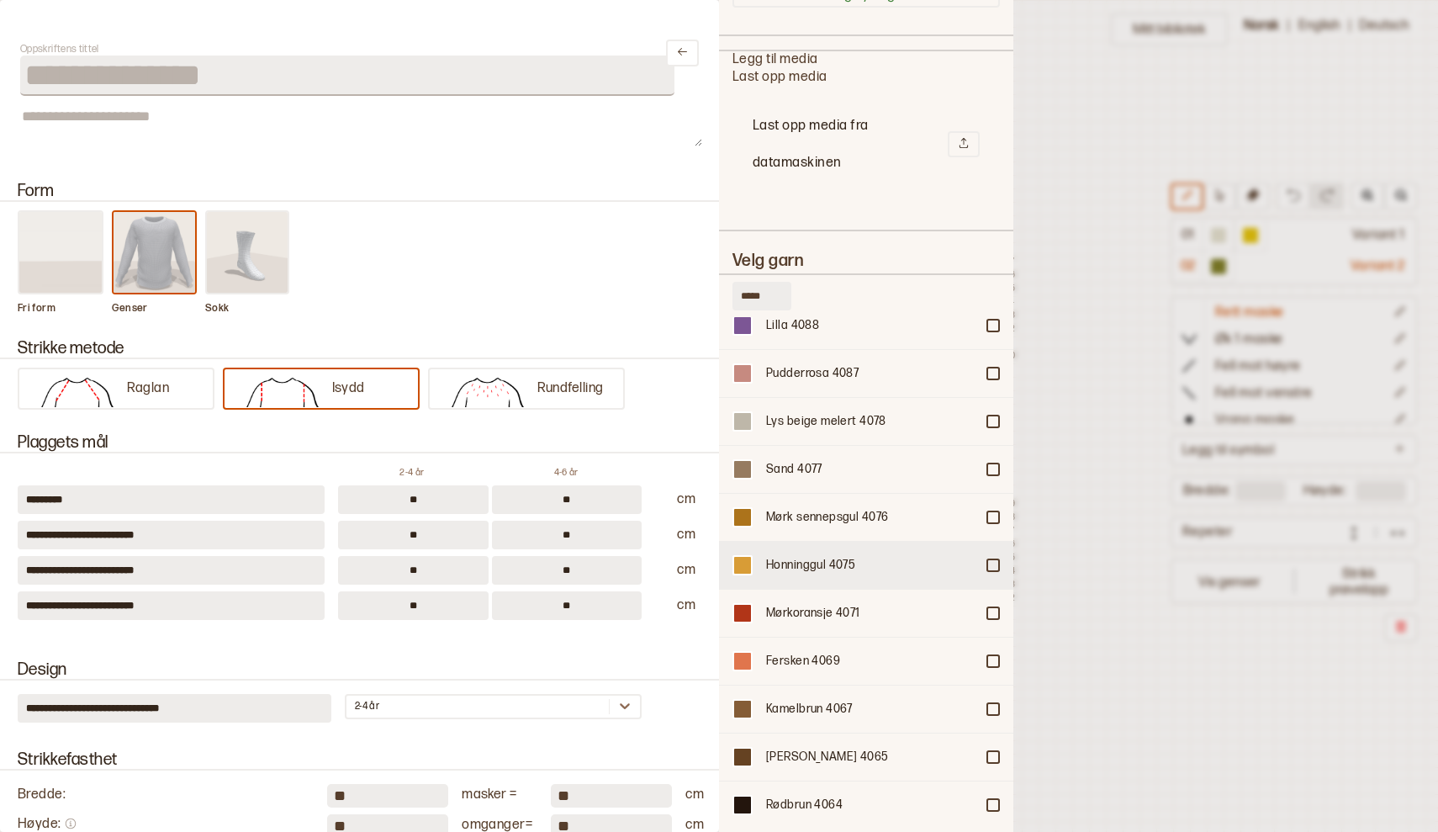
scroll to position [8601, 0]
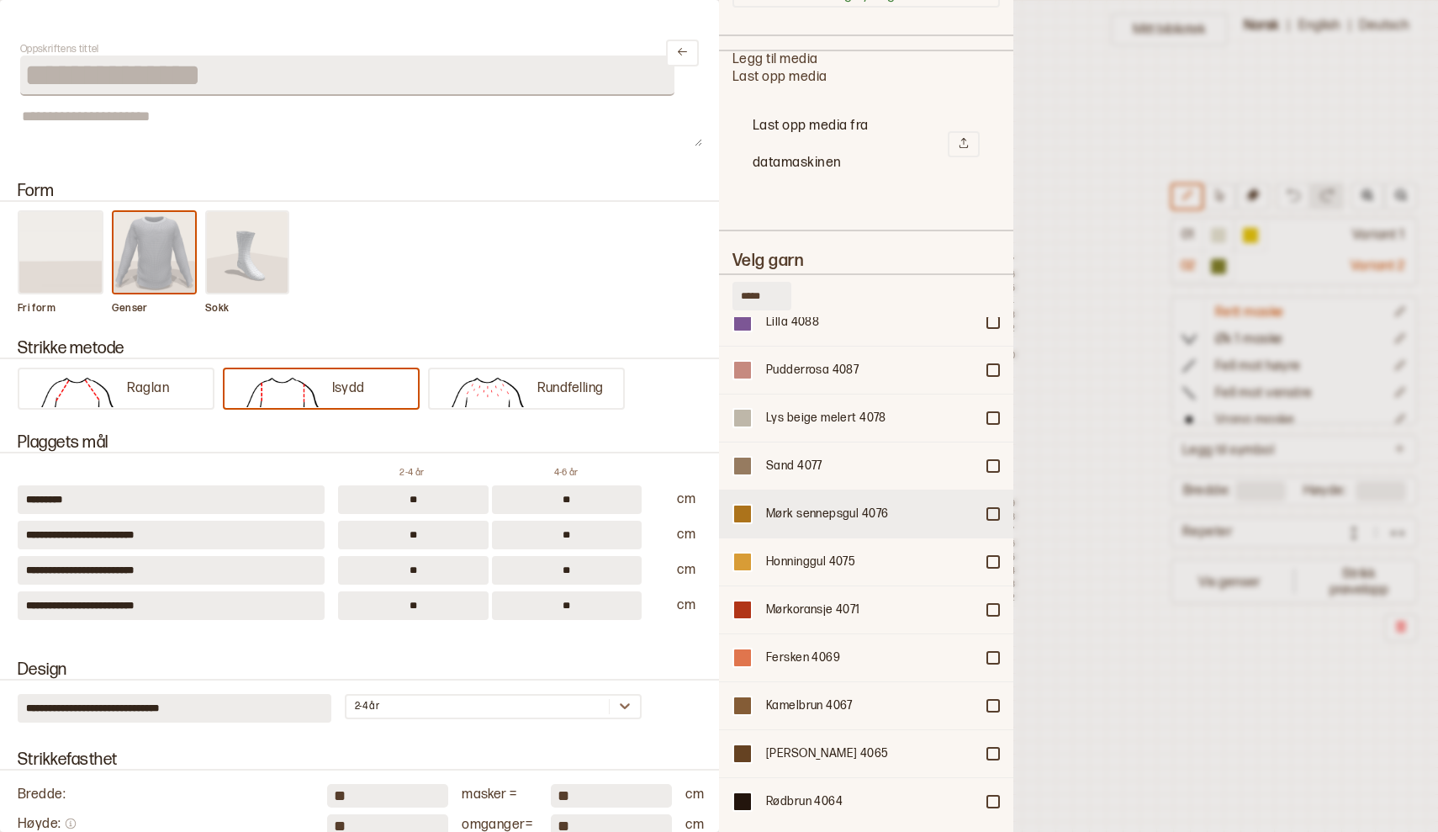
click at [995, 511] on div at bounding box center [993, 514] width 10 height 10
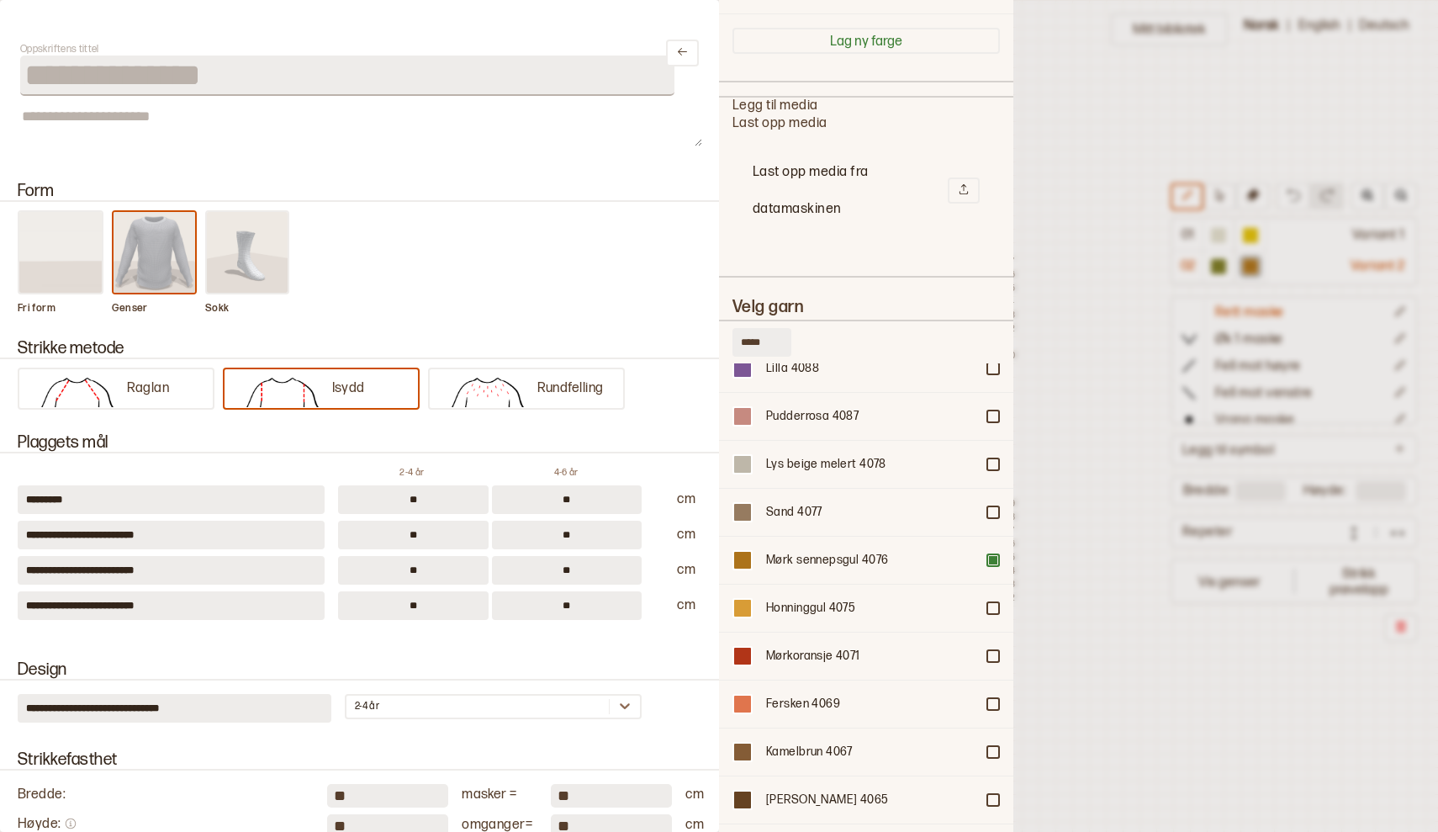
click at [995, 511] on div at bounding box center [993, 512] width 10 height 10
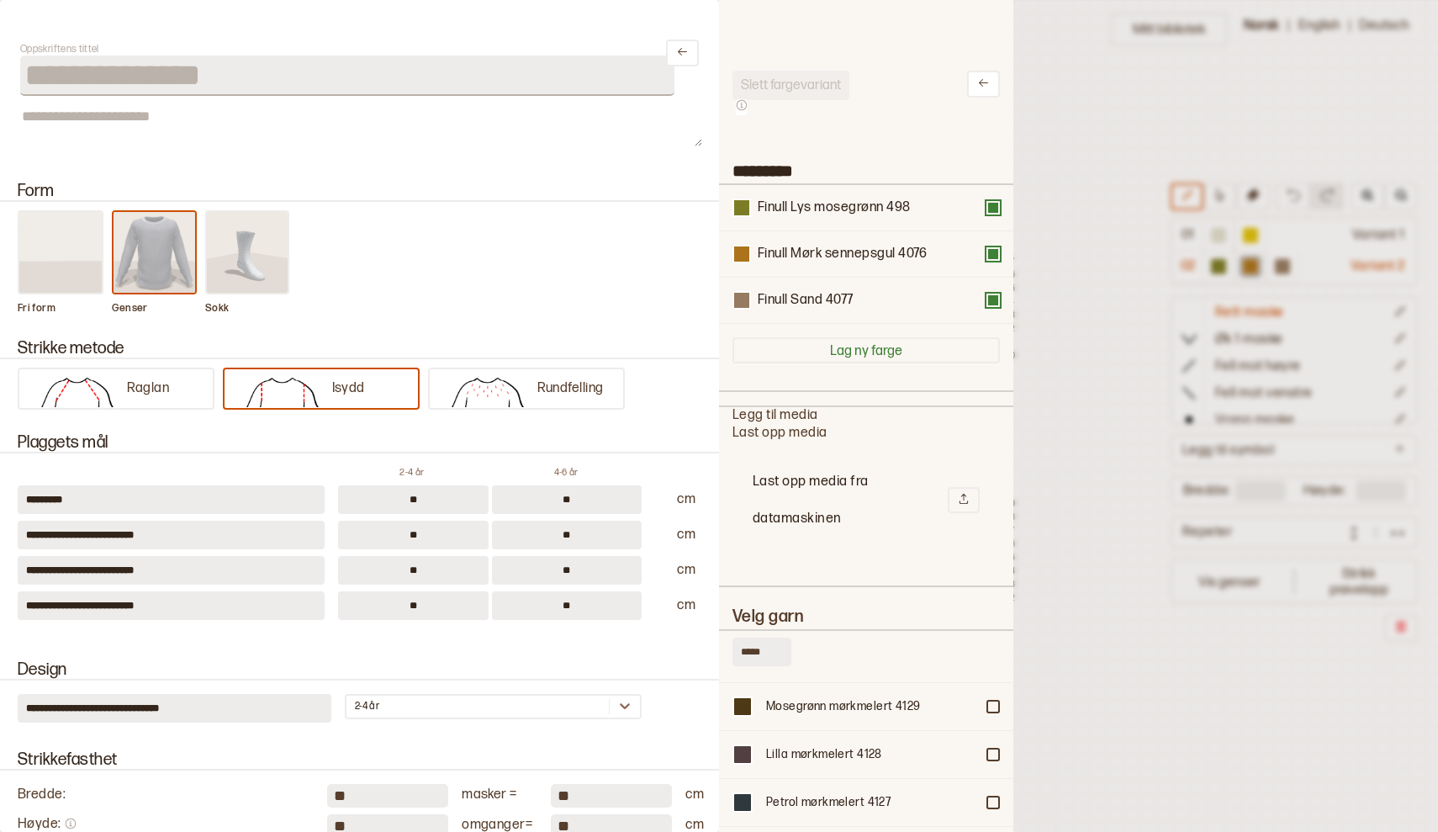
scroll to position [0, 0]
click at [994, 310] on div "Finull Sand 4077" at bounding box center [866, 300] width 294 height 46
click at [993, 307] on button at bounding box center [992, 299] width 13 height 13
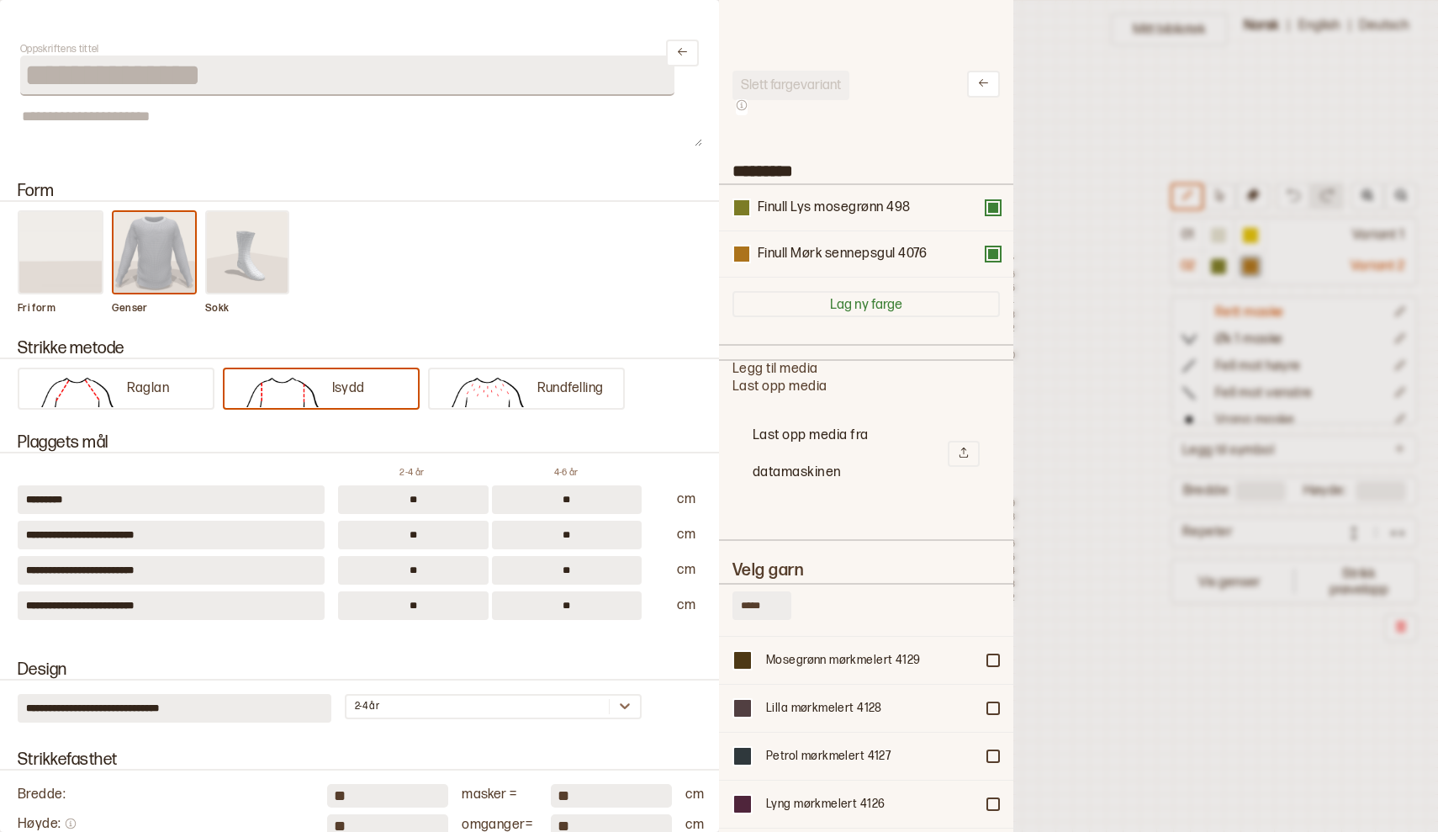
type input "*********"
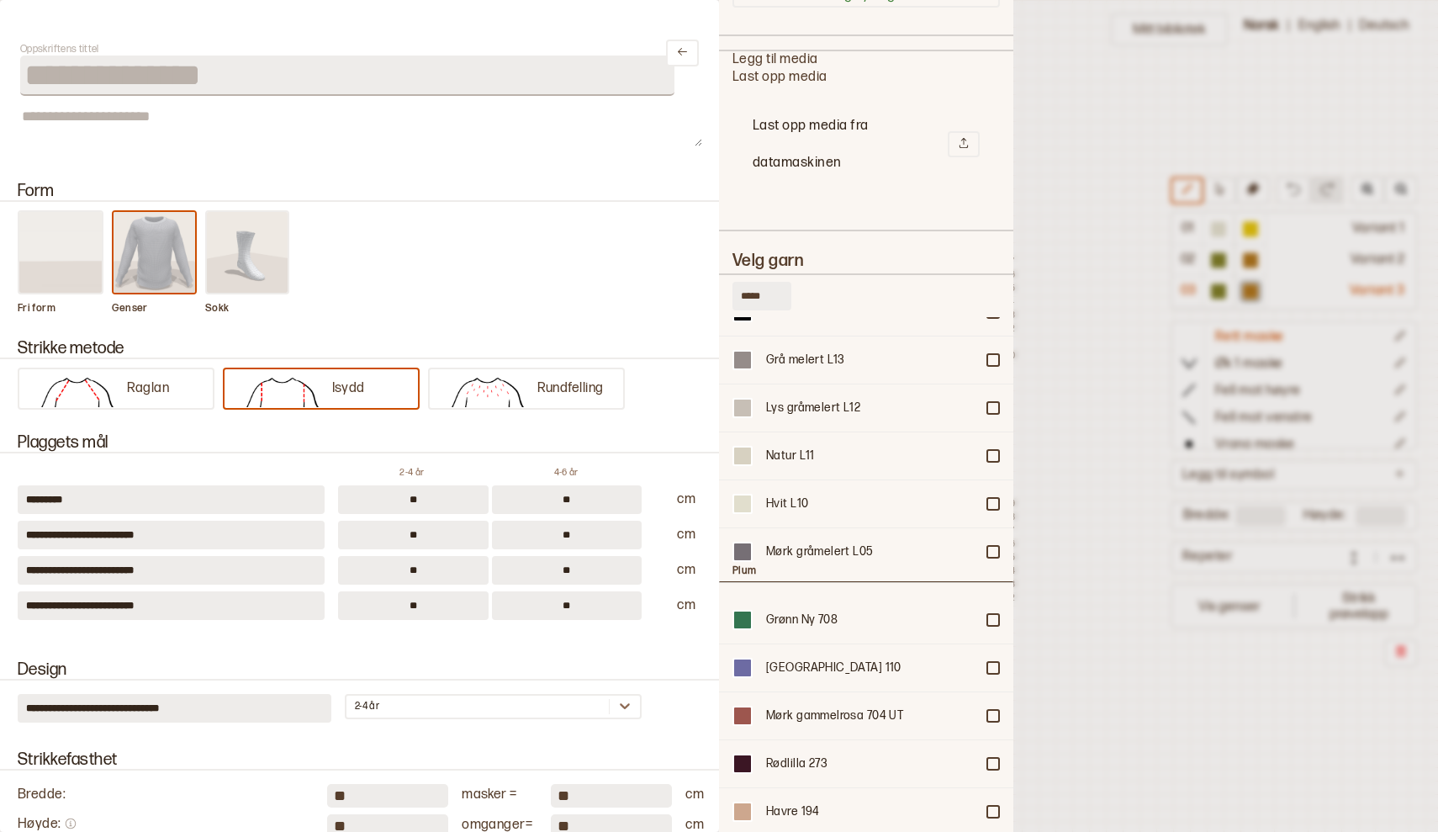
scroll to position [13412, 0]
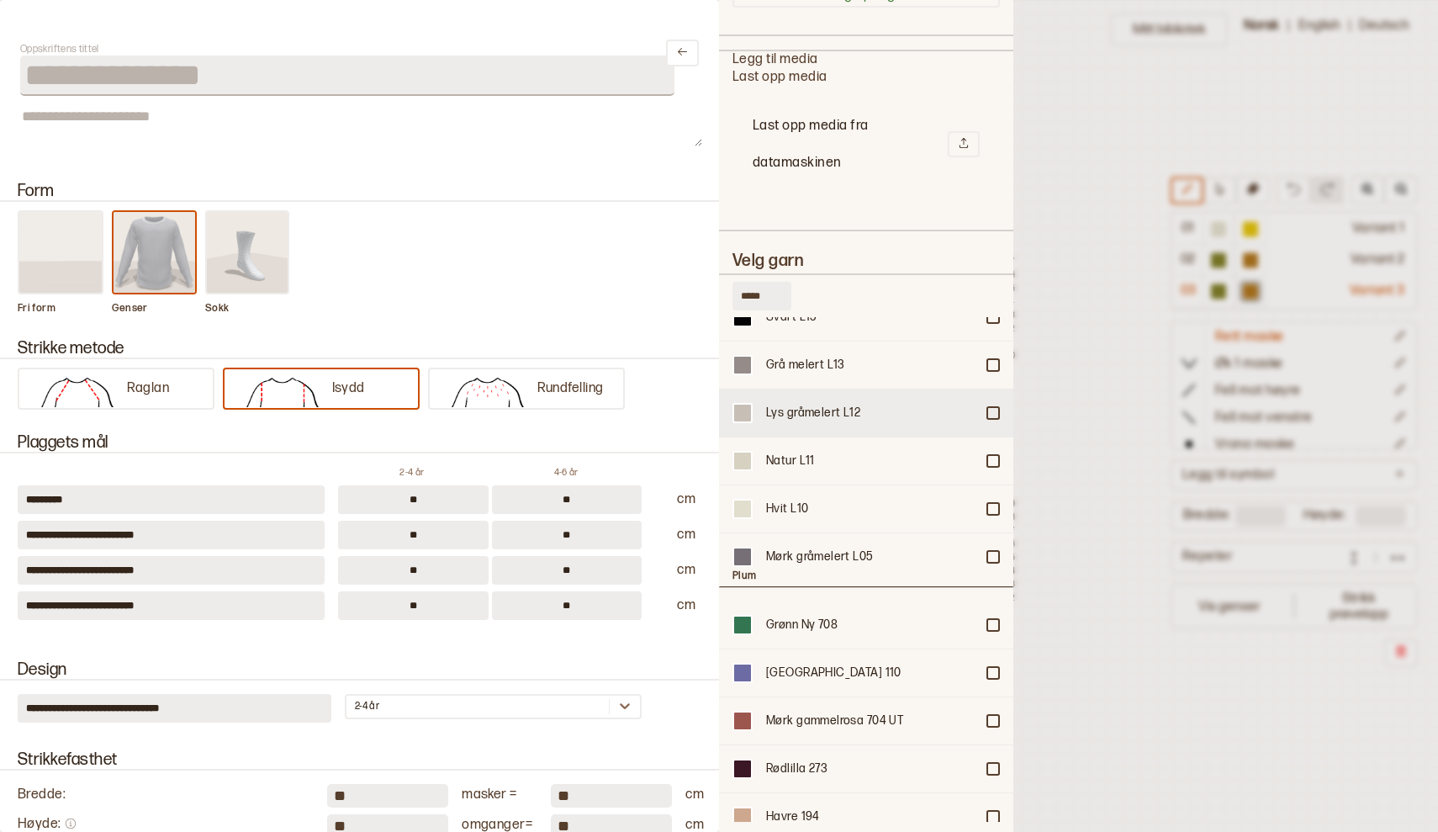
click at [991, 408] on div at bounding box center [993, 413] width 10 height 10
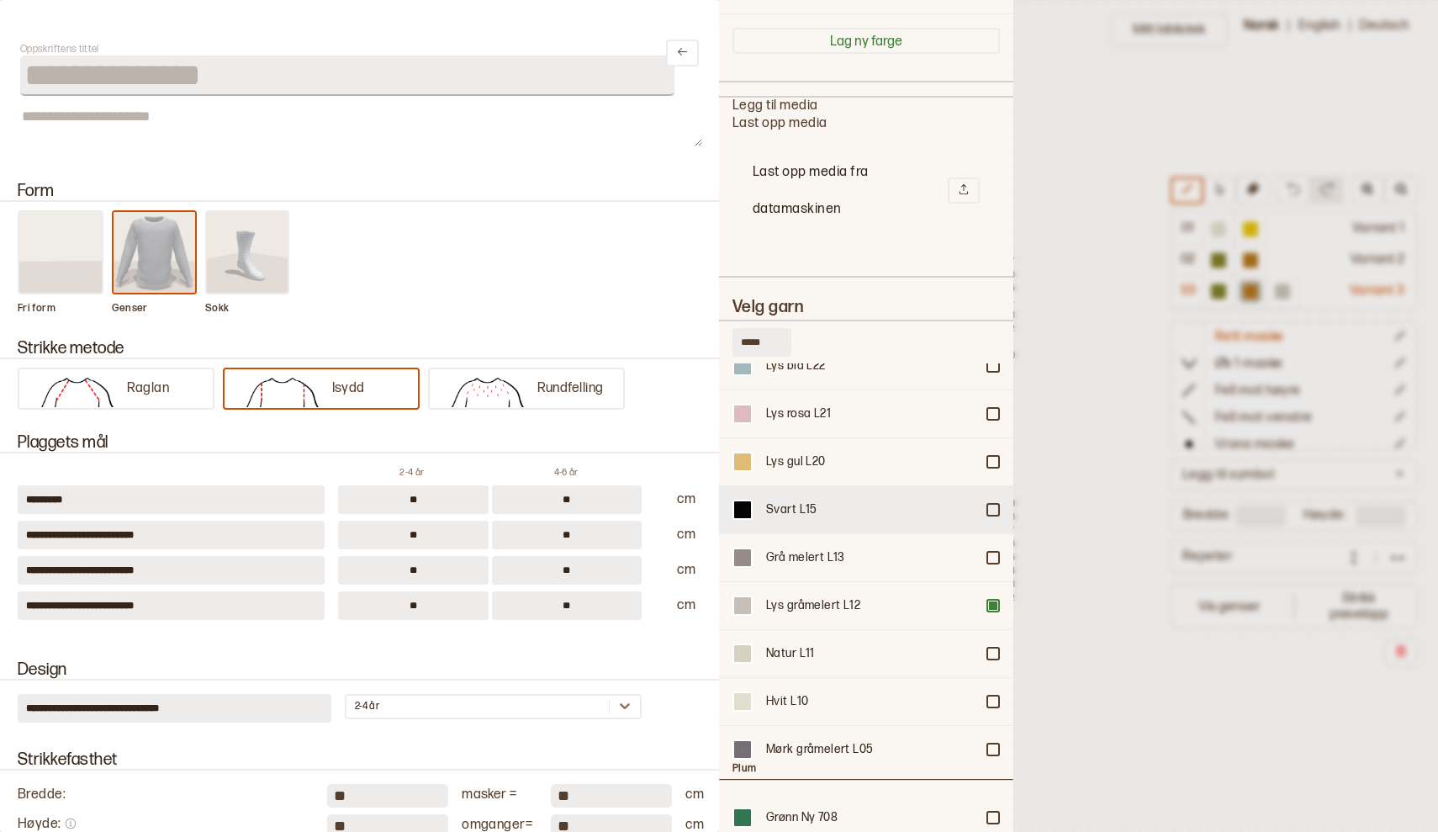
scroll to position [13265, 0]
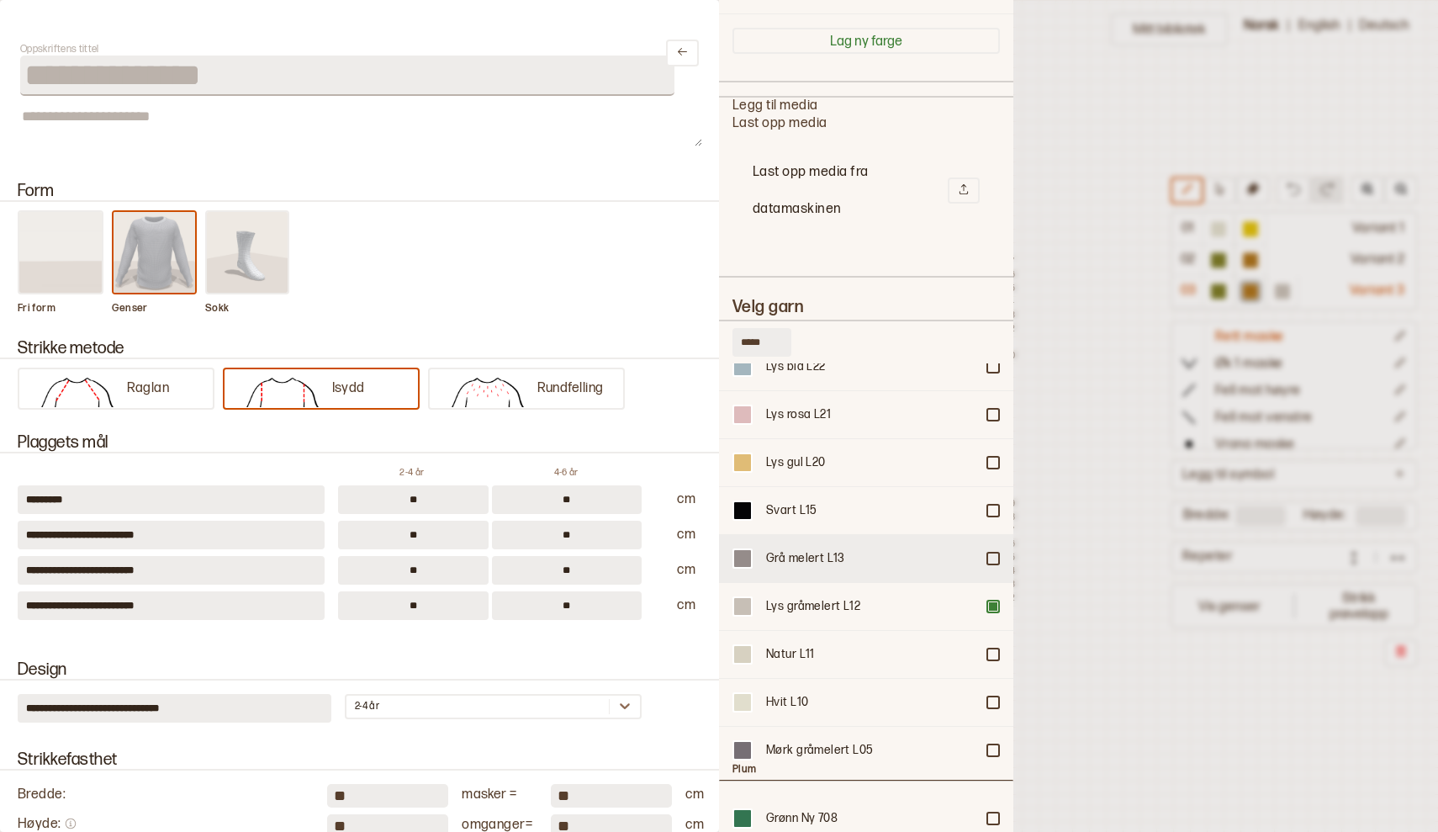
click at [991, 559] on div at bounding box center [993, 558] width 10 height 10
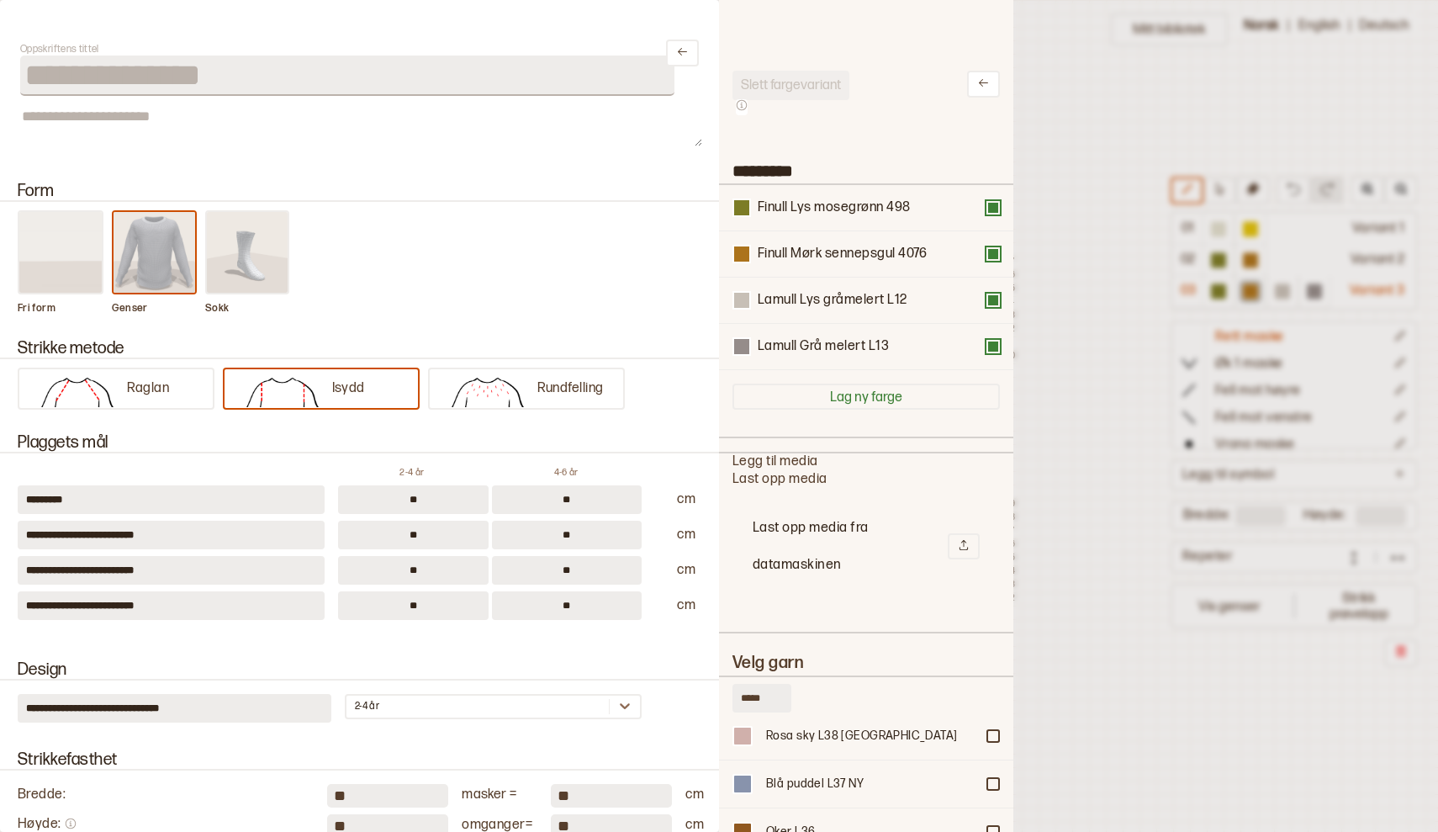
scroll to position [0, 0]
click at [991, 214] on button at bounding box center [992, 207] width 13 height 13
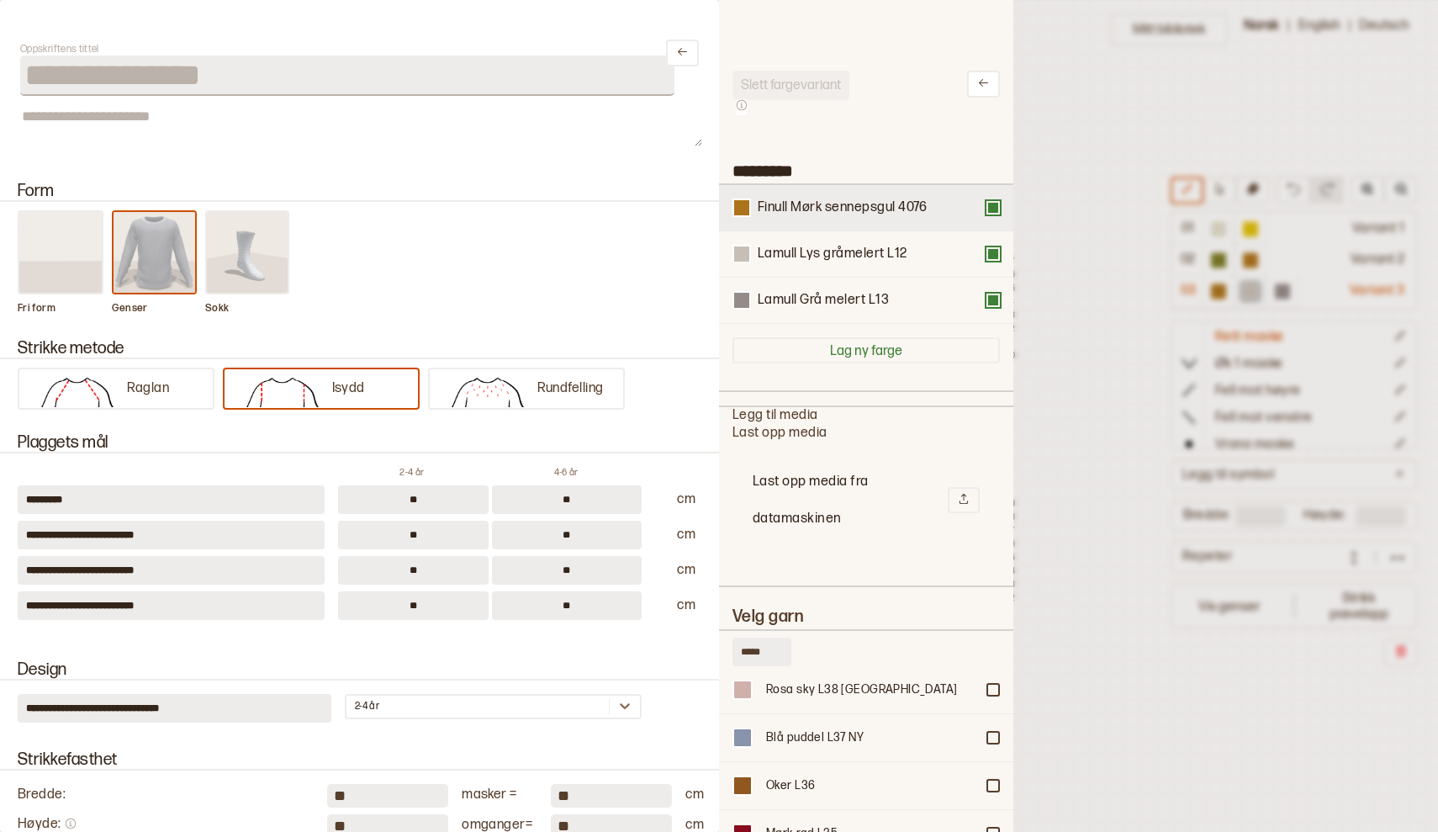
click at [994, 215] on div "Finull Mørk sennepsgul 4076" at bounding box center [865, 207] width 267 height 18
click at [997, 212] on button at bounding box center [992, 207] width 13 height 13
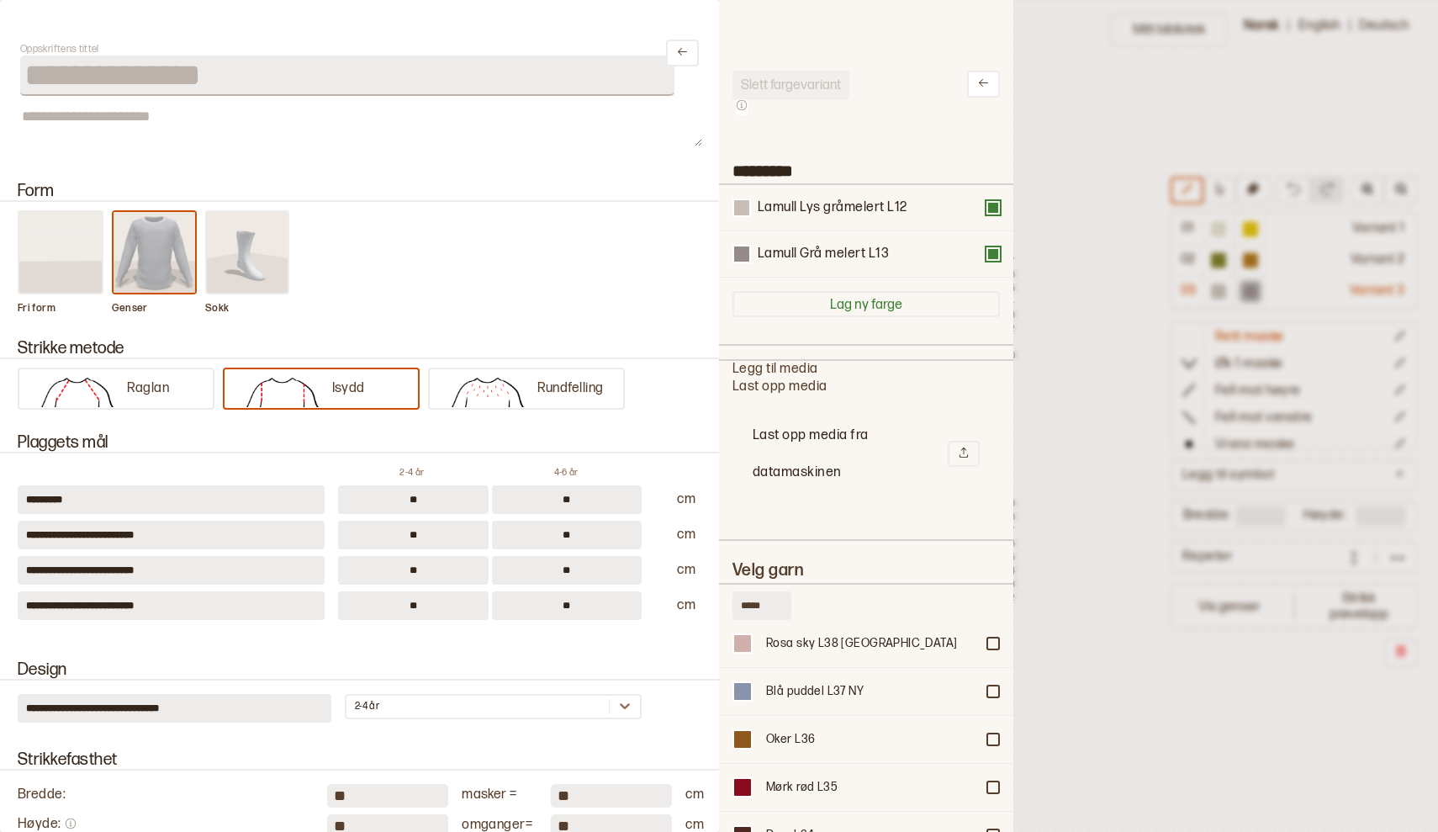
click at [1107, 238] on div at bounding box center [719, 416] width 1438 height 832
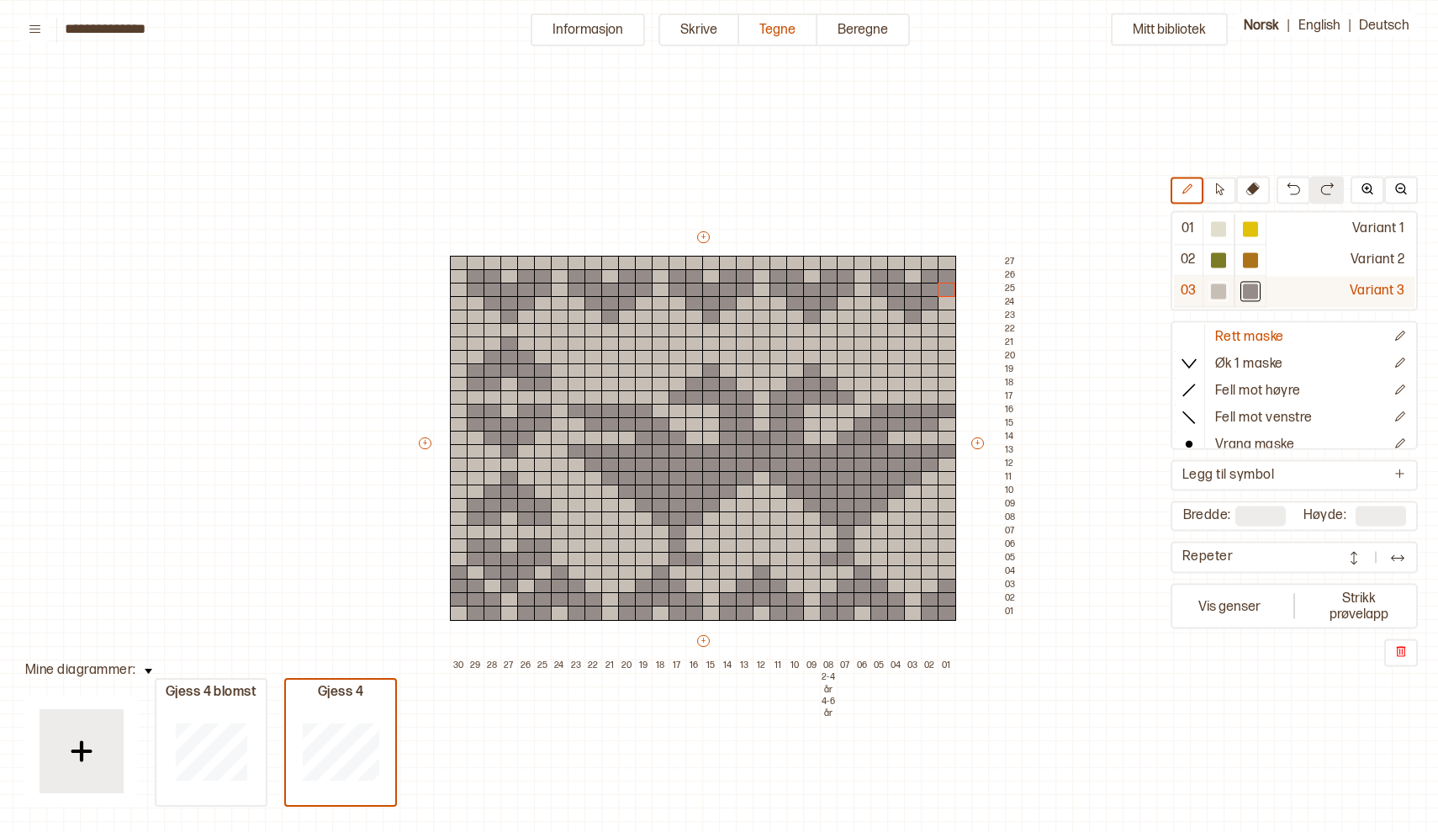
click at [1218, 289] on div at bounding box center [1218, 291] width 15 height 15
drag, startPoint x: 760, startPoint y: 434, endPoint x: 759, endPoint y: 473, distance: 39.5
click at [759, 473] on div "+ + + + 30 29 28 27 26 25 24 23 22 21 20 19 18 17 16 15 14 13 12 11 10 09 08 2-…" at bounding box center [718, 451] width 605 height 444
click at [1098, 726] on div "Mitt bibliotek 01 Variant 1 02 Variant 2 03 Variant 3 Rett maske Øk 1 maske Fel…" at bounding box center [1434, 831] width 2876 height 1663
click at [1216, 613] on button "Vis genser" at bounding box center [1229, 606] width 111 height 39
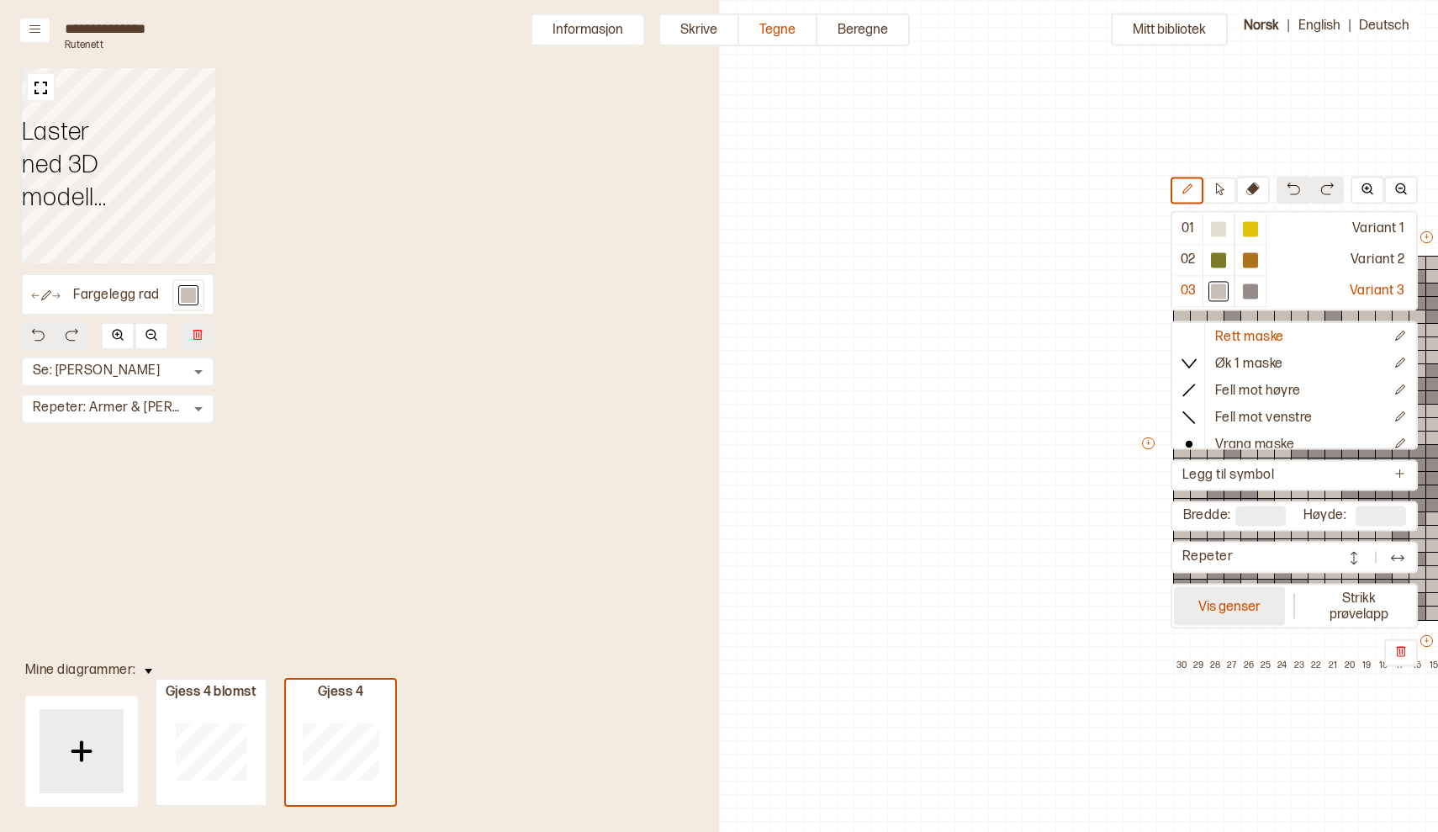
scroll to position [35, 666]
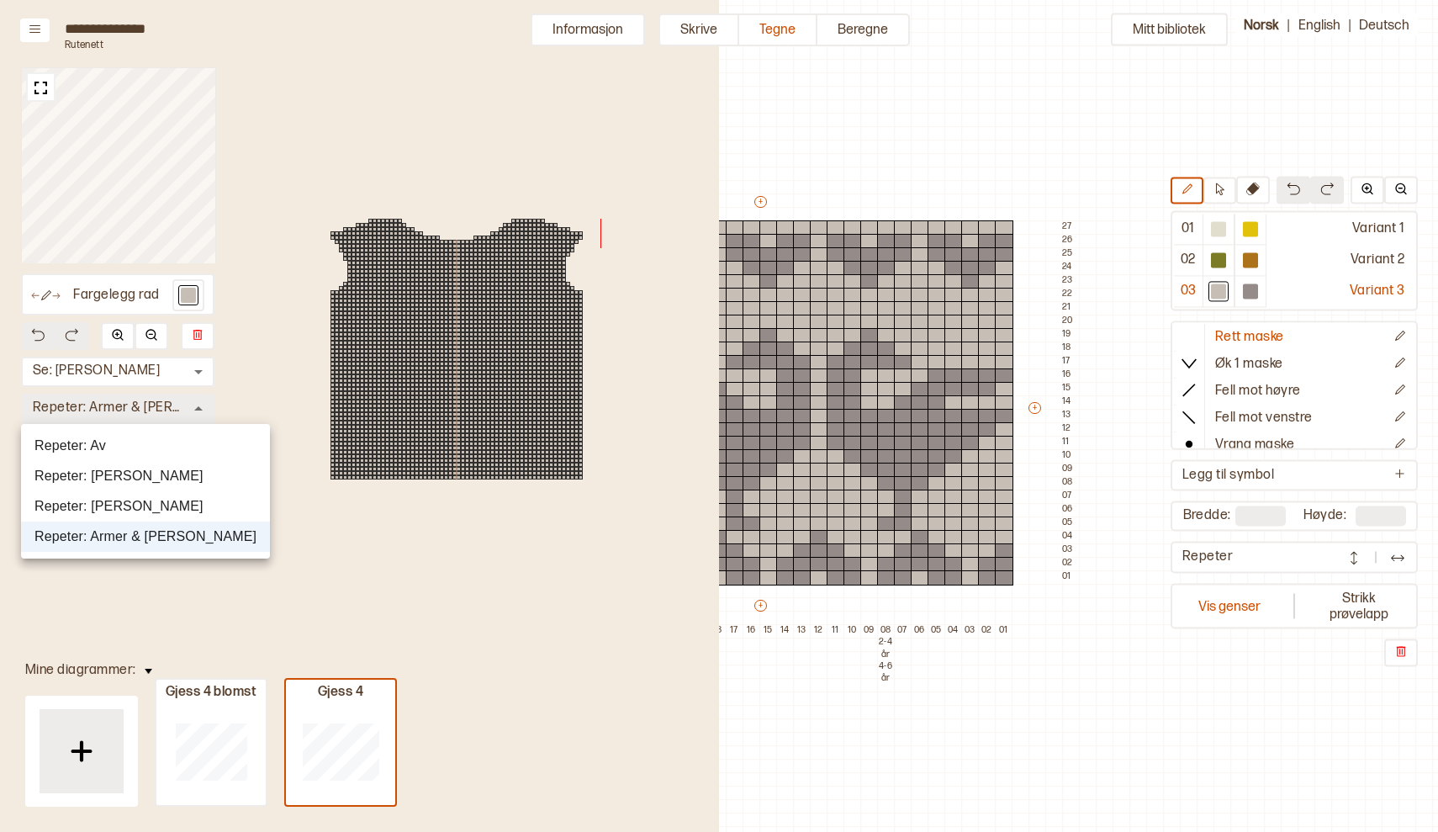
click at [199, 404] on body "**********" at bounding box center [719, 416] width 1438 height 832
click at [141, 441] on li "Repeter: Av" at bounding box center [145, 446] width 249 height 30
type input "*"
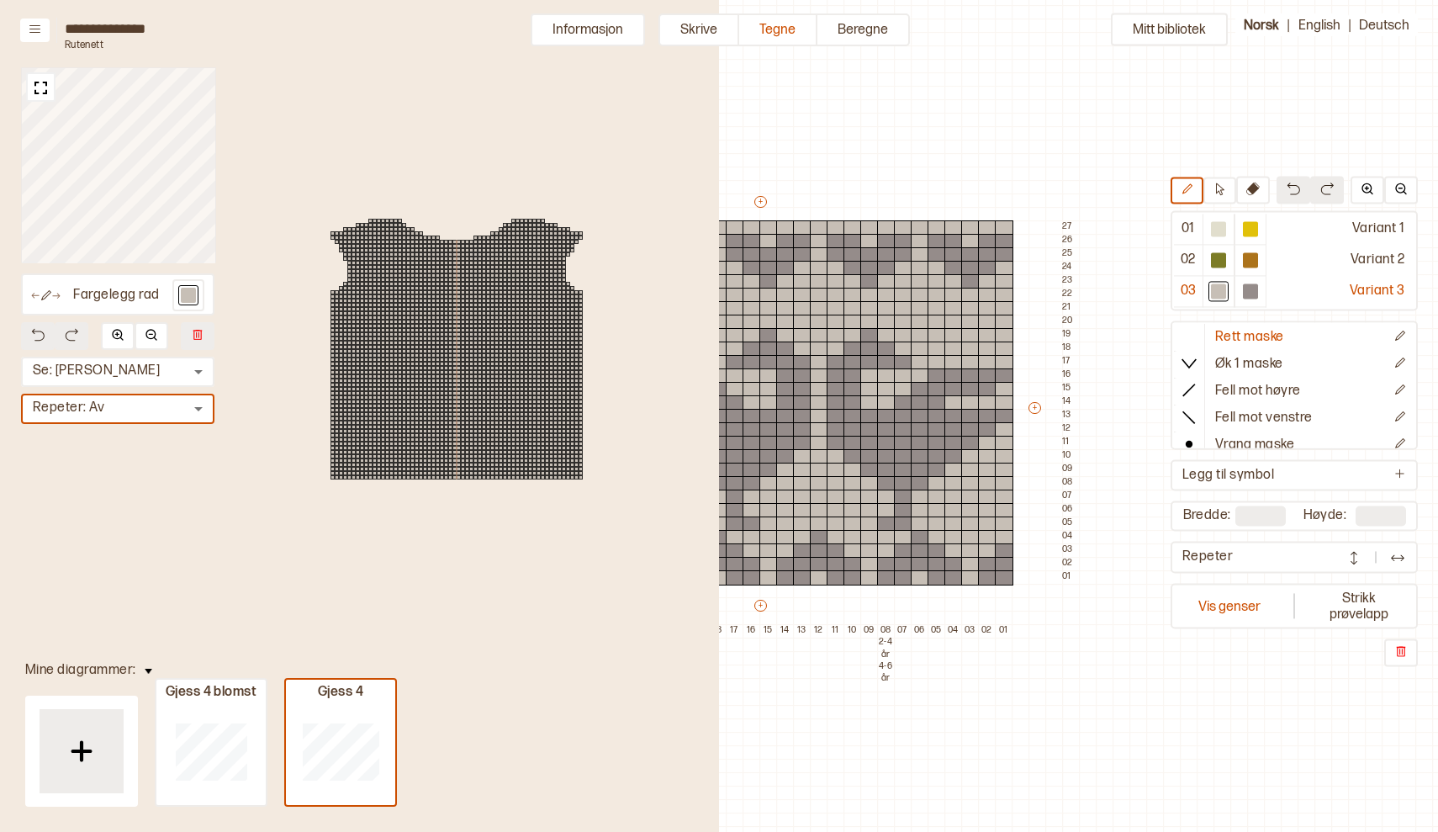
click at [1182, 700] on div "Mitt bibliotek 01 Variant 1 02 Variant 2 03 Variant 3 Rett maske Øk 1 maske Fel…" at bounding box center [772, 796] width 1438 height 1663
click at [1395, 555] on img at bounding box center [1397, 558] width 17 height 17
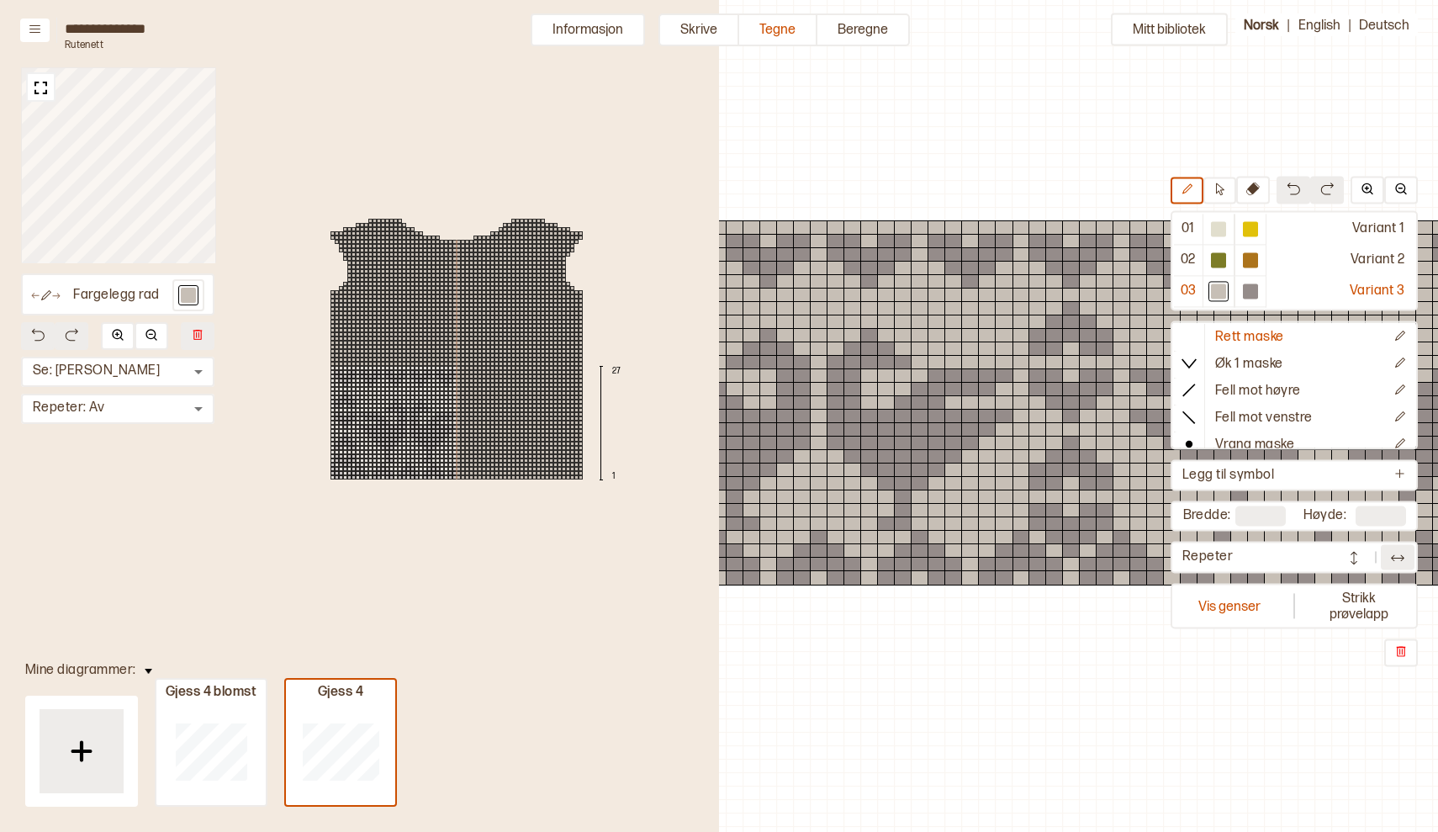
click at [389, 420] on div at bounding box center [391, 422] width 4 height 4
click at [595, 558] on div "27 1" at bounding box center [456, 348] width 526 height 647
click at [533, 434] on div "27 1" at bounding box center [456, 349] width 353 height 286
click at [928, 647] on div at bounding box center [759, 725] width 505 height 202
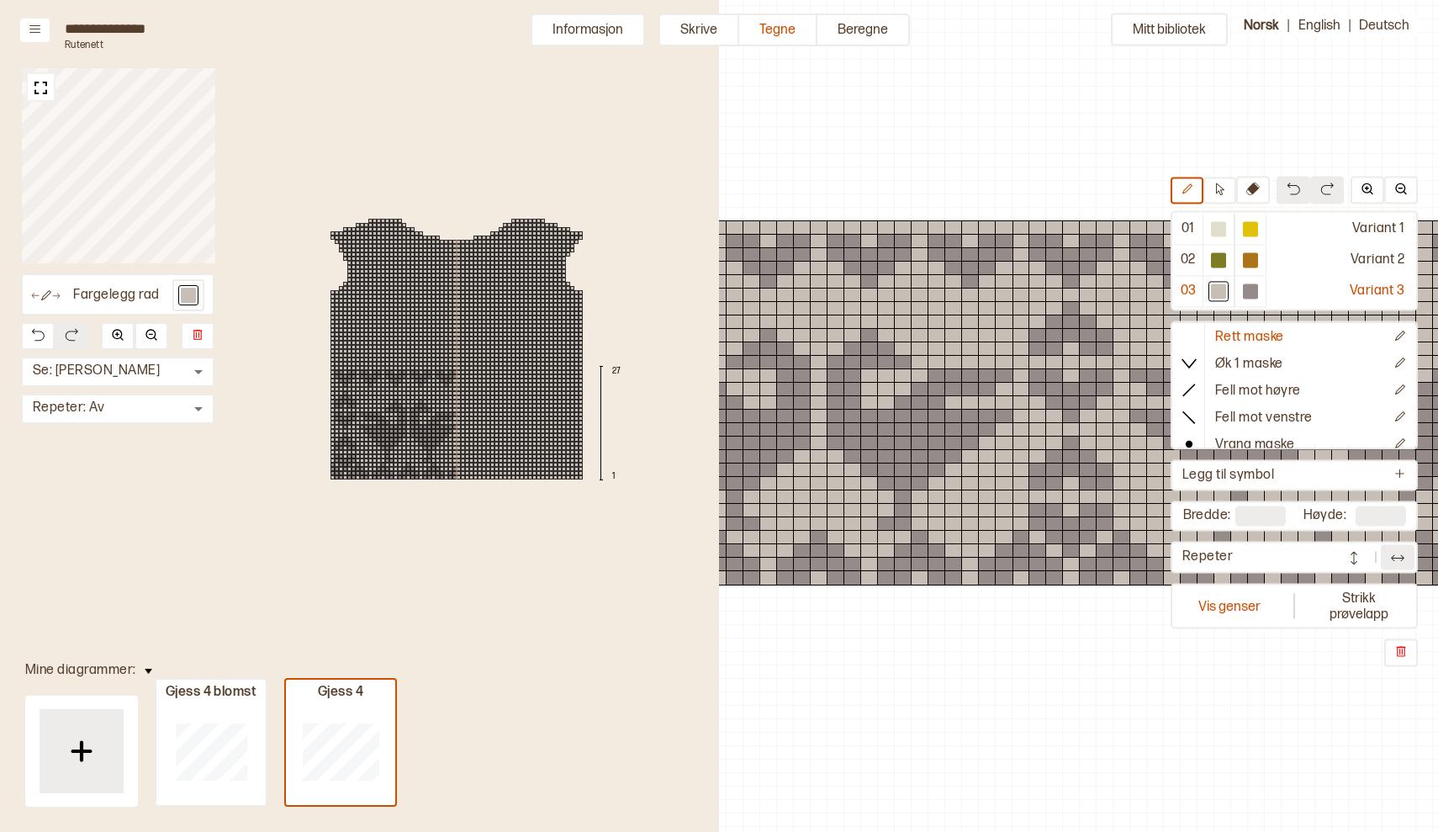
click at [1400, 552] on img at bounding box center [1397, 558] width 17 height 17
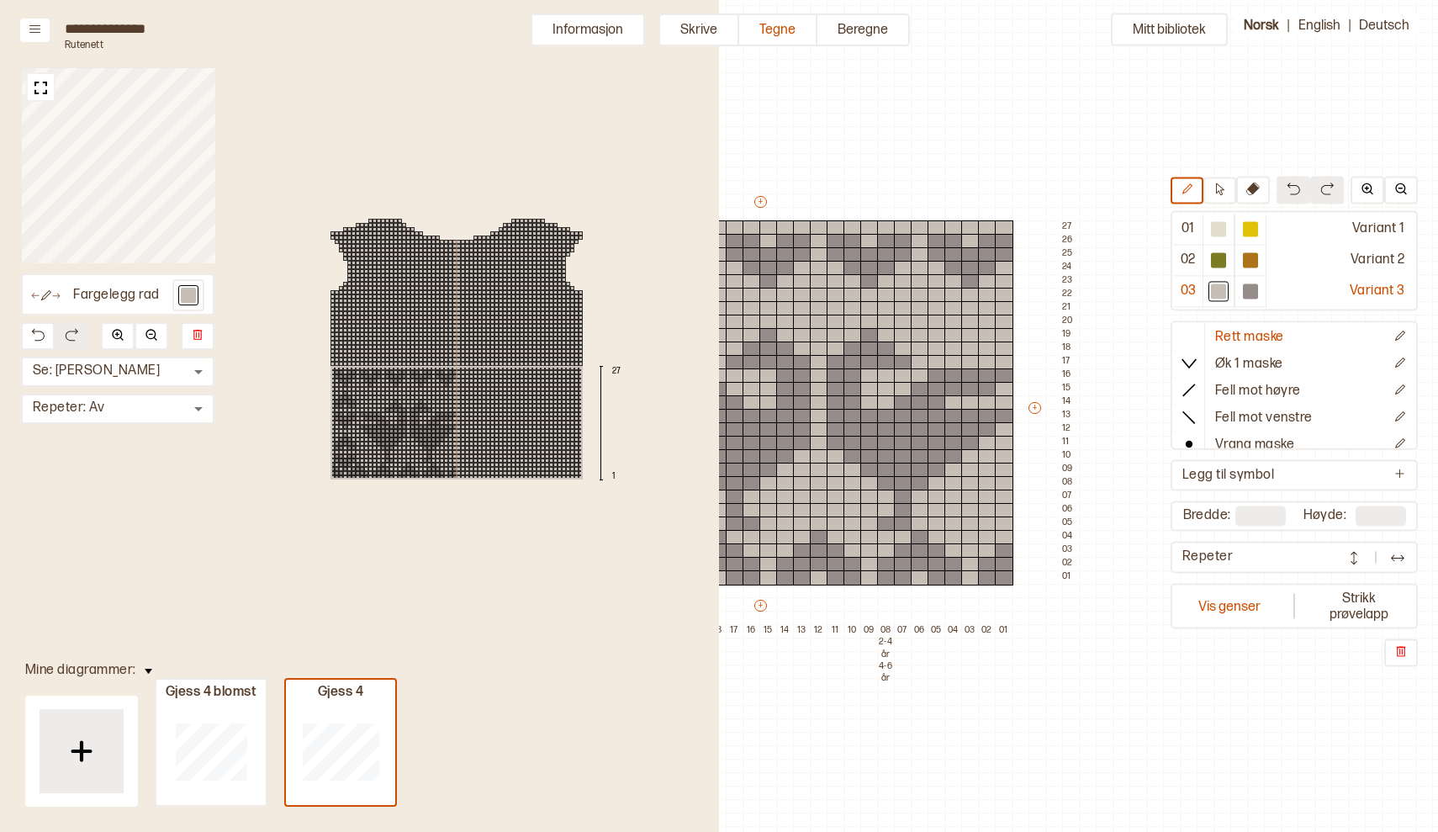
click at [515, 431] on div "27 1" at bounding box center [456, 349] width 353 height 286
click at [536, 573] on div "27 1" at bounding box center [456, 348] width 526 height 647
click at [394, 309] on div at bounding box center [396, 309] width 4 height 4
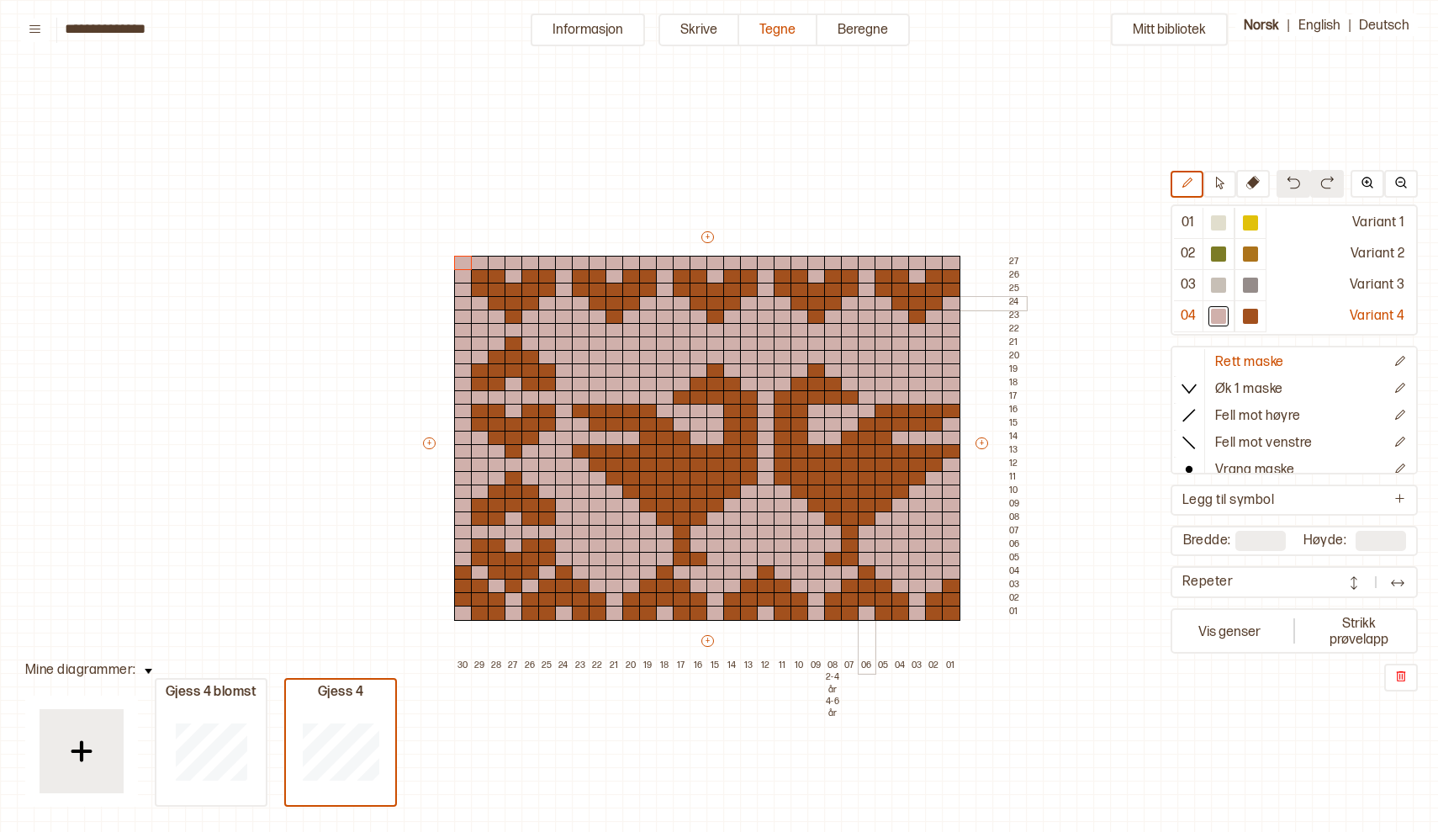
scroll to position [35, 4]
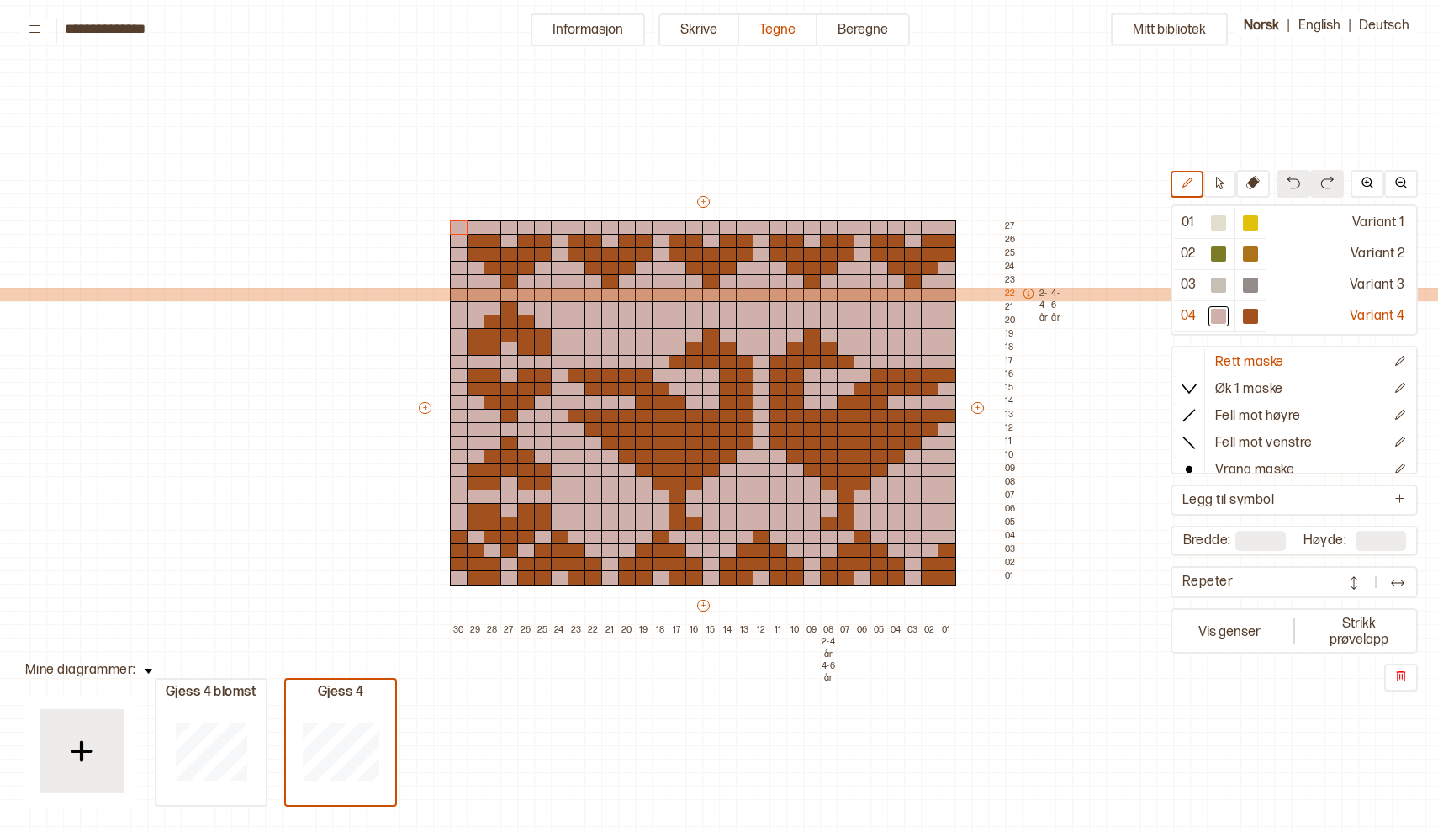
click at [1021, 291] on div "2-4 år 4-6 år" at bounding box center [1039, 294] width 46 height 13
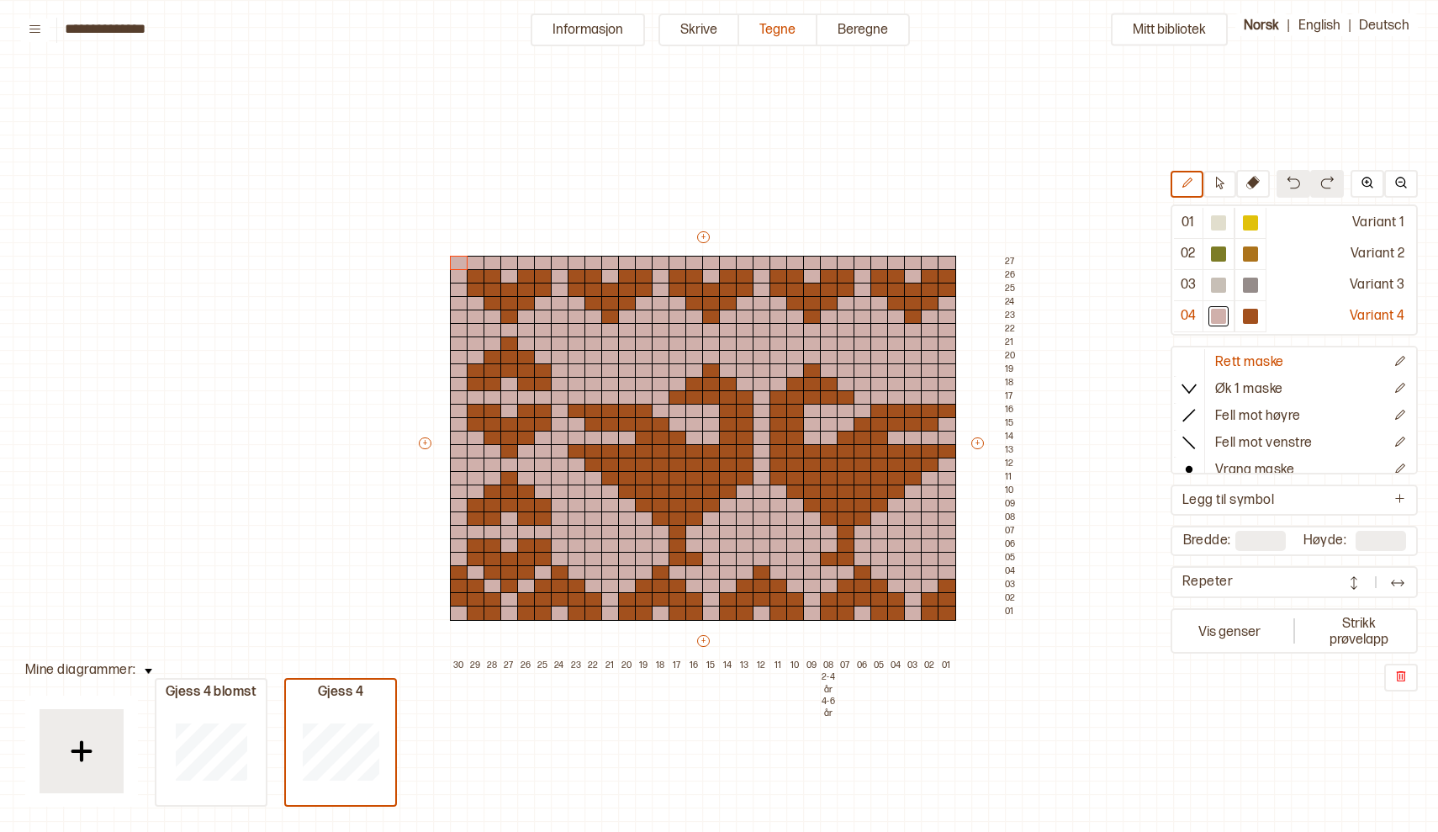
scroll to position [0, 4]
click at [1398, 581] on img at bounding box center [1397, 582] width 17 height 17
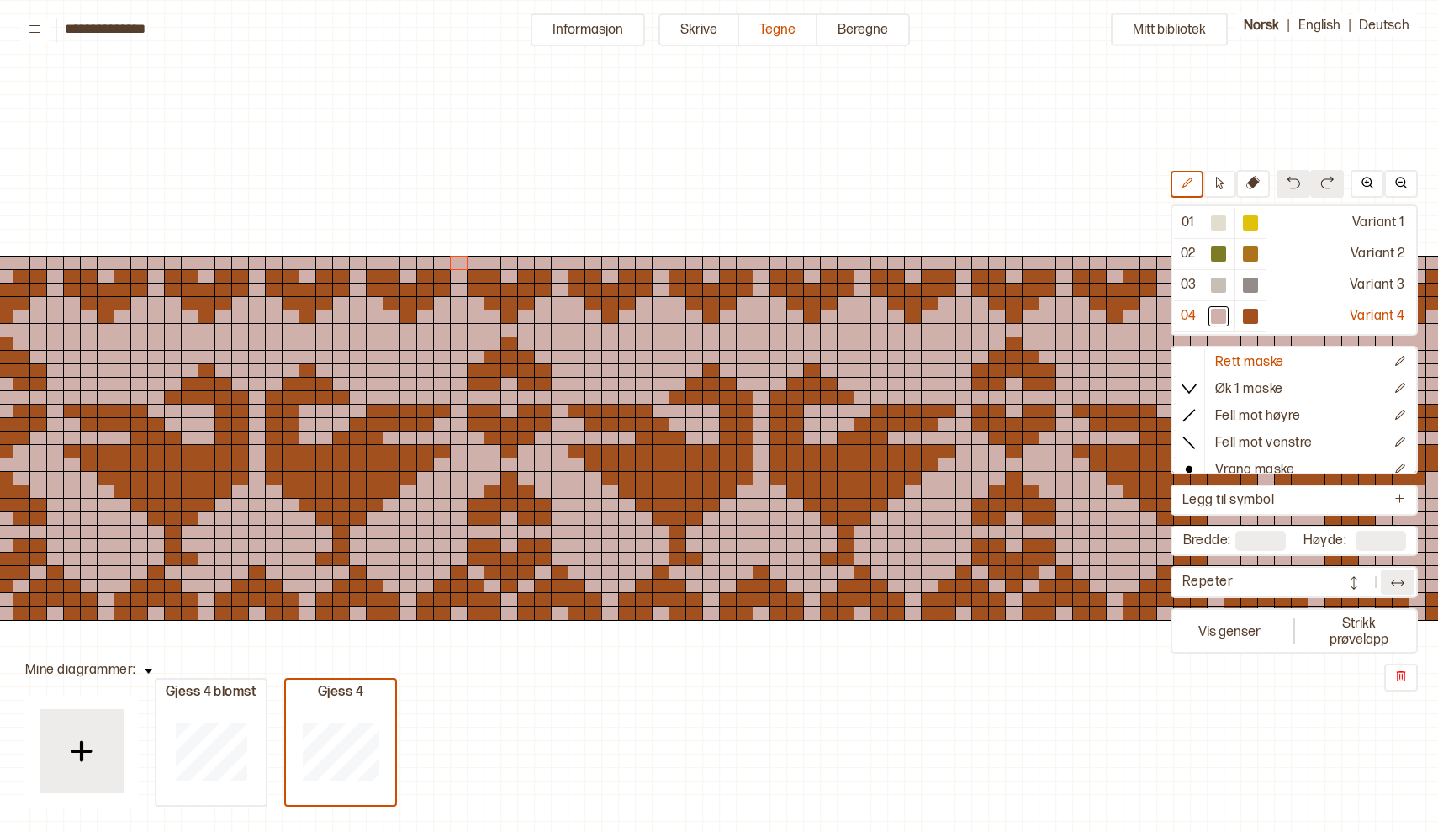
click at [1398, 581] on img at bounding box center [1397, 582] width 17 height 17
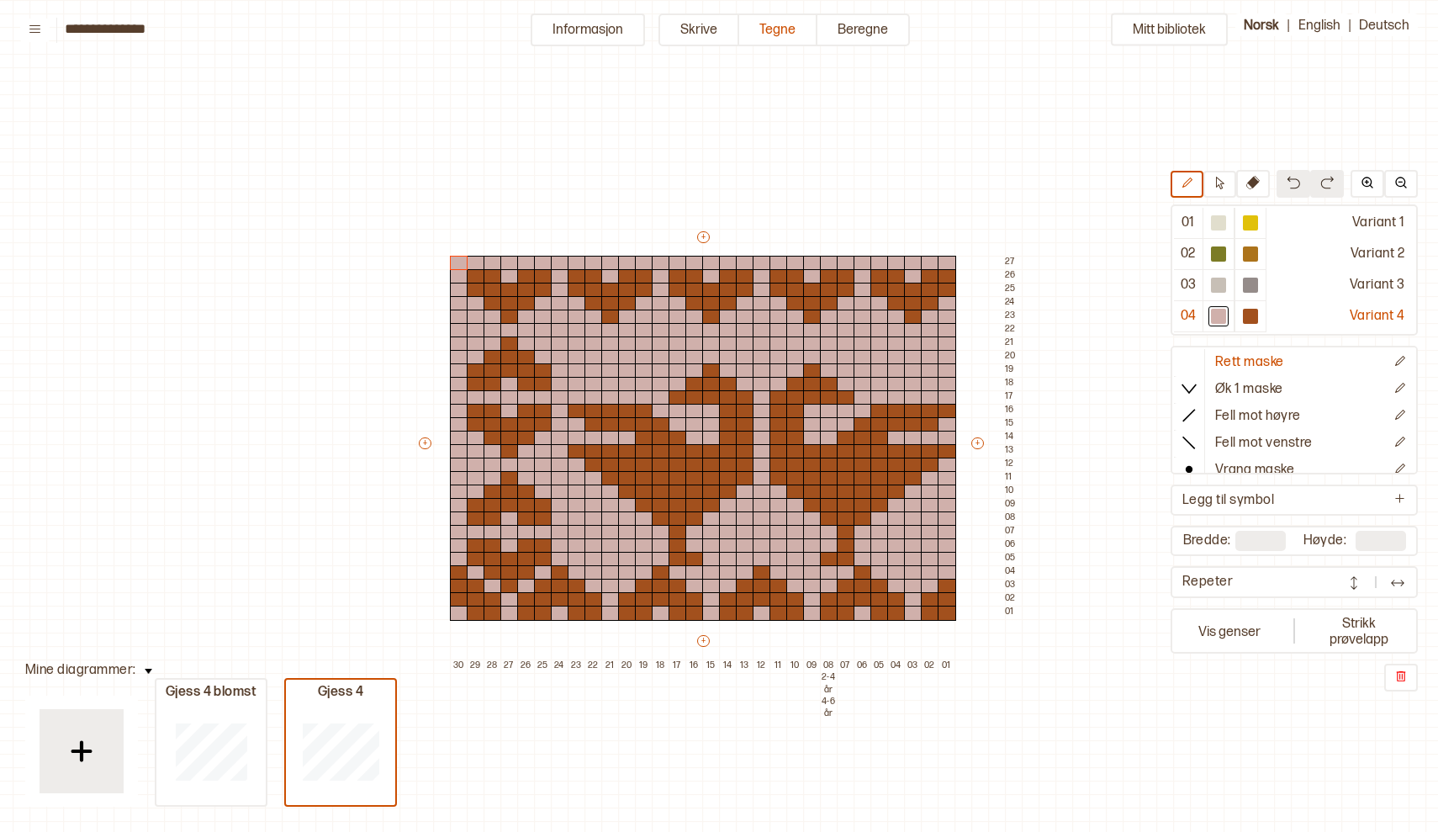
click at [1390, 583] on img at bounding box center [1397, 582] width 17 height 17
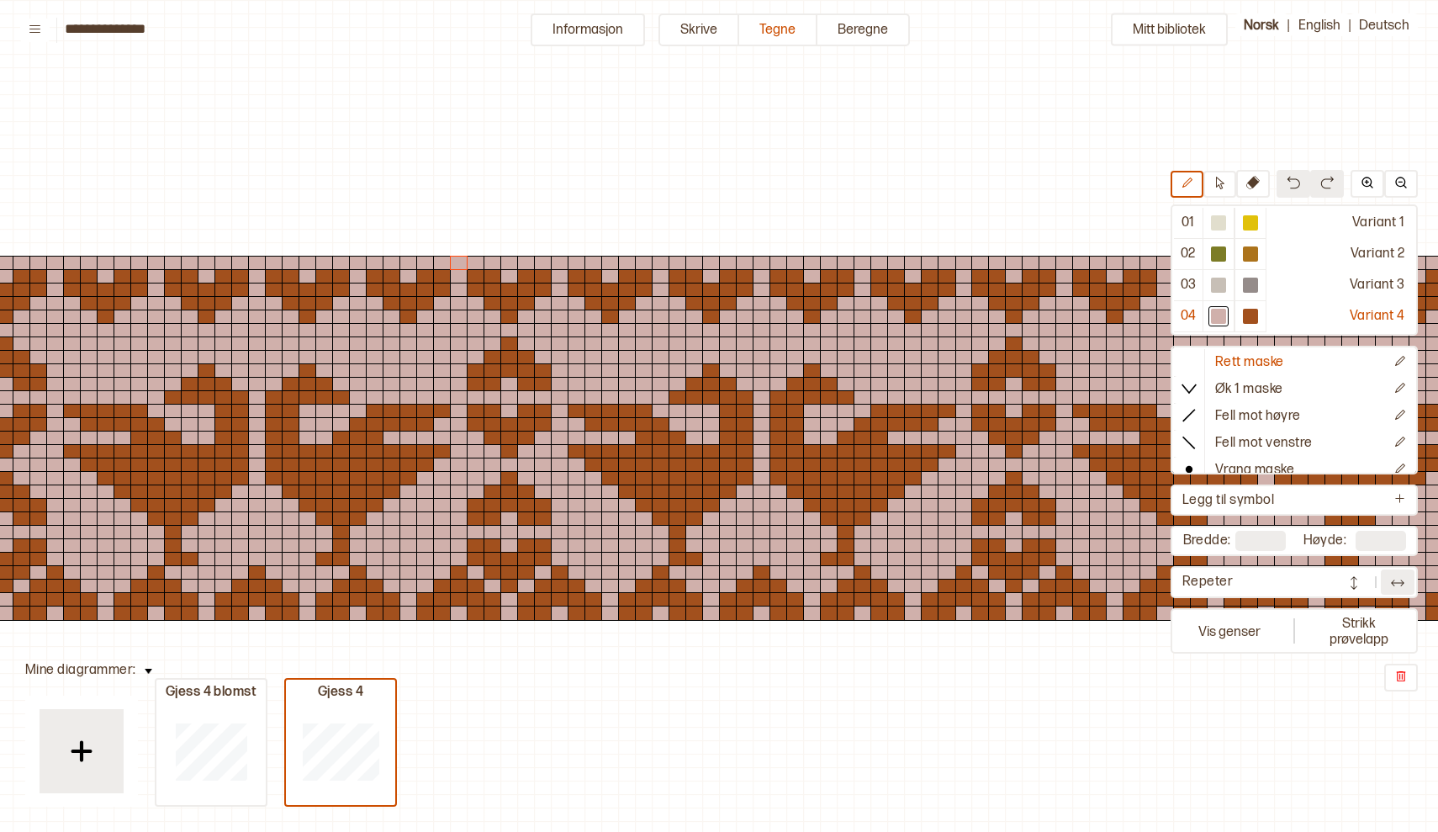
click at [1390, 583] on img at bounding box center [1397, 582] width 17 height 17
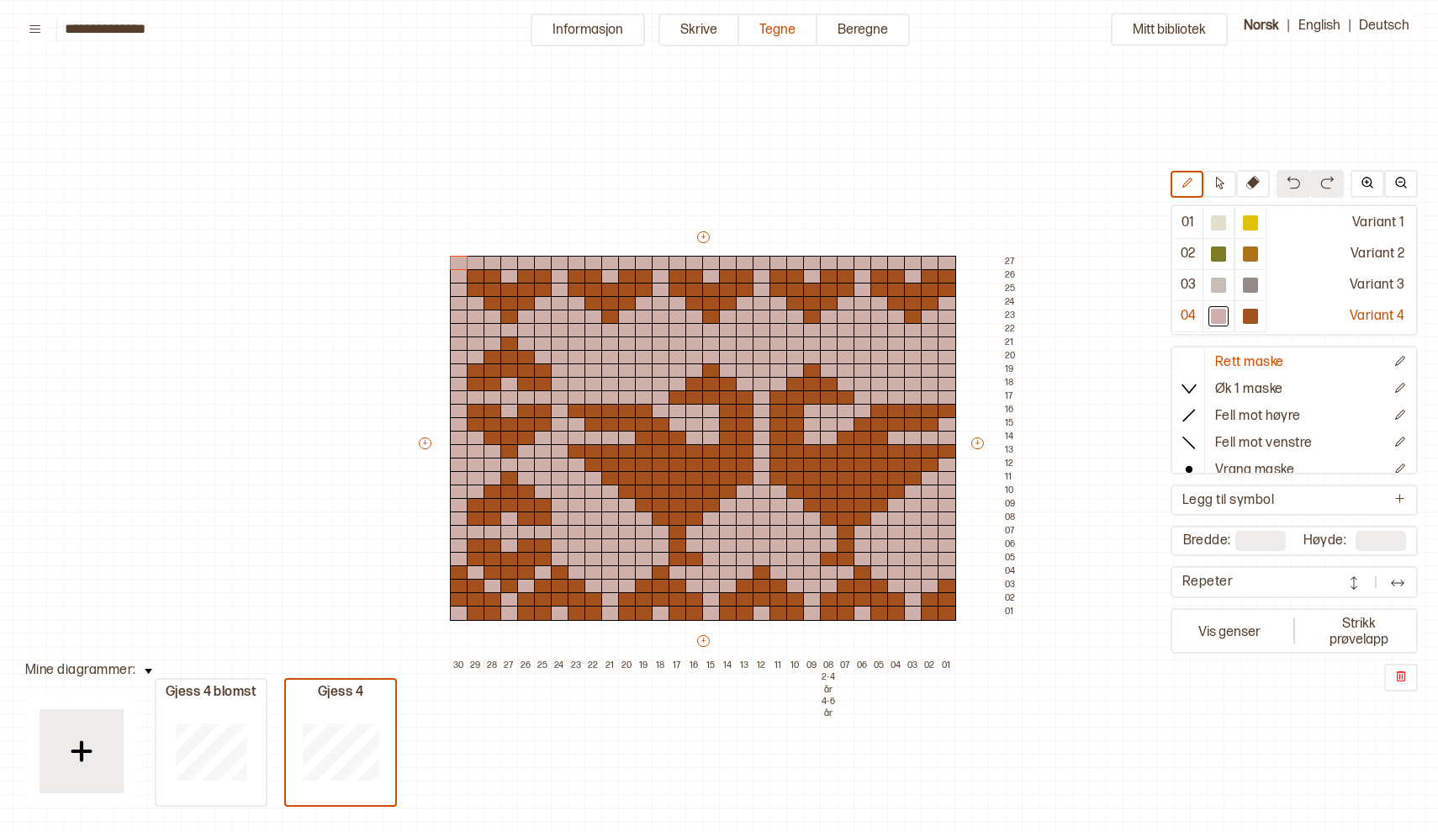
click at [1048, 776] on div "Mitt bibliotek 01 Variant 1 02 Variant 2 03 Variant 3 04 Variant 4 Rett maske Ø…" at bounding box center [1434, 831] width 2876 height 1663
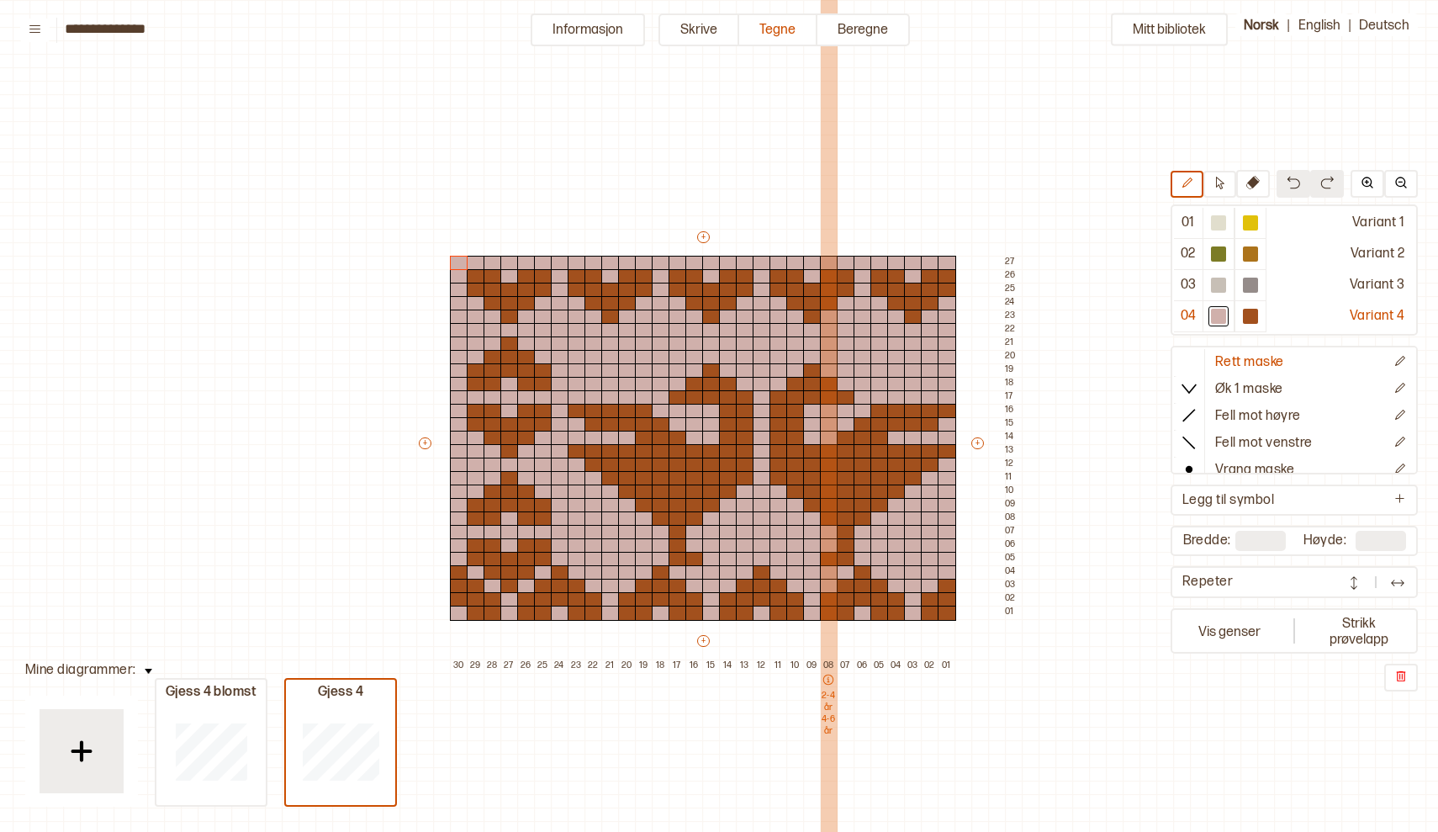
click at [394, 604] on div "Mitt bibliotek 01 Variant 1 02 Variant 2 03 Variant 3 04 Variant 4 Rett maske Ø…" at bounding box center [1434, 831] width 2876 height 1663
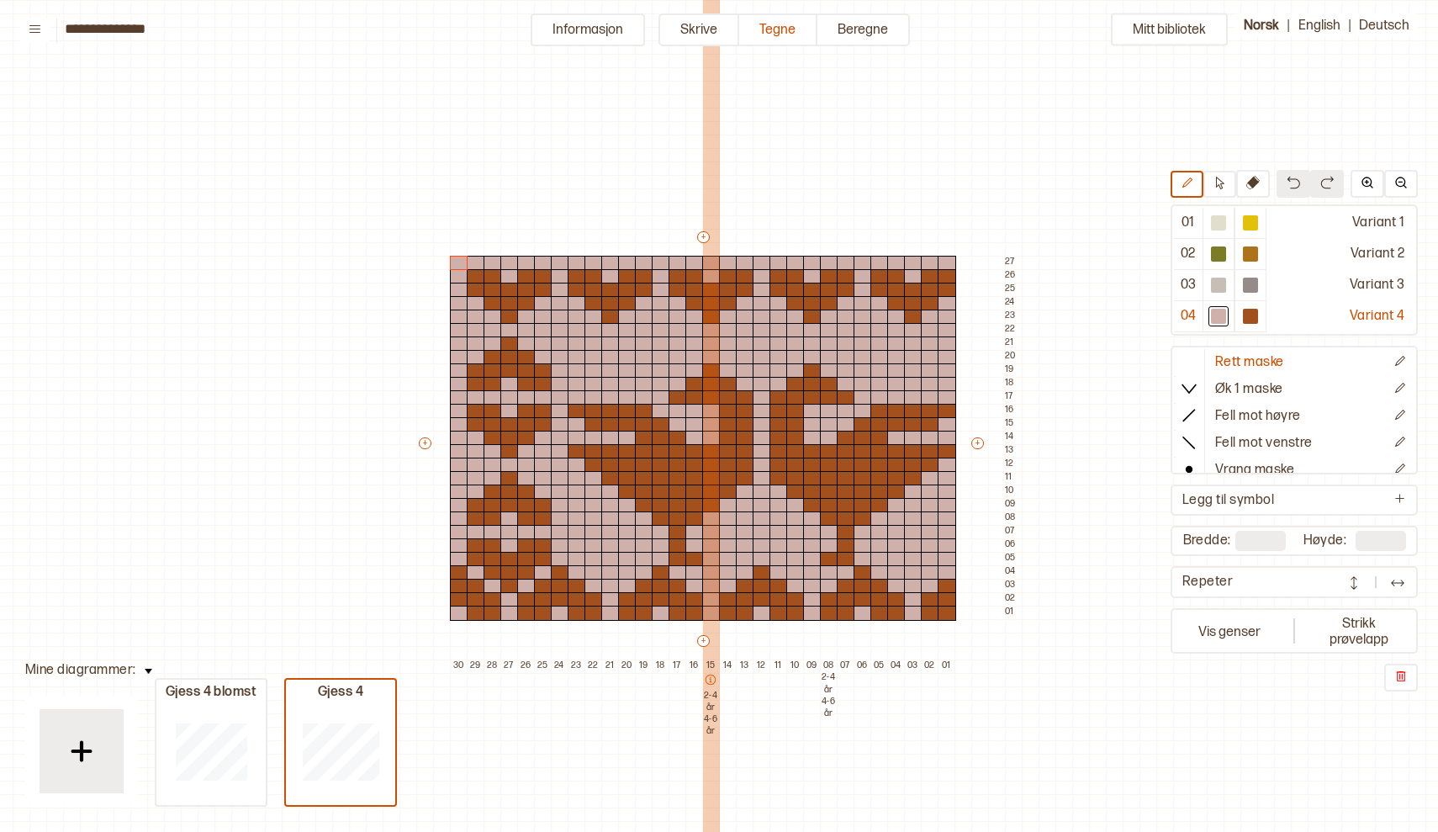
click at [711, 686] on div at bounding box center [710, 681] width 17 height 15
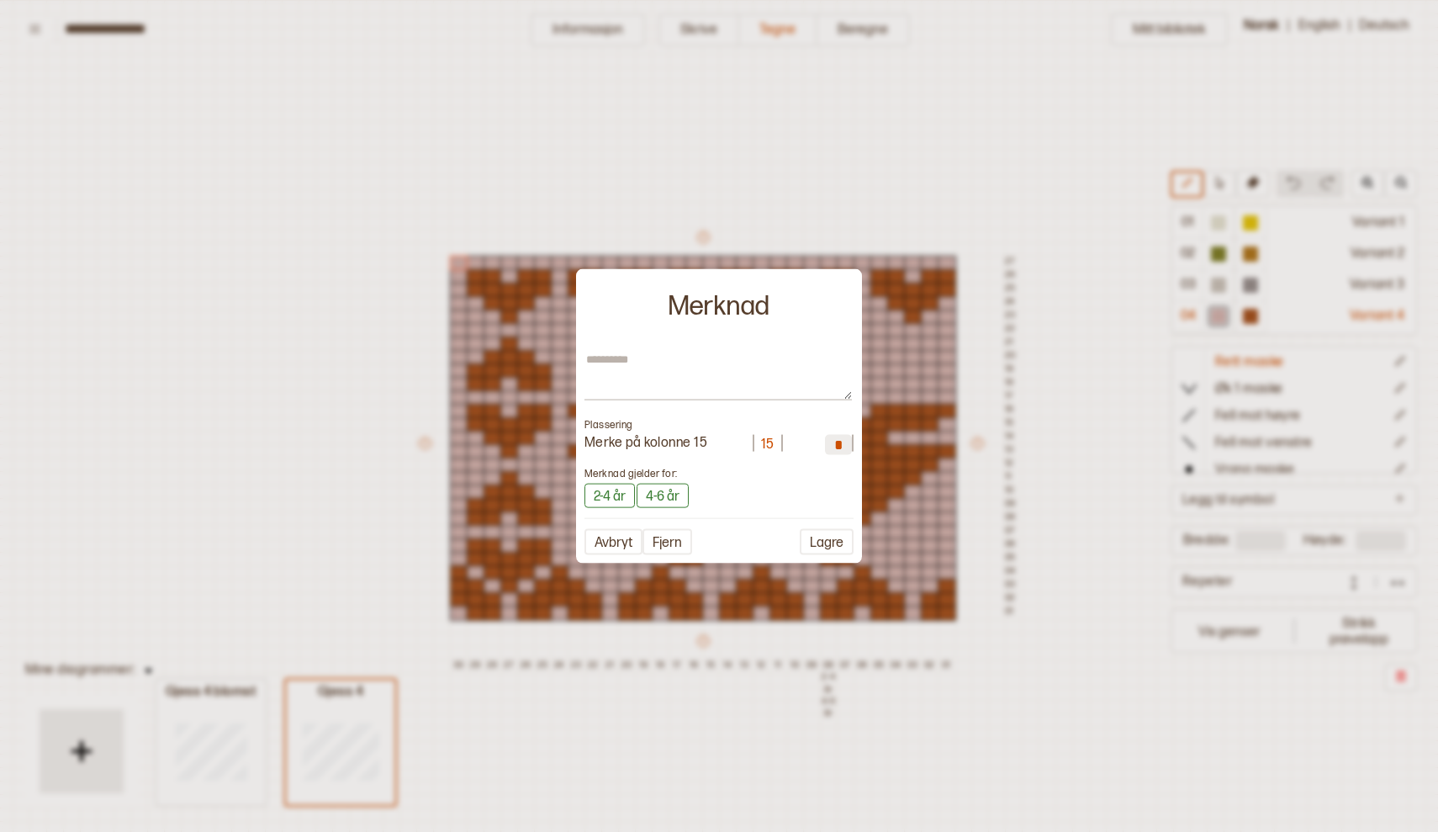
click at [969, 716] on div at bounding box center [719, 416] width 1438 height 832
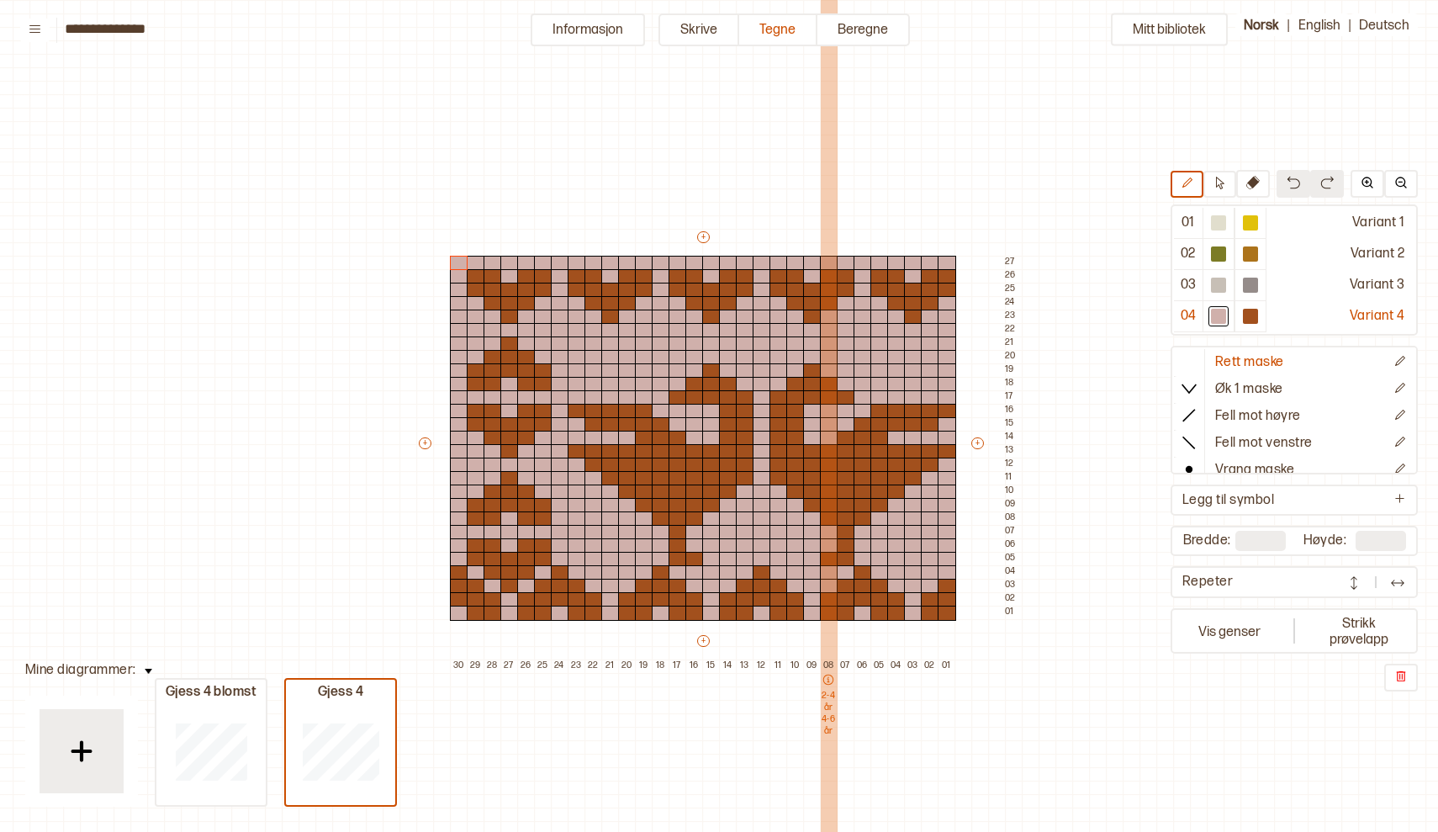
click at [828, 734] on p "4-6 år" at bounding box center [828, 725] width 17 height 24
click at [827, 677] on icon at bounding box center [828, 680] width 12 height 12
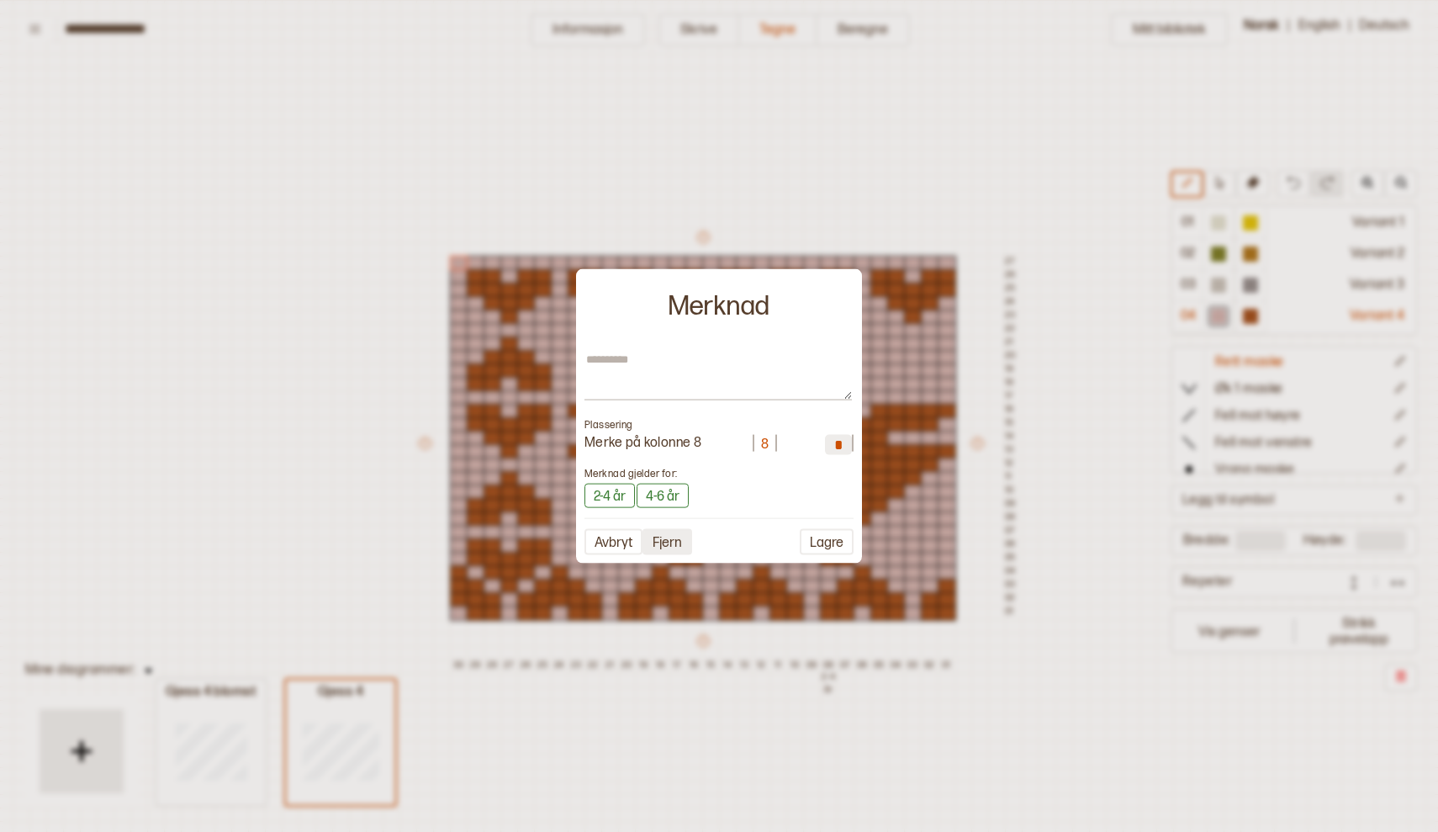
click at [675, 538] on button "Fjern" at bounding box center [667, 542] width 50 height 26
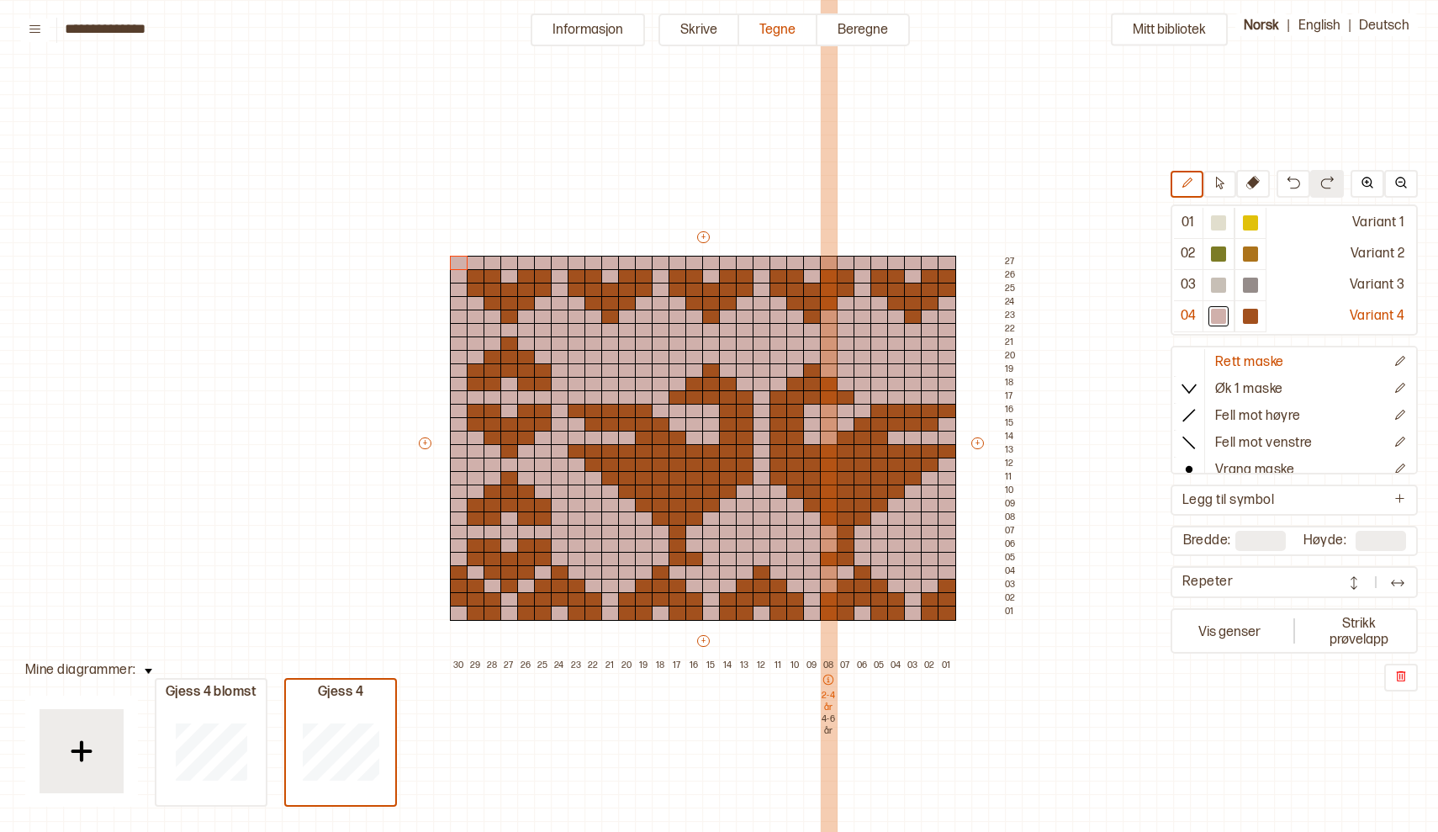
click at [827, 683] on icon at bounding box center [828, 680] width 12 height 12
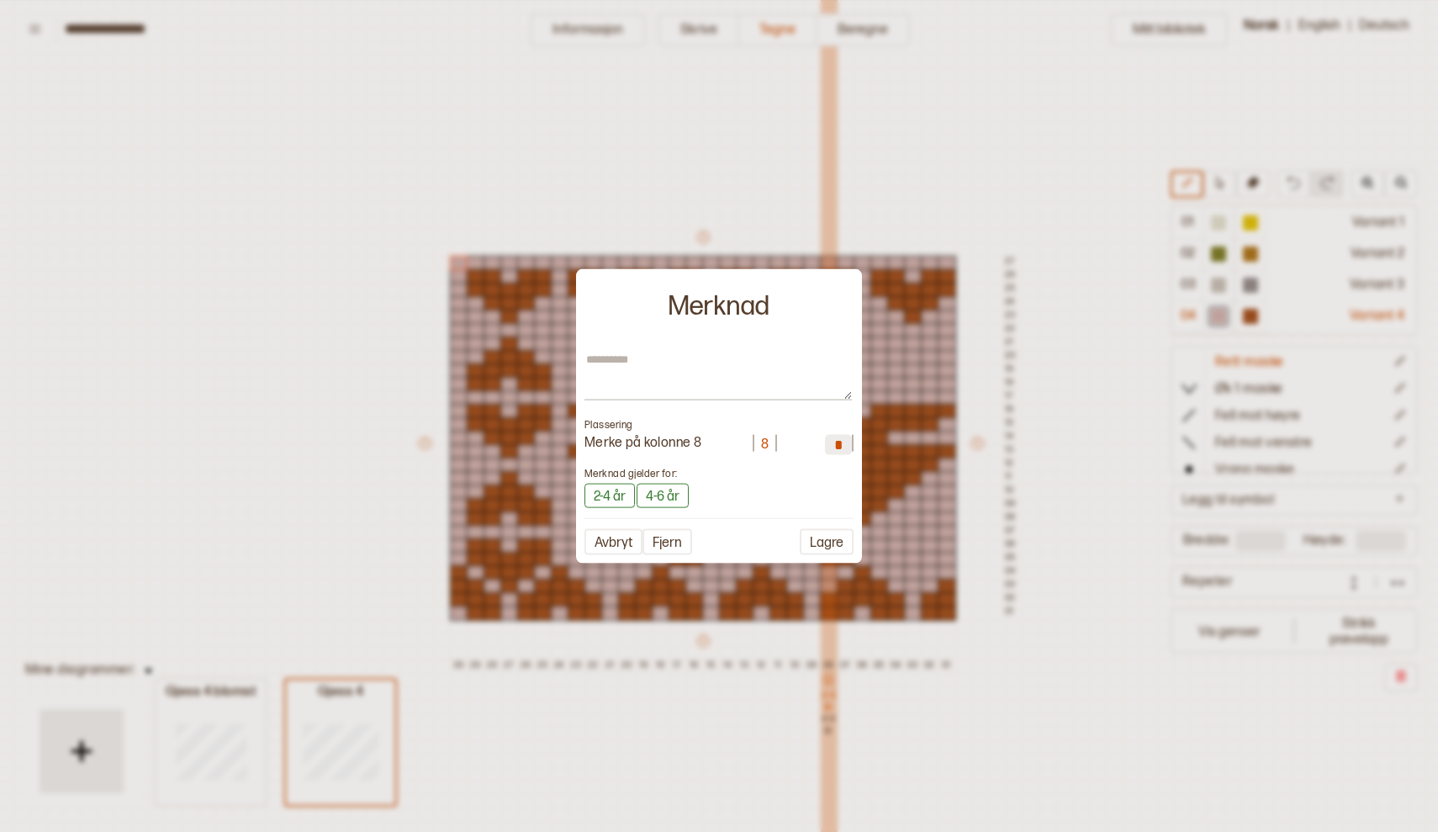
type textarea "*"
click at [667, 543] on button "Fjern" at bounding box center [667, 542] width 50 height 26
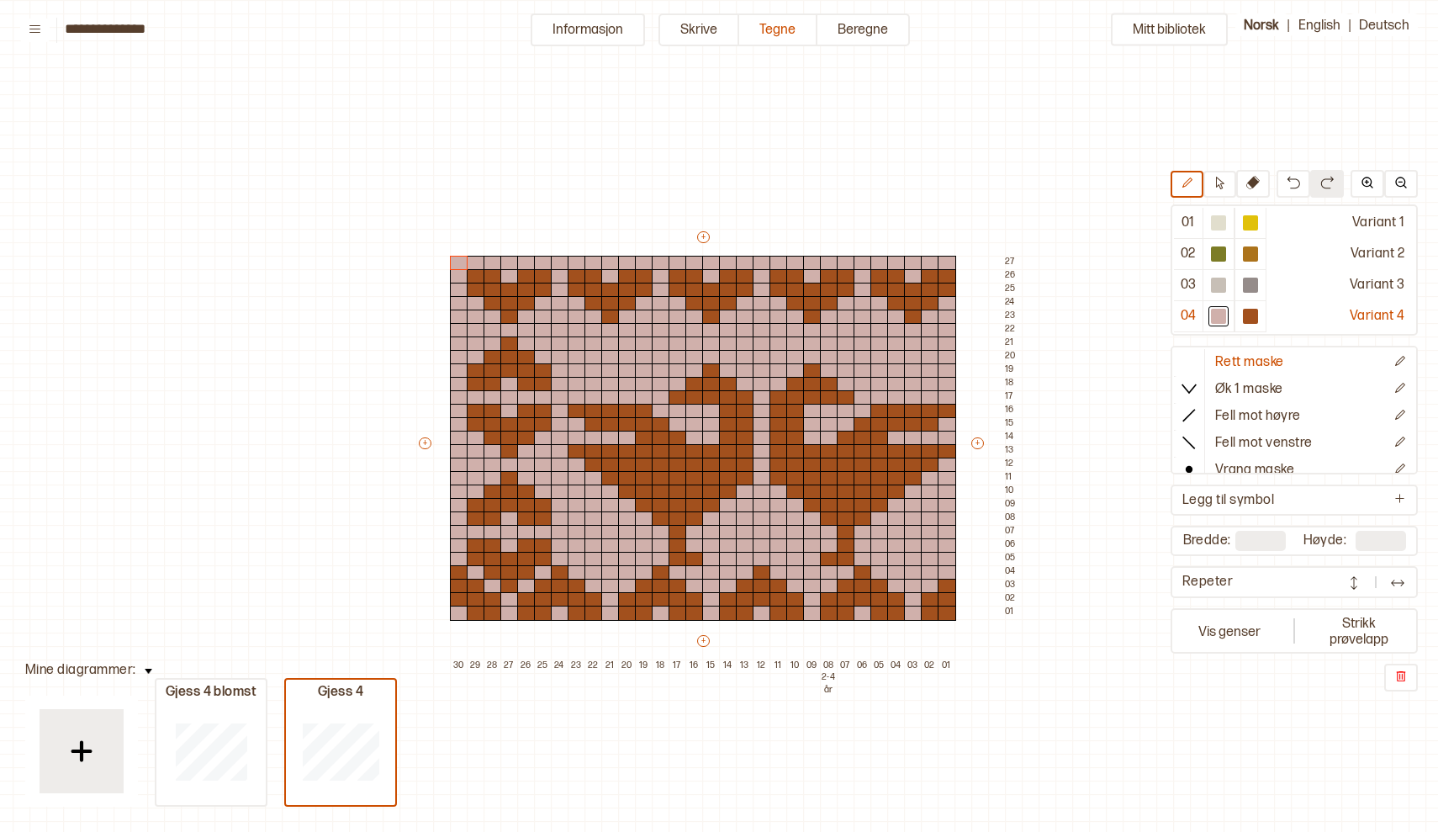
click at [1181, 745] on div "Mitt bibliotek 01 Variant 1 02 Variant 2 03 Variant 3 04 Variant 4 Rett maske Ø…" at bounding box center [1434, 831] width 2876 height 1663
click at [422, 438] on button "+" at bounding box center [425, 443] width 13 height 12
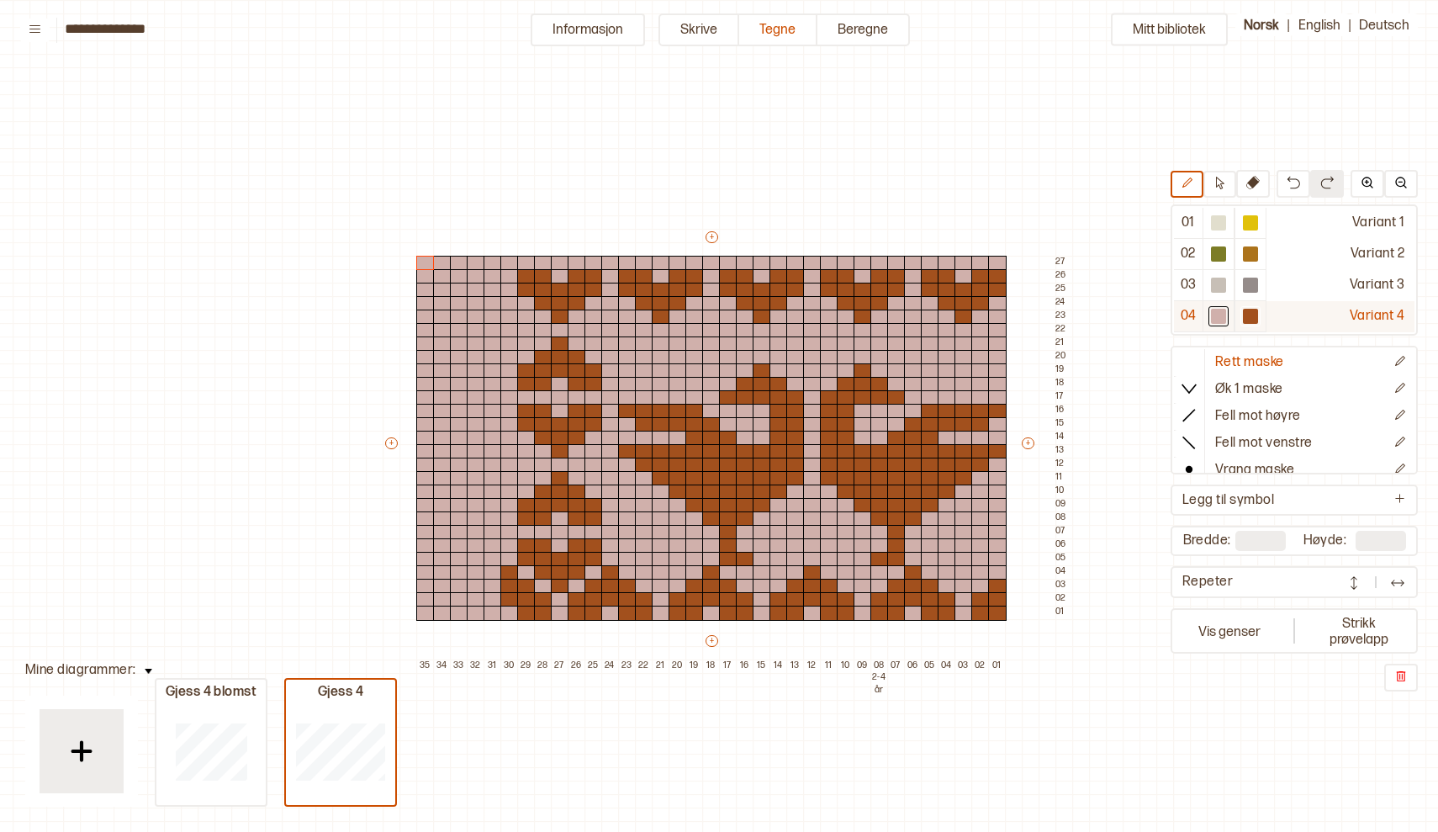
click at [1245, 322] on div at bounding box center [1250, 316] width 15 height 15
click at [493, 571] on div at bounding box center [493, 572] width 18 height 15
click at [1218, 317] on div at bounding box center [1218, 316] width 15 height 15
click at [490, 569] on div at bounding box center [493, 572] width 18 height 15
click at [1254, 310] on div at bounding box center [1250, 316] width 15 height 15
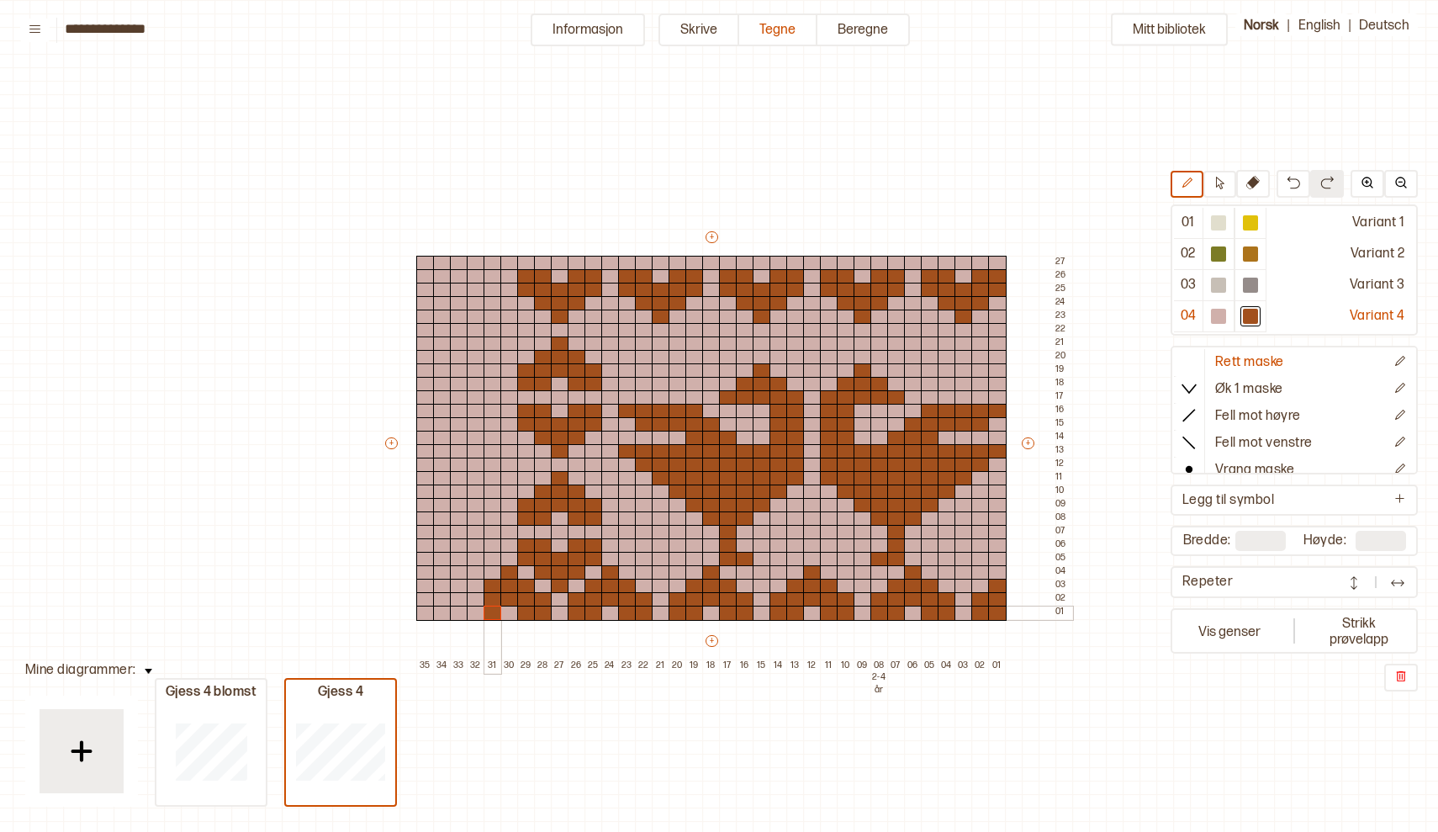
drag, startPoint x: 492, startPoint y: 584, endPoint x: 493, endPoint y: 614, distance: 30.3
click at [493, 613] on div "+ + + + 35 34 33 32 31 30 29 28 27 26 25 24 23 22 21 20 19 18 17 16 15 14 13 12…" at bounding box center [728, 451] width 690 height 444
drag, startPoint x: 474, startPoint y: 598, endPoint x: 474, endPoint y: 610, distance: 11.8
click at [474, 610] on div "+ + + + 35 34 33 32 31 30 29 28 27 26 25 24 23 22 21 20 19 18 17 16 15 14 13 12…" at bounding box center [728, 451] width 690 height 444
click at [493, 541] on div at bounding box center [493, 545] width 18 height 15
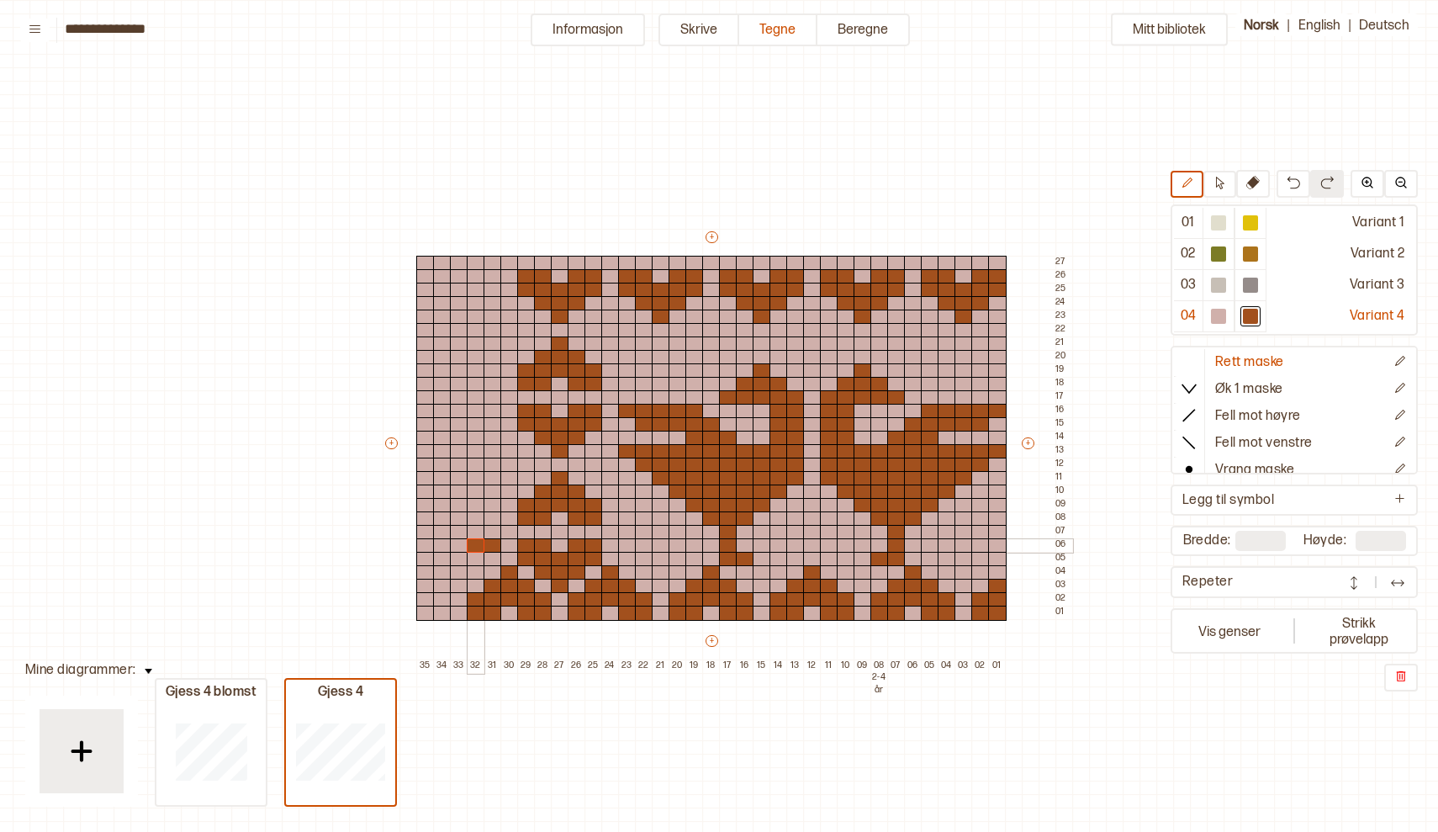
click at [477, 543] on div at bounding box center [476, 545] width 18 height 15
click at [443, 542] on div at bounding box center [442, 545] width 18 height 15
click at [417, 542] on div at bounding box center [425, 545] width 18 height 15
drag, startPoint x: 440, startPoint y: 553, endPoint x: 477, endPoint y: 555, distance: 37.0
click at [477, 555] on div "+ + + + 35 34 33 32 31 30 29 28 27 26 25 24 23 22 21 20 19 18 17 16 15 14 13 12…" at bounding box center [728, 451] width 690 height 444
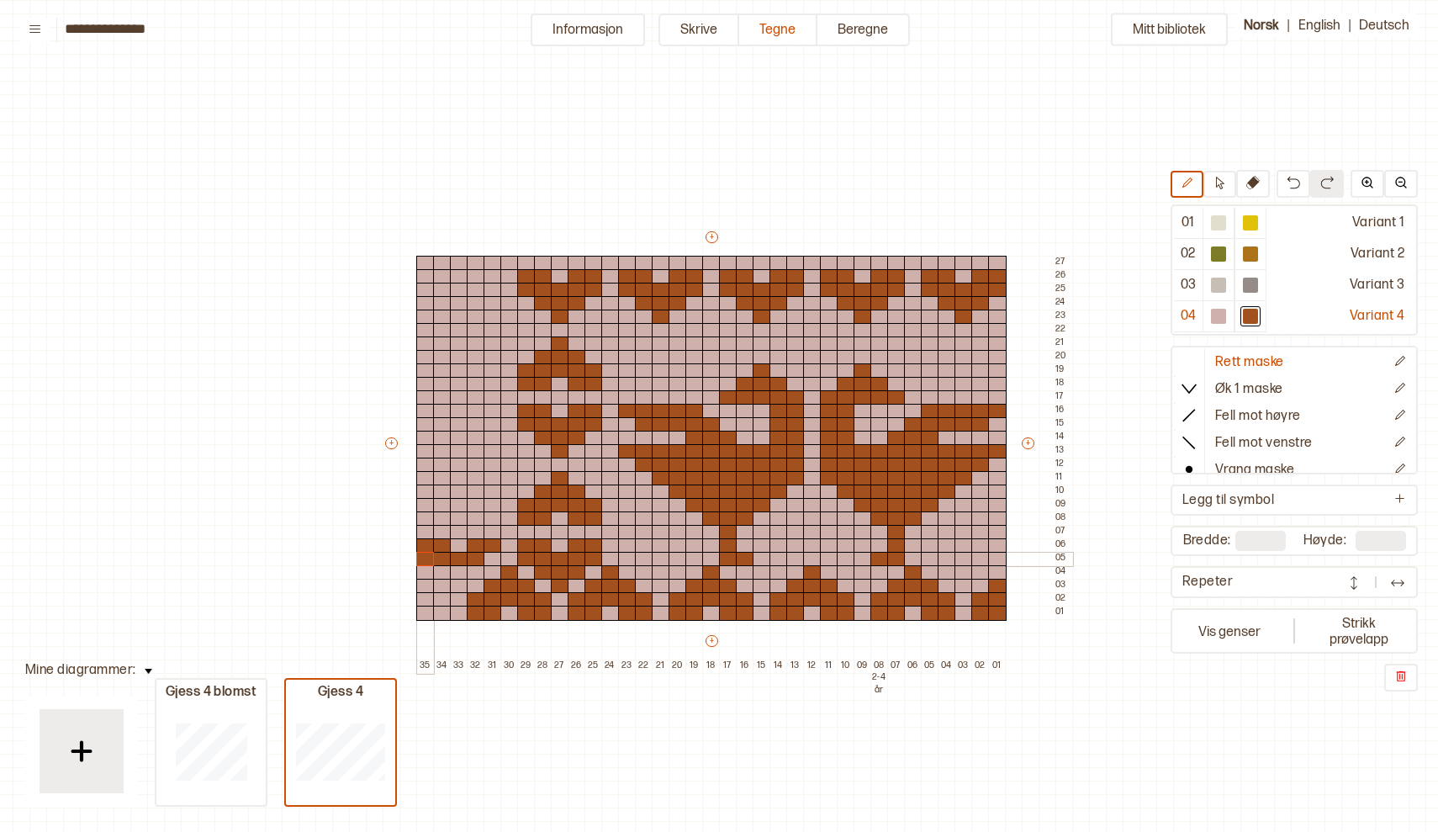
click at [424, 556] on div at bounding box center [425, 559] width 18 height 15
click at [496, 555] on div at bounding box center [493, 559] width 18 height 15
drag, startPoint x: 441, startPoint y: 573, endPoint x: 475, endPoint y: 573, distance: 34.5
click at [475, 573] on div "+ + + + 35 34 33 32 31 30 29 28 27 26 25 24 23 22 21 20 19 18 17 16 15 14 13 12…" at bounding box center [728, 451] width 690 height 444
click at [457, 589] on div at bounding box center [459, 586] width 18 height 15
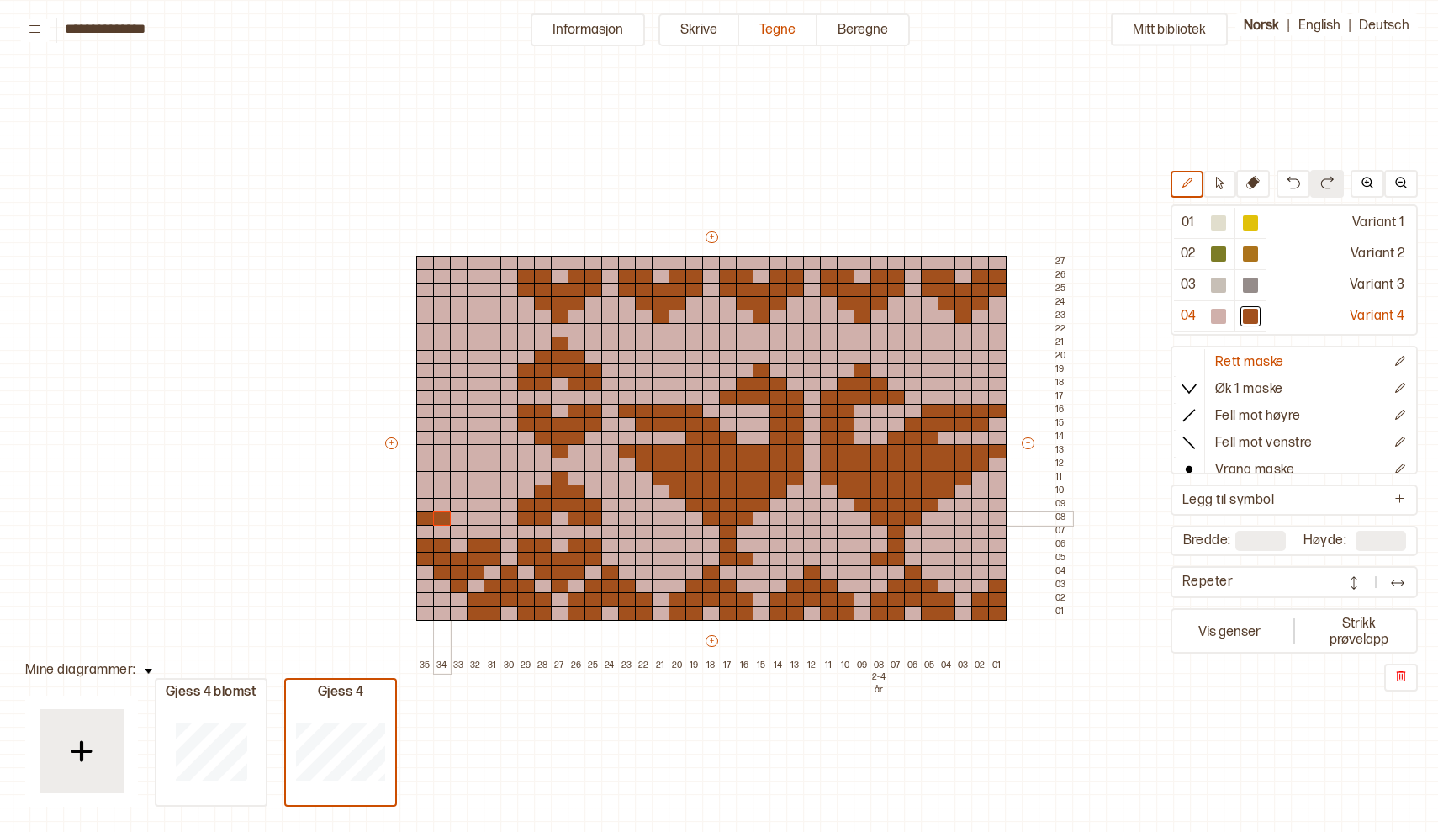
drag, startPoint x: 421, startPoint y: 523, endPoint x: 438, endPoint y: 523, distance: 16.8
click at [438, 523] on div "+ + + + 35 34 33 32 31 30 29 28 27 26 25 24 23 22 21 20 19 18 17 16 15 14 13 12…" at bounding box center [728, 451] width 690 height 444
drag, startPoint x: 476, startPoint y: 515, endPoint x: 494, endPoint y: 515, distance: 18.5
click at [494, 515] on div "+ + + + 35 34 33 32 31 30 29 28 27 26 25 24 23 22 21 20 19 18 17 16 15 14 13 12…" at bounding box center [728, 451] width 690 height 444
drag, startPoint x: 425, startPoint y: 503, endPoint x: 497, endPoint y: 498, distance: 72.5
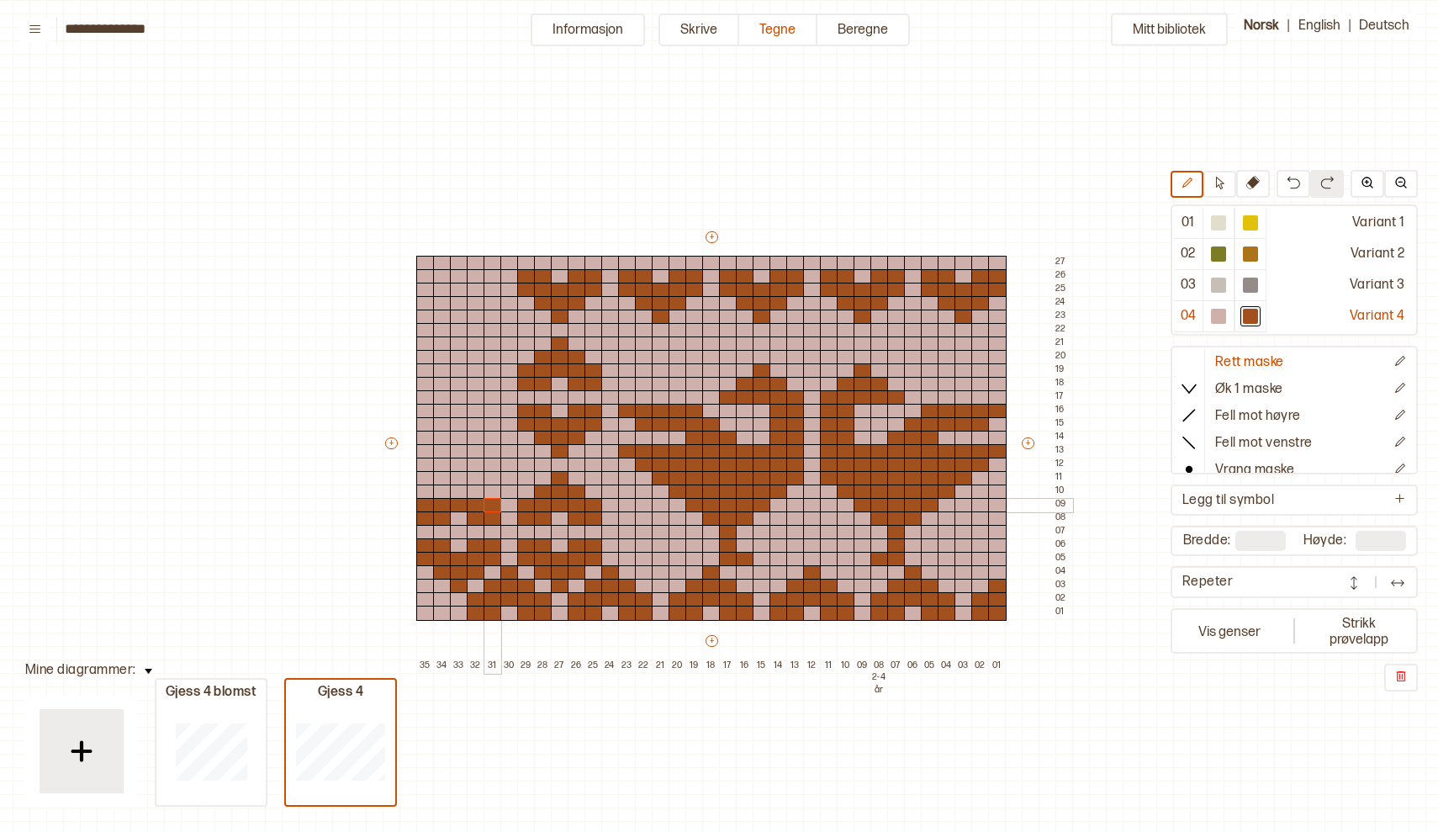
click at [497, 498] on div "+ + + + 35 34 33 32 31 30 29 28 27 26 25 24 23 22 21 20 19 18 17 16 15 14 13 12…" at bounding box center [728, 451] width 690 height 444
drag, startPoint x: 439, startPoint y: 489, endPoint x: 475, endPoint y: 484, distance: 36.4
click at [475, 484] on div "+ + + + 35 34 33 32 31 30 29 28 27 26 25 24 23 22 21 20 19 18 17 16 15 14 13 12…" at bounding box center [728, 451] width 690 height 444
click at [460, 471] on div at bounding box center [459, 478] width 18 height 15
click at [457, 447] on div at bounding box center [459, 451] width 18 height 15
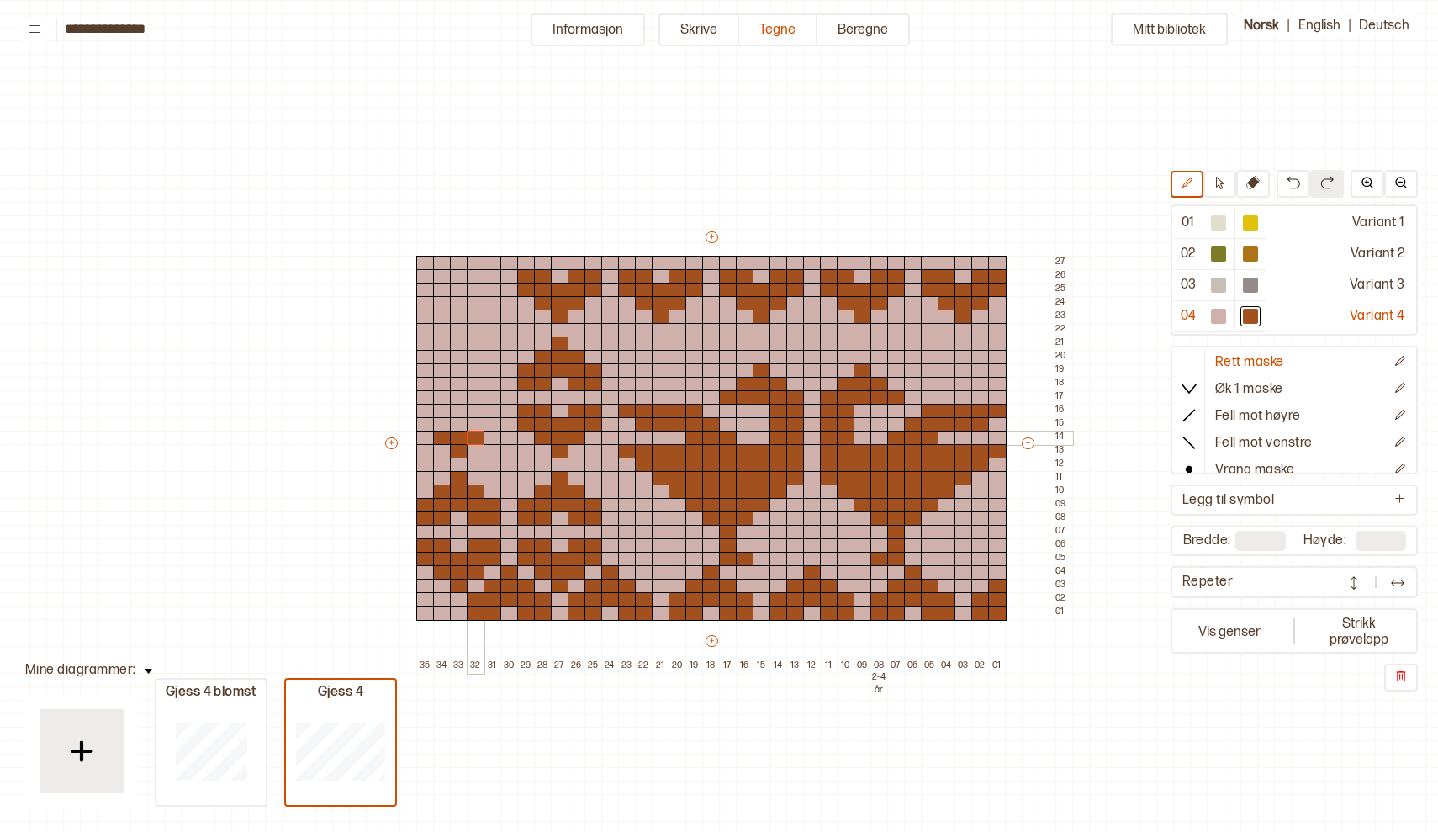
drag, startPoint x: 441, startPoint y: 437, endPoint x: 478, endPoint y: 437, distance: 37.0
click at [478, 437] on div "+ + + + 35 34 33 32 31 30 29 28 27 26 25 24 23 22 21 20 19 18 17 16 15 14 13 12…" at bounding box center [728, 451] width 690 height 444
drag, startPoint x: 424, startPoint y: 425, endPoint x: 495, endPoint y: 419, distance: 71.7
click at [495, 419] on div "+ + + + 35 34 33 32 31 30 29 28 27 26 25 24 23 22 21 20 19 18 17 16 15 14 13 12…" at bounding box center [728, 451] width 690 height 444
drag, startPoint x: 417, startPoint y: 409, endPoint x: 438, endPoint y: 409, distance: 21.0
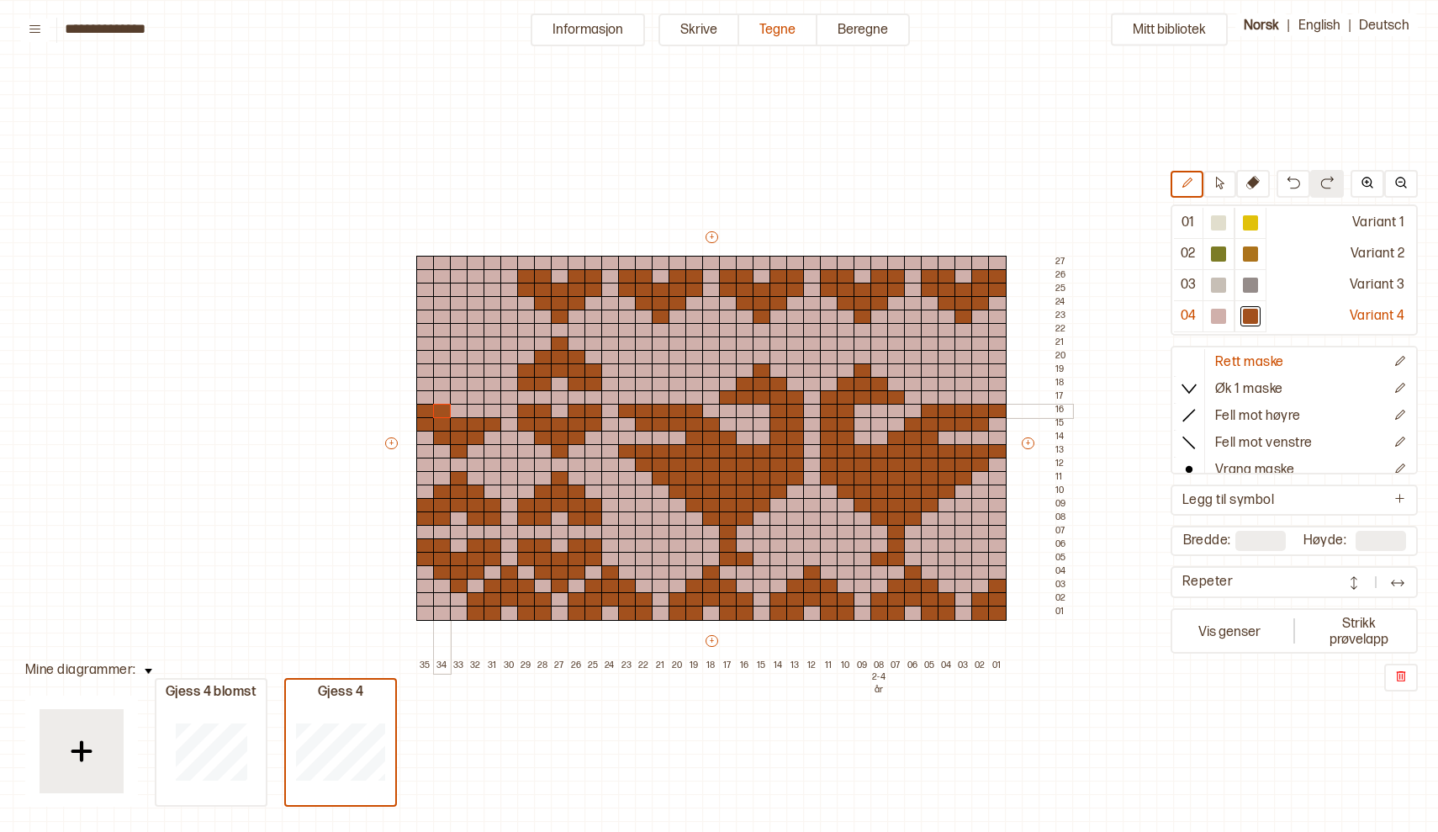
click at [438, 409] on div "+ + + + 35 34 33 32 31 30 29 28 27 26 25 24 23 22 21 20 19 18 17 16 15 14 13 12…" at bounding box center [728, 451] width 690 height 444
drag, startPoint x: 474, startPoint y: 405, endPoint x: 489, endPoint y: 406, distance: 14.3
click at [489, 406] on div "+ + + + 35 34 33 32 31 30 29 28 27 26 25 24 23 22 21 20 19 18 17 16 15 14 13 12…" at bounding box center [728, 451] width 690 height 444
drag, startPoint x: 425, startPoint y: 380, endPoint x: 442, endPoint y: 380, distance: 17.7
click at [442, 380] on div "+ + + + 35 34 33 32 31 30 29 28 27 26 25 24 23 22 21 20 19 18 17 16 15 14 13 12…" at bounding box center [728, 451] width 690 height 444
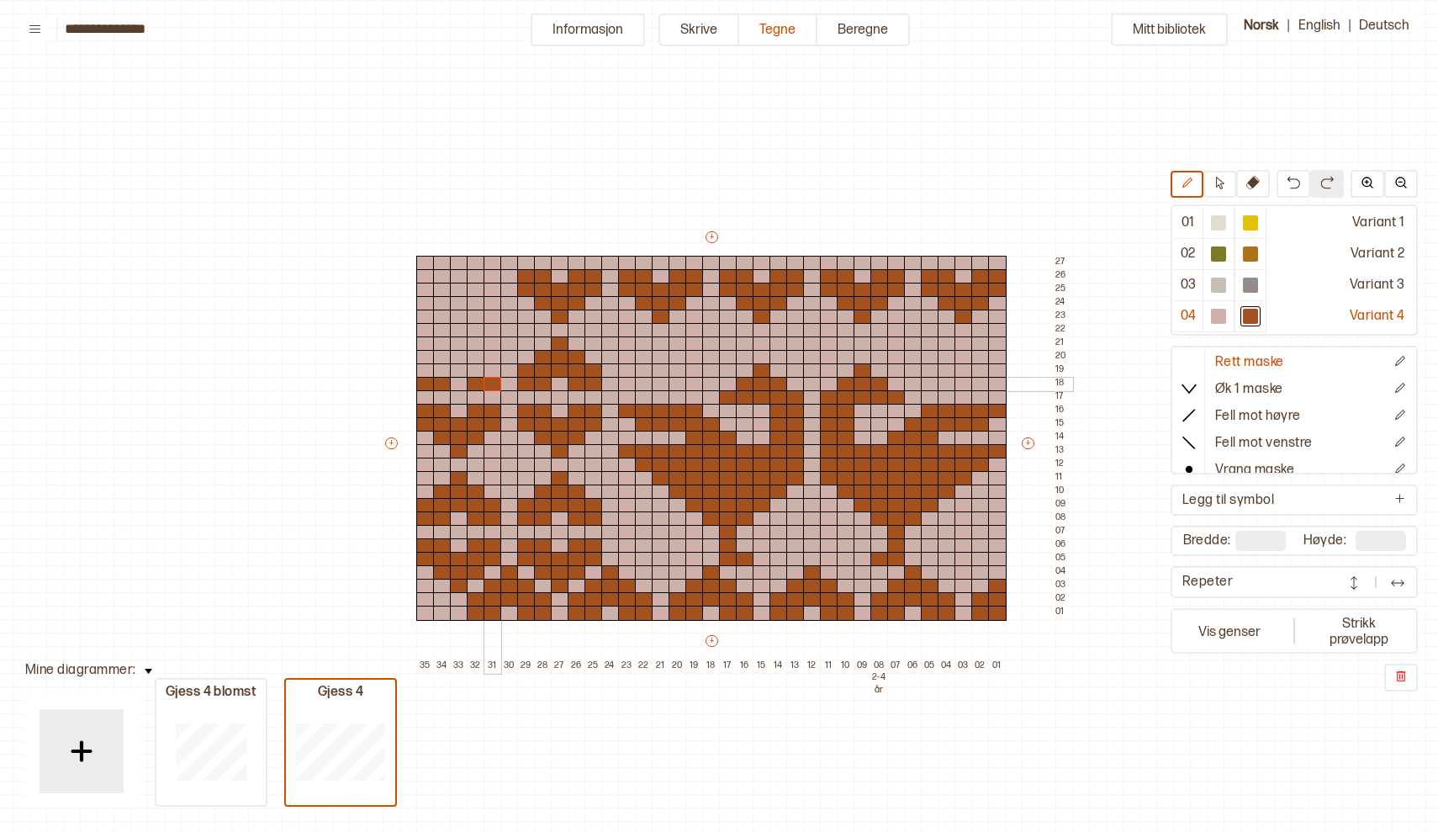
drag, startPoint x: 477, startPoint y: 379, endPoint x: 489, endPoint y: 380, distance: 11.8
click at [489, 380] on div "+ + + + 35 34 33 32 31 30 29 28 27 26 25 24 23 22 21 20 19 18 17 16 15 14 13 12…" at bounding box center [728, 451] width 690 height 444
drag, startPoint x: 425, startPoint y: 366, endPoint x: 495, endPoint y: 366, distance: 70.6
click at [495, 366] on div "+ + + + 35 34 33 32 31 30 29 28 27 26 25 24 23 22 21 20 19 18 17 16 15 14 13 12…" at bounding box center [728, 451] width 690 height 444
drag, startPoint x: 440, startPoint y: 354, endPoint x: 481, endPoint y: 356, distance: 41.2
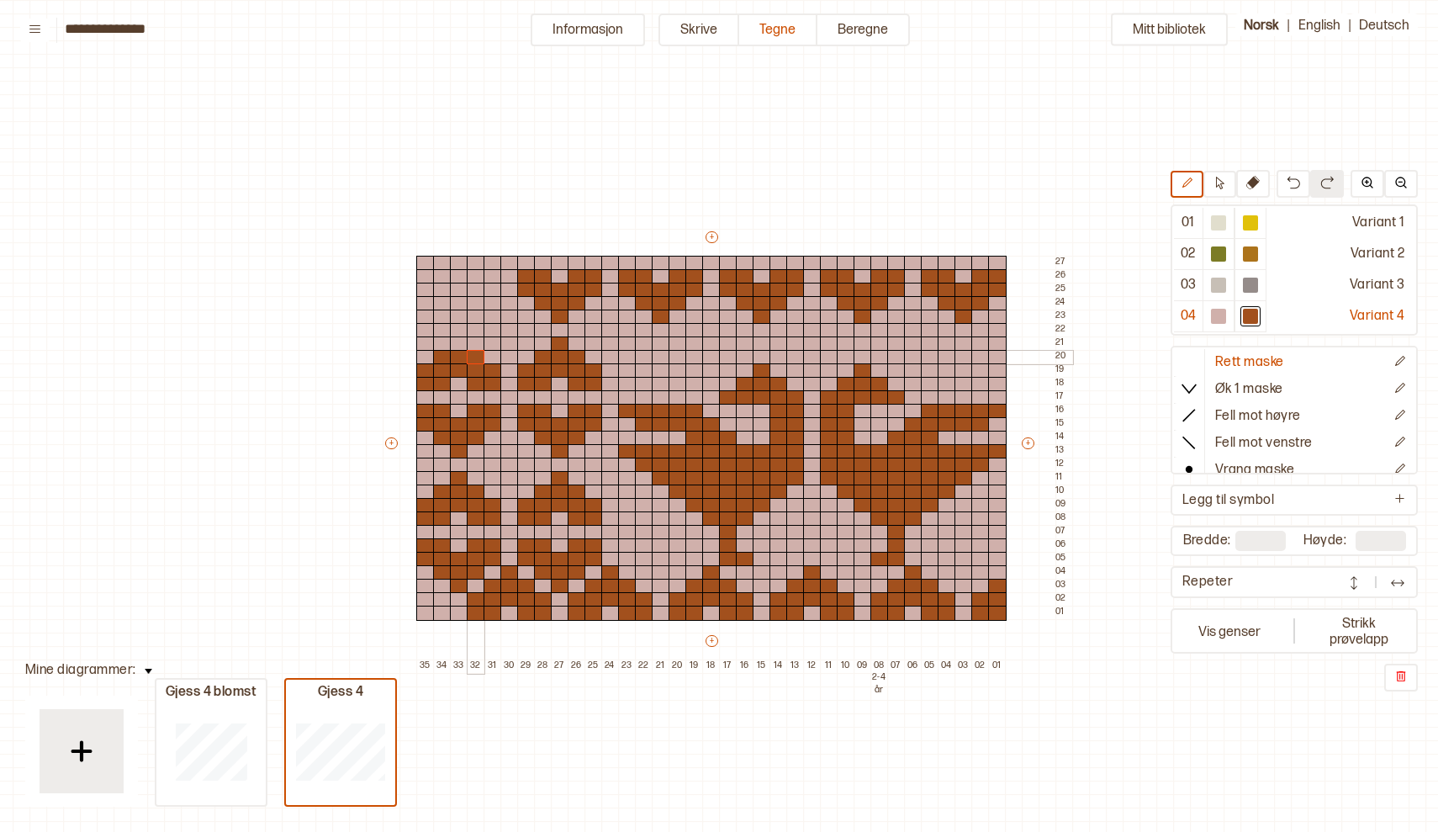
click at [481, 356] on div "+ + + + 35 34 33 32 31 30 29 28 27 26 25 24 23 22 21 20 19 18 17 16 15 14 13 12…" at bounding box center [728, 451] width 690 height 444
click at [457, 344] on div at bounding box center [459, 343] width 18 height 15
click at [456, 316] on div at bounding box center [459, 316] width 18 height 15
drag, startPoint x: 437, startPoint y: 305, endPoint x: 475, endPoint y: 302, distance: 38.0
click at [475, 302] on div "+ + + + 35 34 33 32 31 30 29 28 27 26 25 24 23 22 21 20 19 18 17 16 15 14 13 12…" at bounding box center [728, 451] width 690 height 444
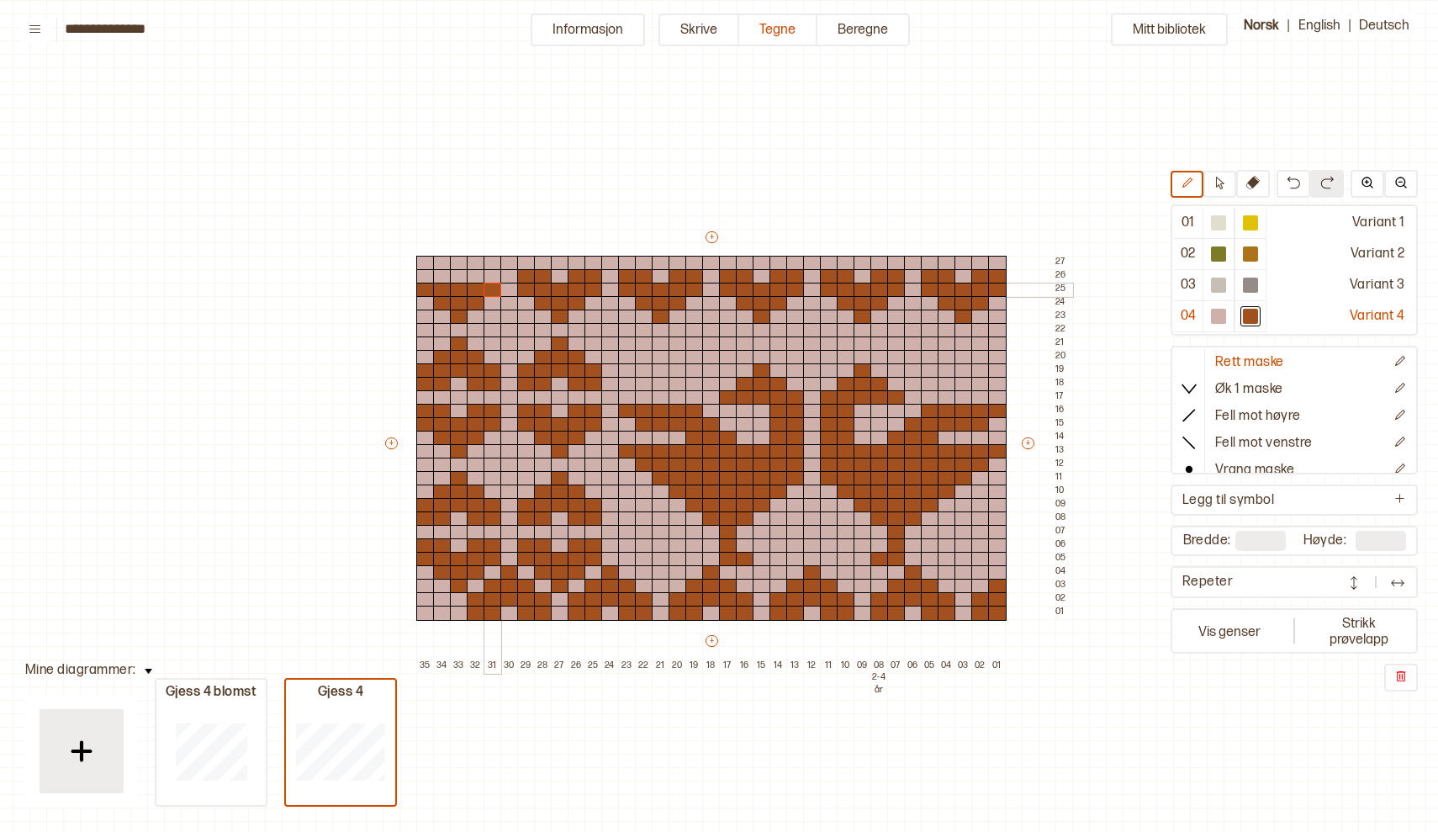
drag, startPoint x: 420, startPoint y: 288, endPoint x: 489, endPoint y: 292, distance: 69.0
click at [489, 292] on div "+ + + + 35 34 33 32 31 30 29 28 27 26 25 24 23 22 21 20 19 18 17 16 15 14 13 12…" at bounding box center [728, 451] width 690 height 444
drag, startPoint x: 421, startPoint y: 272, endPoint x: 441, endPoint y: 273, distance: 19.4
click at [441, 273] on div "+ + + + 35 34 33 32 31 30 29 28 27 26 25 24 23 22 21 20 19 18 17 16 15 14 13 12…" at bounding box center [728, 451] width 690 height 444
drag, startPoint x: 476, startPoint y: 274, endPoint x: 498, endPoint y: 276, distance: 21.9
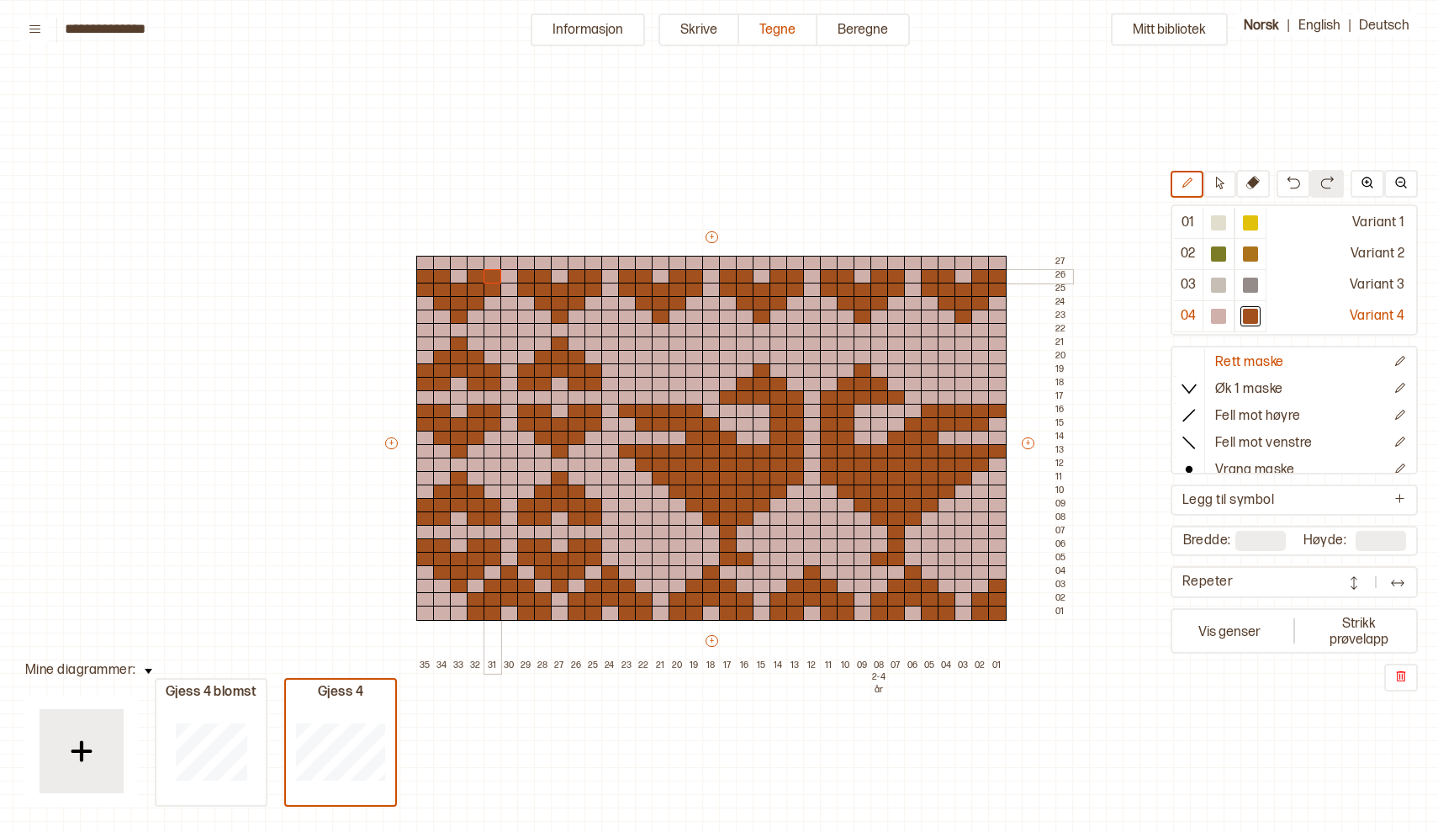
click at [498, 276] on div "+ + + + 35 34 33 32 31 30 29 28 27 26 25 24 23 22 21 20 19 18 17 16 15 14 13 12…" at bounding box center [728, 451] width 690 height 444
drag, startPoint x: 440, startPoint y: 610, endPoint x: 417, endPoint y: 609, distance: 22.8
click at [417, 609] on div "+ + + + 35 34 33 32 31 30 29 28 27 26 25 24 23 22 21 20 19 18 17 16 15 14 13 12…" at bounding box center [728, 451] width 690 height 444
drag, startPoint x: 436, startPoint y: 595, endPoint x: 421, endPoint y: 597, distance: 14.5
click at [421, 597] on div "+ + + + 35 34 33 32 31 30 29 28 27 26 25 24 23 22 21 20 19 18 17 16 15 14 13 12…" at bounding box center [728, 451] width 690 height 444
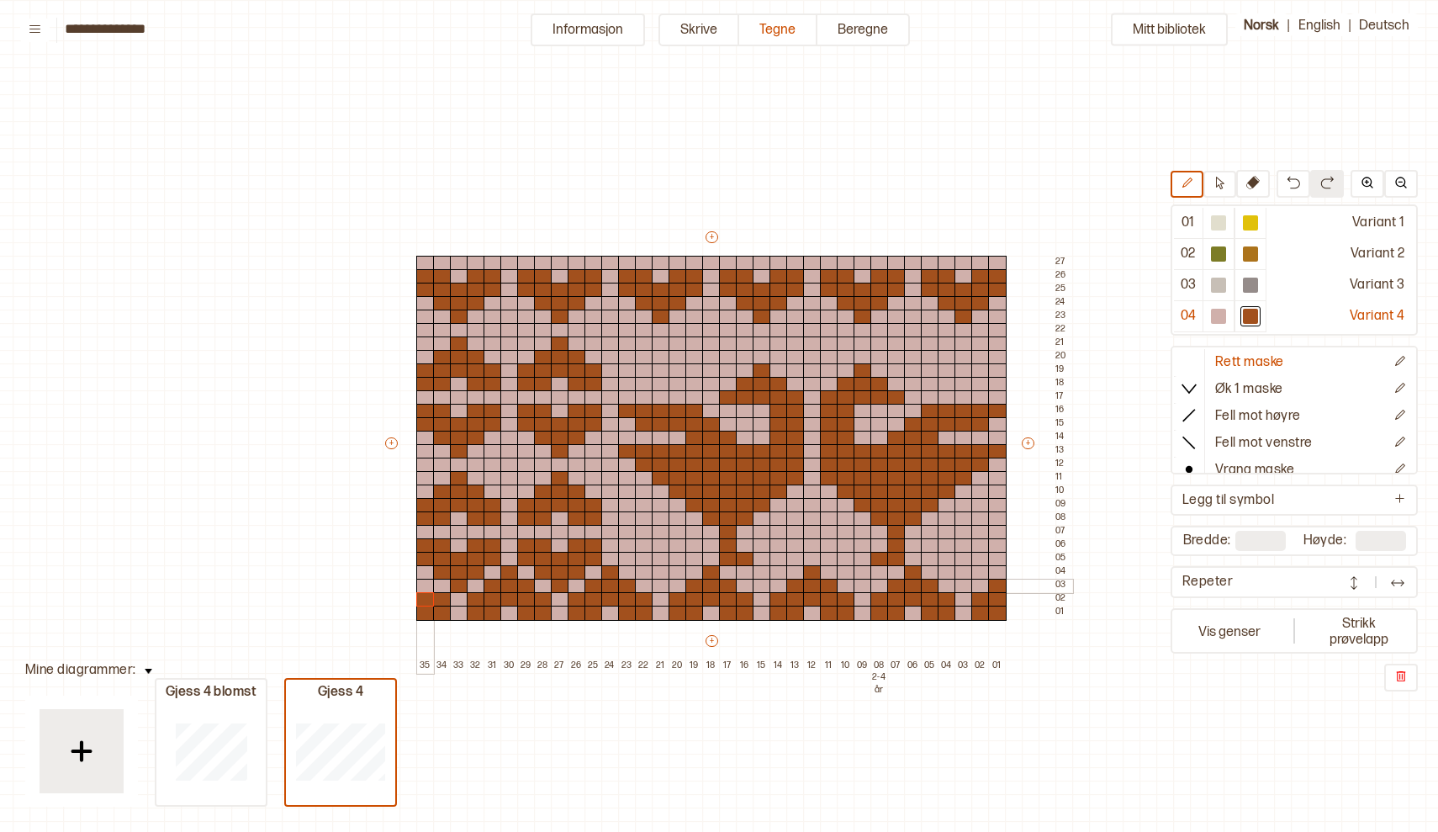
click at [421, 590] on div at bounding box center [425, 586] width 18 height 15
drag, startPoint x: 407, startPoint y: 578, endPoint x: 405, endPoint y: 602, distance: 24.4
click at [405, 602] on div "+ + + + 36 35 34 33 32 31 30 29 28 27 26 25 24 23 22 21 20 19 18 17 16 15 14 13…" at bounding box center [719, 451] width 706 height 444
click at [1220, 315] on div at bounding box center [1218, 316] width 15 height 15
click at [405, 617] on div at bounding box center [408, 612] width 18 height 15
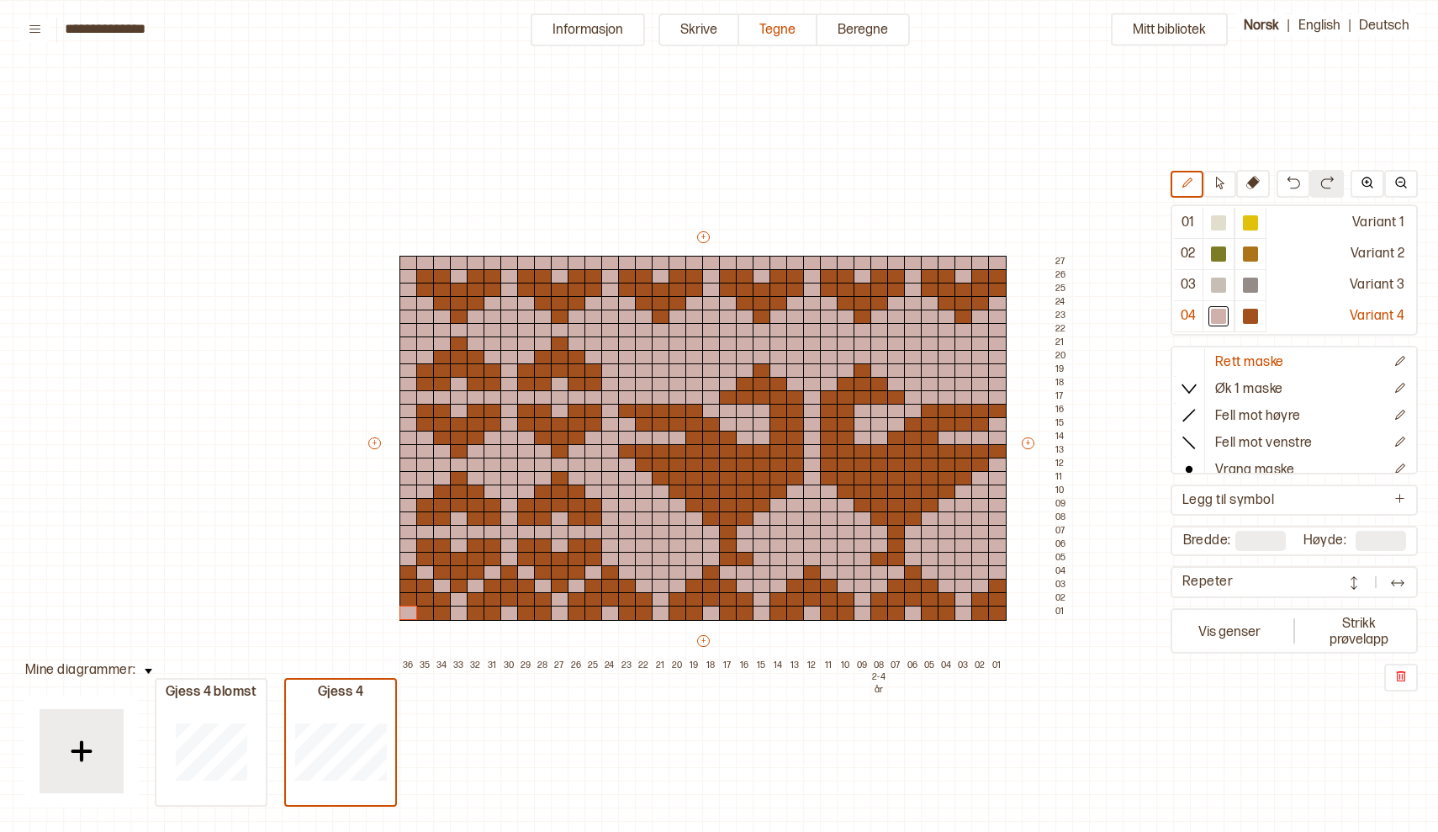
click at [1396, 583] on img at bounding box center [1397, 582] width 17 height 17
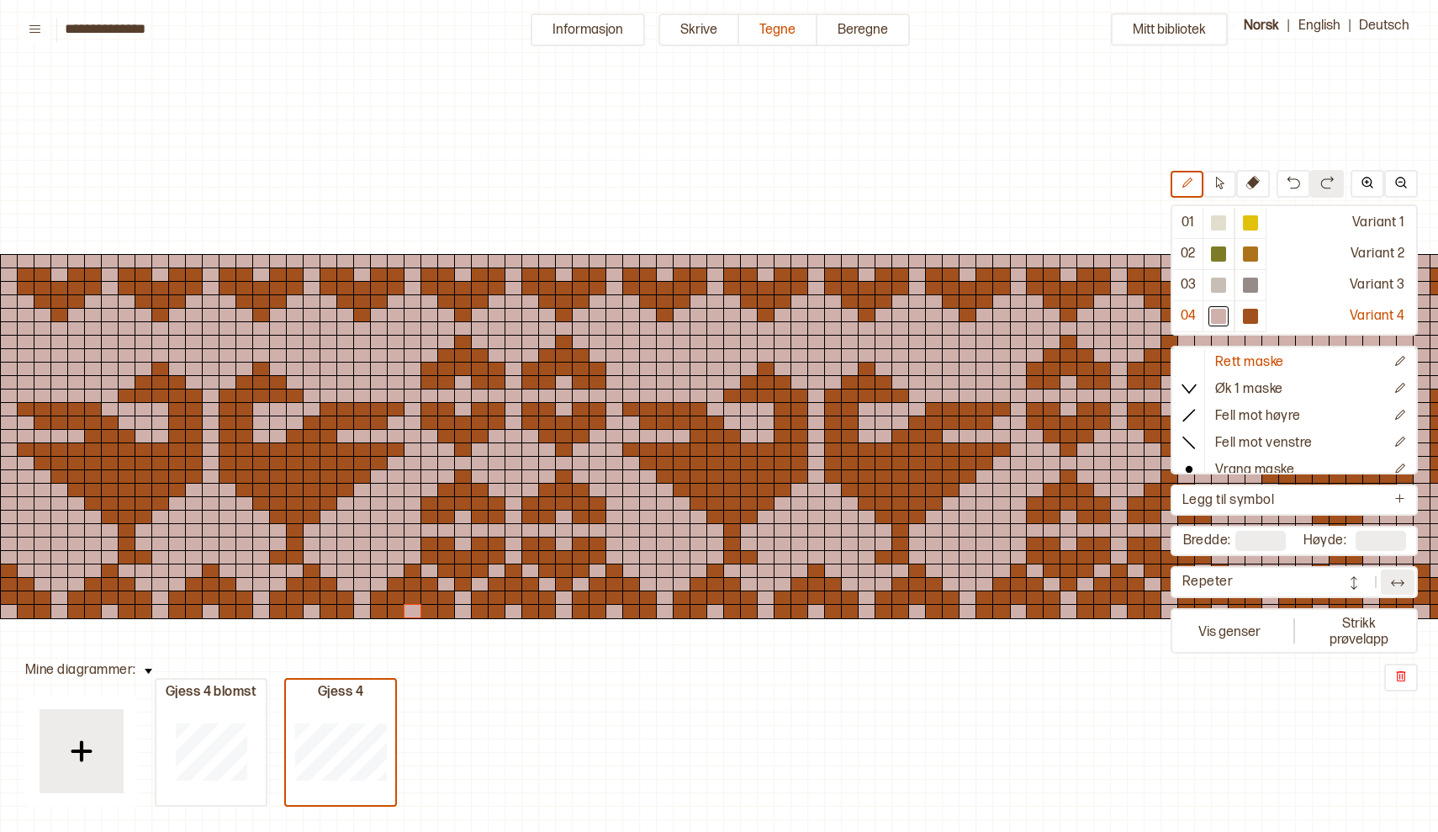
scroll to position [2, 0]
click at [1404, 584] on img at bounding box center [1397, 582] width 17 height 17
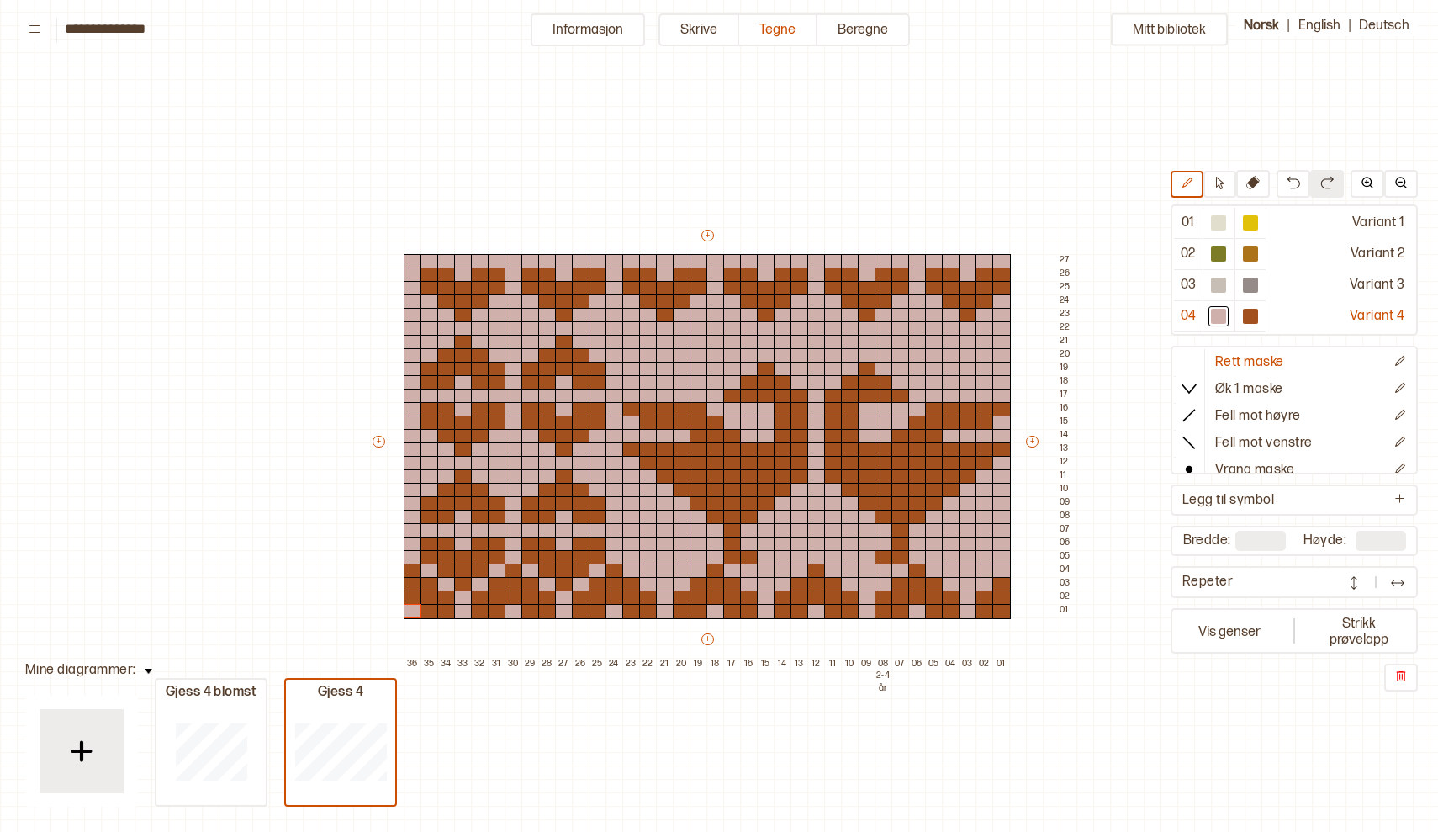
click at [1349, 580] on img at bounding box center [1353, 582] width 17 height 17
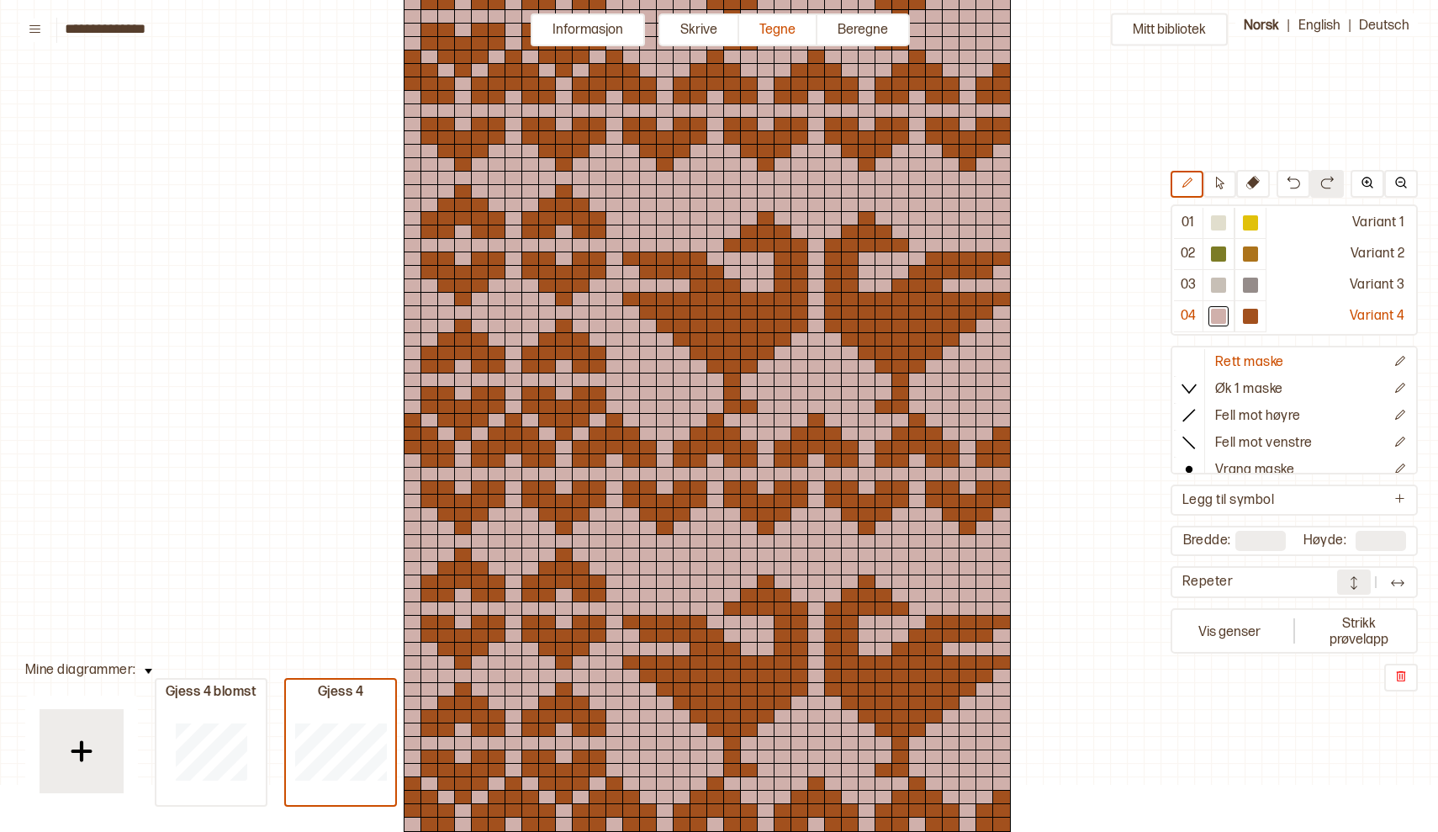
scroll to position [879, 0]
click at [1356, 585] on img at bounding box center [1353, 582] width 17 height 17
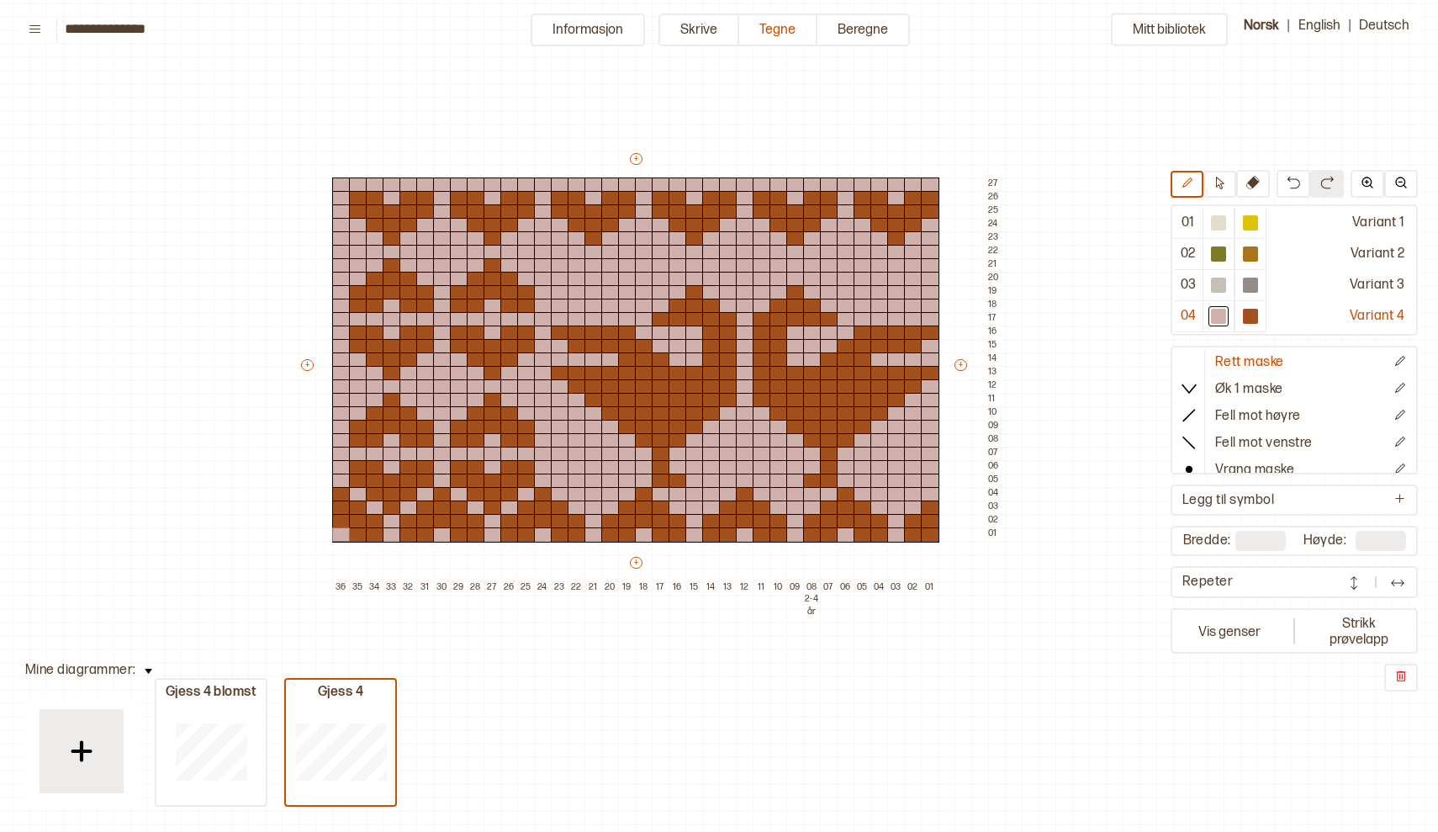
scroll to position [77, 75]
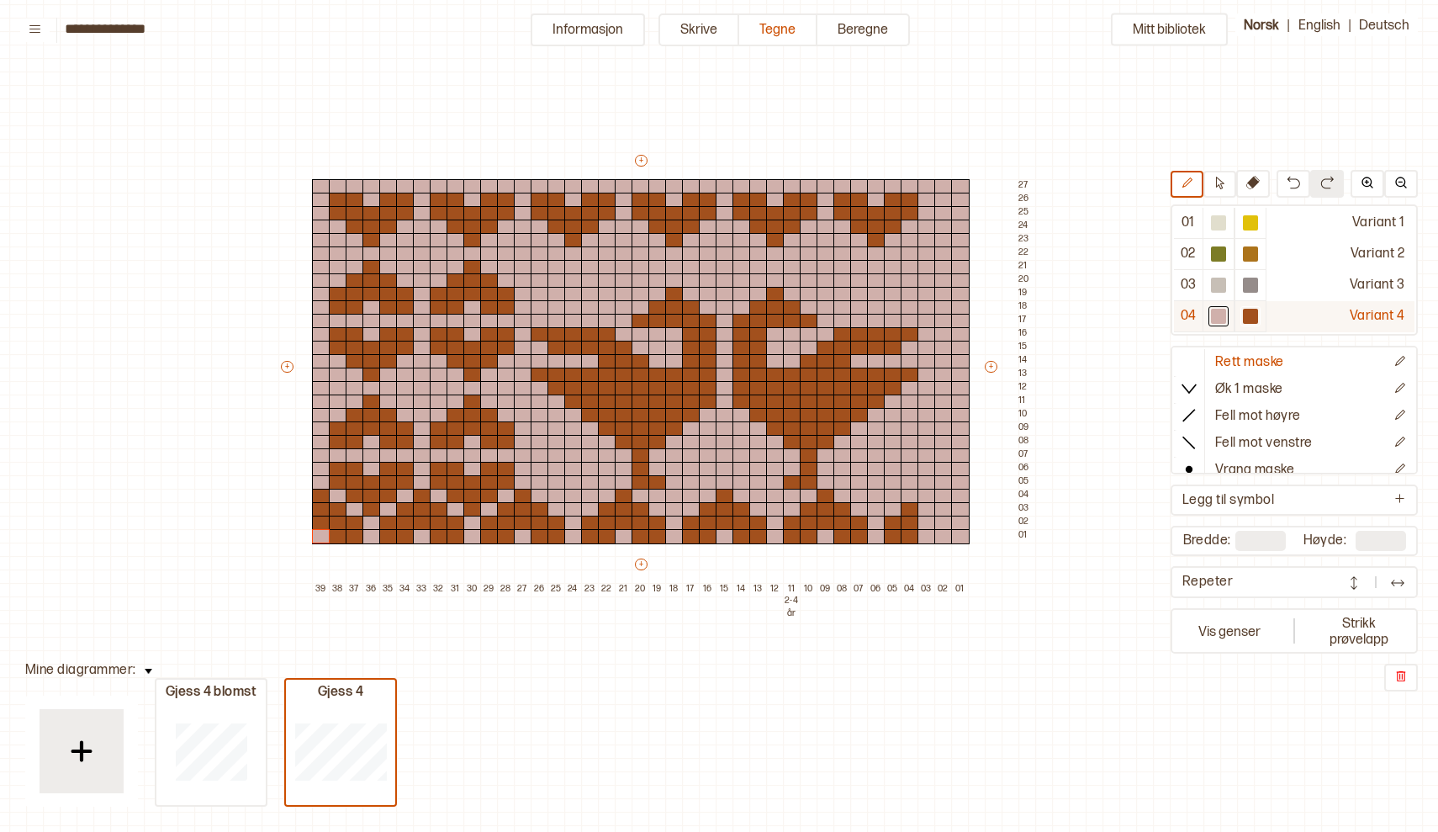
click at [1250, 316] on div at bounding box center [1250, 316] width 15 height 15
drag, startPoint x: 927, startPoint y: 492, endPoint x: 931, endPoint y: 518, distance: 26.4
click at [931, 518] on div "+ + + + 39 38 37 36 35 34 33 32 31 30 29 28 27 26 25 24 23 22 21 20 19 18 17 16…" at bounding box center [656, 374] width 757 height 444
drag, startPoint x: 945, startPoint y: 509, endPoint x: 947, endPoint y: 536, distance: 27.0
click at [947, 536] on div "+ + + + 39 38 37 36 35 34 33 32 31 30 29 28 27 26 25 24 23 22 21 20 19 18 17 16…" at bounding box center [656, 374] width 757 height 444
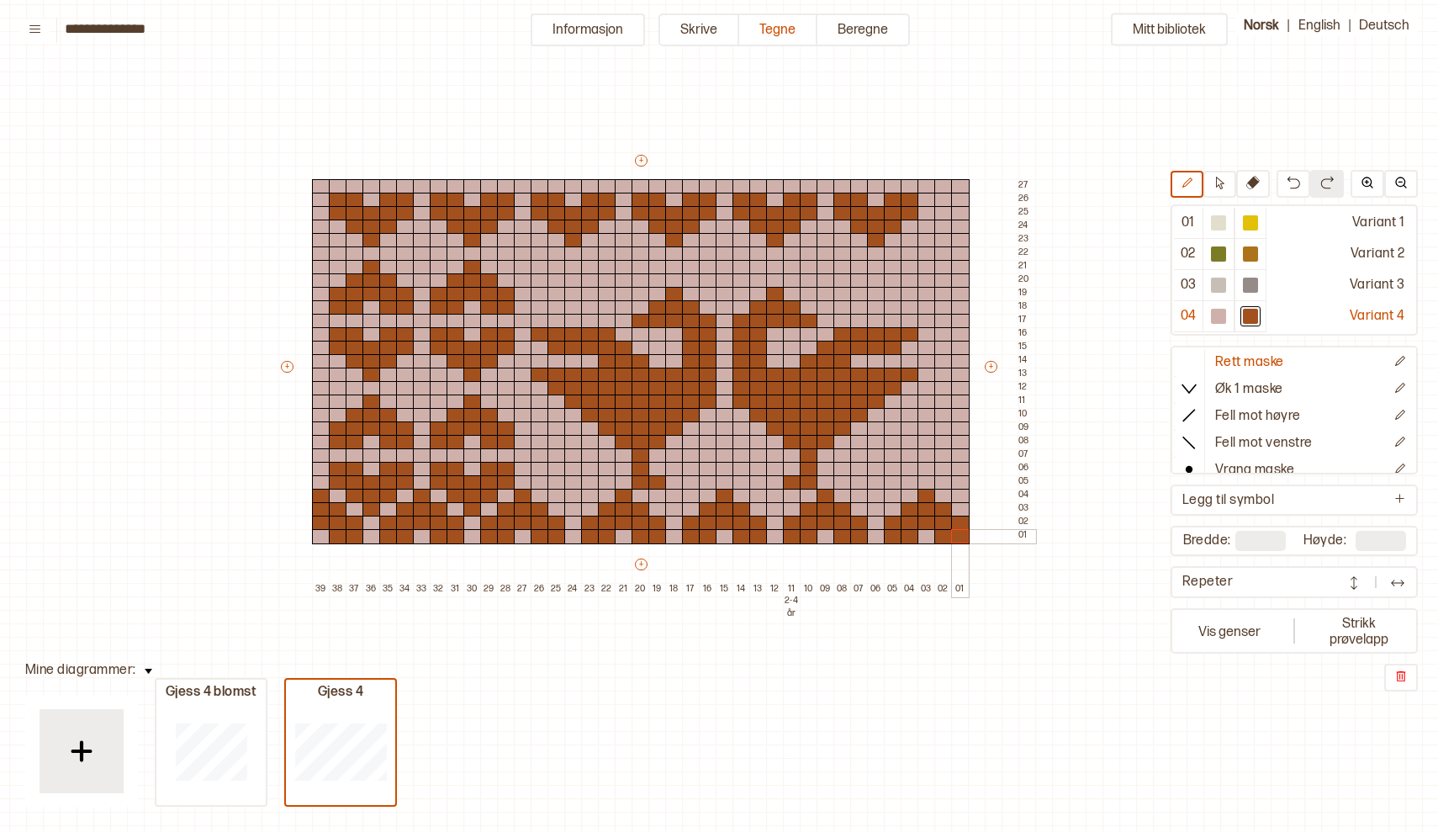
drag, startPoint x: 963, startPoint y: 525, endPoint x: 963, endPoint y: 539, distance: 14.3
click at [963, 539] on div "+ + + + 39 38 37 36 35 34 33 32 31 30 29 28 27 26 25 24 23 22 21 20 19 18 17 16…" at bounding box center [656, 374] width 757 height 444
drag, startPoint x: 956, startPoint y: 489, endPoint x: 960, endPoint y: 464, distance: 24.7
click at [960, 464] on div "+ + + + 39 38 37 36 35 34 33 32 31 30 29 28 27 26 25 24 23 22 21 20 19 18 17 16…" at bounding box center [656, 374] width 757 height 444
drag, startPoint x: 940, startPoint y: 479, endPoint x: 942, endPoint y: 452, distance: 27.8
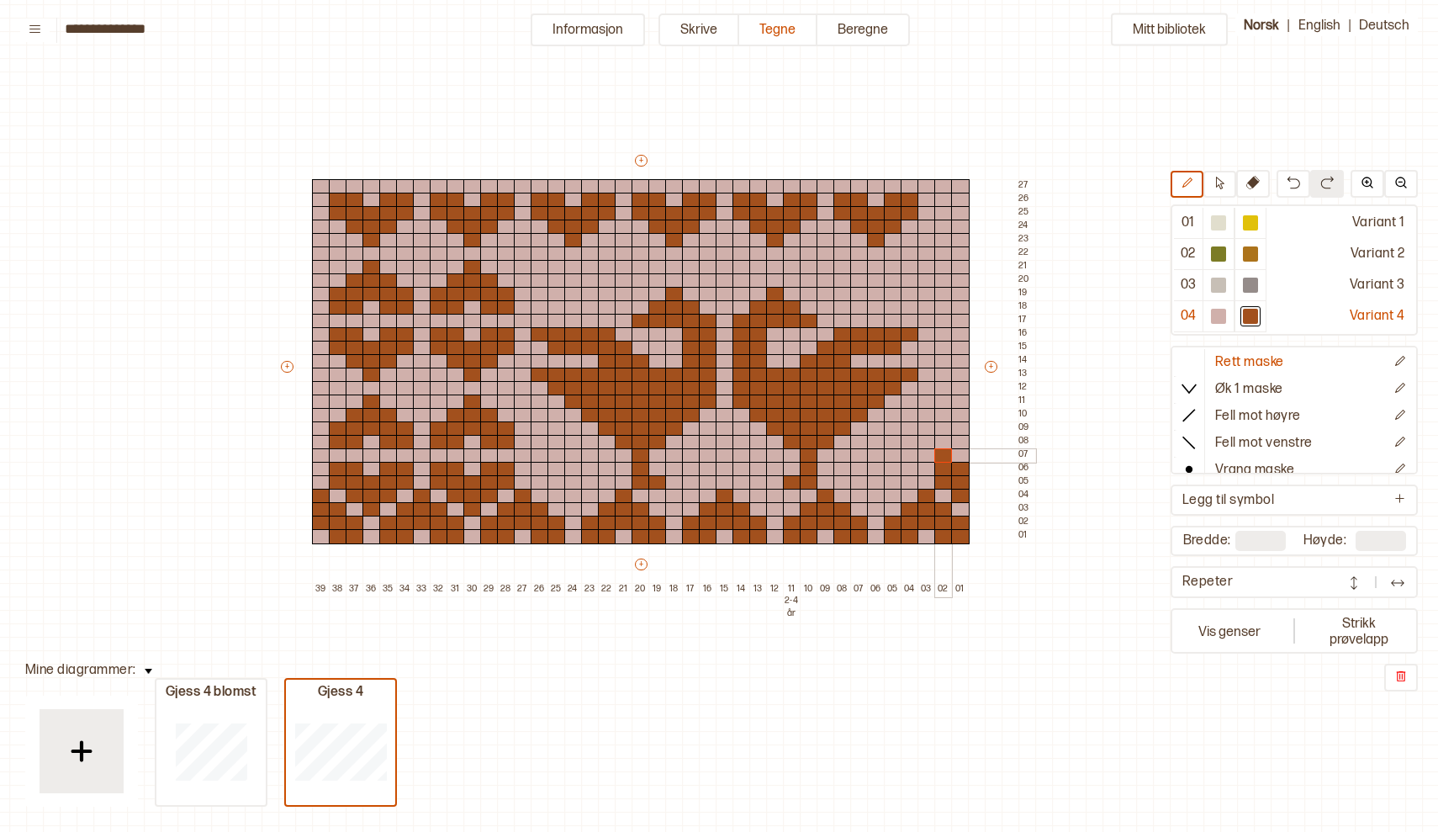
click at [942, 452] on div "+ + + + 39 38 37 36 35 34 33 32 31 30 29 28 27 26 25 24 23 22 21 20 19 18 17 16…" at bounding box center [656, 374] width 757 height 444
drag, startPoint x: 925, startPoint y: 466, endPoint x: 925, endPoint y: 454, distance: 11.8
click at [925, 454] on div "+ + + + 39 38 37 36 35 34 33 32 31 30 29 28 27 26 25 24 23 22 21 20 19 18 17 16…" at bounding box center [656, 374] width 757 height 444
drag, startPoint x: 925, startPoint y: 426, endPoint x: 940, endPoint y: 425, distance: 15.2
click at [940, 425] on div "+ + + + 39 38 37 36 35 34 33 32 31 30 29 28 27 26 25 24 23 22 21 20 19 18 17 16…" at bounding box center [656, 374] width 757 height 444
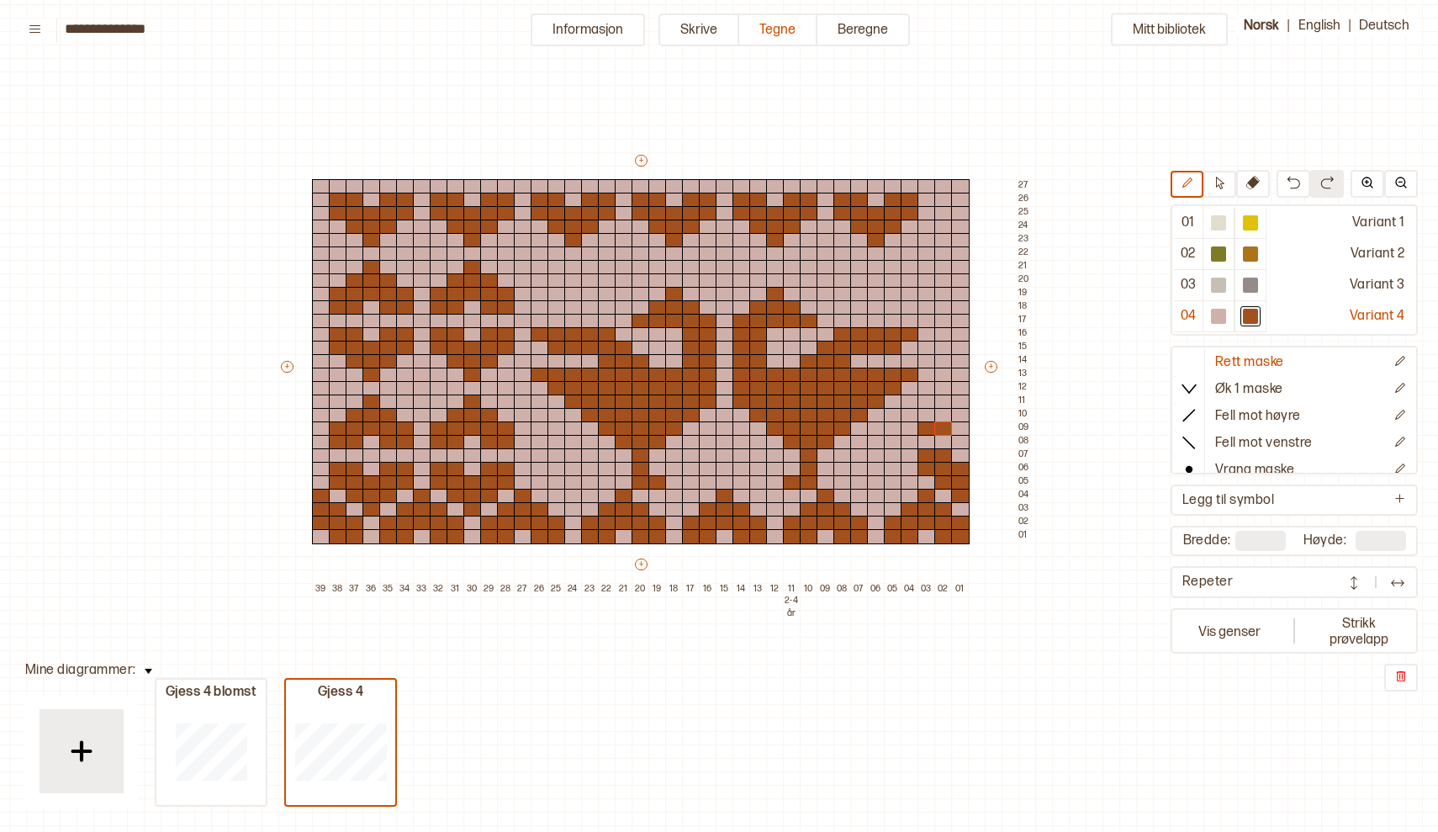
click at [943, 425] on div at bounding box center [943, 428] width 18 height 15
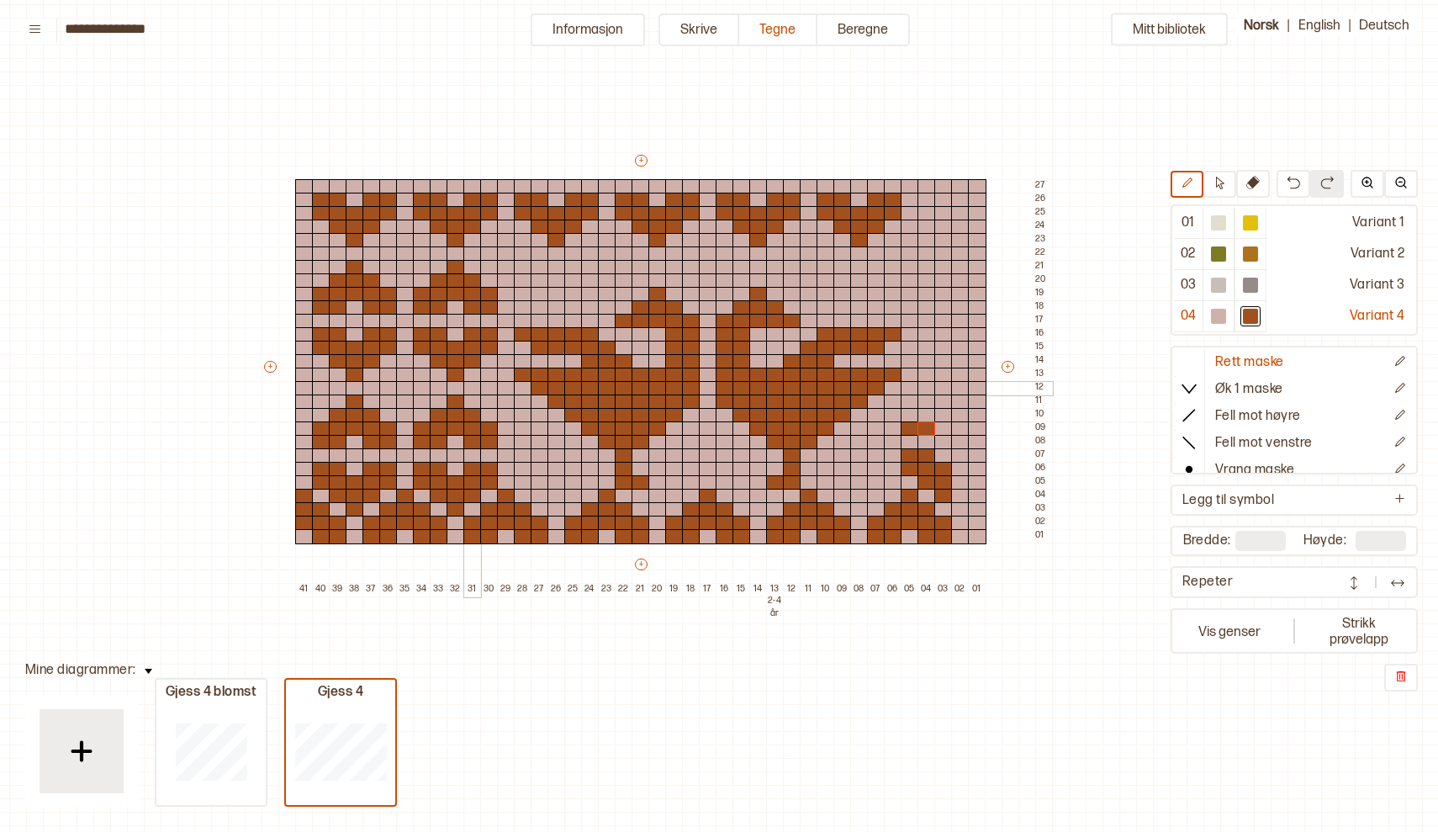
scroll to position [72, 75]
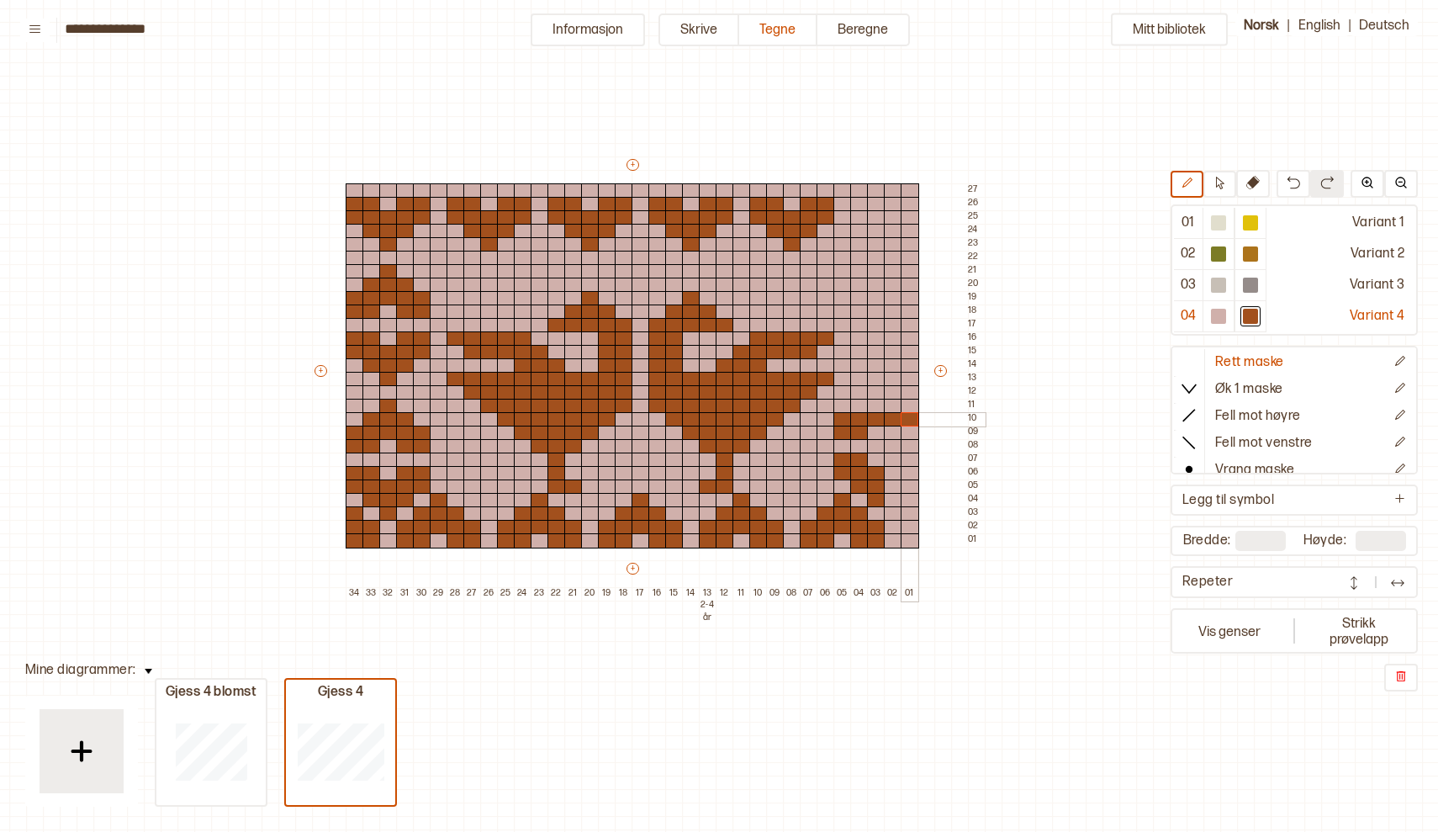
drag, startPoint x: 843, startPoint y: 418, endPoint x: 911, endPoint y: 418, distance: 68.1
click at [911, 418] on div "+ + + + 34 33 32 31 30 29 28 27 26 25 24 23 22 21 20 19 18 17 16 15 14 13 2-4 å…" at bounding box center [648, 378] width 673 height 444
drag, startPoint x: 892, startPoint y: 431, endPoint x: 916, endPoint y: 431, distance: 23.5
click at [916, 431] on div "+ + + + 34 33 32 31 30 29 28 27 26 25 24 23 22 21 20 19 18 17 16 15 14 13 2-4 å…" at bounding box center [648, 378] width 673 height 444
drag, startPoint x: 855, startPoint y: 404, endPoint x: 892, endPoint y: 404, distance: 37.0
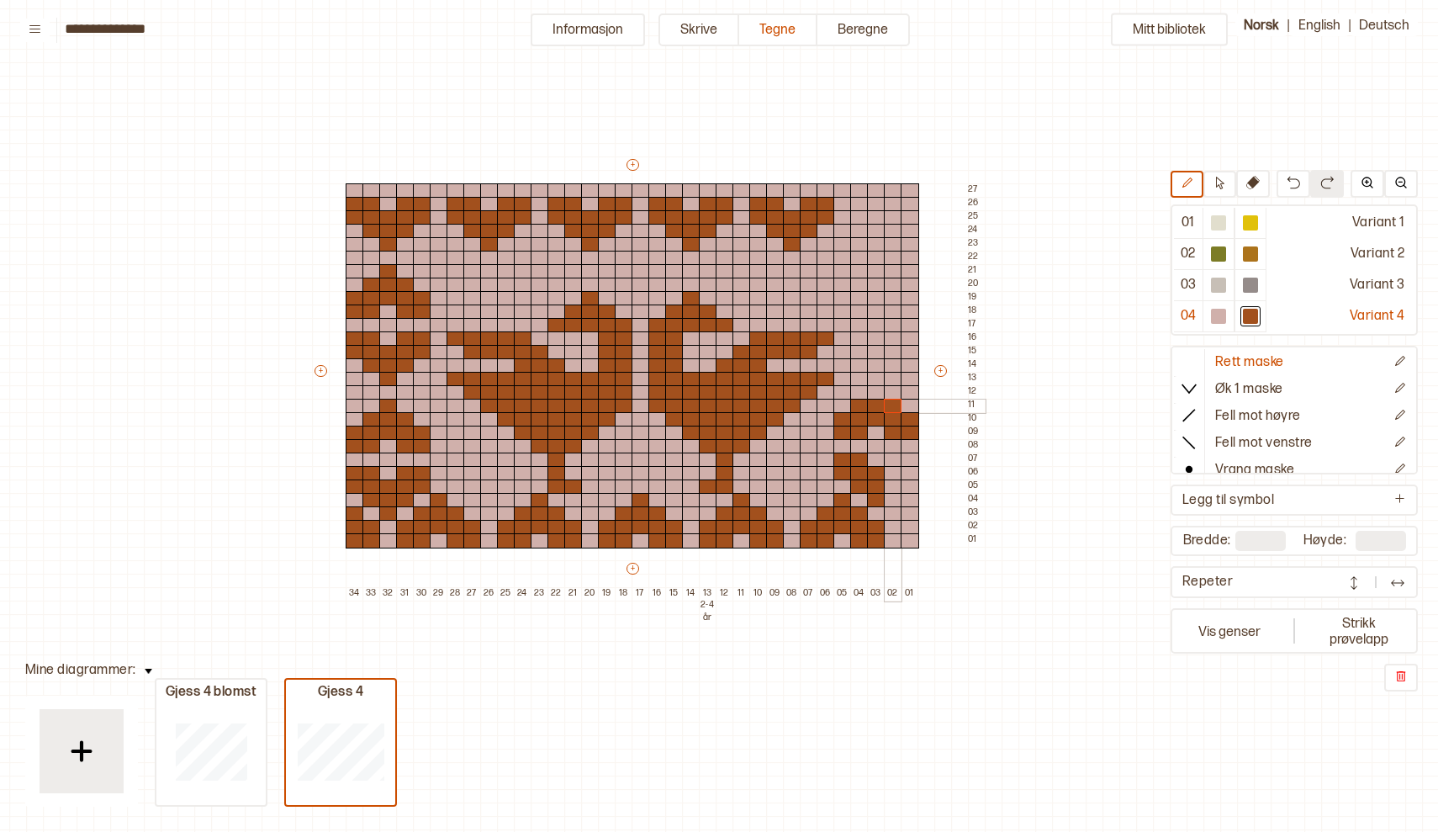
click at [892, 404] on div "+ + + + 34 33 32 31 30 29 28 27 26 25 24 23 22 21 20 19 18 17 16 15 14 13 2-4 å…" at bounding box center [648, 378] width 673 height 444
click at [875, 389] on div at bounding box center [876, 392] width 18 height 15
click at [873, 365] on div at bounding box center [876, 365] width 18 height 15
drag, startPoint x: 858, startPoint y: 351, endPoint x: 892, endPoint y: 351, distance: 34.5
click at [892, 351] on div "+ + + + 34 33 32 31 30 29 28 27 26 25 24 23 22 21 20 19 18 17 16 15 14 13 2-4 å…" at bounding box center [648, 378] width 673 height 444
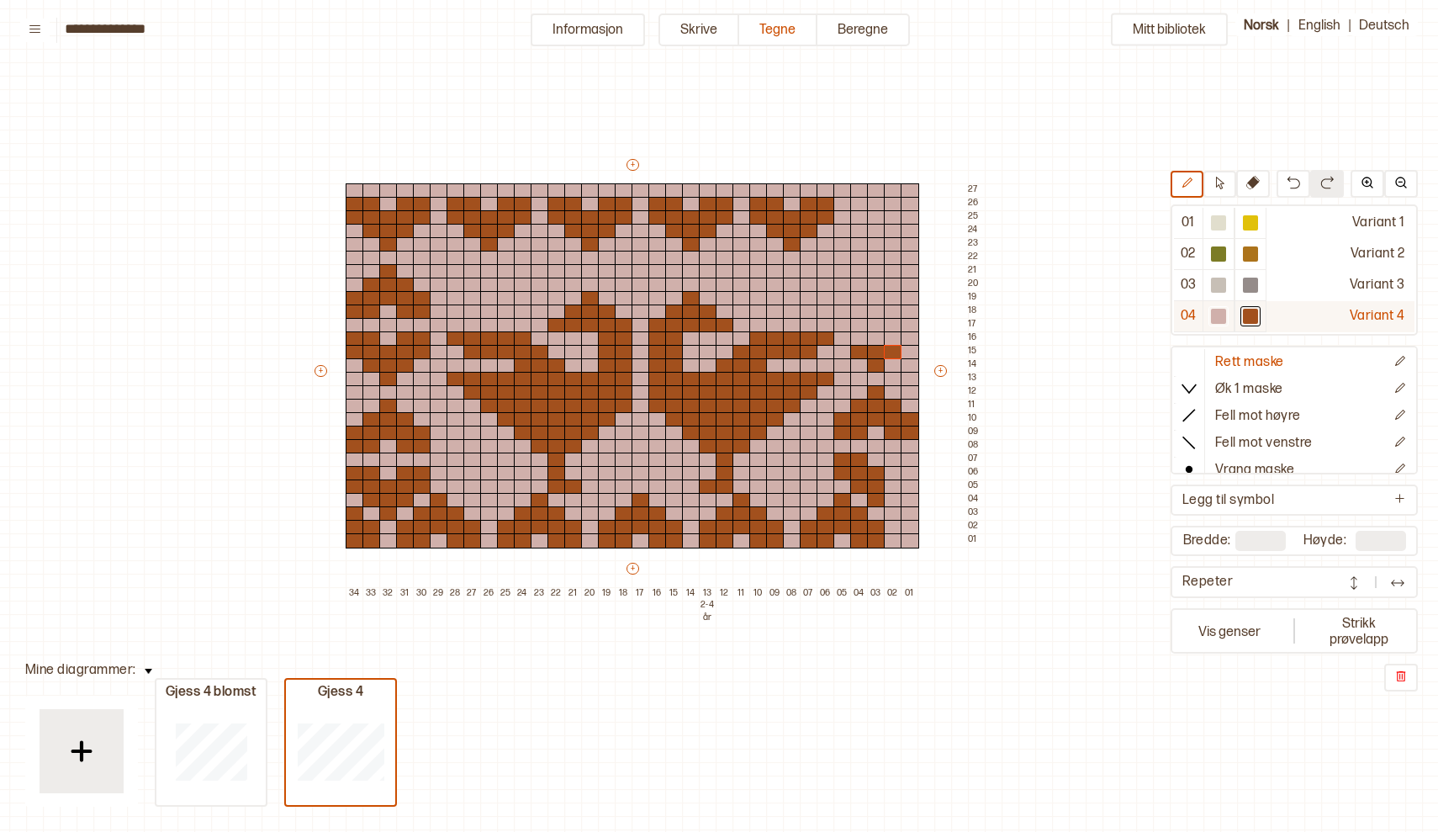
click at [1222, 318] on div at bounding box center [1218, 316] width 15 height 15
drag, startPoint x: 836, startPoint y: 471, endPoint x: 845, endPoint y: 398, distance: 73.7
click at [845, 398] on div "+ + + + 34 33 32 31 30 29 28 27 26 25 24 23 22 21 20 19 18 17 16 15 14 13 2-4 å…" at bounding box center [648, 378] width 673 height 444
click at [859, 455] on div at bounding box center [859, 459] width 18 height 15
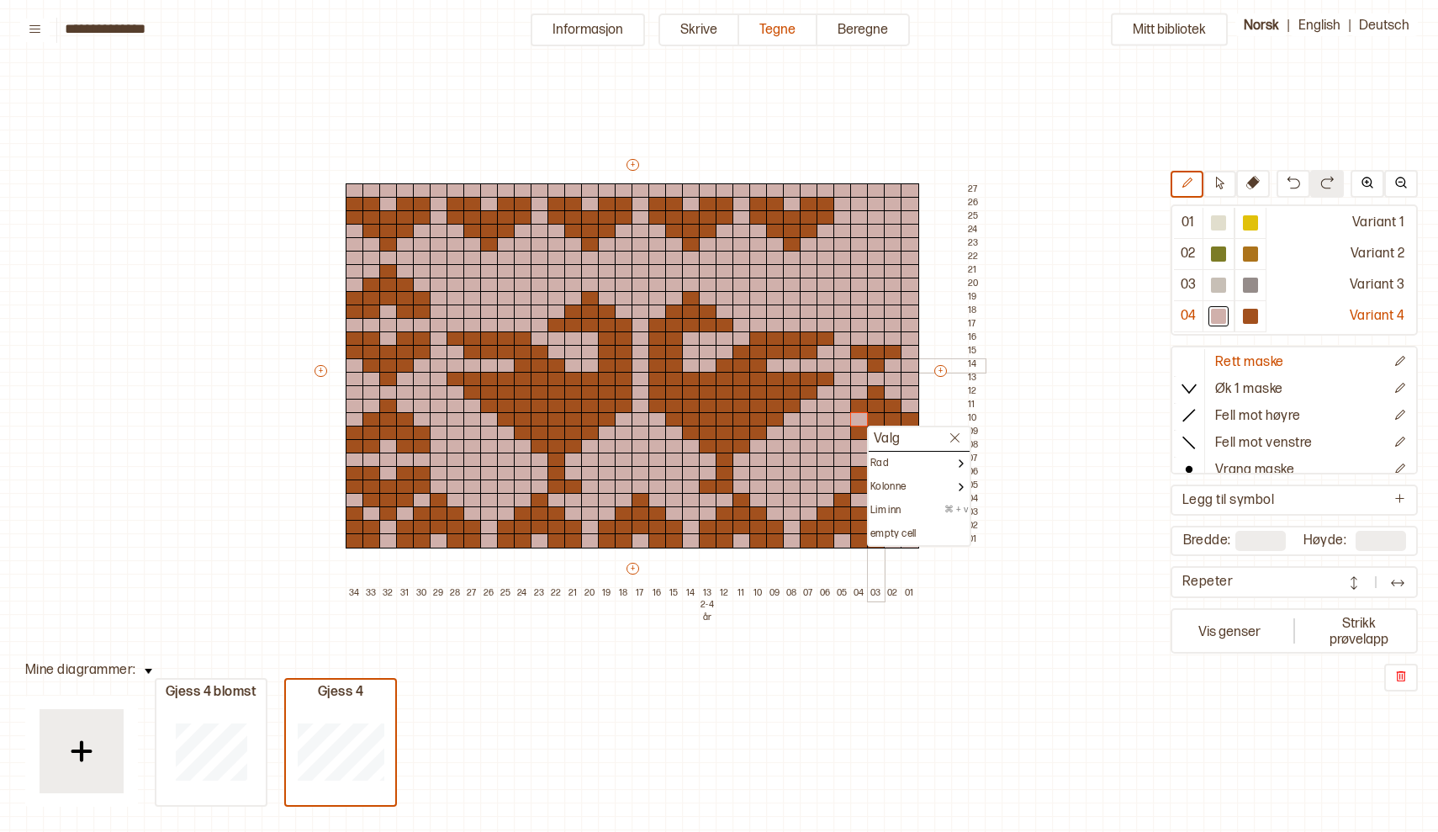
click at [867, 363] on div at bounding box center [876, 365] width 18 height 15
drag, startPoint x: 858, startPoint y: 350, endPoint x: 878, endPoint y: 415, distance: 67.8
click at [878, 415] on div "+ + + + 34 33 32 31 30 29 28 27 26 25 24 23 22 21 20 19 18 17 16 15 14 13 2-4 å…" at bounding box center [648, 378] width 673 height 444
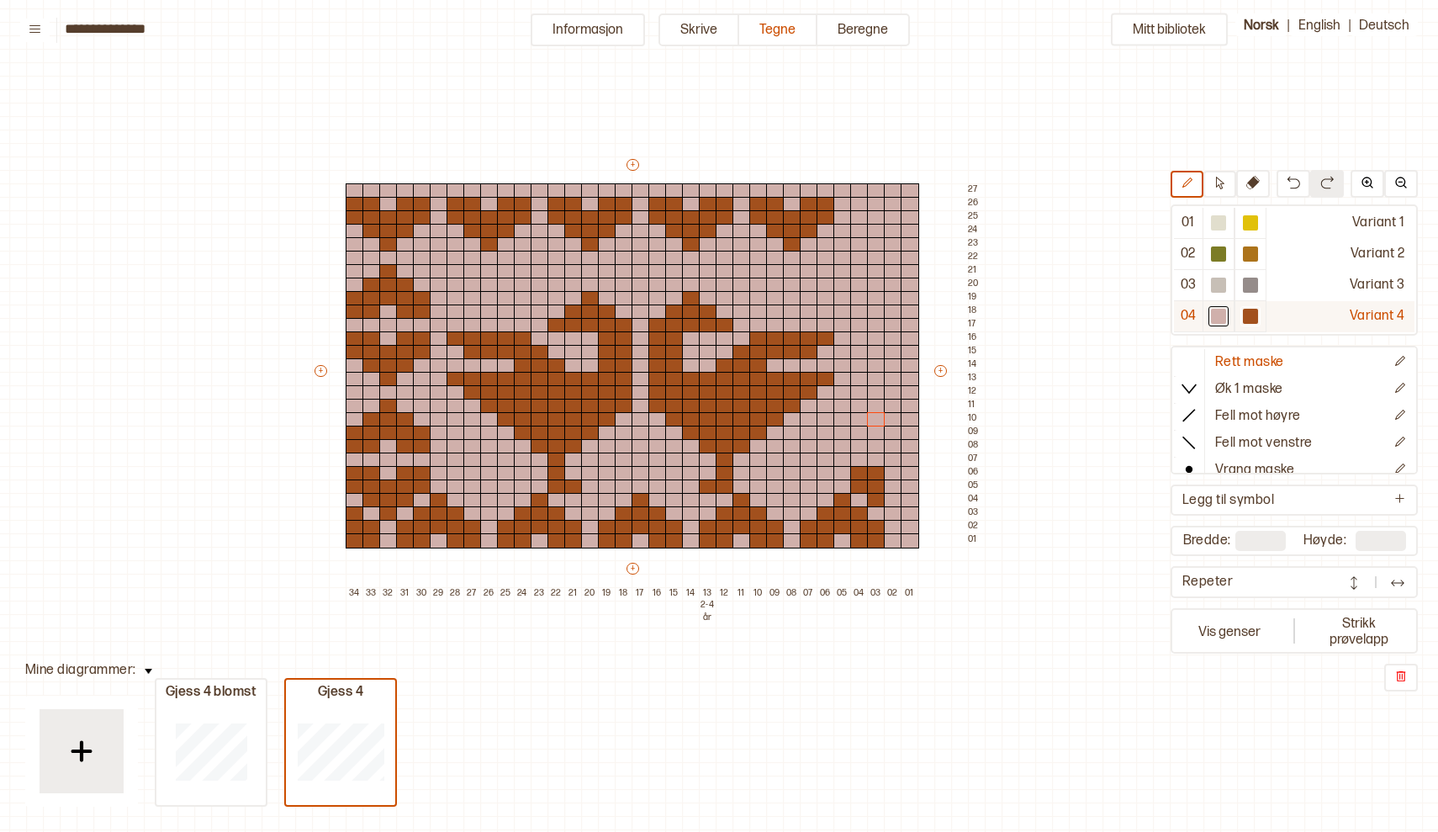
click at [1250, 319] on div at bounding box center [1250, 316] width 15 height 15
drag, startPoint x: 891, startPoint y: 511, endPoint x: 894, endPoint y: 478, distance: 33.7
click at [894, 478] on div "+ + + + 34 33 32 31 30 29 28 27 26 25 24 23 22 21 20 19 18 17 16 15 14 13 2-4 å…" at bounding box center [648, 378] width 673 height 444
click at [1221, 314] on div at bounding box center [1218, 316] width 15 height 15
click at [893, 469] on div at bounding box center [893, 473] width 18 height 15
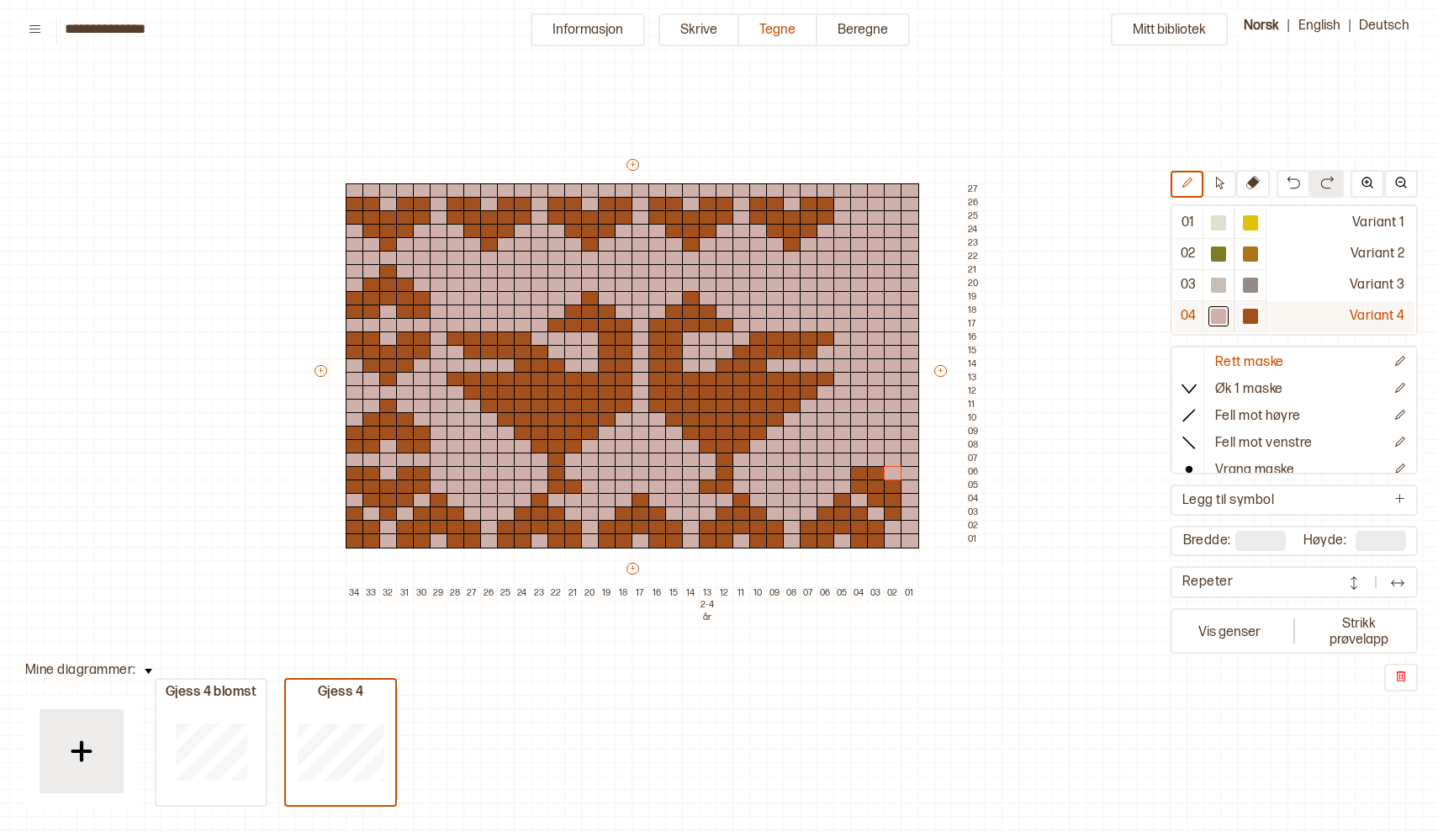
click at [1249, 317] on div at bounding box center [1250, 316] width 15 height 15
drag, startPoint x: 909, startPoint y: 497, endPoint x: 908, endPoint y: 471, distance: 26.1
click at [908, 471] on div "+ + + + 34 33 32 31 30 29 28 27 26 25 24 23 22 21 20 19 18 17 16 15 14 13 2-4 å…" at bounding box center [648, 378] width 673 height 444
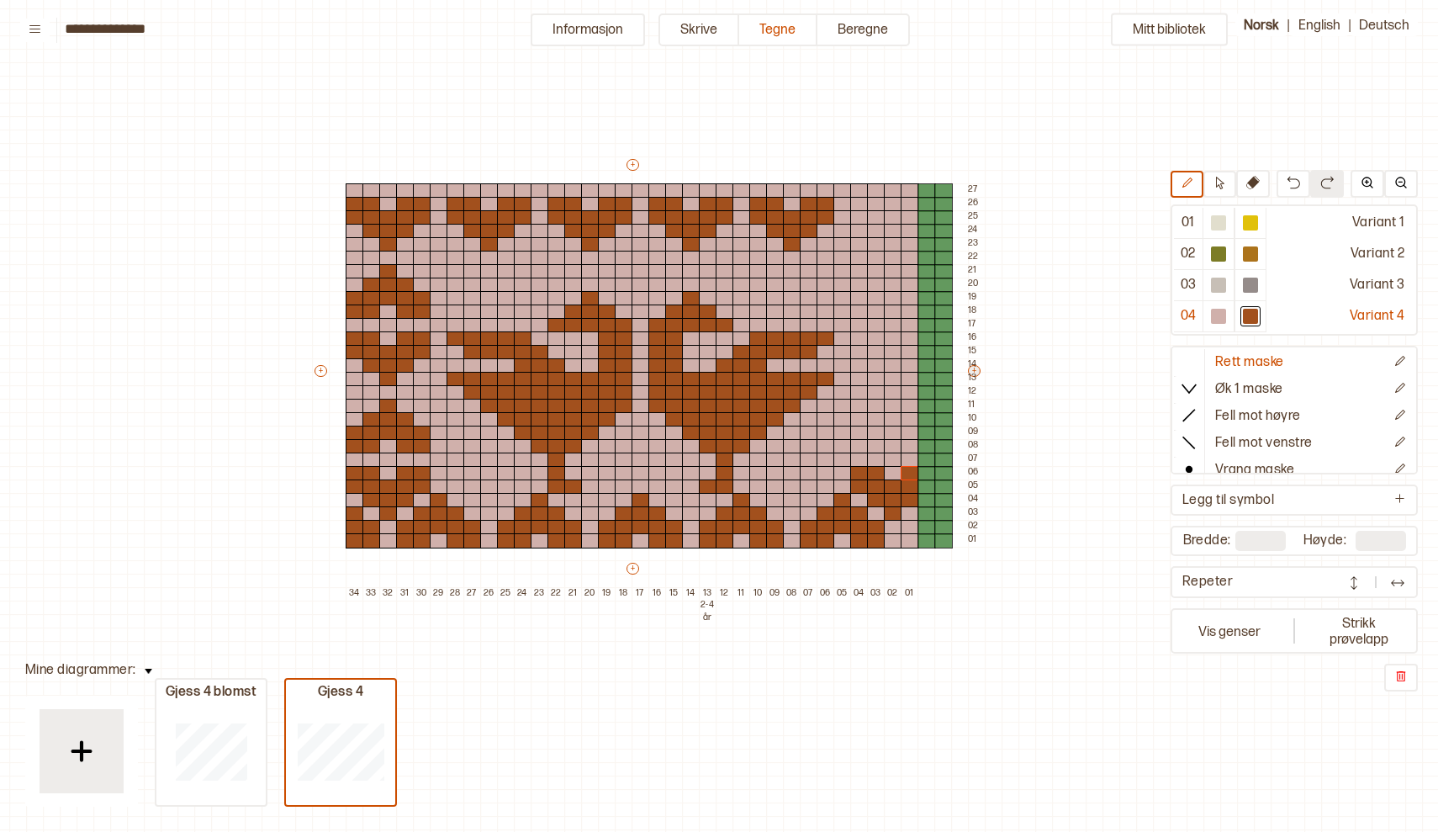
type input "**"
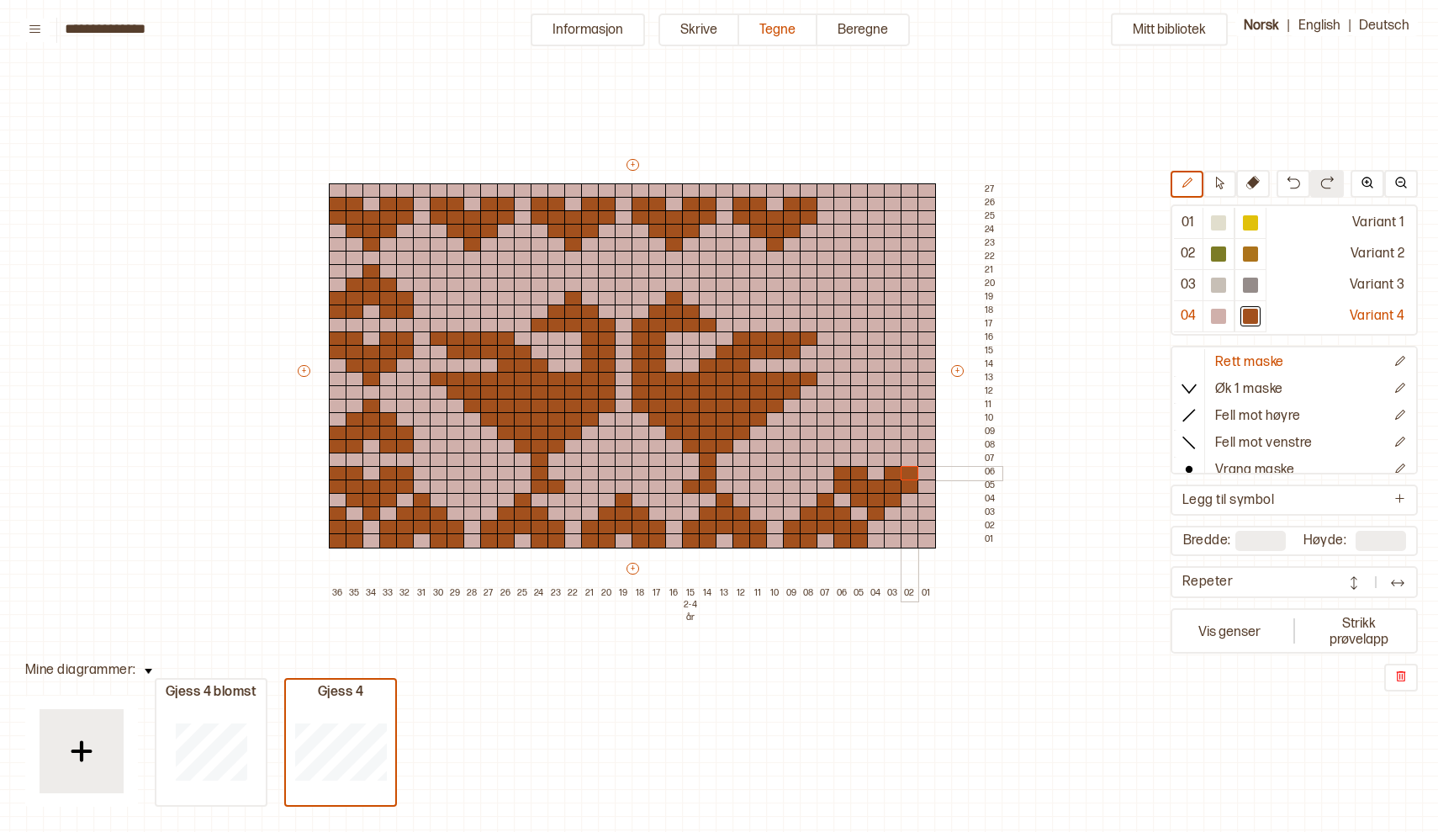
drag, startPoint x: 911, startPoint y: 488, endPoint x: 911, endPoint y: 471, distance: 16.8
click at [911, 471] on div "+ + + + 36 35 34 33 32 31 30 29 28 27 26 25 24 23 22 21 20 19 18 17 16 15 2-4 å…" at bounding box center [648, 378] width 706 height 444
click at [890, 540] on div at bounding box center [893, 540] width 18 height 15
click at [889, 525] on div at bounding box center [893, 527] width 18 height 15
click at [912, 538] on div at bounding box center [910, 540] width 18 height 15
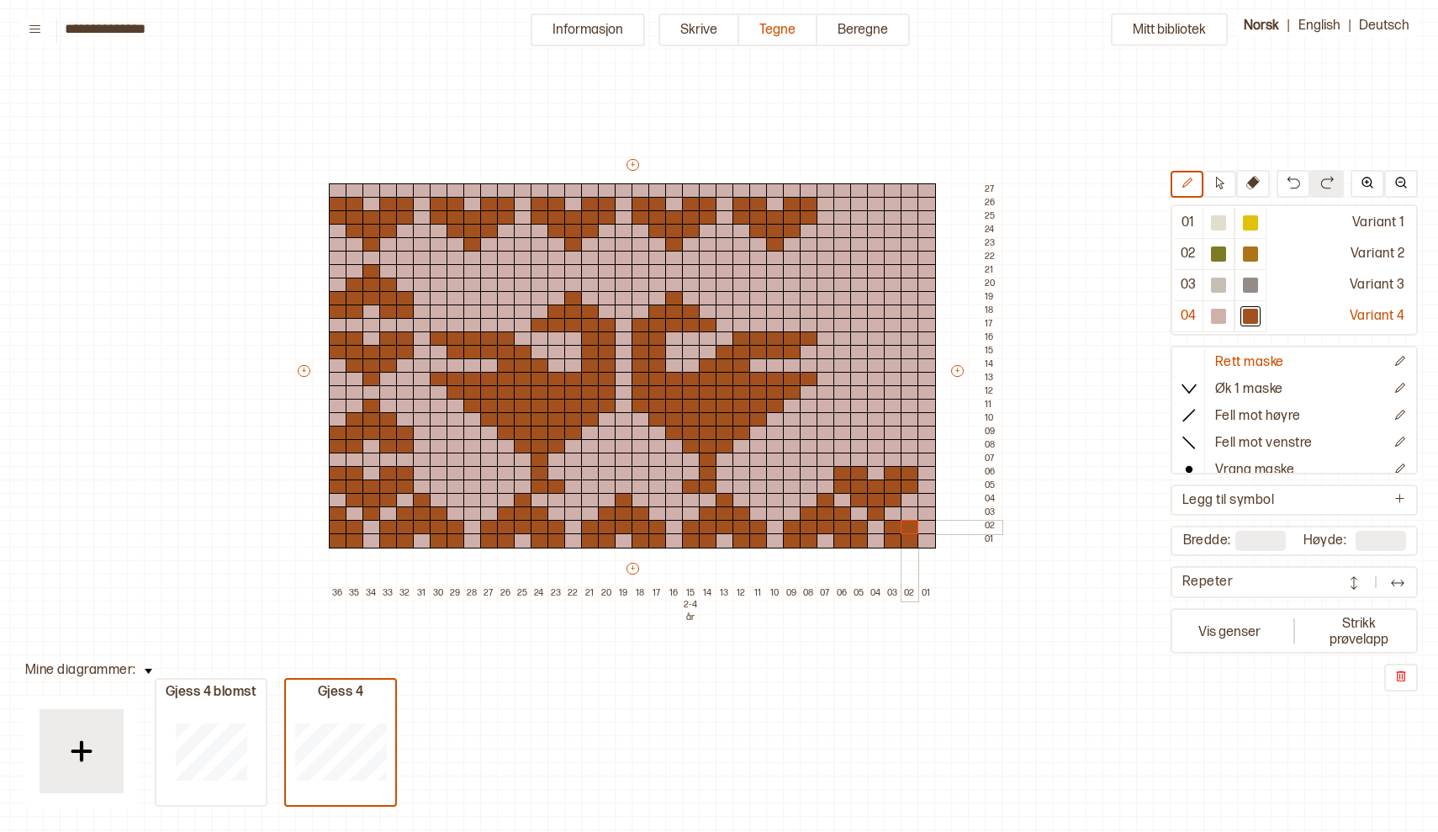
click at [912, 526] on div at bounding box center [910, 527] width 18 height 15
click at [909, 511] on div at bounding box center [910, 513] width 18 height 15
click at [929, 496] on div at bounding box center [926, 500] width 18 height 15
click at [928, 509] on div at bounding box center [926, 513] width 18 height 15
click at [927, 528] on div at bounding box center [926, 527] width 18 height 15
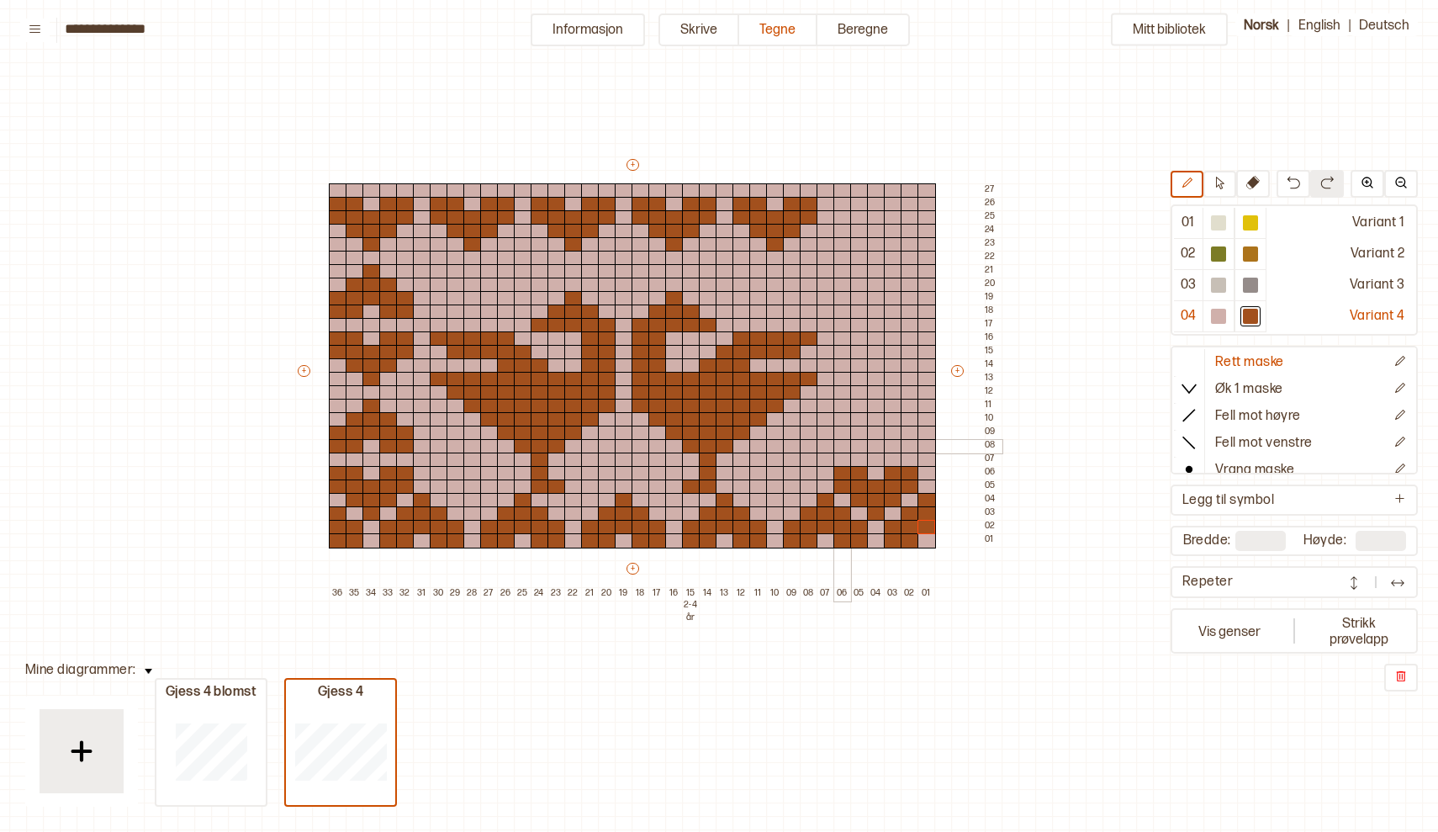
click at [844, 441] on div at bounding box center [842, 446] width 18 height 15
click at [858, 443] on div at bounding box center [859, 446] width 18 height 15
click at [891, 442] on div at bounding box center [893, 446] width 18 height 15
drag, startPoint x: 834, startPoint y: 430, endPoint x: 906, endPoint y: 445, distance: 73.9
click at [906, 445] on div "+ + + + 36 35 34 33 32 31 30 29 28 27 26 25 24 23 22 21 20 19 18 17 16 15 2-4 å…" at bounding box center [648, 378] width 706 height 444
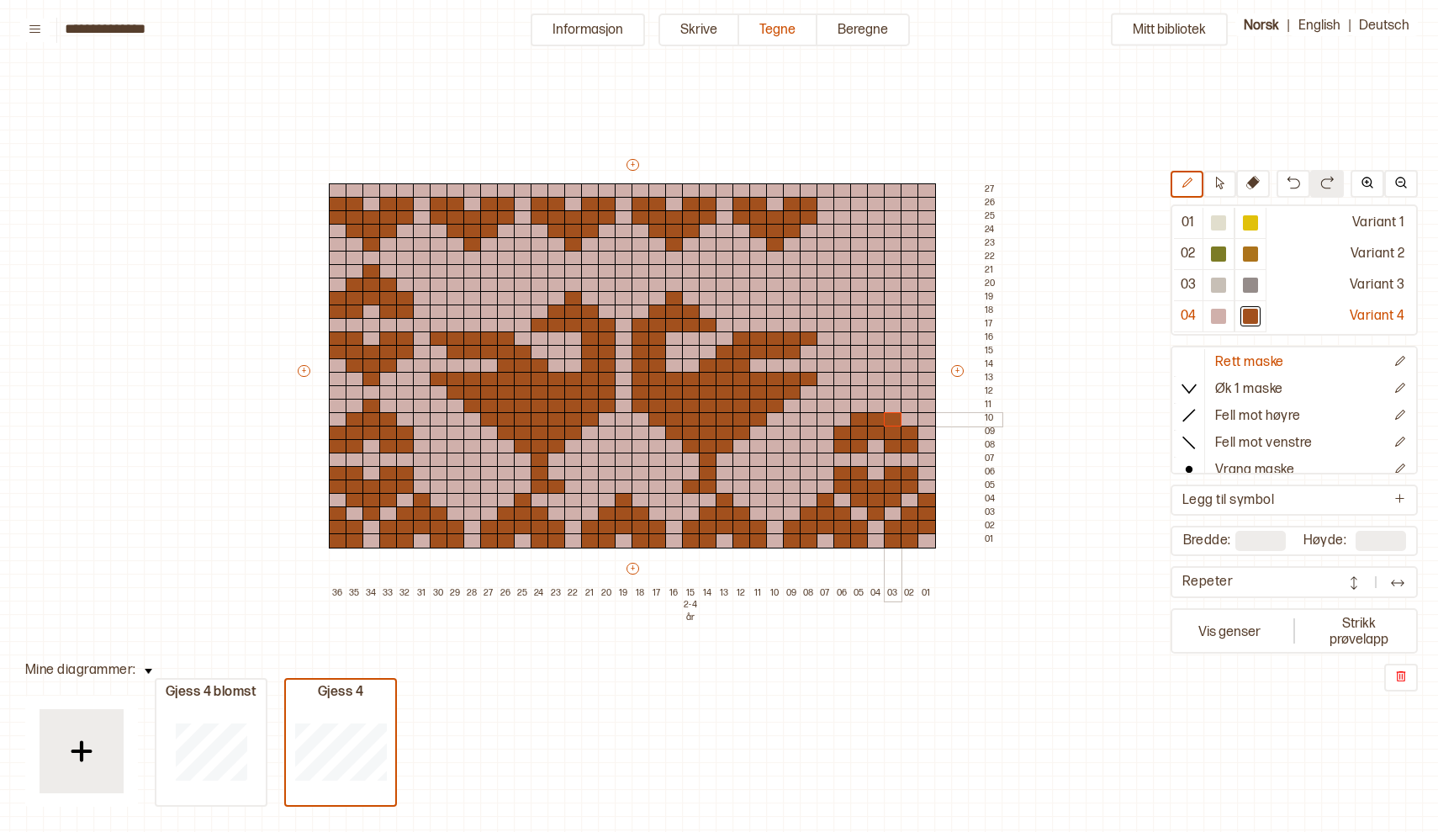
drag, startPoint x: 856, startPoint y: 419, endPoint x: 895, endPoint y: 418, distance: 38.7
click at [895, 418] on div "+ + + + 36 35 34 33 32 31 30 29 28 27 26 25 24 23 22 21 20 19 18 17 16 15 2-4 å…" at bounding box center [648, 378] width 706 height 444
click at [873, 405] on div at bounding box center [876, 406] width 18 height 15
click at [878, 377] on div at bounding box center [876, 379] width 18 height 15
drag, startPoint x: 856, startPoint y: 360, endPoint x: 889, endPoint y: 363, distance: 33.0
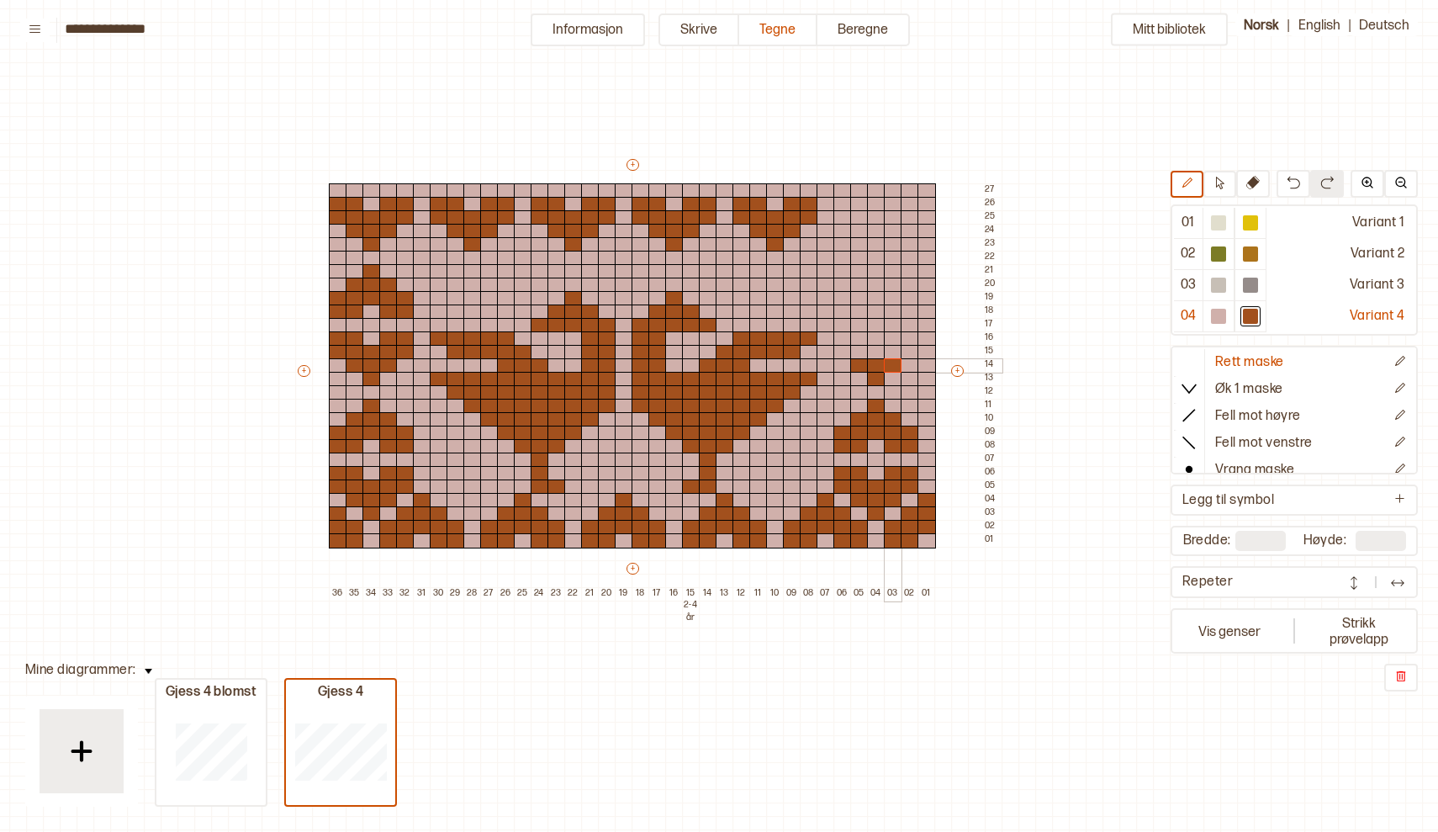
click at [889, 363] on div "+ + + + 36 35 34 33 32 31 30 29 28 27 26 25 24 23 22 21 20 19 18 17 16 15 2-4 å…" at bounding box center [648, 378] width 706 height 444
drag, startPoint x: 837, startPoint y: 348, endPoint x: 906, endPoint y: 350, distance: 69.0
click at [906, 350] on div "+ + + + 36 35 34 33 32 31 30 29 28 27 26 25 24 23 22 21 20 19 18 17 16 15 2-4 å…" at bounding box center [648, 378] width 706 height 444
drag, startPoint x: 843, startPoint y: 337, endPoint x: 891, endPoint y: 337, distance: 47.9
click at [856, 338] on div "+ + + + 36 35 34 33 32 31 30 29 28 27 26 25 24 23 22 21 20 19 18 17 16 15 2-4 å…" at bounding box center [648, 378] width 706 height 444
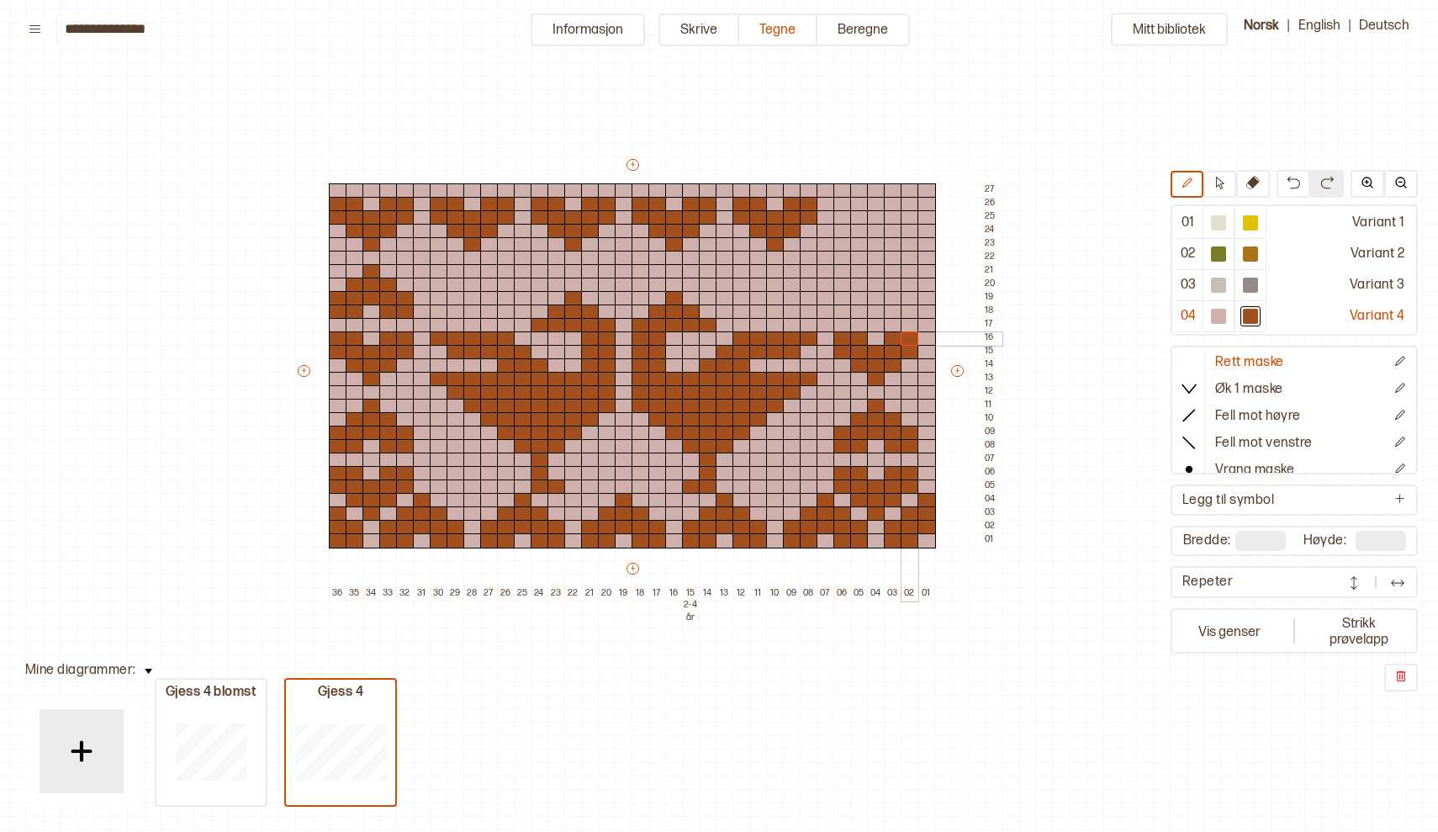
drag, startPoint x: 891, startPoint y: 337, endPoint x: 910, endPoint y: 337, distance: 19.3
click at [910, 337] on div "+ + + + 36 35 34 33 32 31 30 29 28 27 26 25 24 23 22 21 20 19 18 17 16 15 2-4 å…" at bounding box center [648, 378] width 706 height 444
drag, startPoint x: 836, startPoint y: 310, endPoint x: 861, endPoint y: 310, distance: 25.2
click at [861, 310] on div "+ + + + 36 35 34 33 32 31 30 29 28 27 26 25 24 23 22 21 20 19 18 17 16 15 2-4 å…" at bounding box center [648, 378] width 706 height 444
drag, startPoint x: 891, startPoint y: 310, endPoint x: 908, endPoint y: 312, distance: 16.9
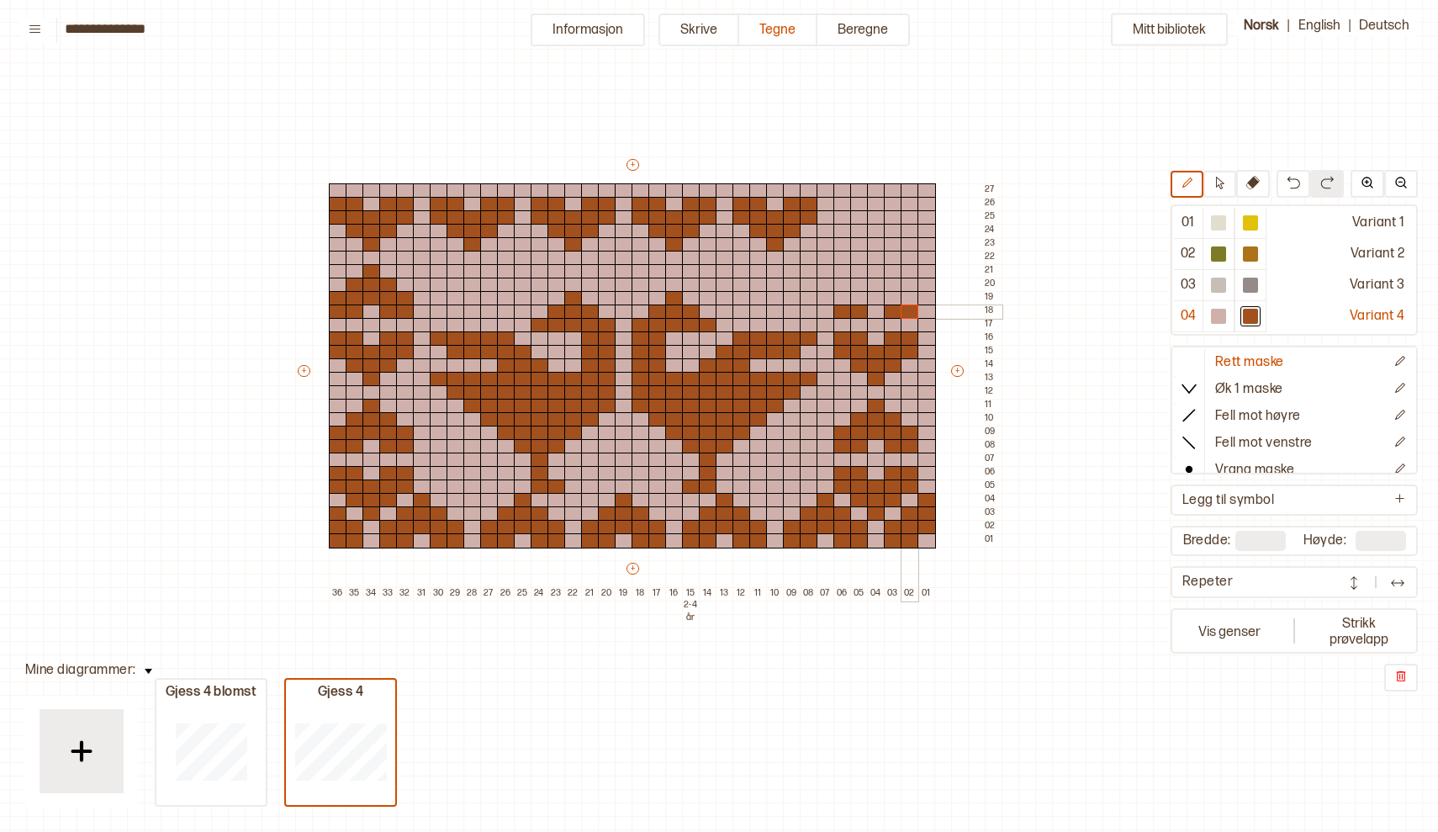
click at [908, 312] on div "+ + + + 36 35 34 33 32 31 30 29 28 27 26 25 24 23 22 21 20 19 18 17 16 15 2-4 å…" at bounding box center [648, 378] width 706 height 444
drag, startPoint x: 841, startPoint y: 293, endPoint x: 906, endPoint y: 294, distance: 65.6
click at [906, 294] on div "+ + + + 36 35 34 33 32 31 30 29 28 27 26 25 24 23 22 21 20 19 18 17 16 15 2-4 å…" at bounding box center [648, 378] width 706 height 444
drag, startPoint x: 859, startPoint y: 280, endPoint x: 893, endPoint y: 283, distance: 34.6
click at [893, 283] on div "+ + + + 36 35 34 33 32 31 30 29 28 27 26 25 24 23 22 21 20 19 18 17 16 15 2-4 å…" at bounding box center [648, 378] width 706 height 444
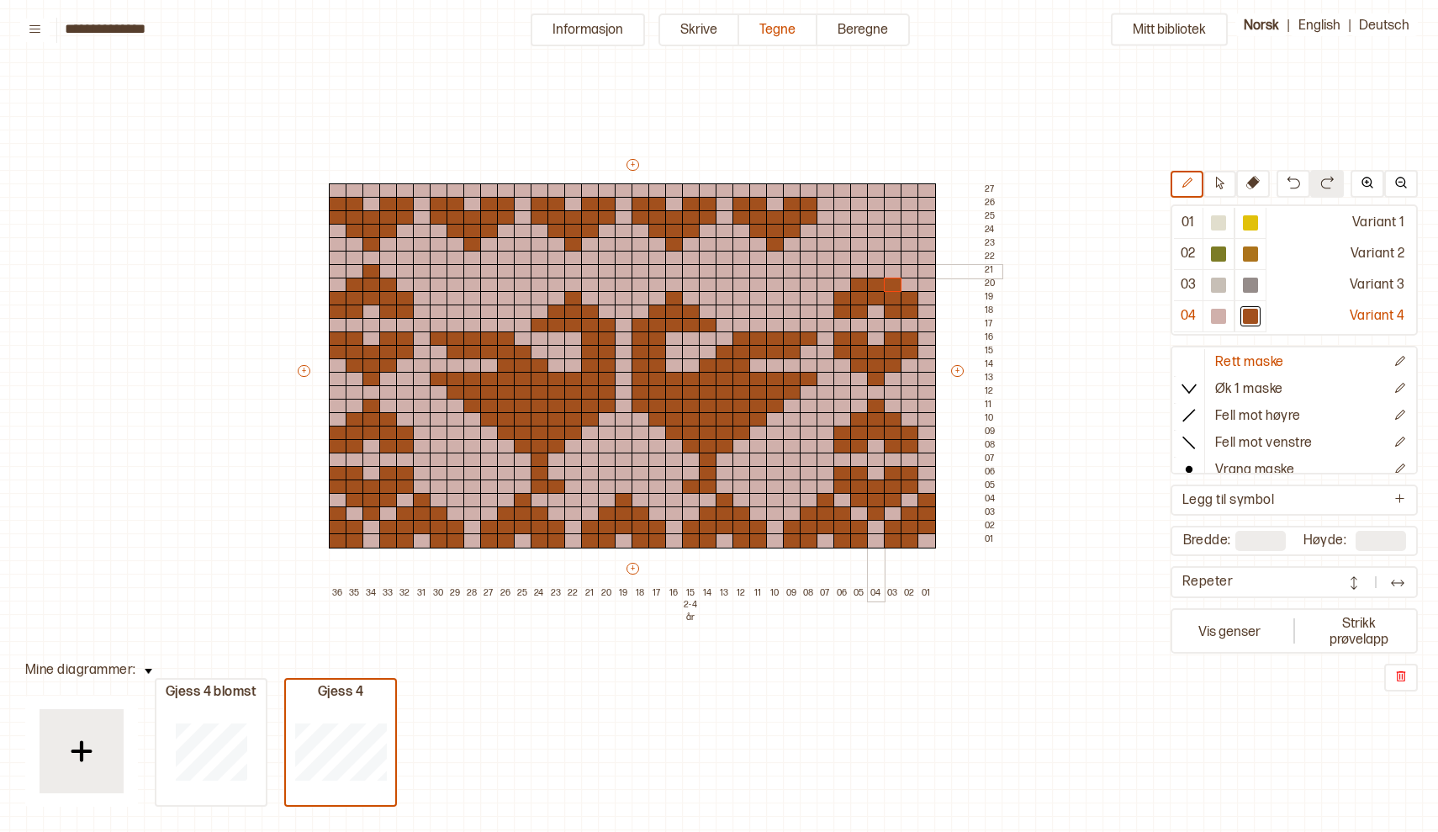
click at [874, 268] on div at bounding box center [876, 271] width 18 height 15
click at [873, 241] on div at bounding box center [876, 244] width 18 height 15
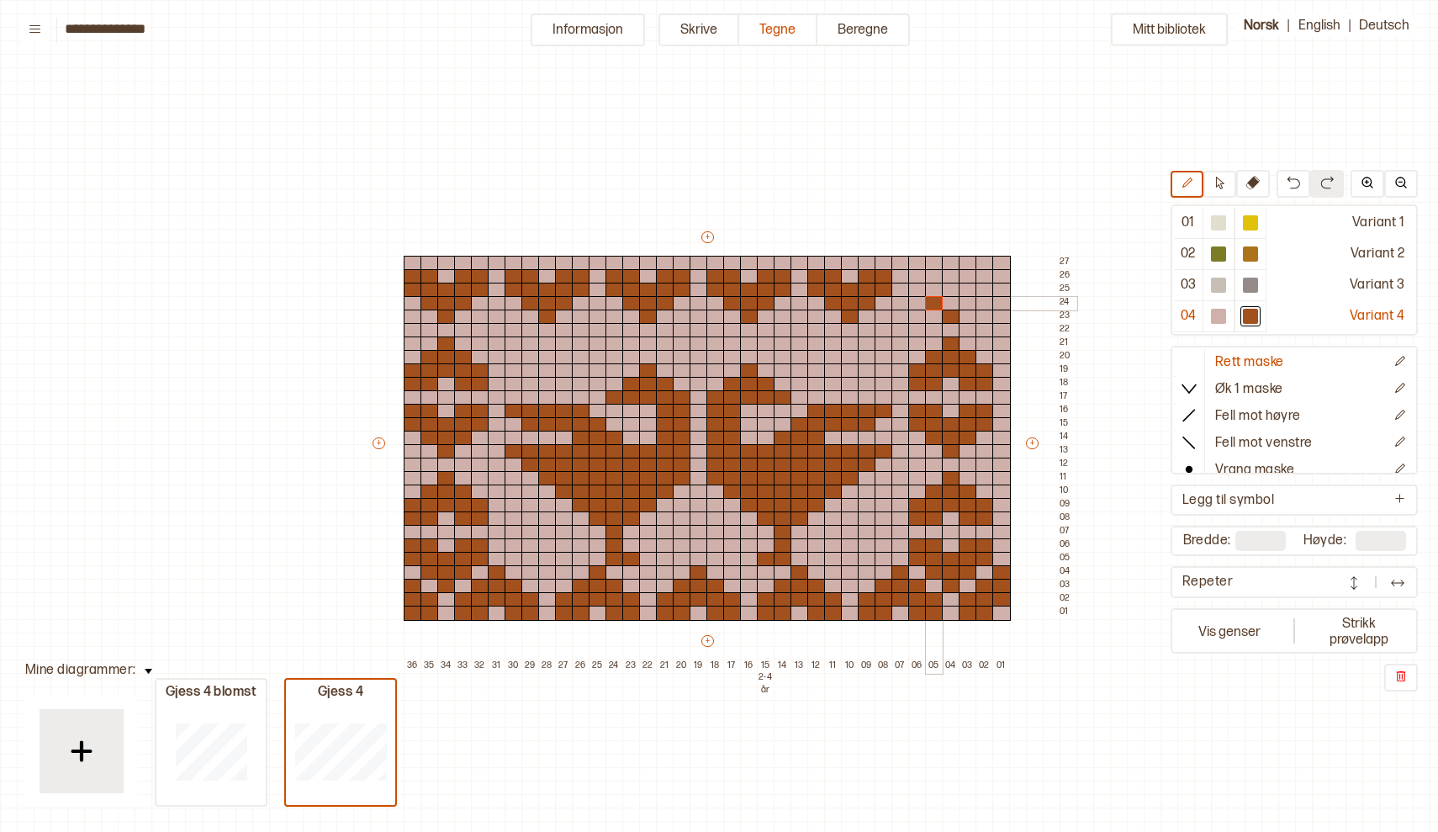
scroll to position [72, 75]
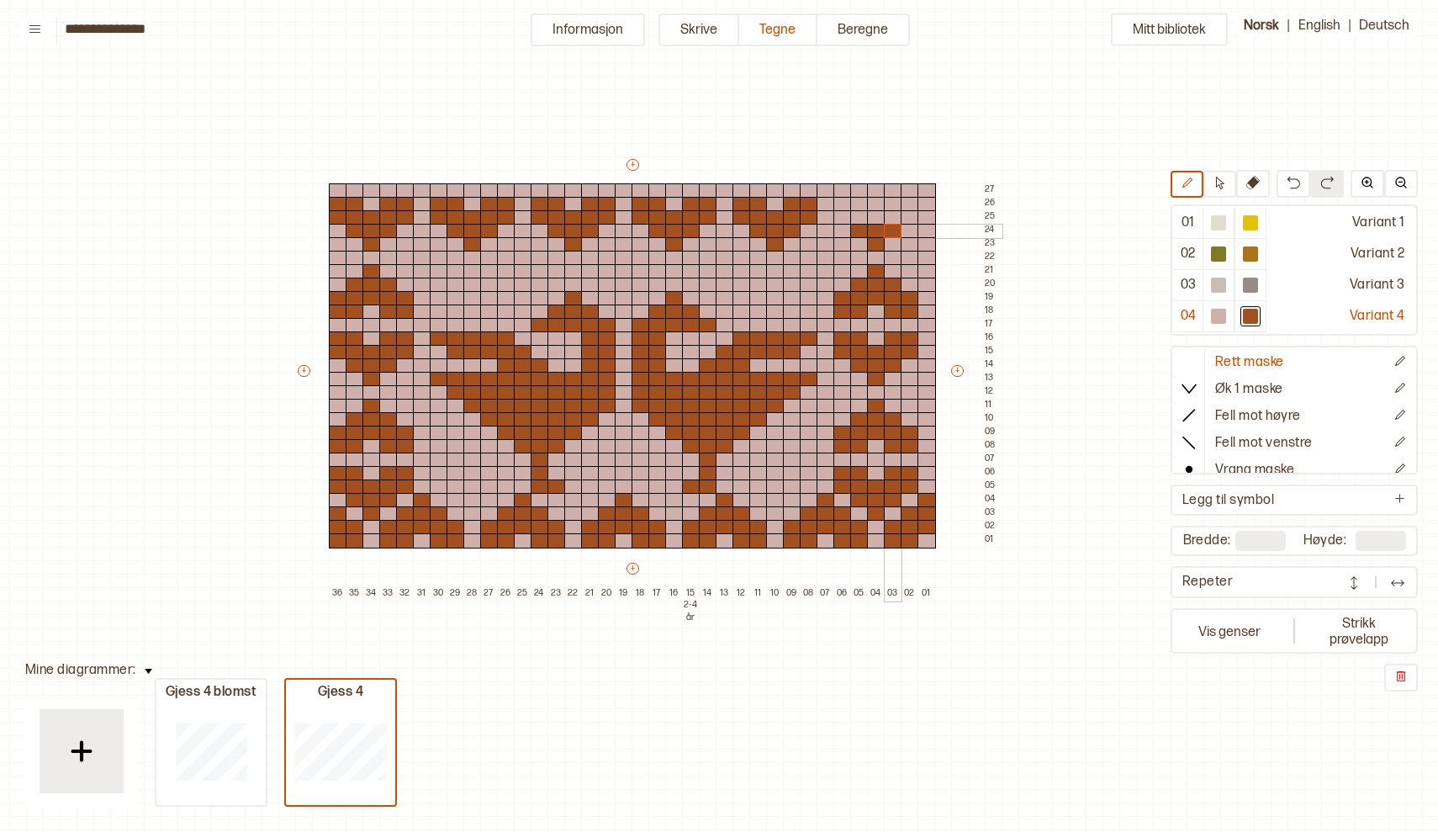
click at [889, 228] on div "+ + + + 36 35 34 33 32 31 30 29 28 27 26 25 24 23 22 21 20 19 18 17 16 15 2-4 å…" at bounding box center [648, 378] width 706 height 444
drag, startPoint x: 839, startPoint y: 215, endPoint x: 908, endPoint y: 218, distance: 69.0
click at [908, 218] on div "+ + + + 36 35 34 33 32 31 30 29 28 27 26 25 24 23 22 21 20 19 18 17 16 15 2-4 å…" at bounding box center [648, 378] width 706 height 444
drag, startPoint x: 838, startPoint y: 205, endPoint x: 856, endPoint y: 204, distance: 17.7
click at [856, 204] on div "+ + + + 36 35 34 33 32 31 30 29 28 27 26 25 24 23 22 21 20 19 18 17 16 15 2-4 å…" at bounding box center [648, 378] width 706 height 444
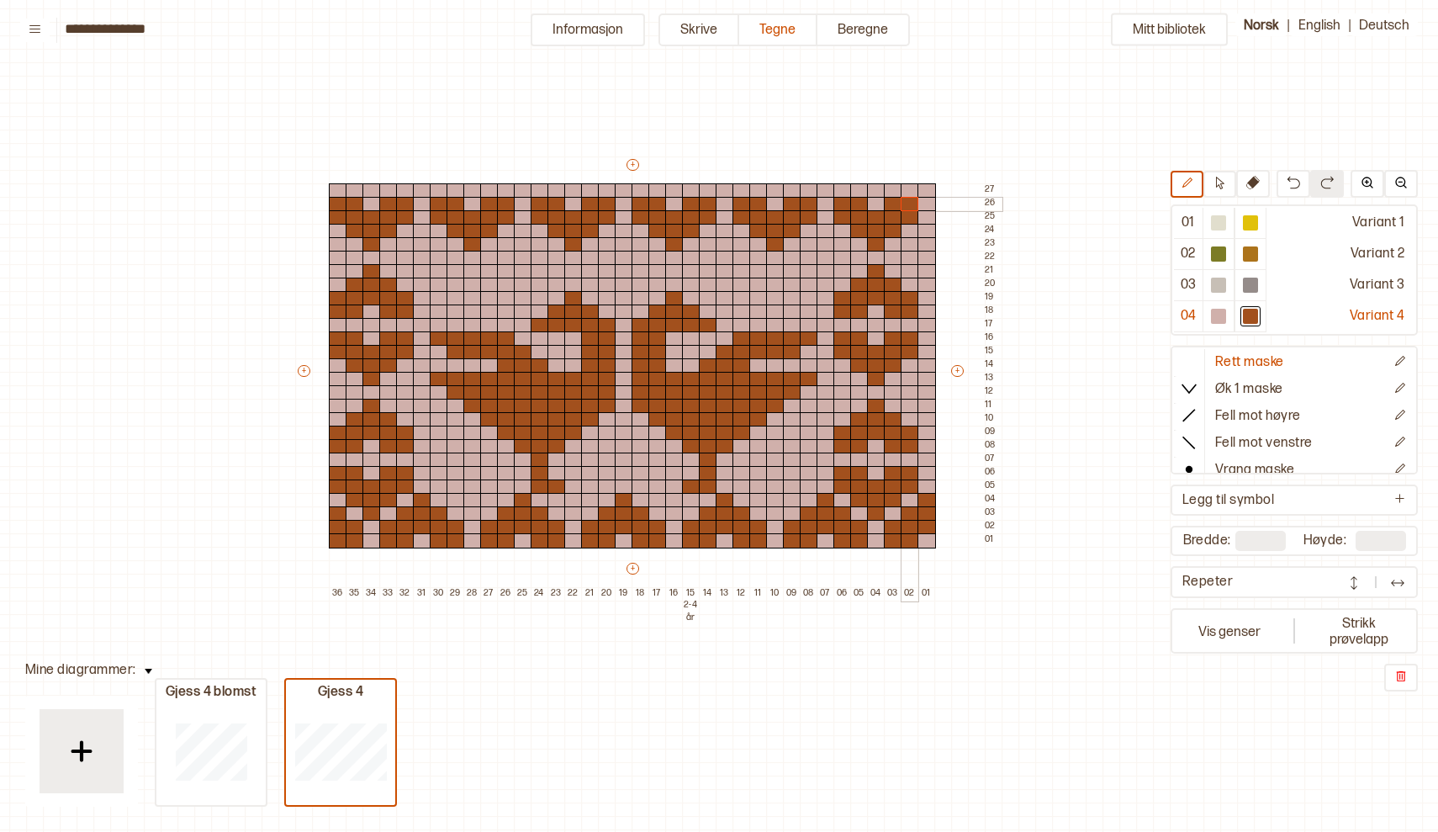
drag, startPoint x: 890, startPoint y: 201, endPoint x: 912, endPoint y: 202, distance: 22.7
click at [912, 202] on div "+ + + + 36 35 34 33 32 31 30 29 28 27 26 25 24 23 22 21 20 19 18 17 16 15 2-4 å…" at bounding box center [648, 378] width 706 height 444
click at [1393, 578] on img at bounding box center [1397, 582] width 17 height 17
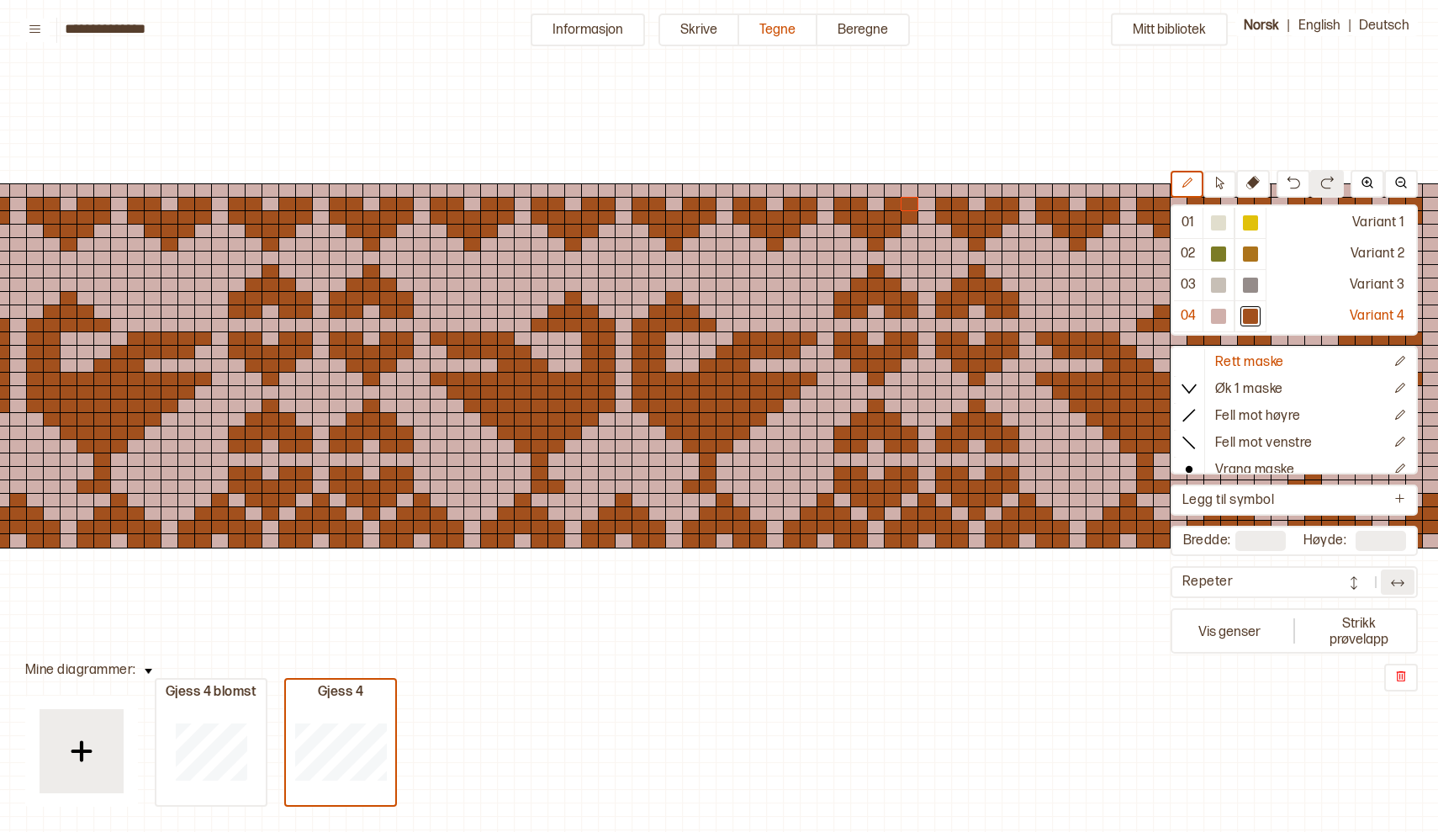
click at [1353, 582] on img at bounding box center [1353, 582] width 17 height 17
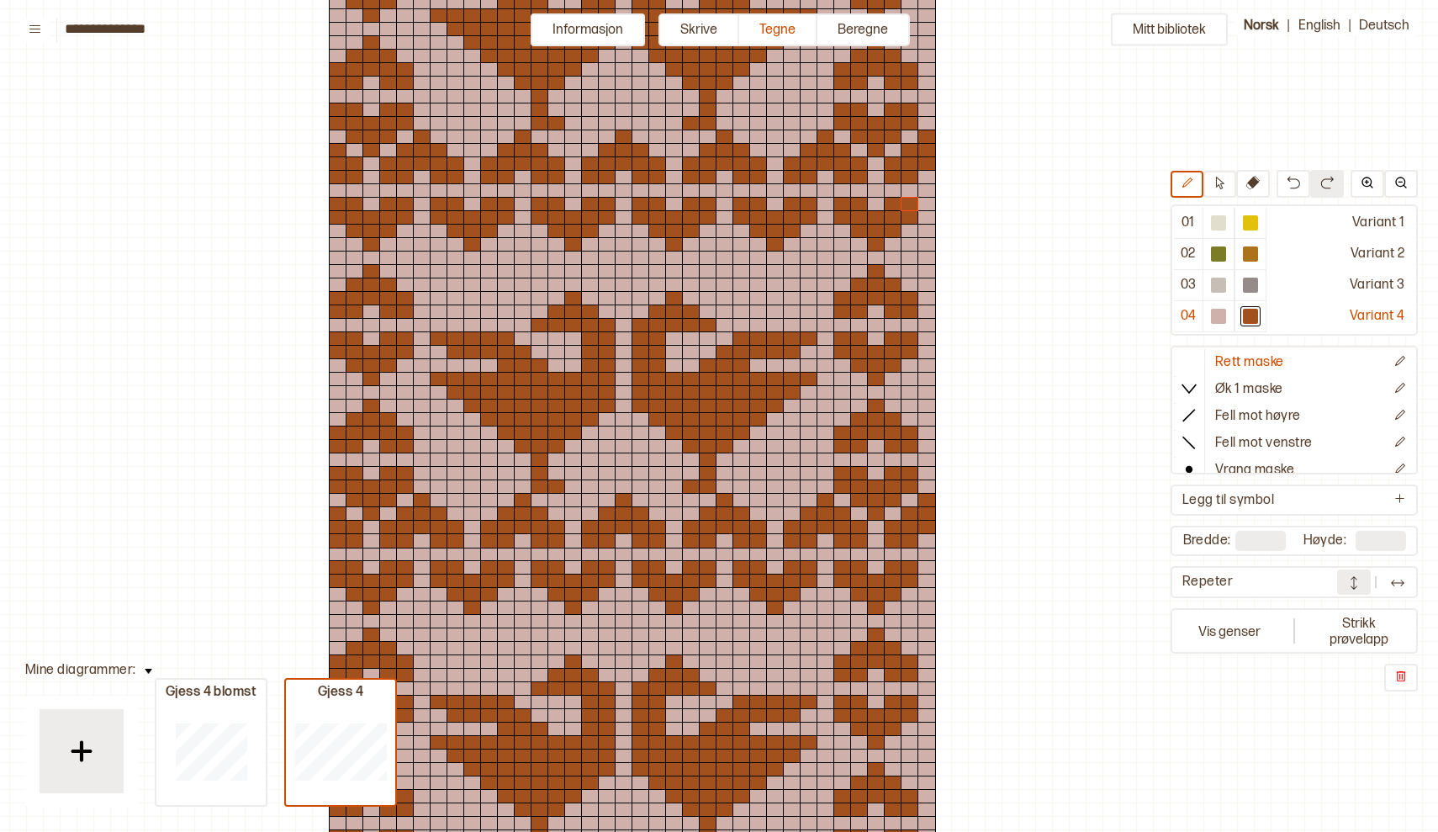
click at [1404, 581] on img at bounding box center [1397, 582] width 17 height 17
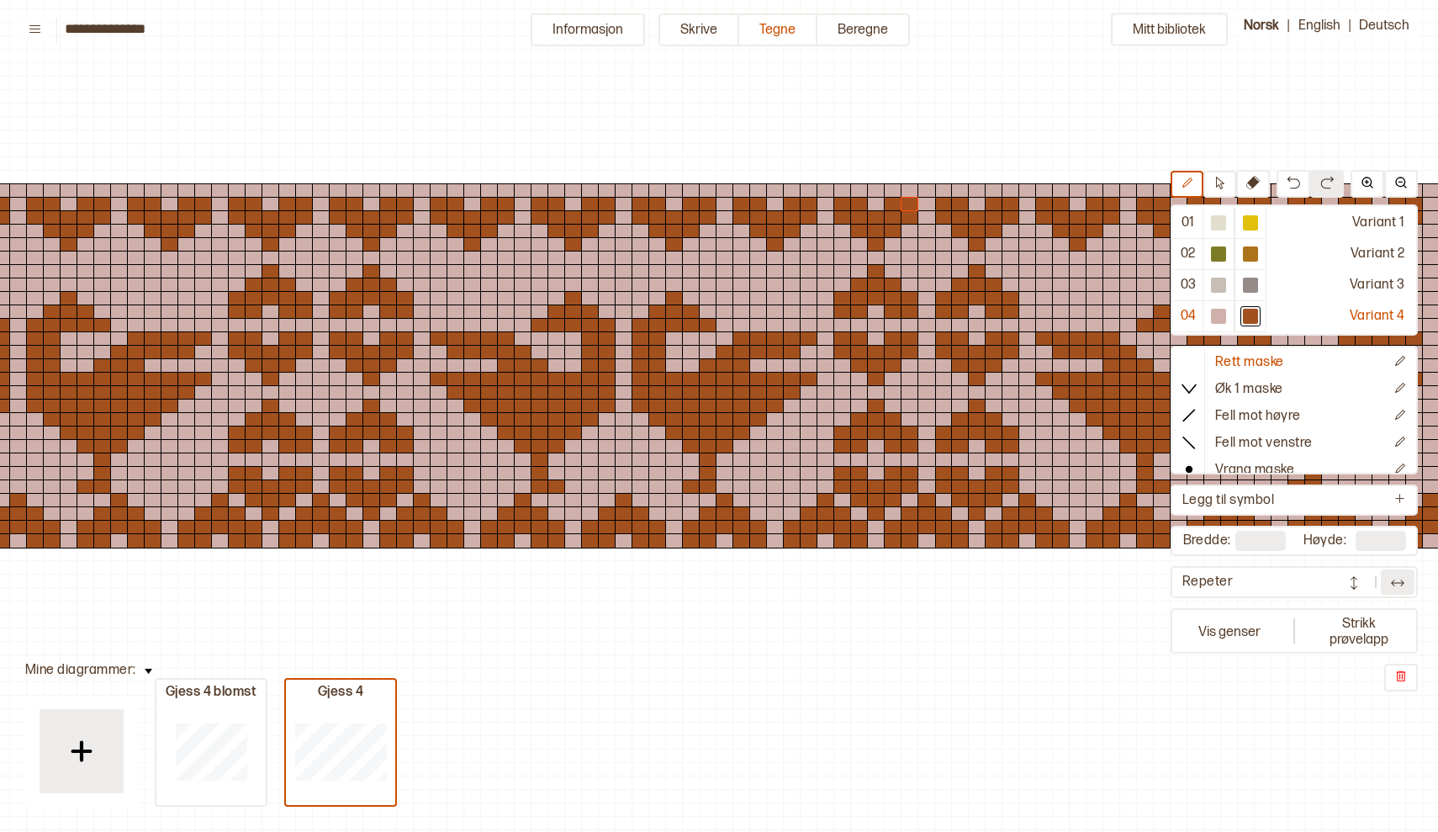
click at [1400, 579] on img at bounding box center [1397, 582] width 17 height 17
